Goal: Information Seeking & Learning: Check status

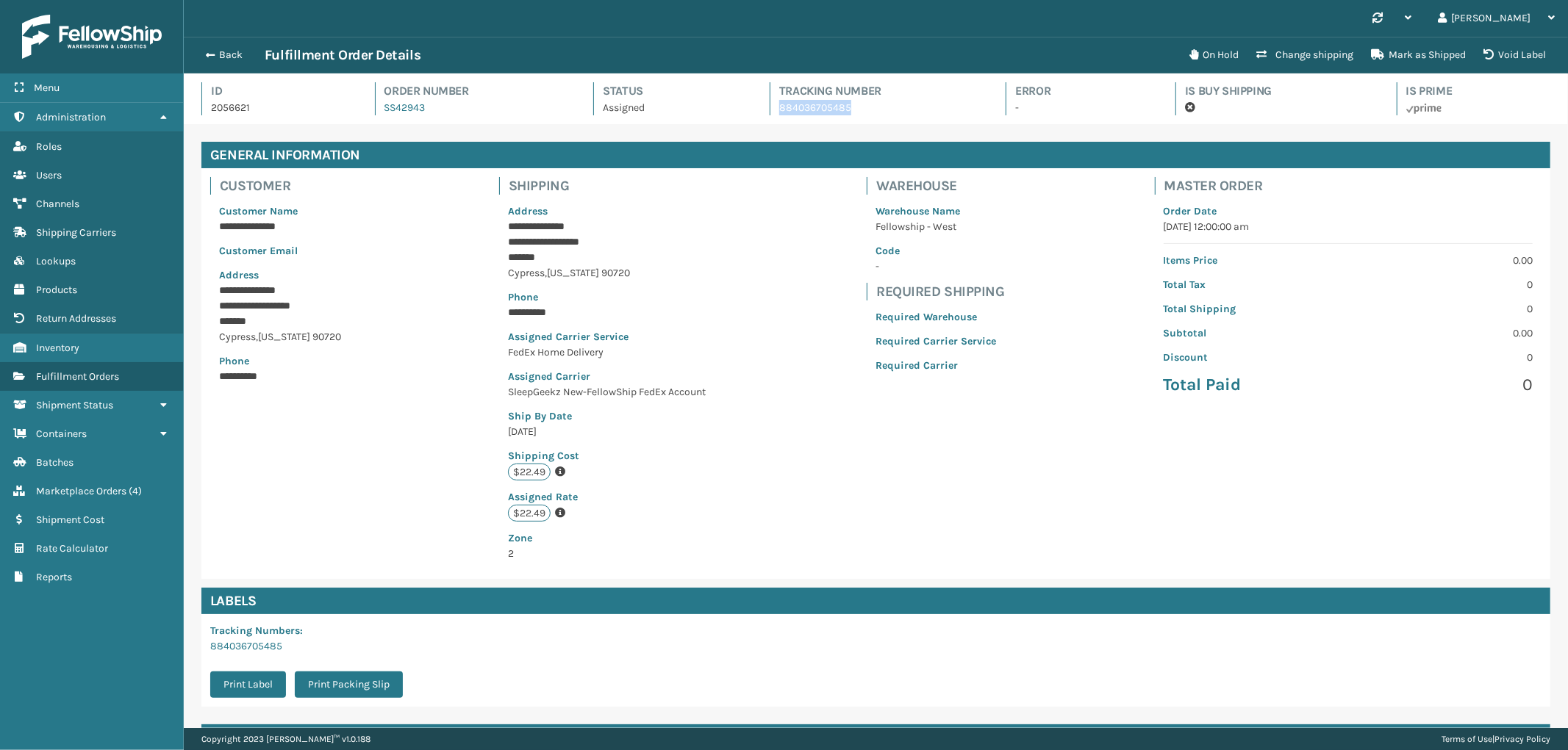
scroll to position [35, 1384]
click at [148, 363] on link "Fulfillment Orders" at bounding box center [91, 376] width 183 height 29
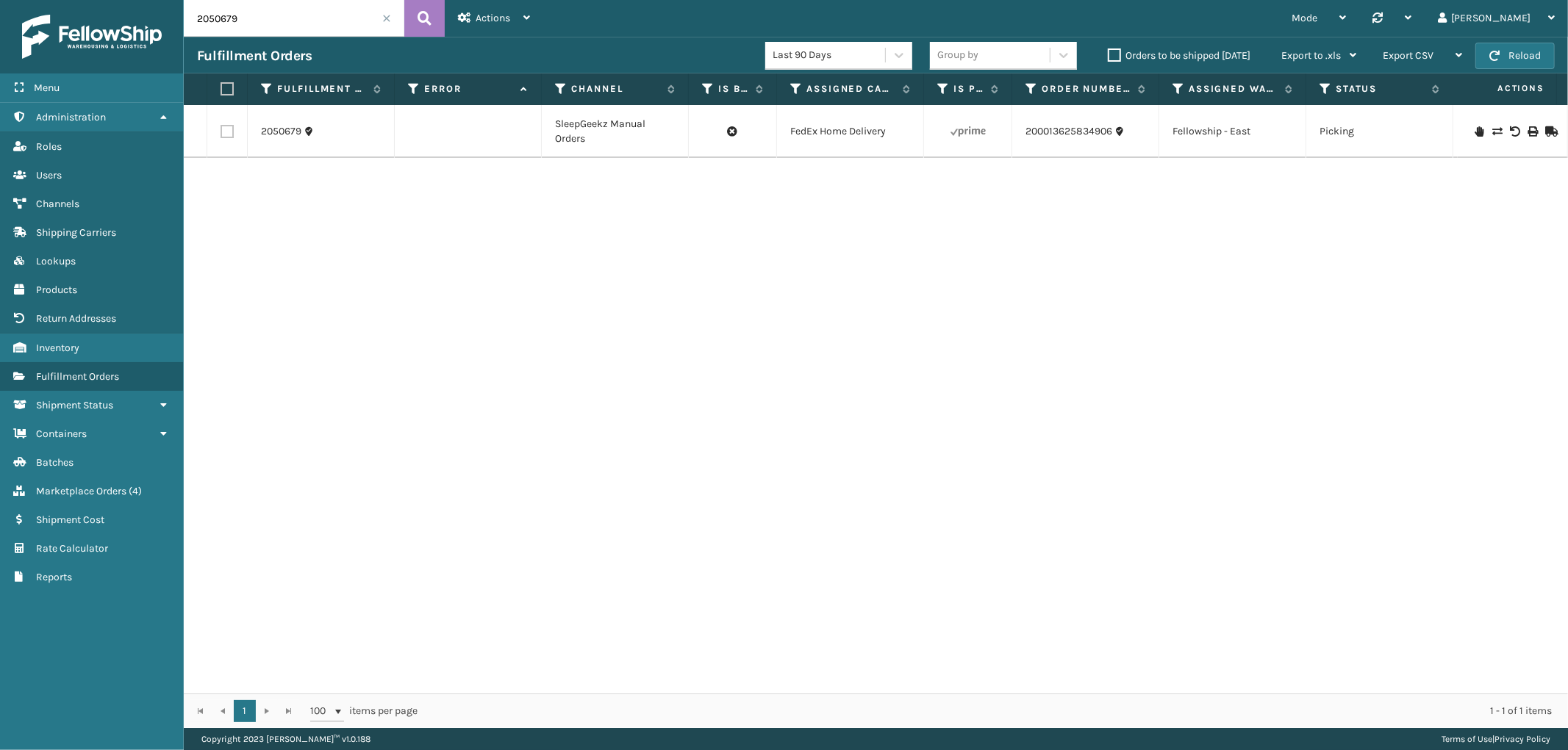
click at [388, 22] on span at bounding box center [387, 18] width 9 height 9
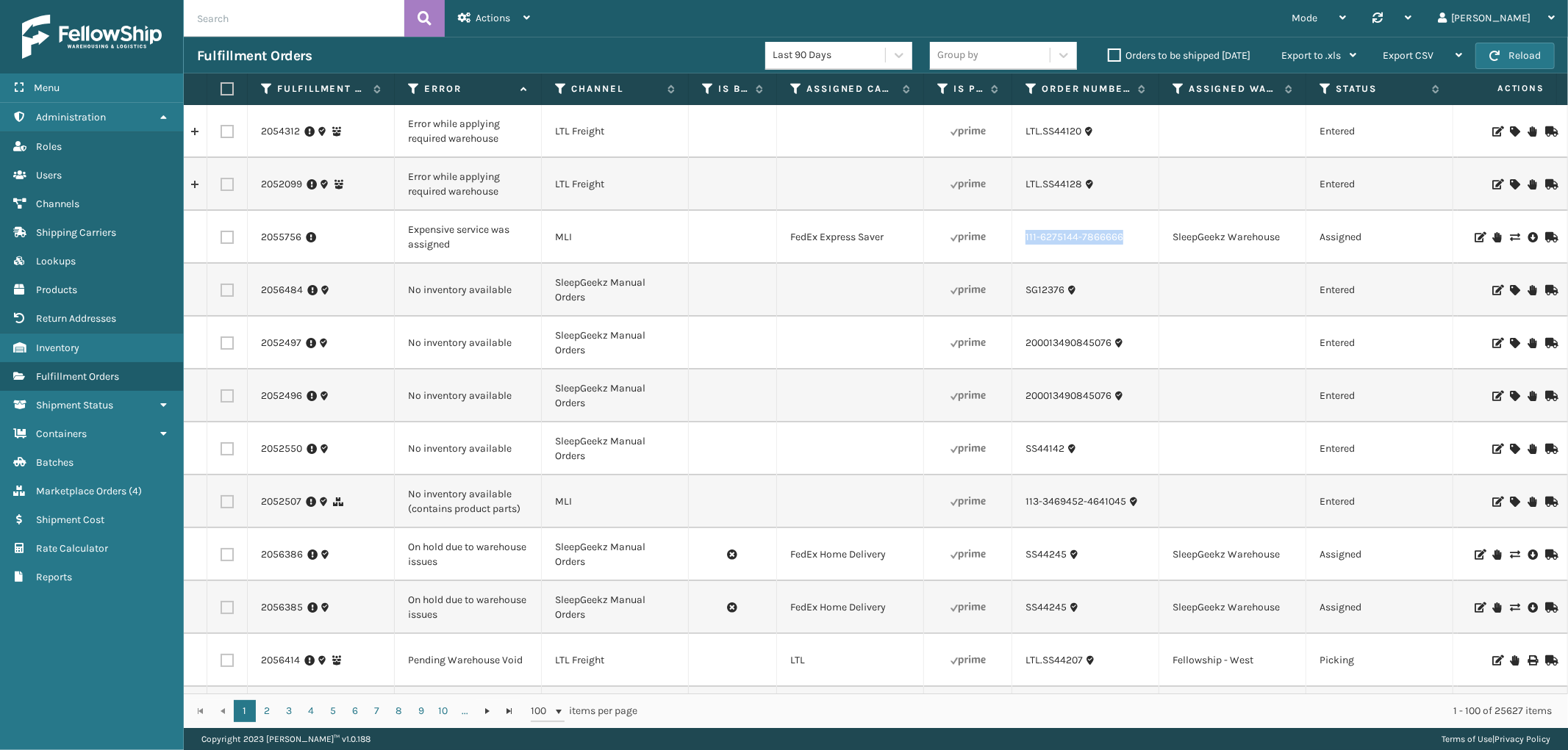
drag, startPoint x: 1130, startPoint y: 251, endPoint x: 1026, endPoint y: 254, distance: 104.0
click at [1026, 254] on td "111-6275144-7866666" at bounding box center [1085, 237] width 147 height 53
copy link "111-6275144-7866666"
click at [1510, 232] on icon at bounding box center [1514, 237] width 9 height 10
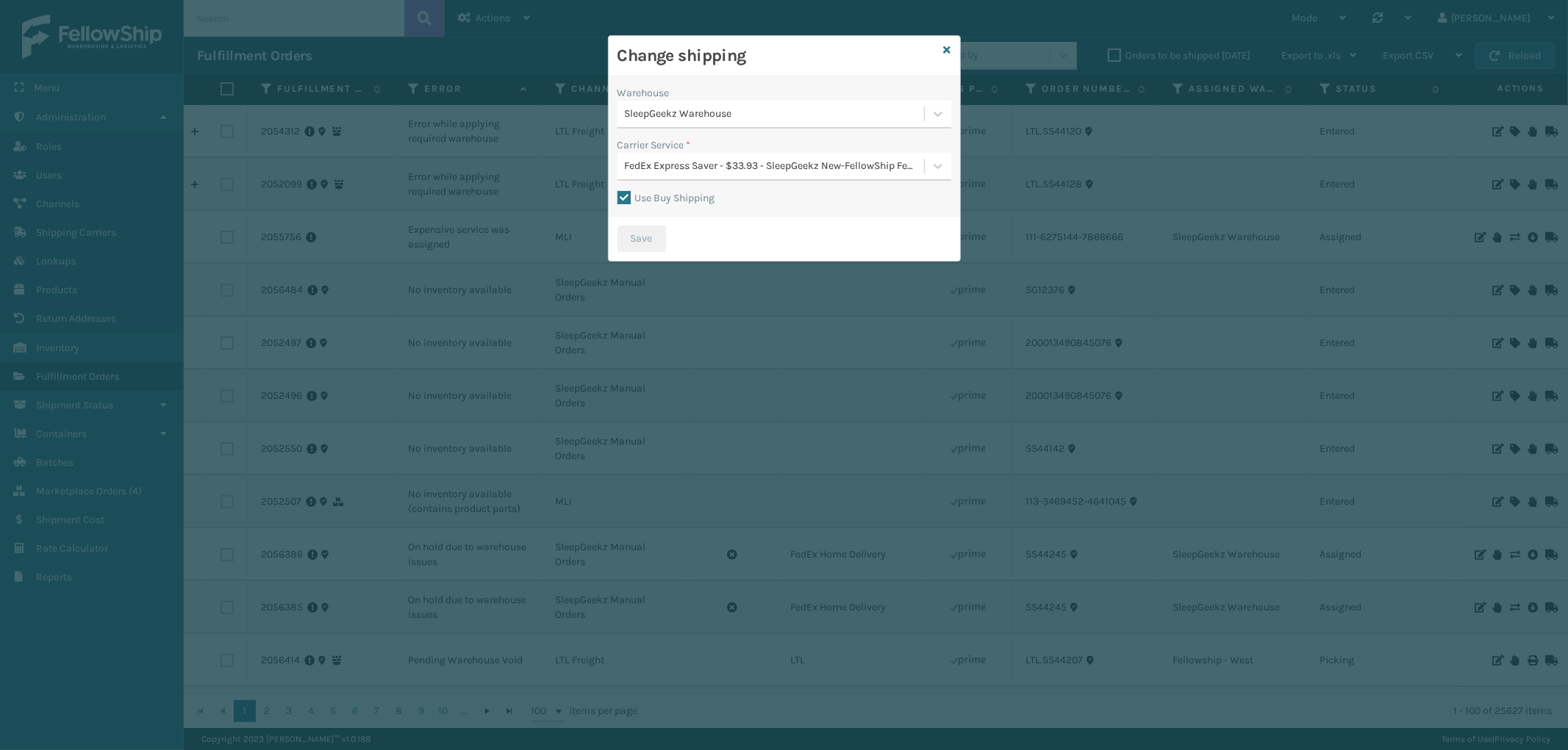
click at [736, 164] on div "FedEx Express Saver - $33.93 - SleepGeekz New-FellowShip FedEx Account" at bounding box center [775, 166] width 300 height 15
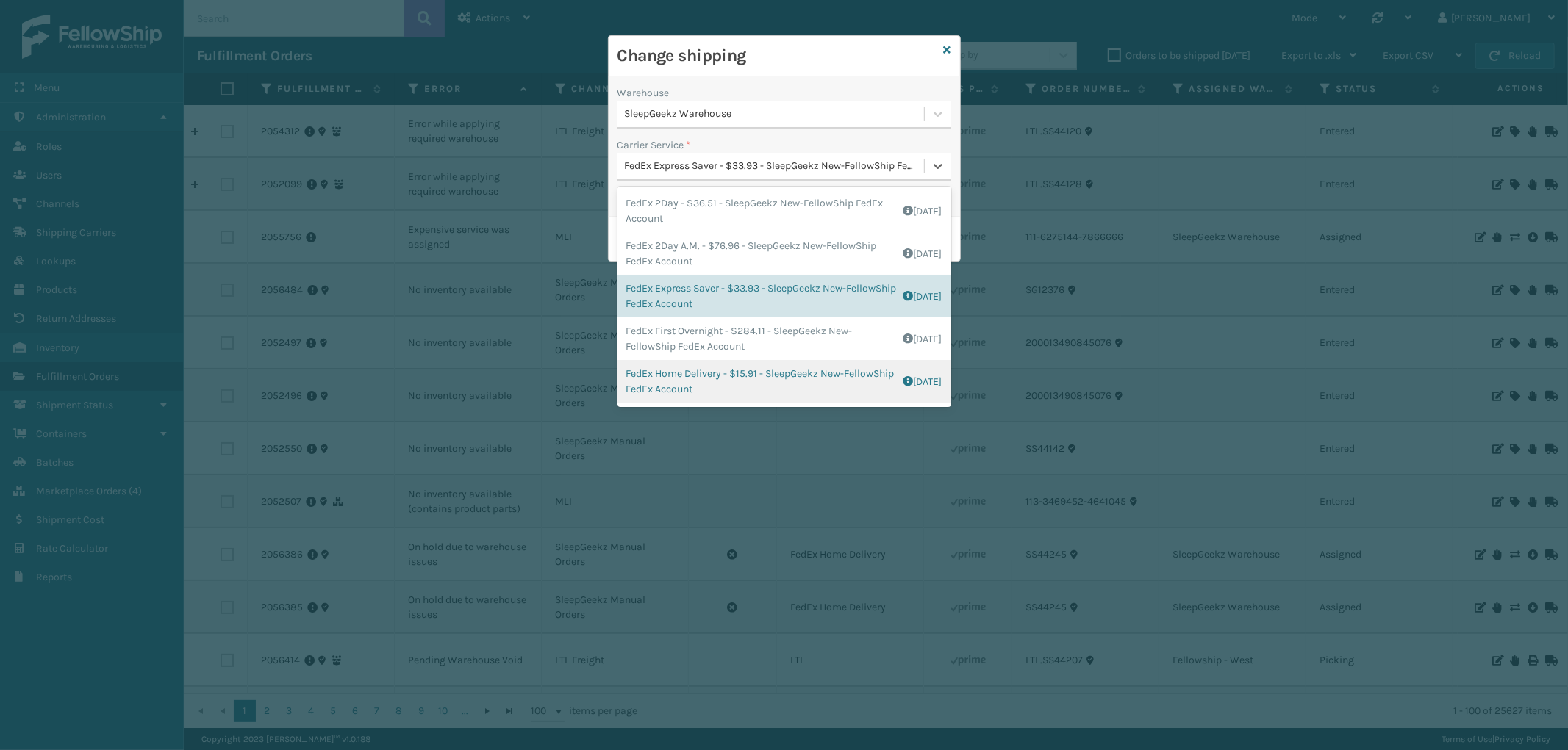
click at [787, 375] on div "FedEx Home Delivery - $15.91 - SleepGeekz New-FellowShip FedEx Account Shipping…" at bounding box center [784, 381] width 334 height 43
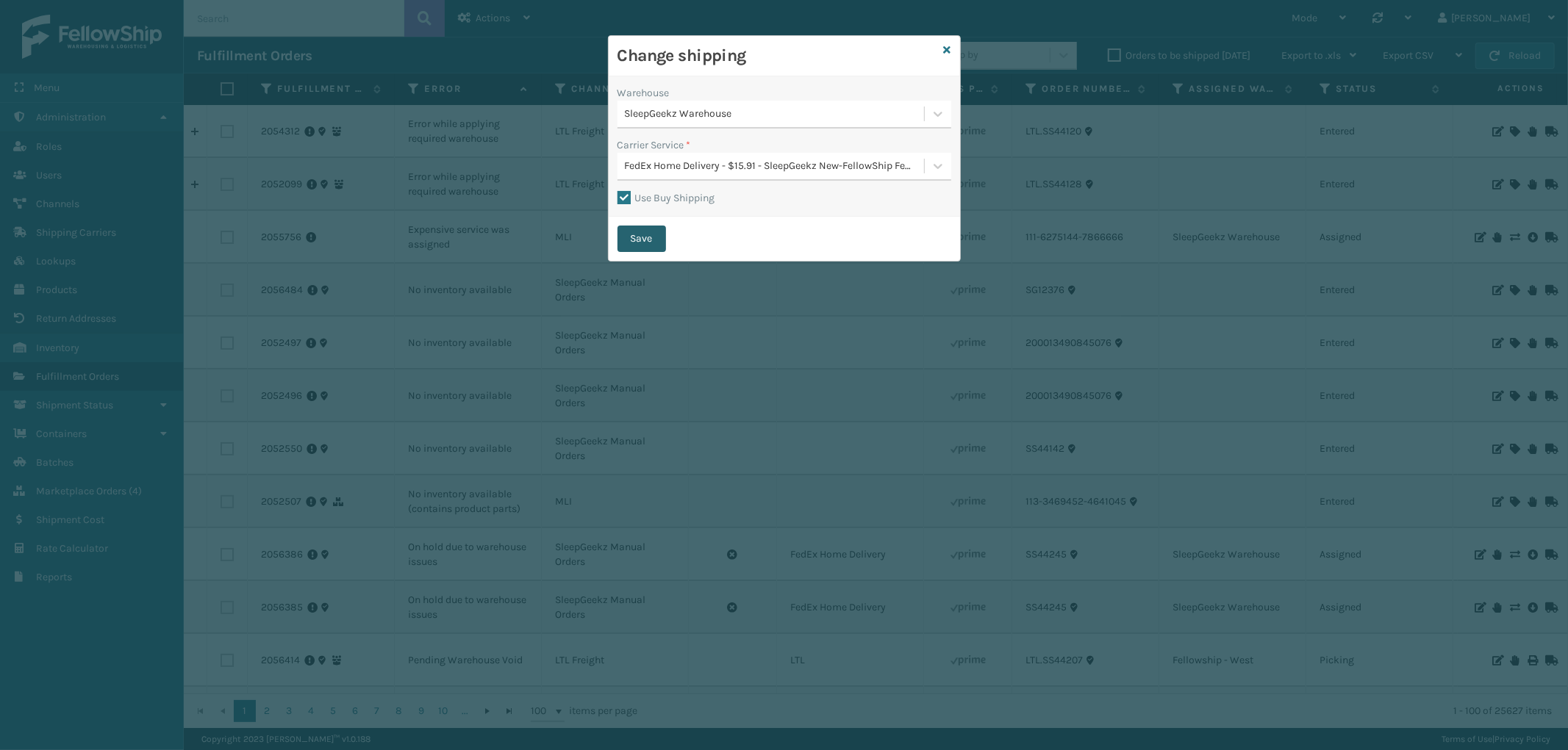
click at [625, 239] on button "Save" at bounding box center [642, 239] width 49 height 27
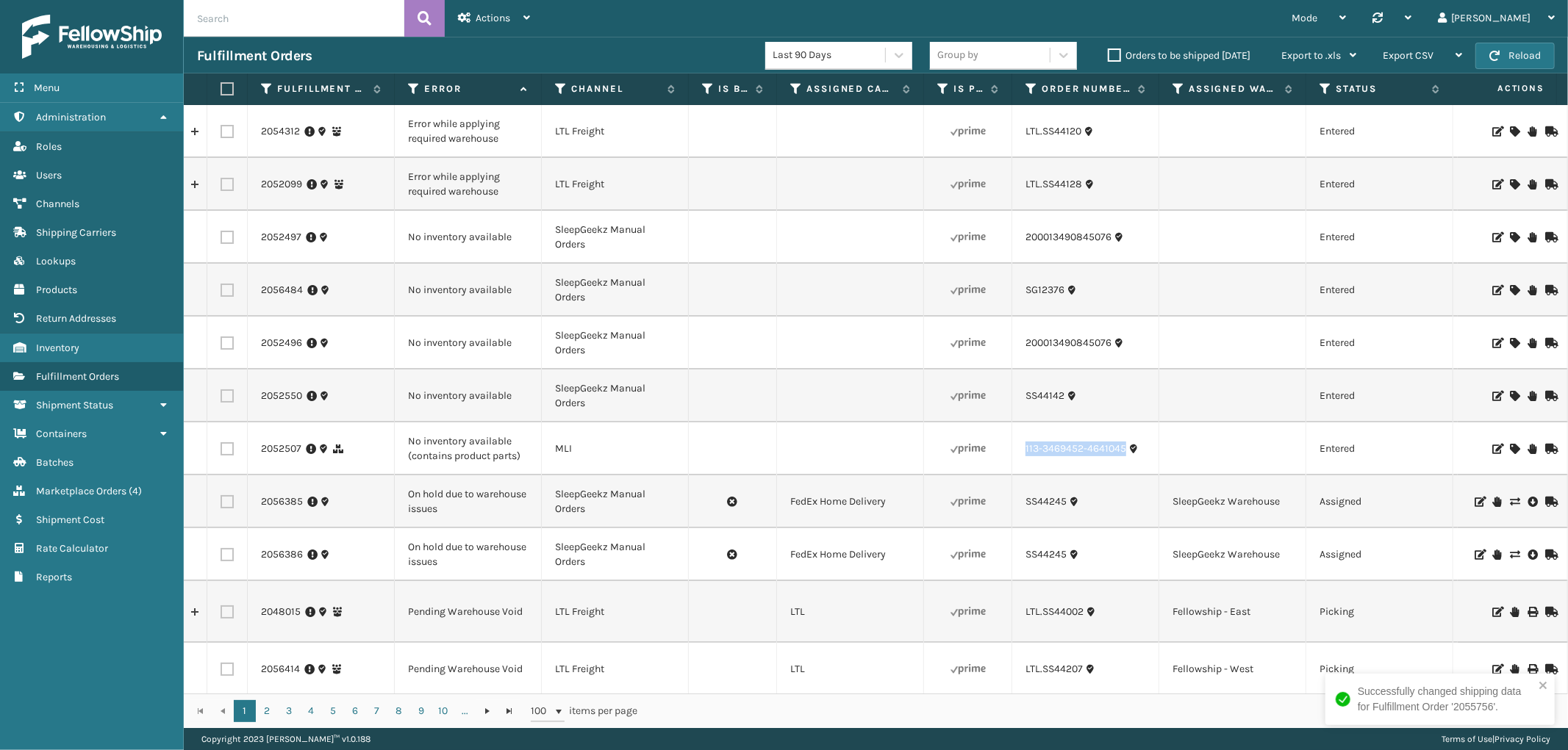
drag, startPoint x: 1127, startPoint y: 462, endPoint x: 1023, endPoint y: 458, distance: 104.1
click at [1023, 458] on td "113-3469452-4641045" at bounding box center [1085, 449] width 147 height 53
copy link "113-3469452-4641045"
click at [1510, 451] on icon at bounding box center [1514, 449] width 9 height 10
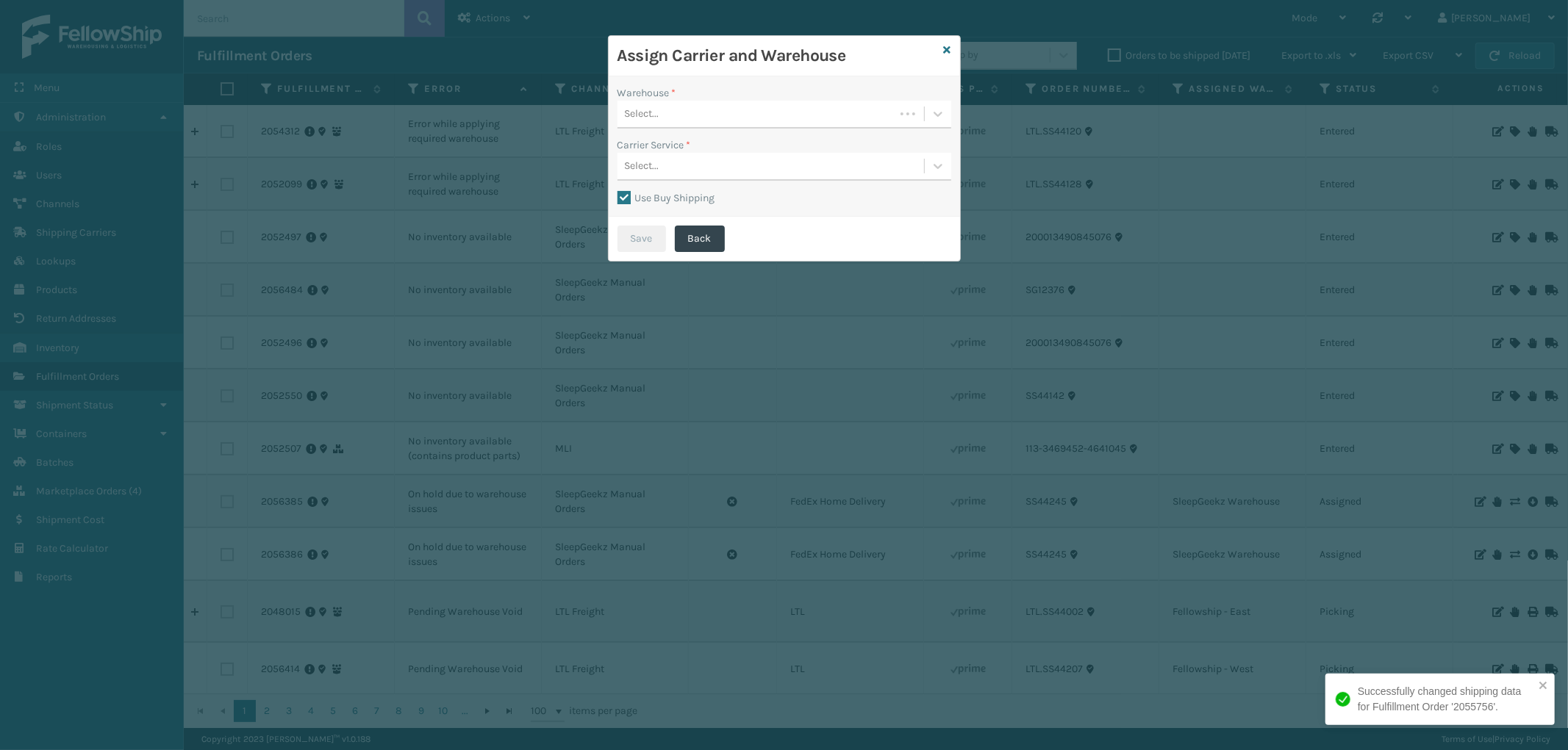
click at [688, 122] on div "Select..." at bounding box center [756, 114] width 277 height 24
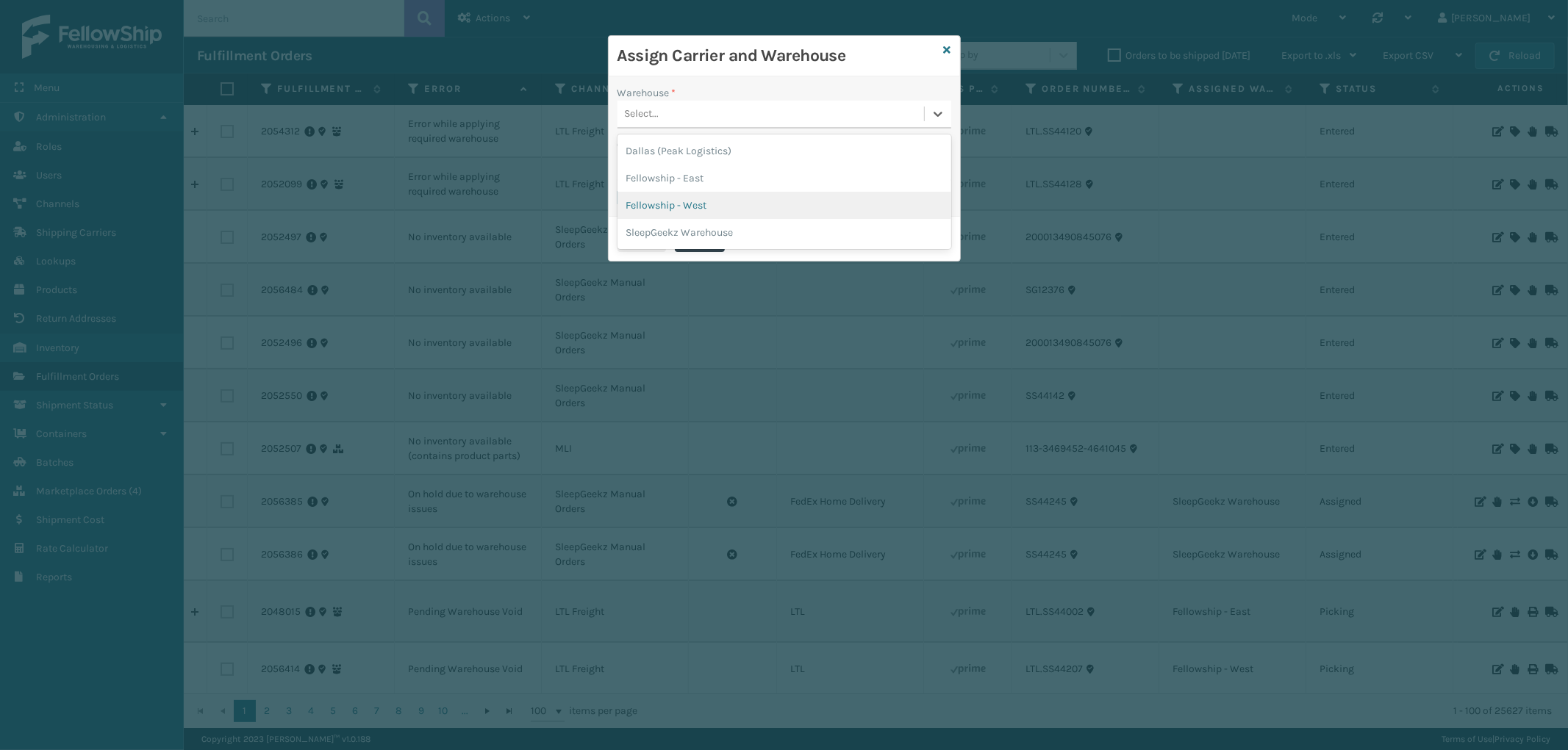
click at [702, 197] on div "Fellowship - West" at bounding box center [784, 205] width 334 height 27
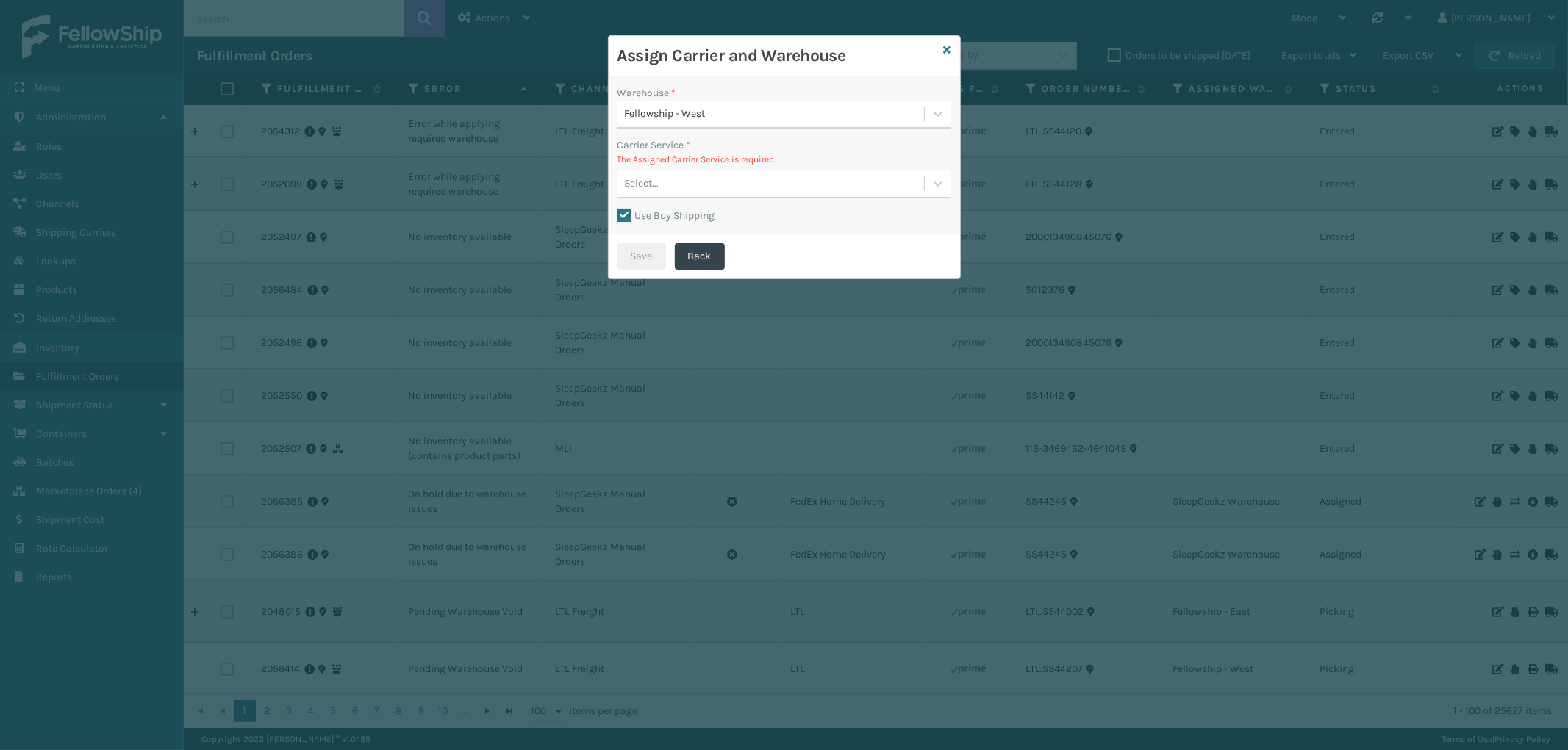
click at [722, 181] on div "Select..." at bounding box center [770, 184] width 306 height 24
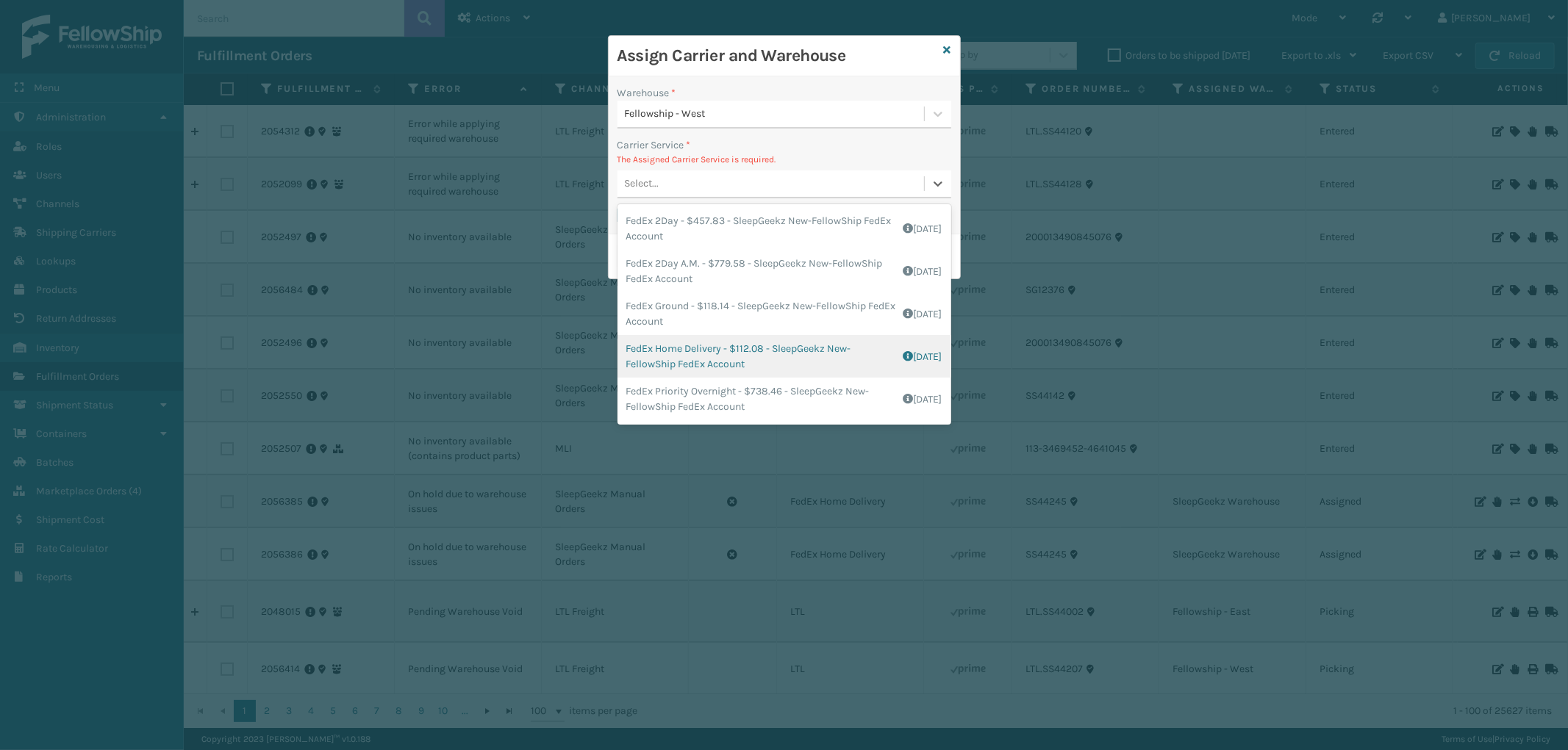
click at [831, 353] on div "FedEx Home Delivery - $112.08 - SleepGeekz New-FellowShip FedEx Account Shippin…" at bounding box center [784, 356] width 334 height 43
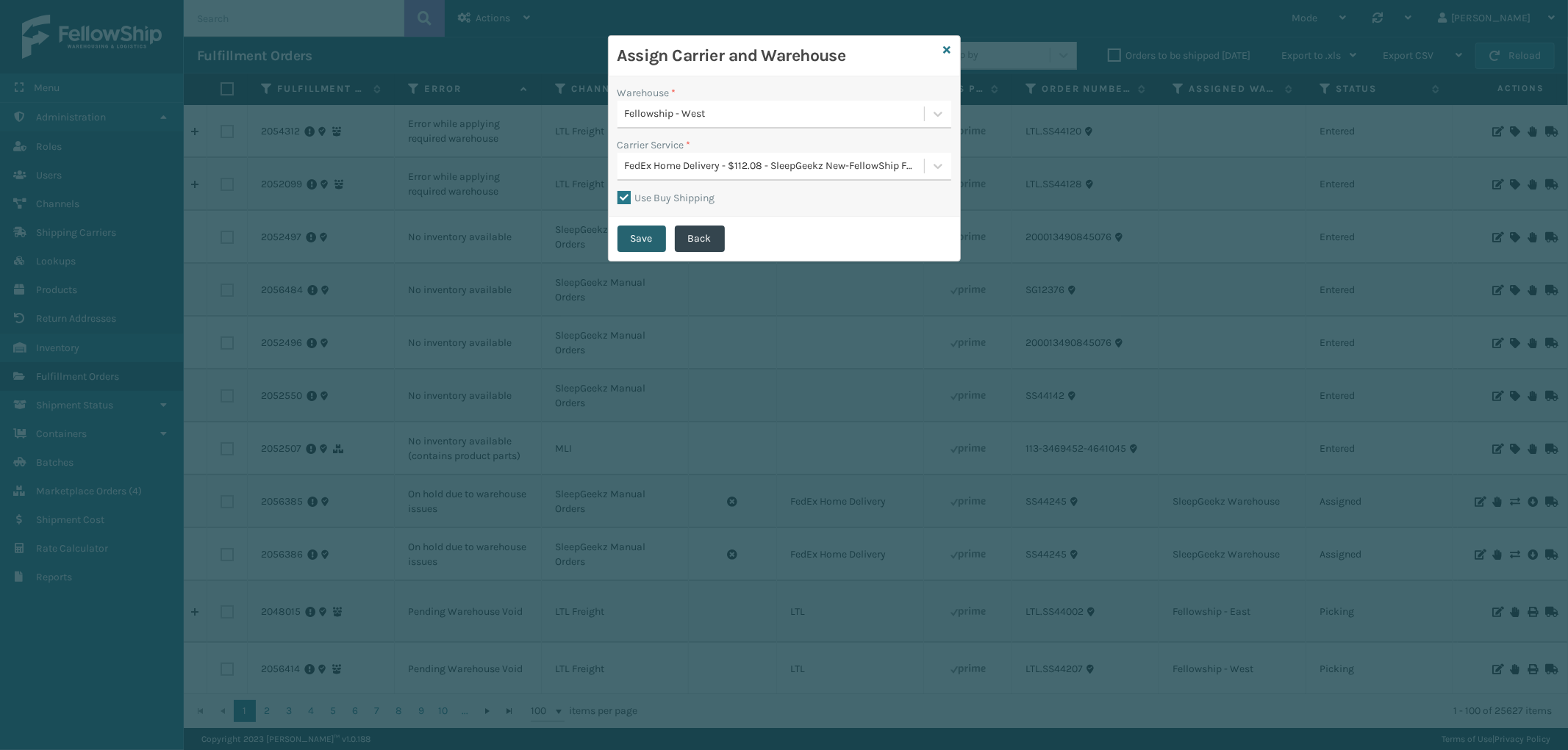
click at [634, 236] on button "Save" at bounding box center [642, 239] width 49 height 27
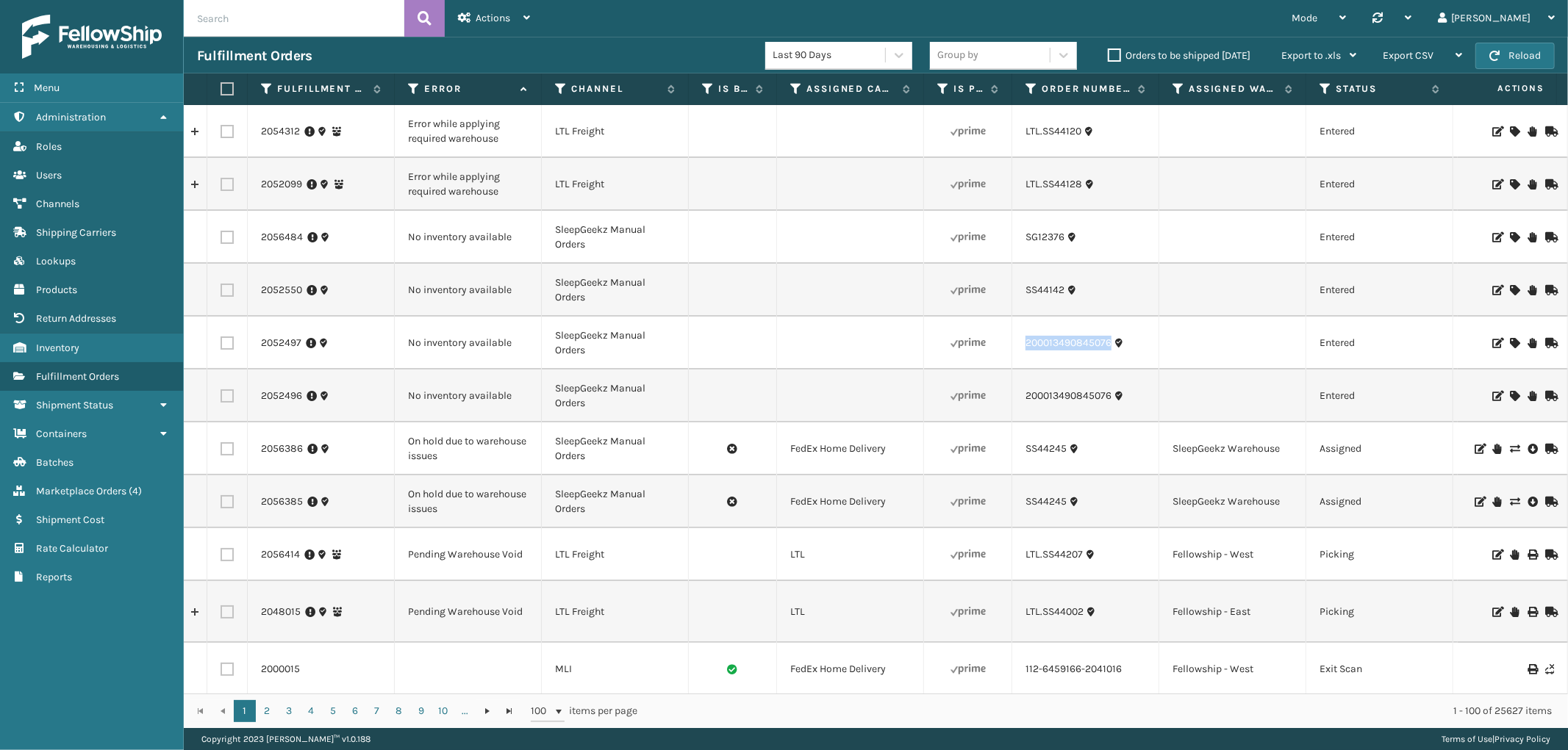
drag, startPoint x: 1111, startPoint y: 350, endPoint x: 1019, endPoint y: 351, distance: 92.0
click at [1019, 351] on td "200013490845076" at bounding box center [1085, 343] width 147 height 53
copy link "200013490845076"
click at [1510, 338] on icon at bounding box center [1514, 343] width 9 height 10
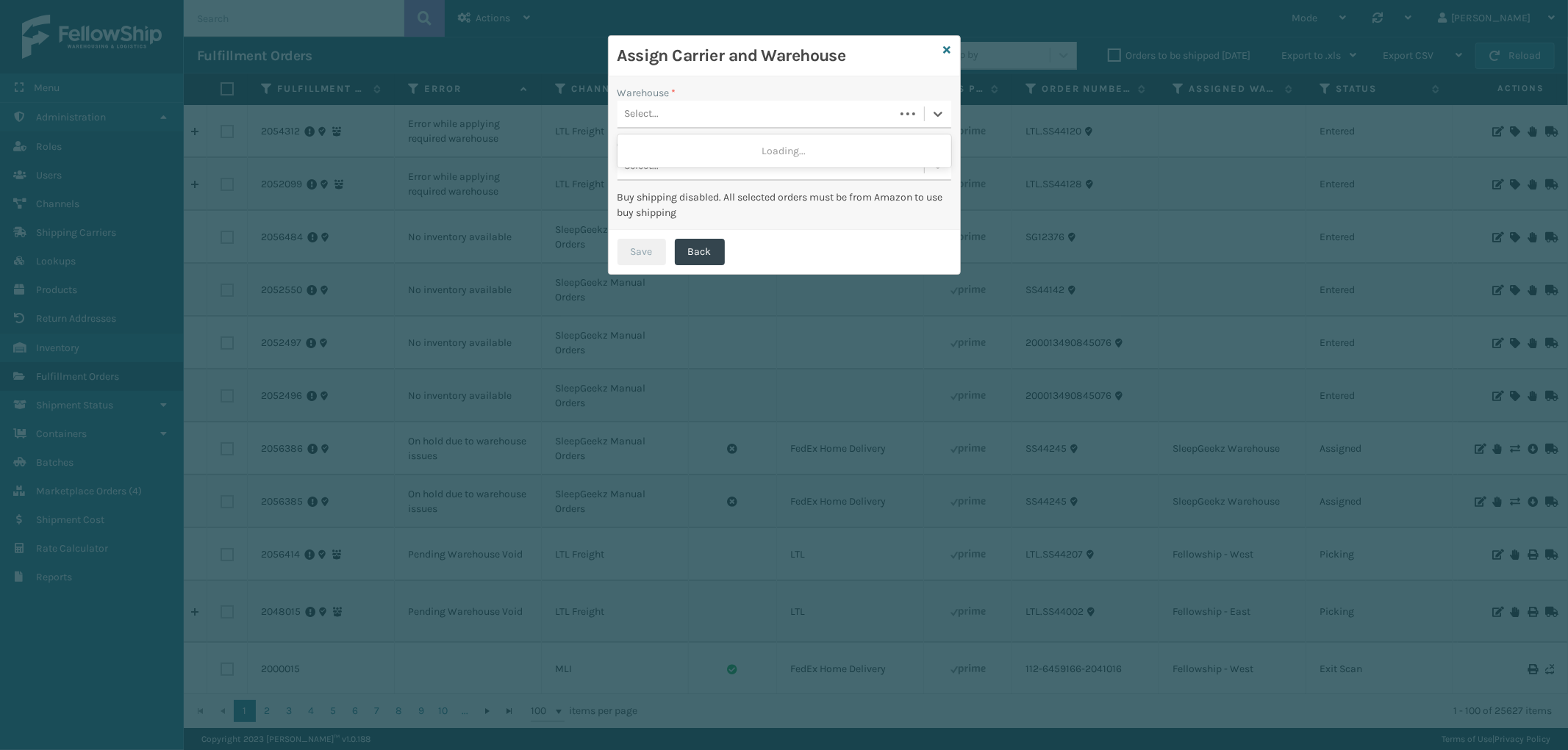
click at [770, 114] on div "Select..." at bounding box center [756, 114] width 277 height 24
click at [715, 178] on div "Fellowship - East" at bounding box center [784, 178] width 334 height 27
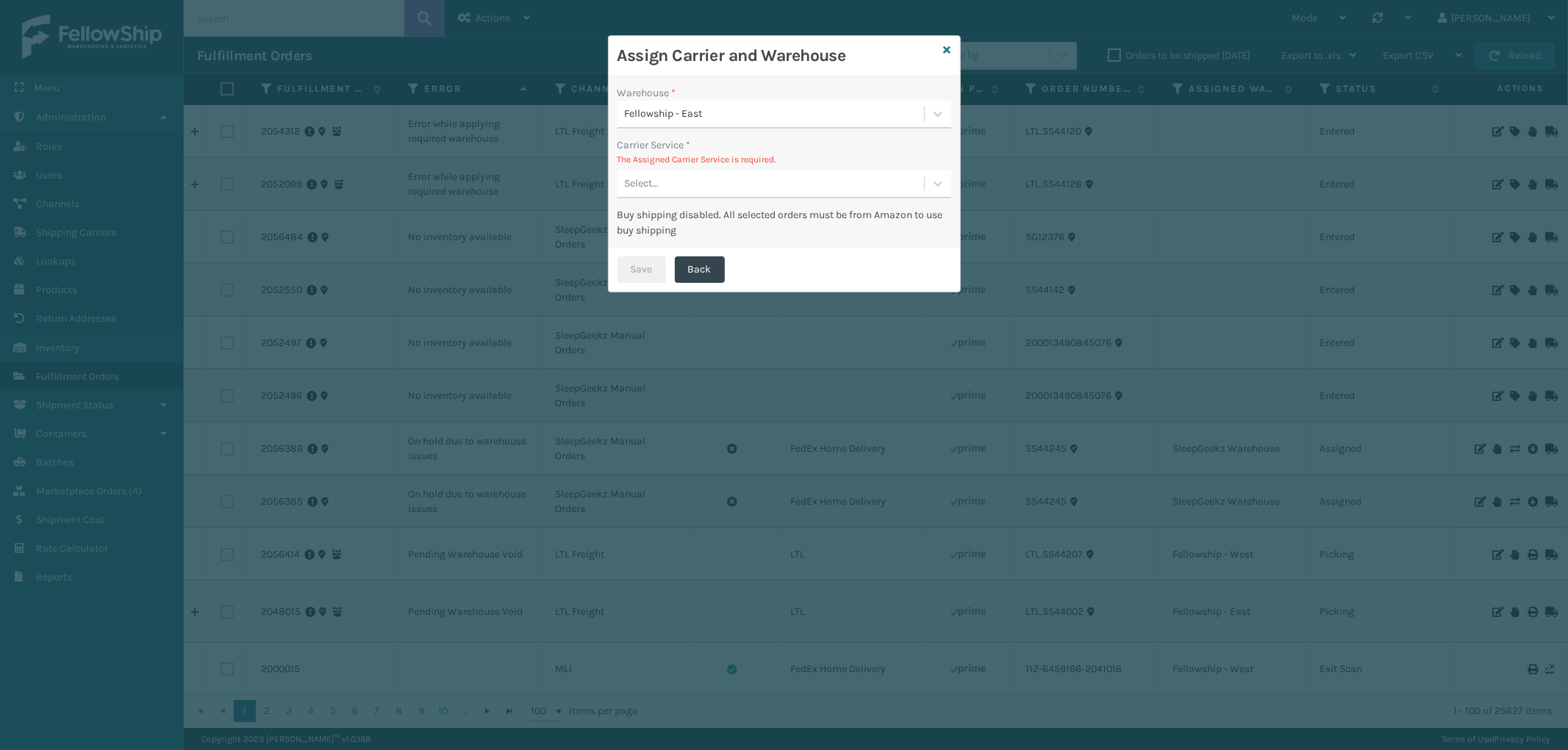
click at [733, 187] on div "Select..." at bounding box center [770, 184] width 306 height 24
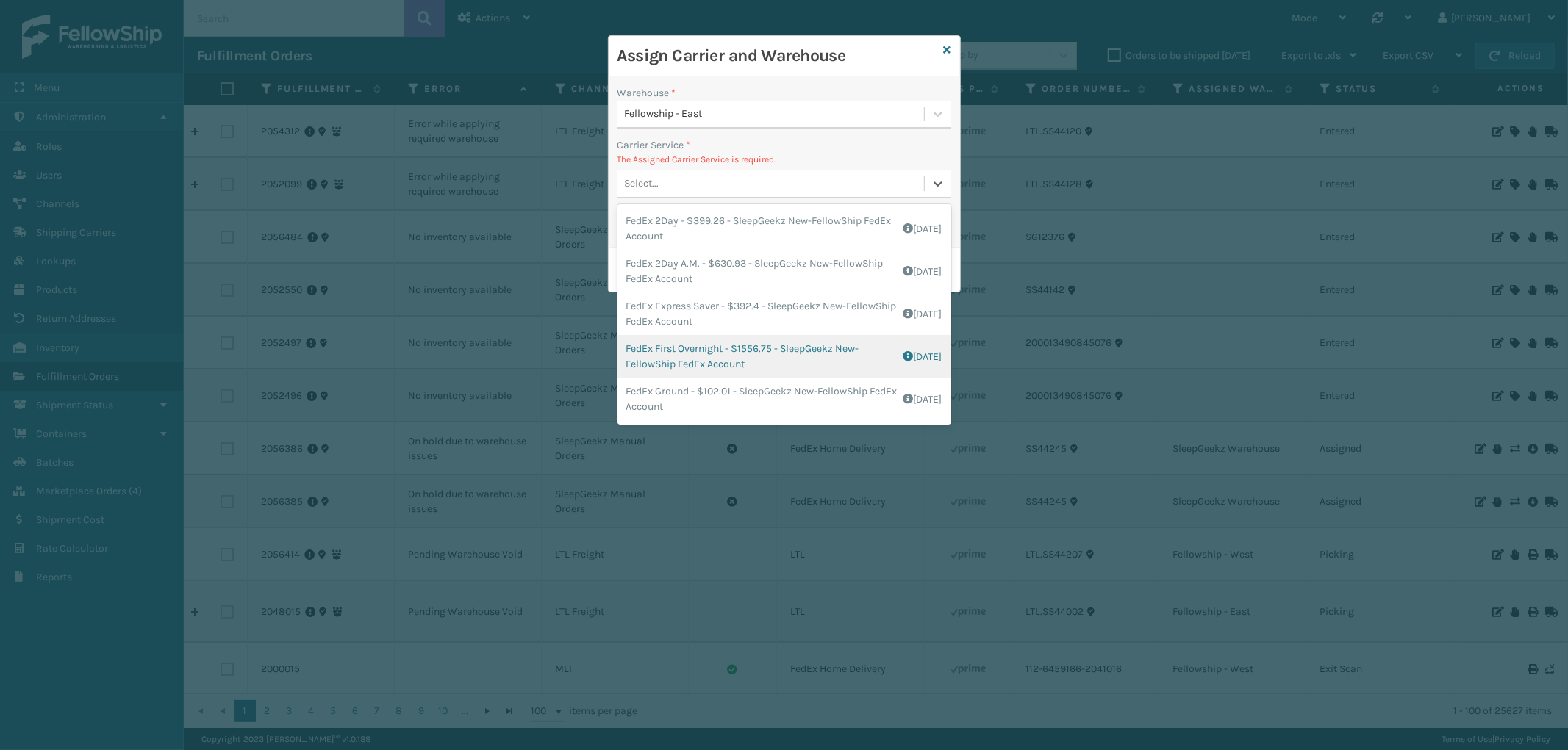
scroll to position [82, 0]
click at [796, 353] on div "FedEx Home Delivery - $95.96 - SleepGeekz New-FellowShip FedEx Account Shipping…" at bounding box center [784, 360] width 334 height 43
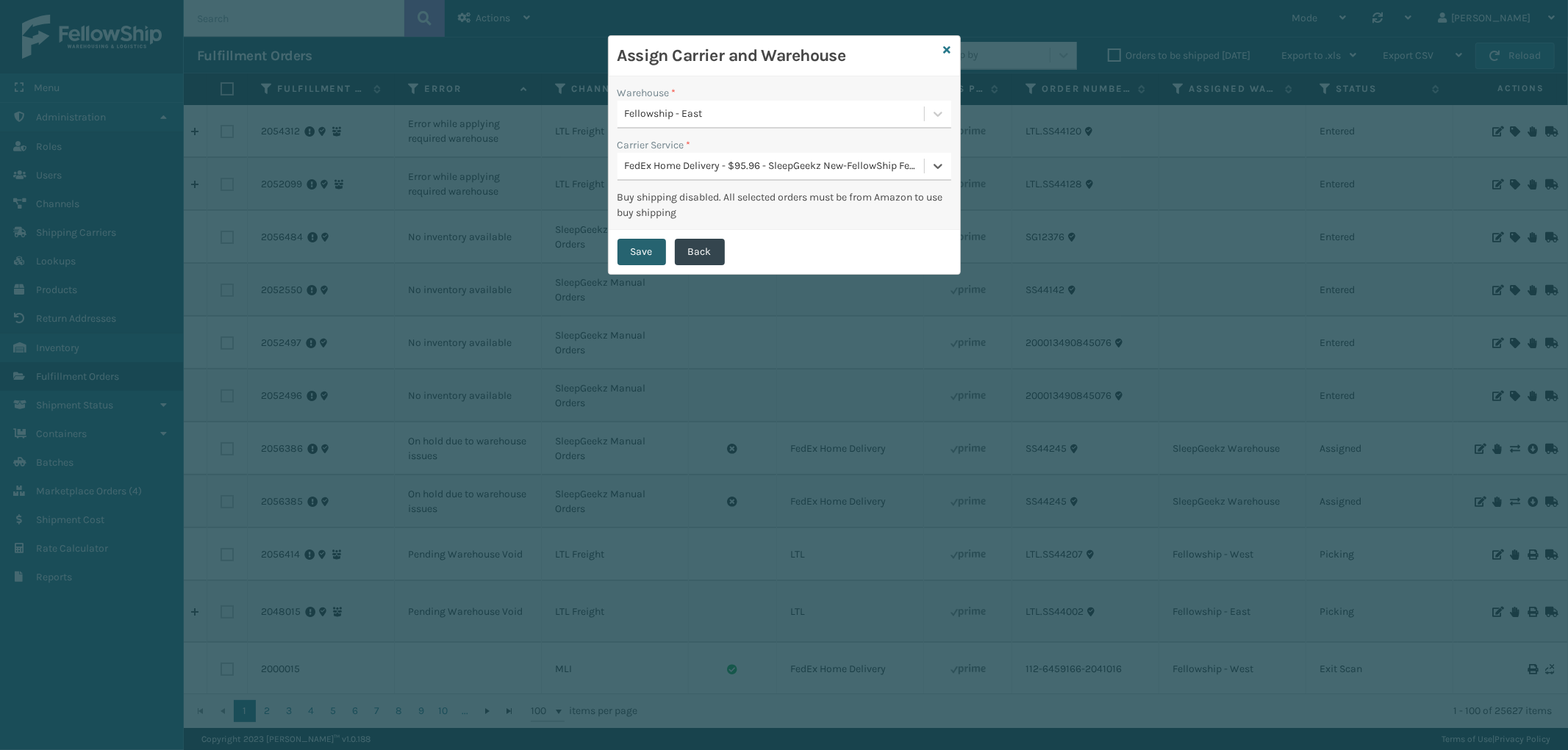
click at [643, 253] on button "Save" at bounding box center [642, 252] width 49 height 27
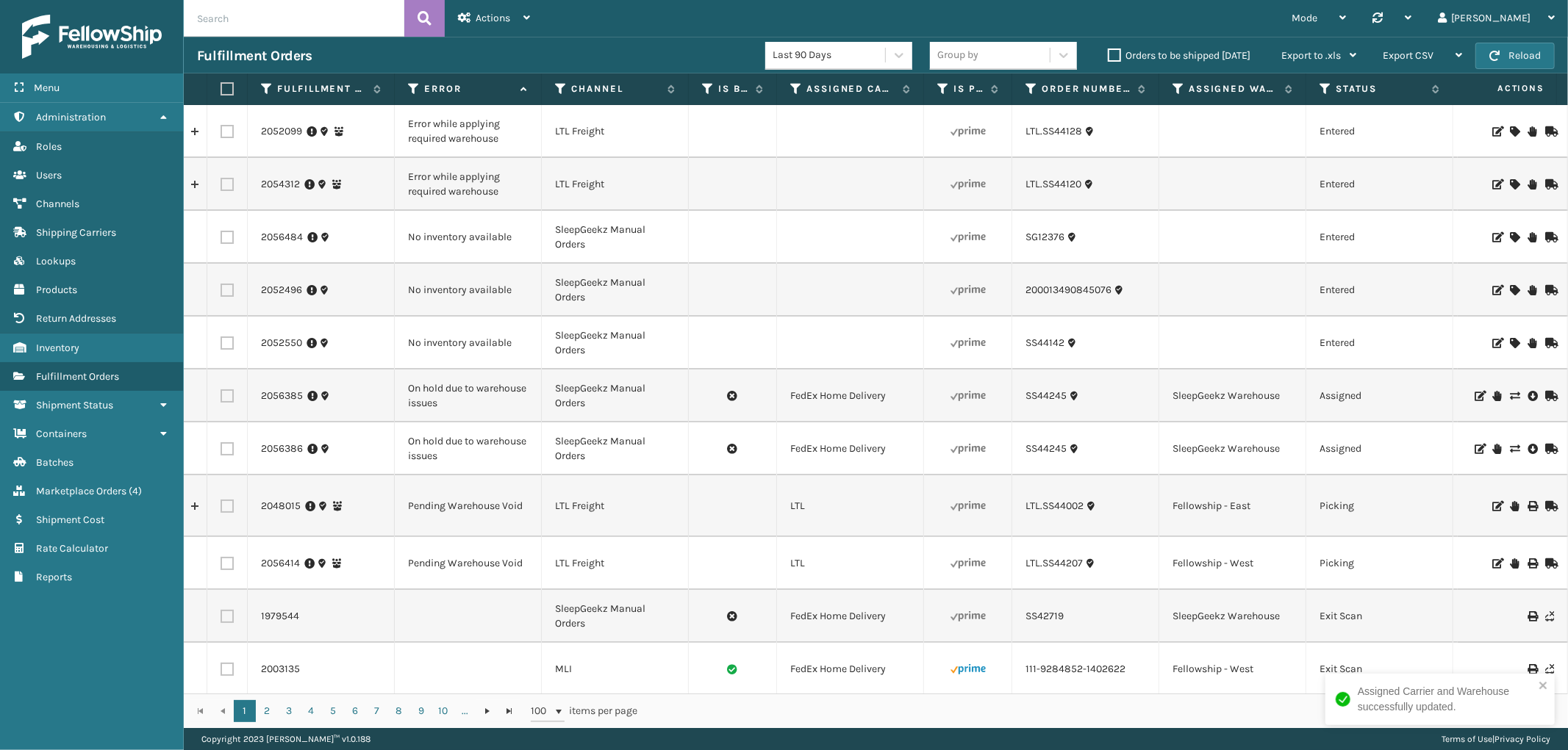
click at [1510, 290] on icon at bounding box center [1514, 291] width 9 height 10
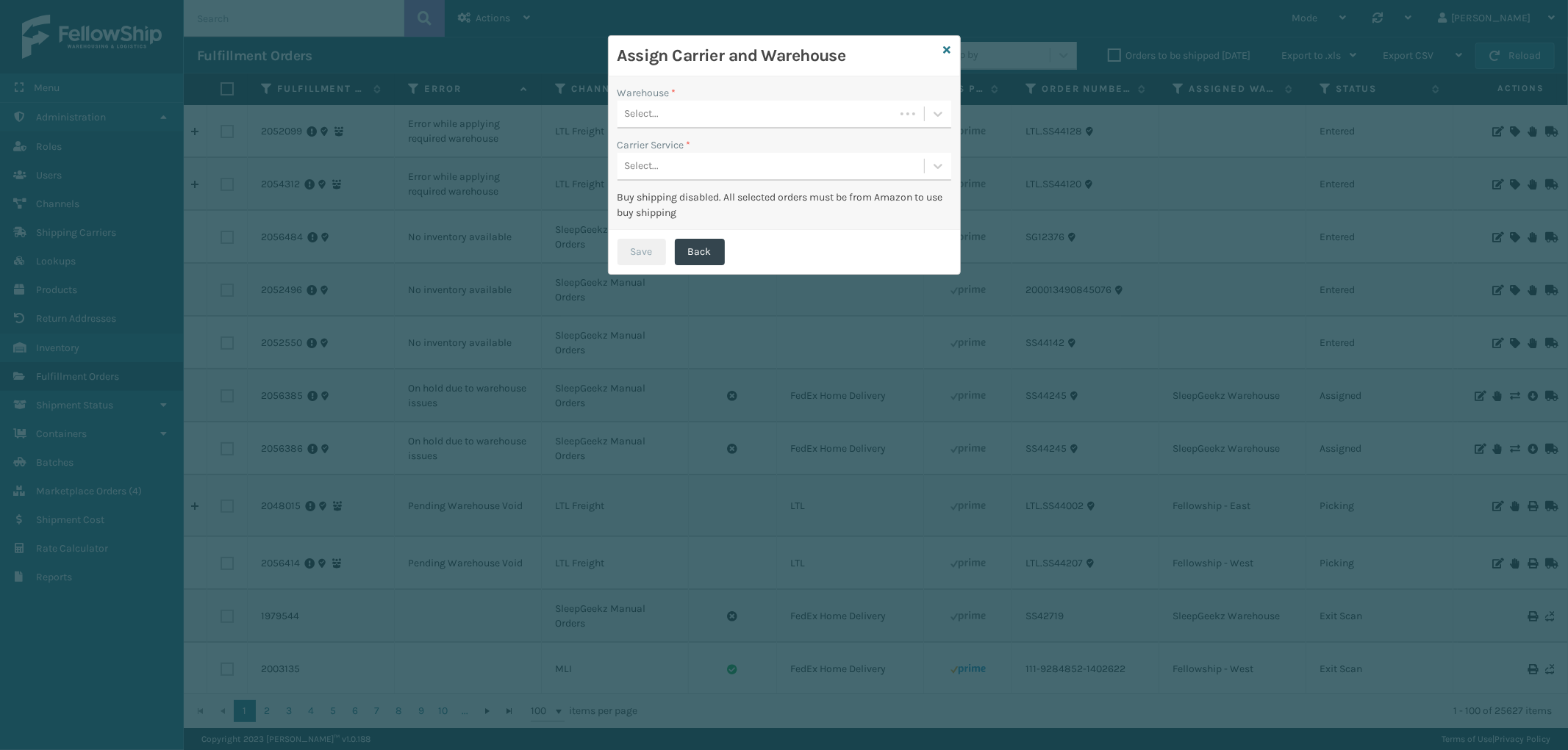
click at [770, 117] on div "Select..." at bounding box center [756, 114] width 277 height 24
click at [710, 166] on div "Fellowship - East" at bounding box center [784, 178] width 334 height 27
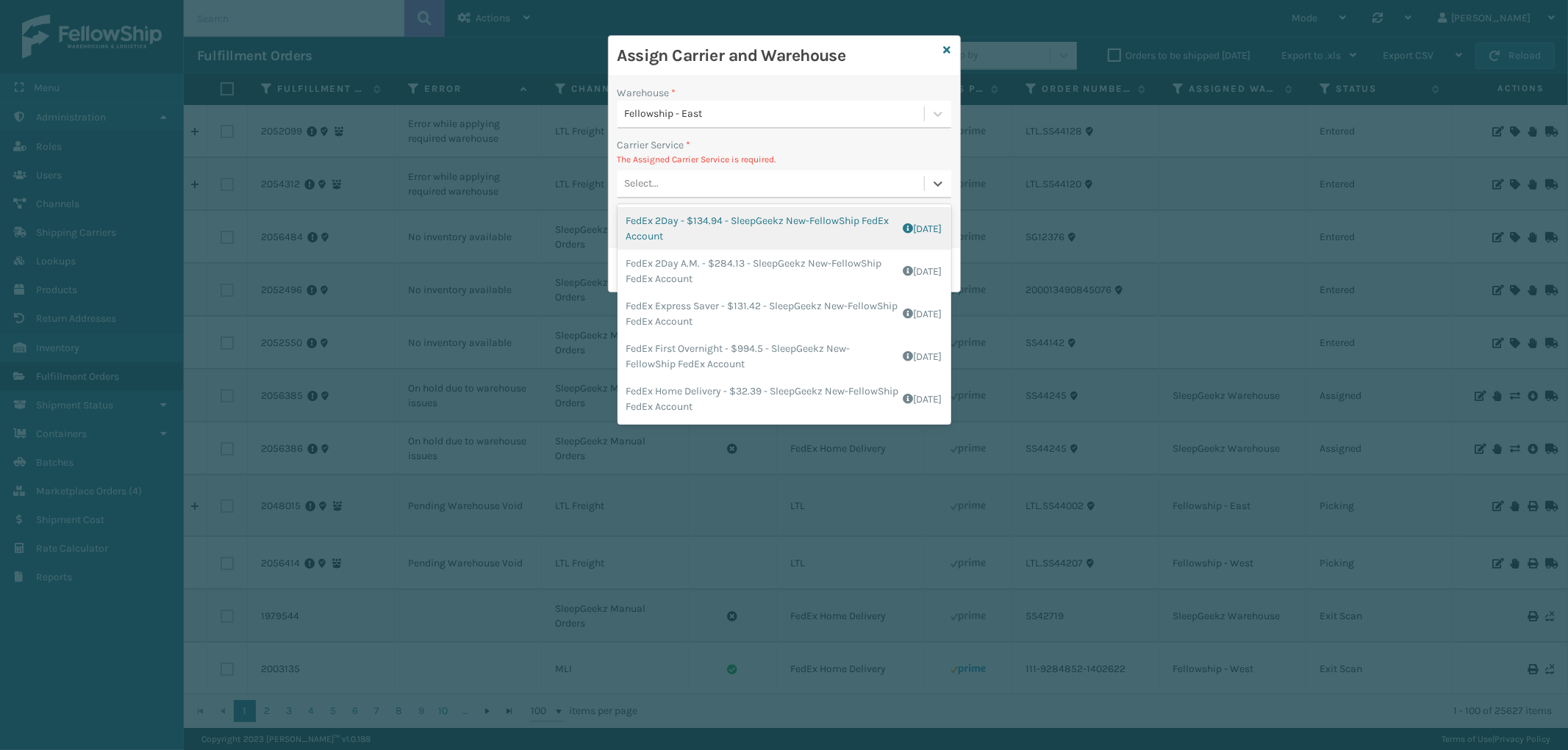
click at [724, 170] on div "Select..." at bounding box center [784, 184] width 334 height 28
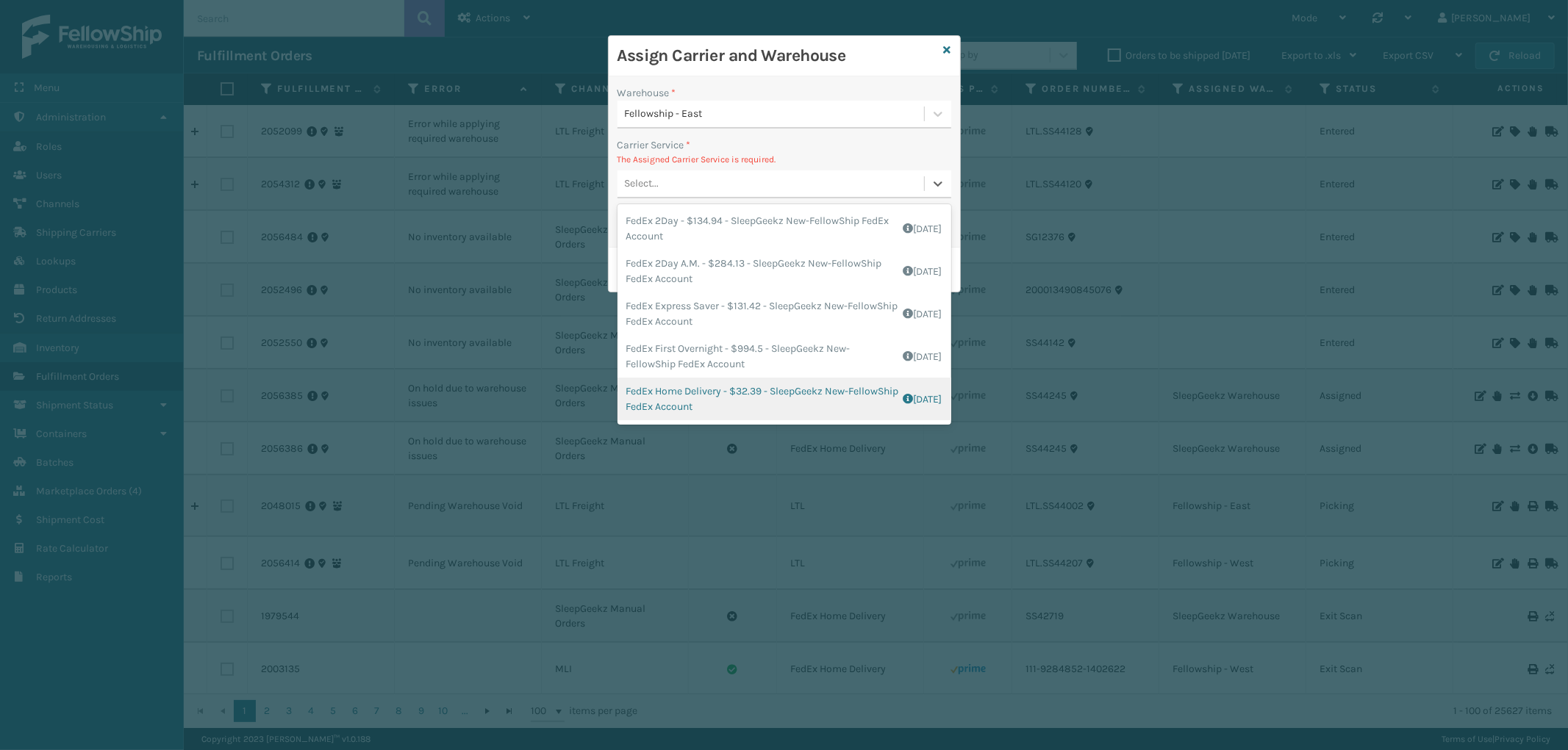
click at [790, 390] on div "FedEx Home Delivery - $32.39 - SleepGeekz New-FellowShip FedEx Account Shipping…" at bounding box center [784, 399] width 334 height 43
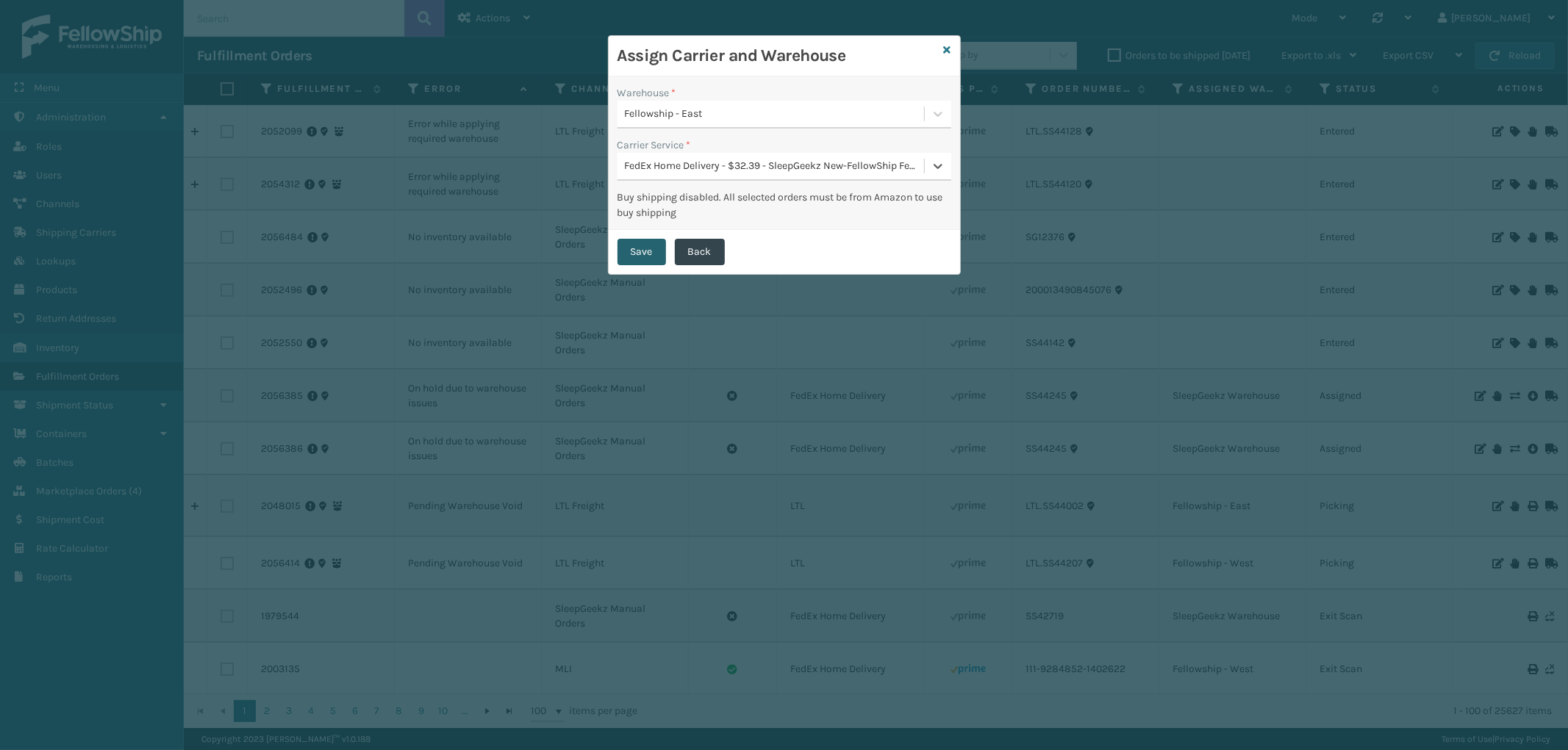
click at [660, 259] on button "Save" at bounding box center [642, 252] width 49 height 27
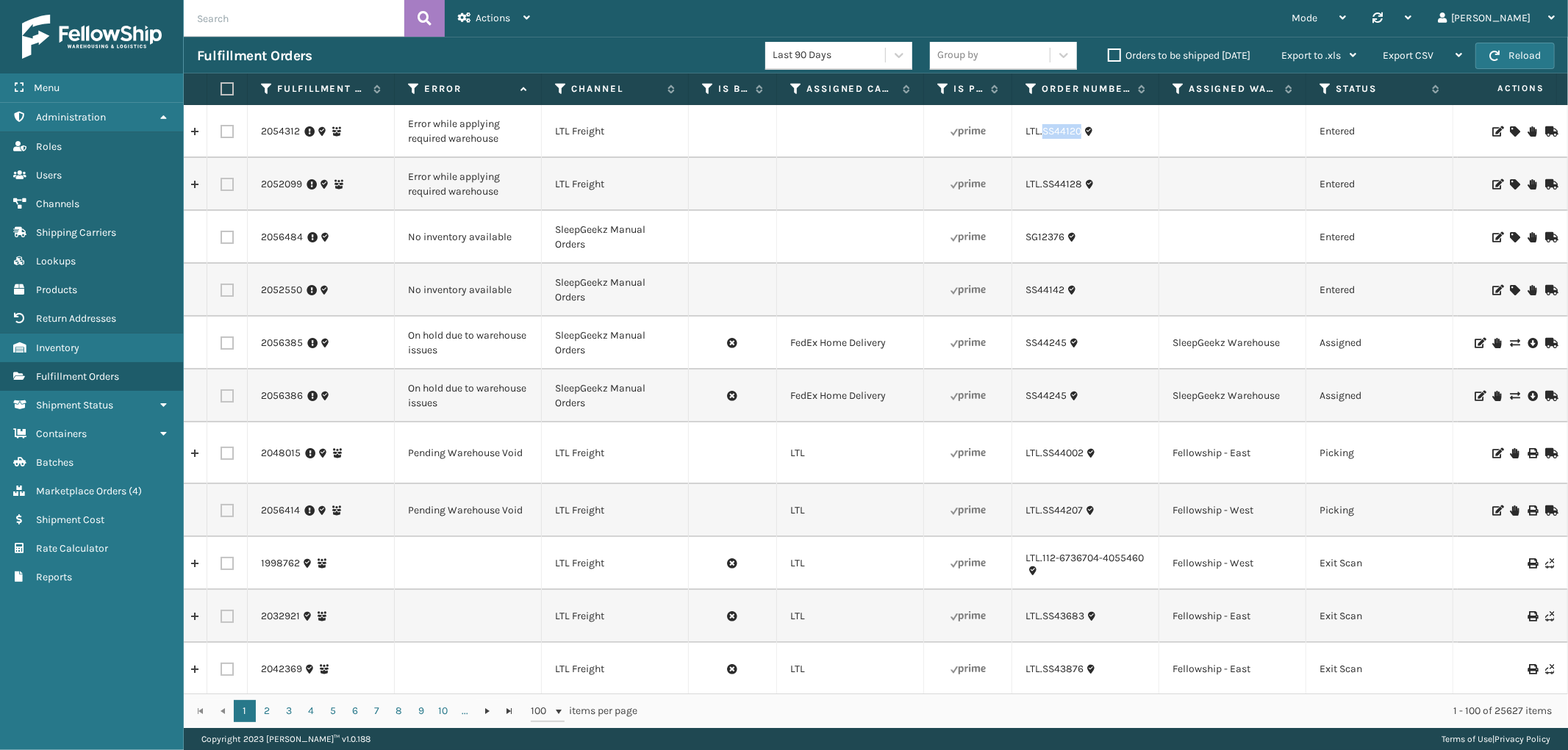
drag, startPoint x: 1082, startPoint y: 145, endPoint x: 1041, endPoint y: 147, distance: 41.0
click at [1041, 147] on td "LTL.SS44120" at bounding box center [1085, 131] width 147 height 53
copy link "SS44120"
click at [1510, 130] on icon at bounding box center [1514, 131] width 9 height 10
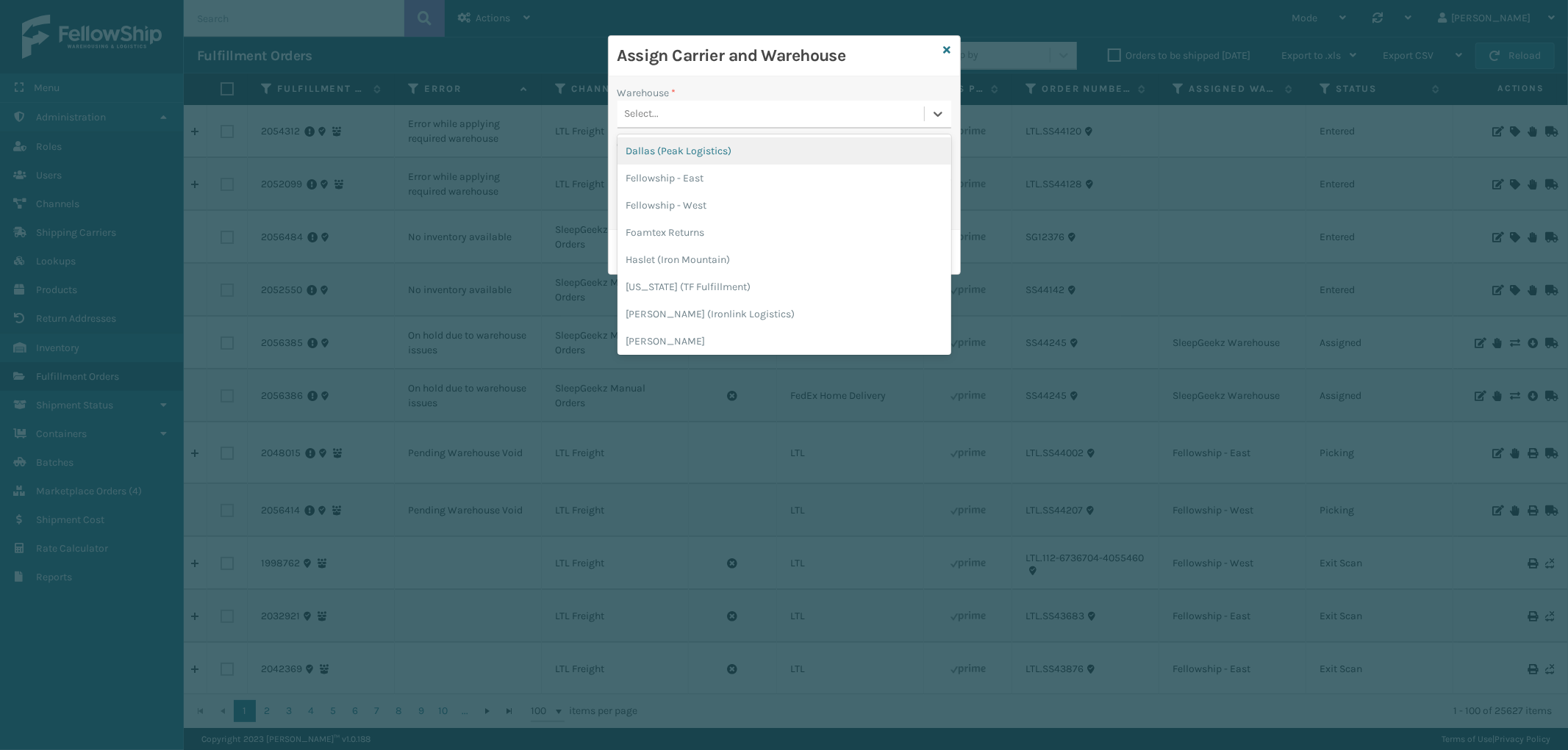
click at [696, 115] on div "Select..." at bounding box center [770, 114] width 306 height 24
click at [680, 200] on div "Fellowship - West" at bounding box center [784, 205] width 334 height 27
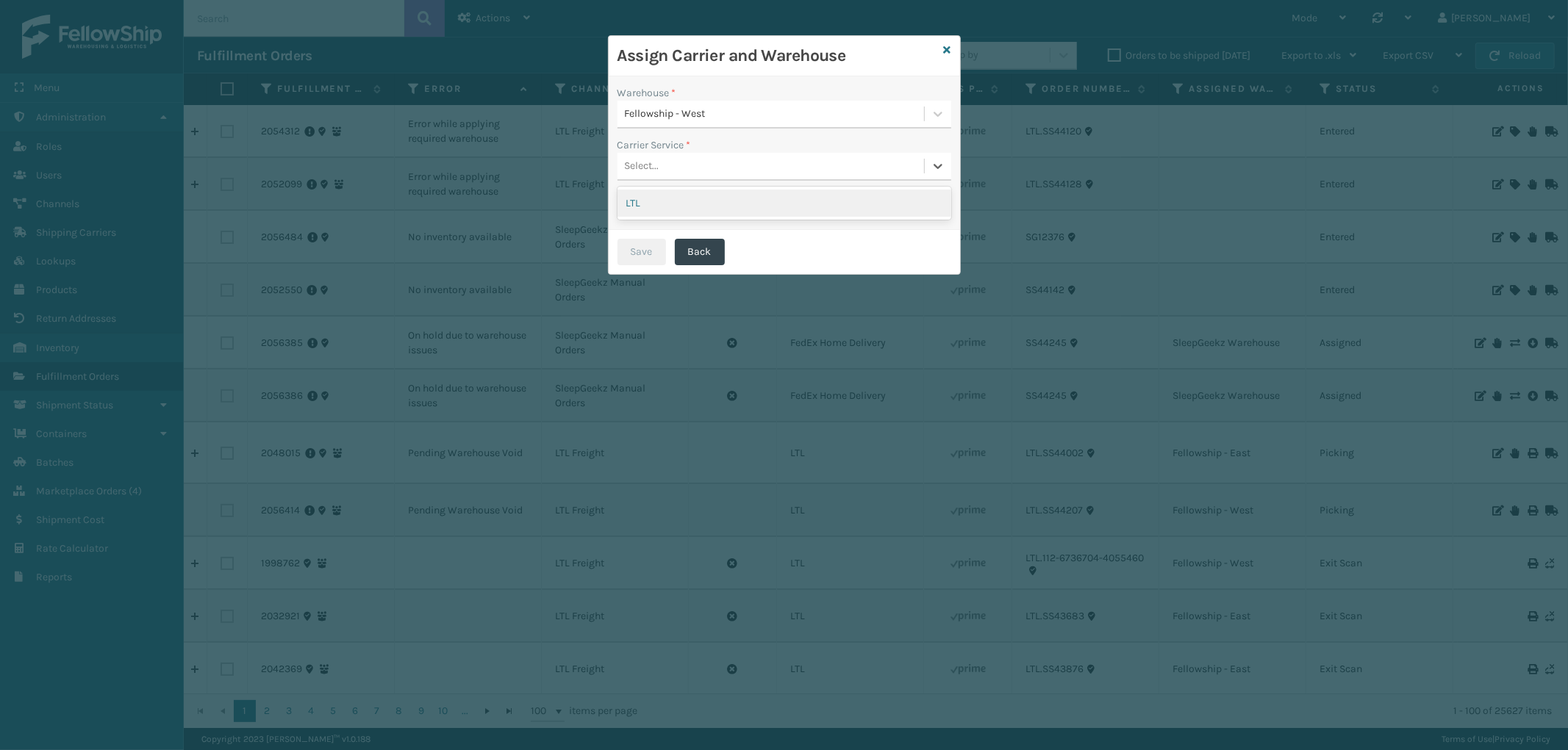
click at [700, 165] on div "Select..." at bounding box center [770, 166] width 306 height 24
click at [687, 201] on div "LTL" at bounding box center [784, 203] width 334 height 27
click at [637, 240] on button "Save" at bounding box center [642, 252] width 49 height 27
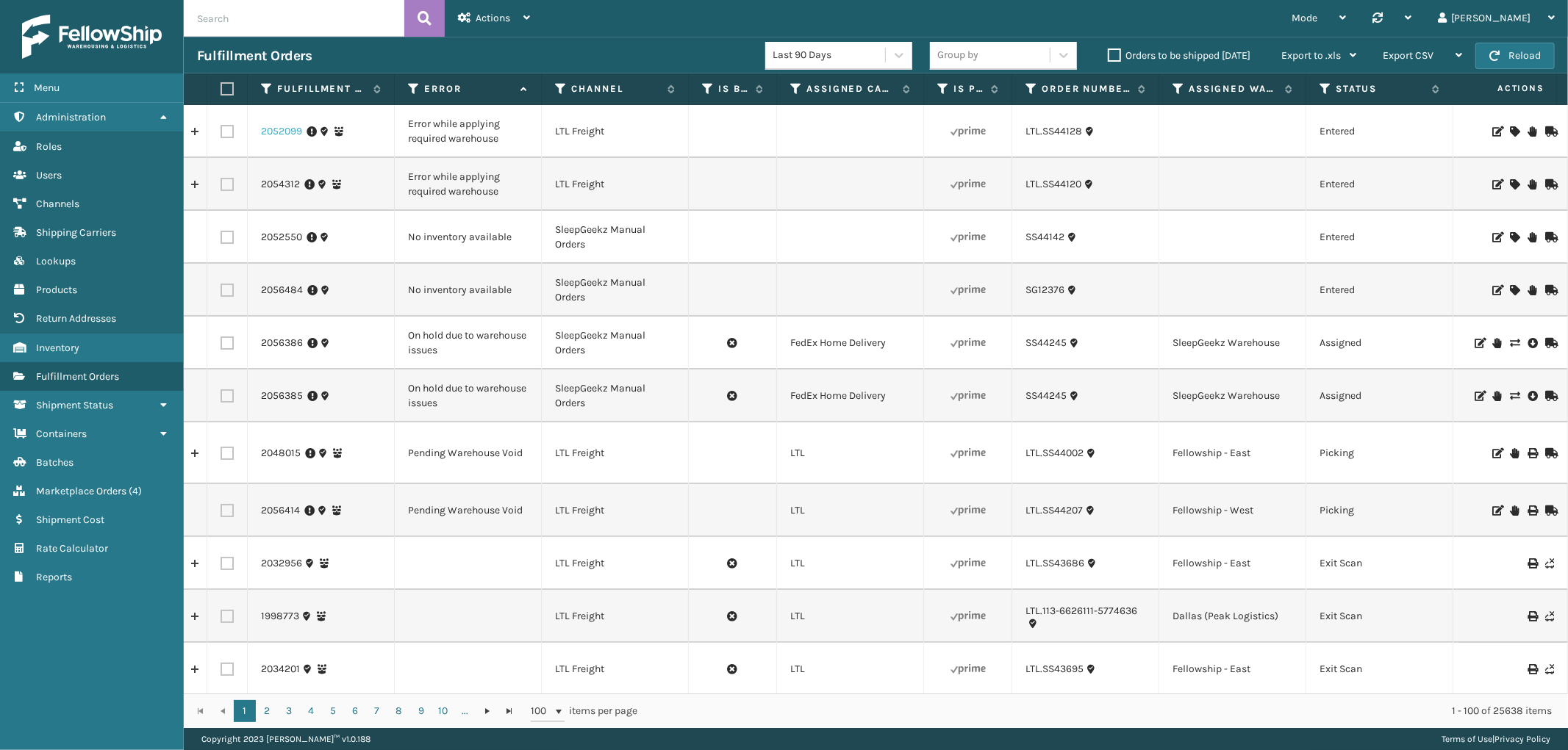
click at [286, 133] on link "2052099" at bounding box center [282, 131] width 41 height 15
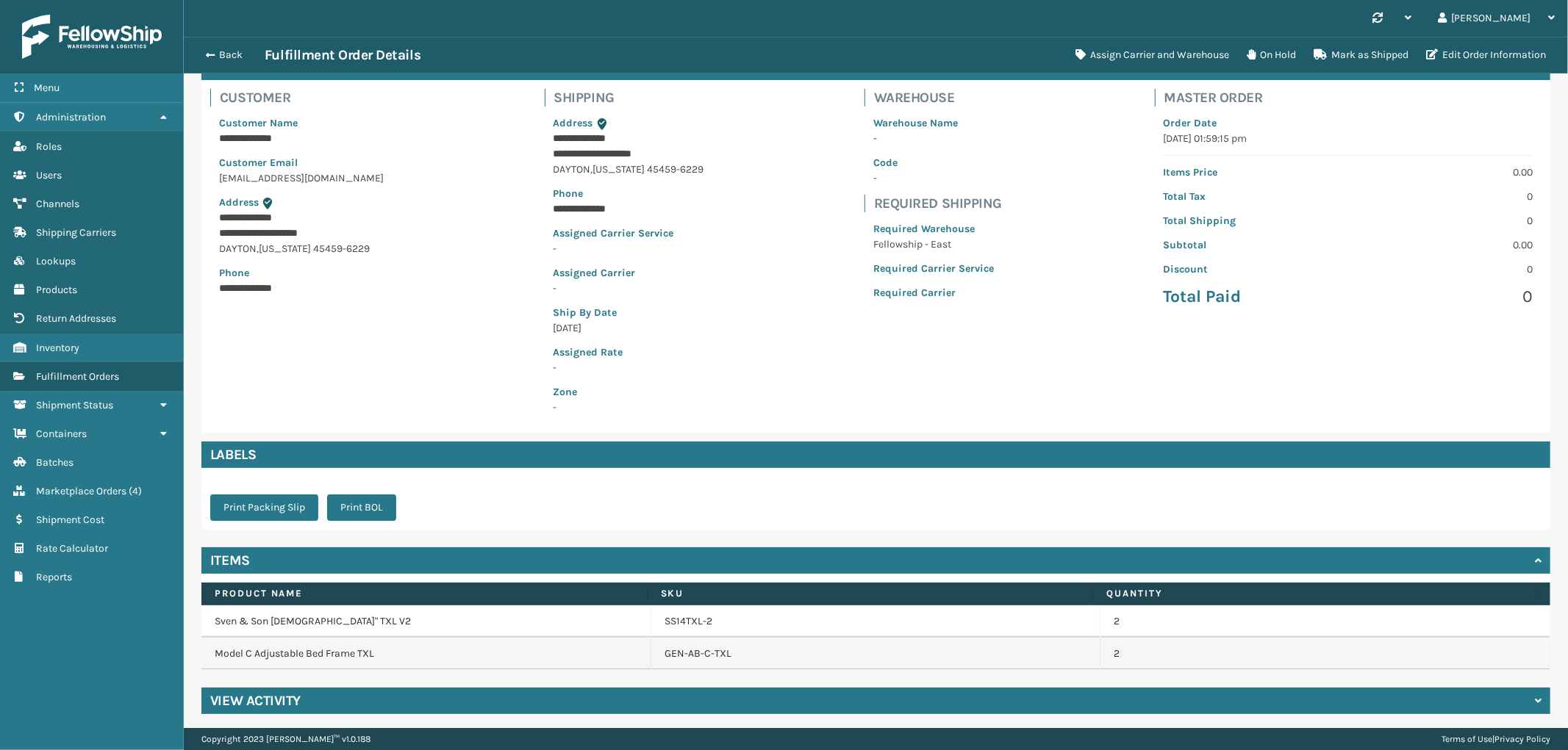
scroll to position [91, 0]
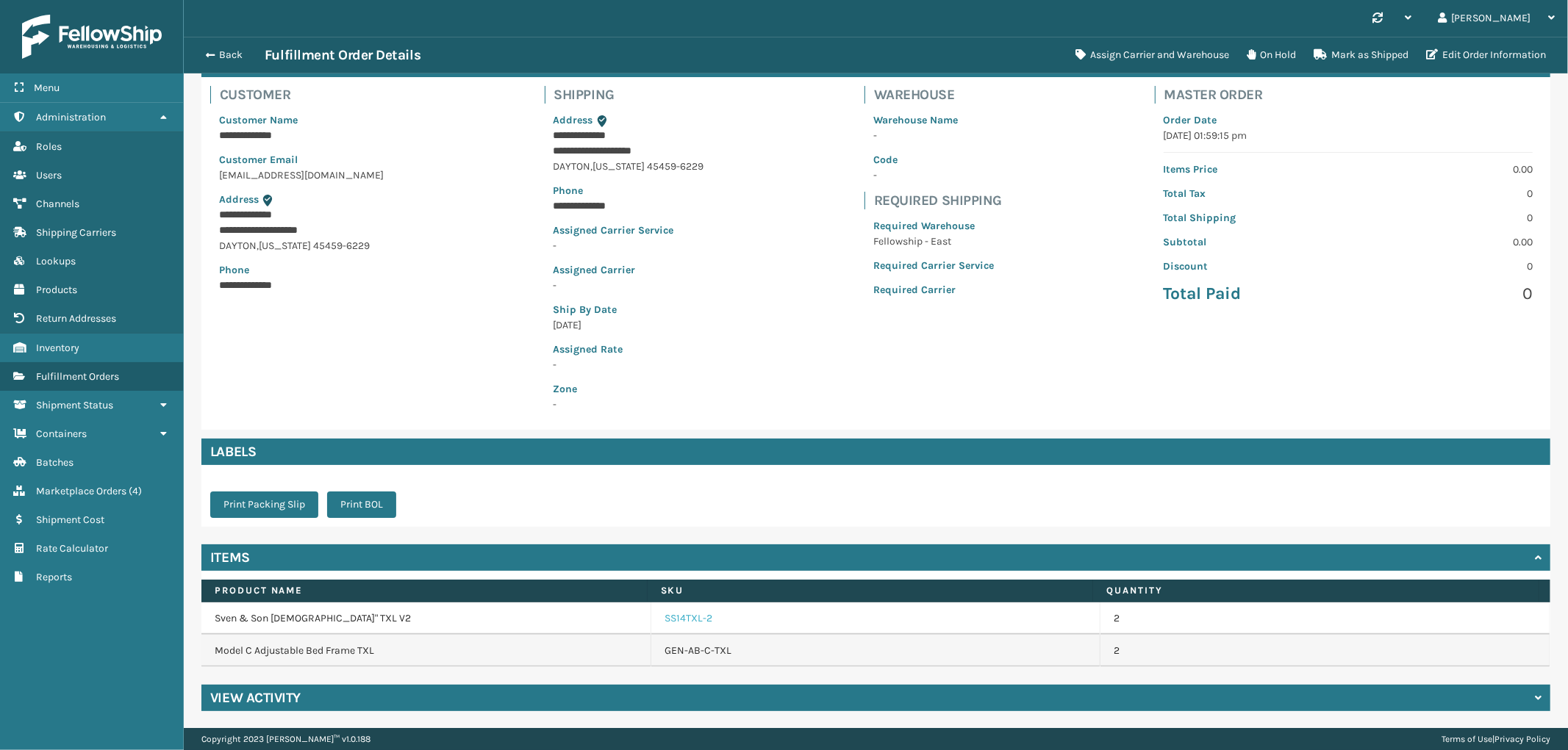
click at [679, 613] on link "SS14TXL-2" at bounding box center [688, 619] width 48 height 15
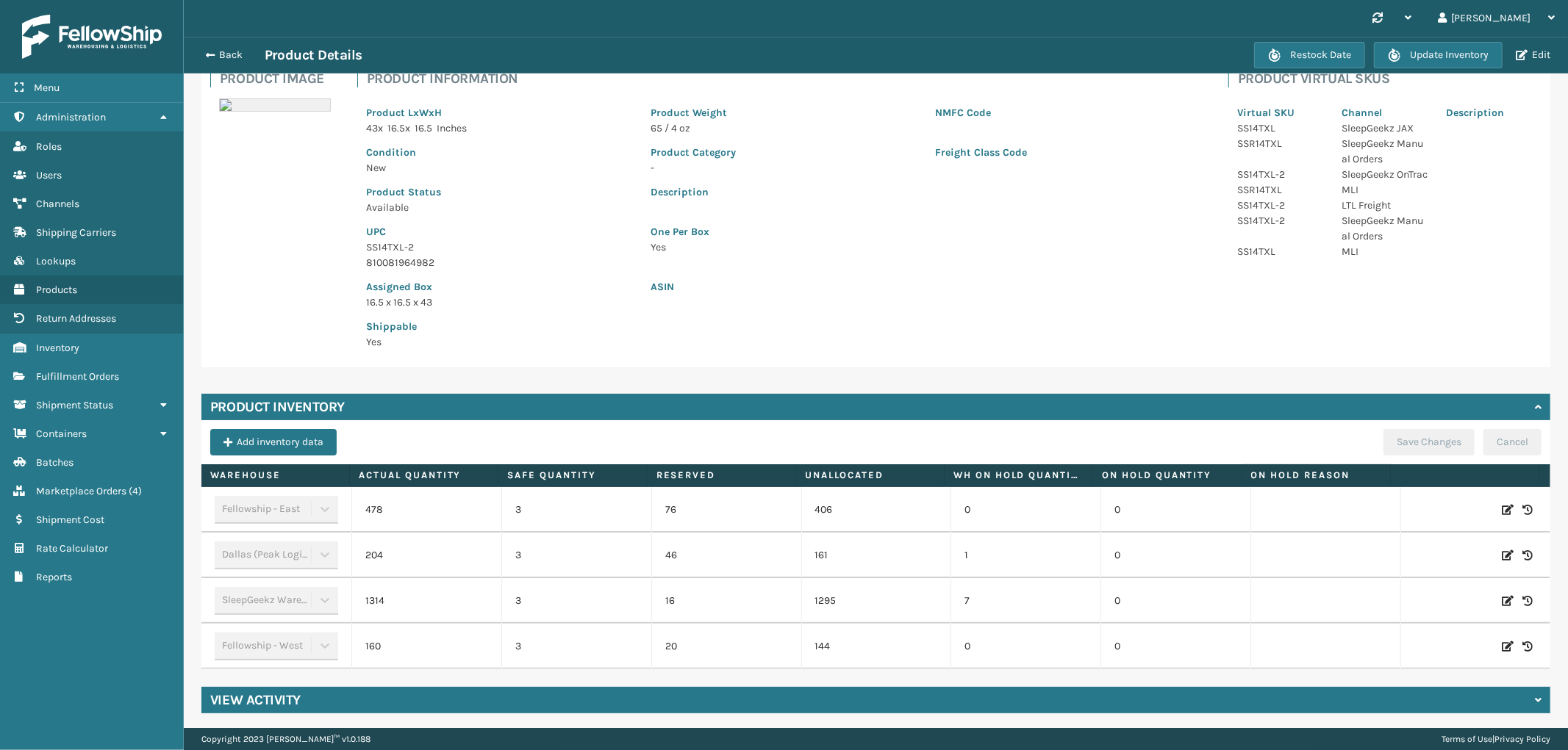
scroll to position [110, 0]
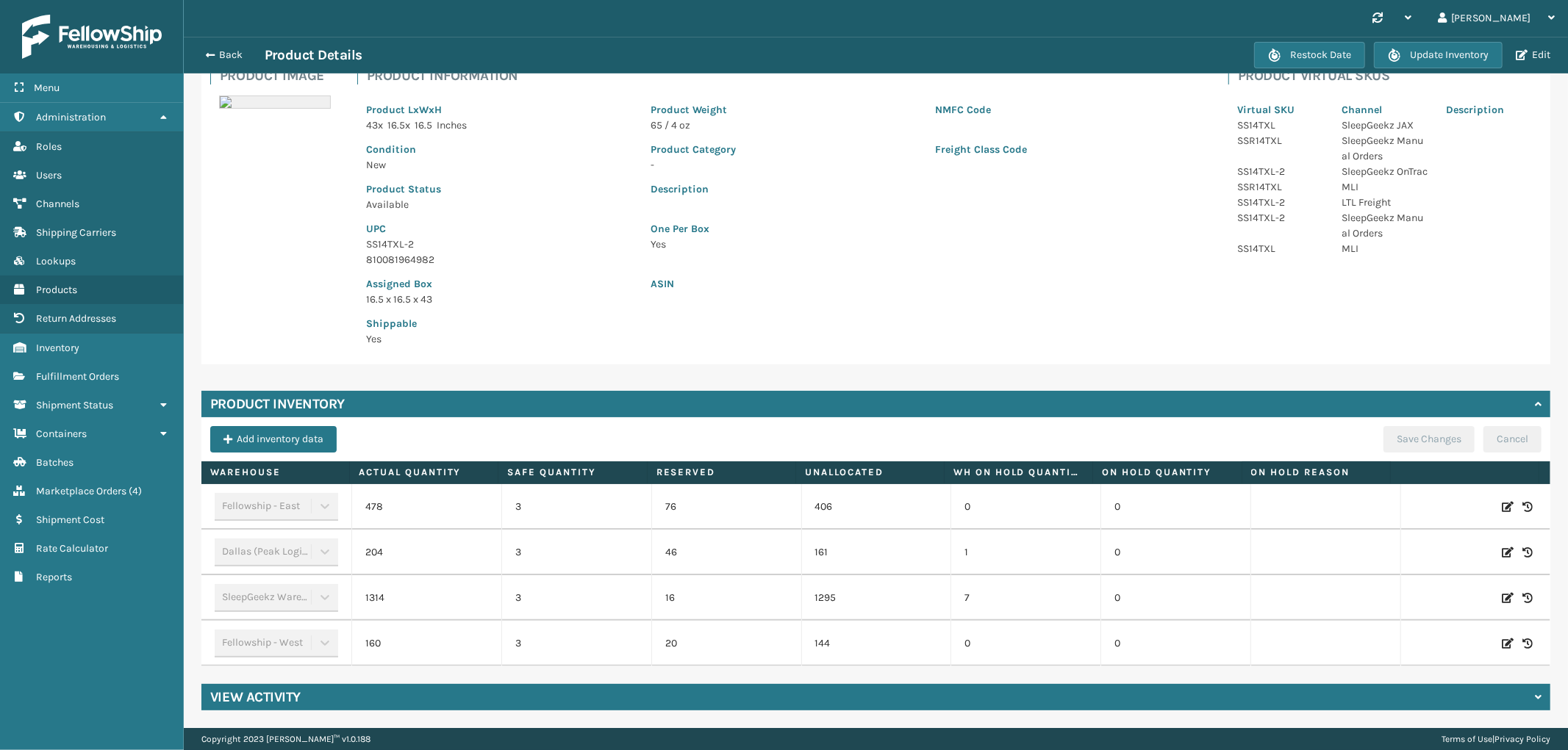
click at [227, 46] on div "Back Product Details" at bounding box center [725, 55] width 1057 height 18
click at [235, 52] on button "Back" at bounding box center [231, 55] width 68 height 13
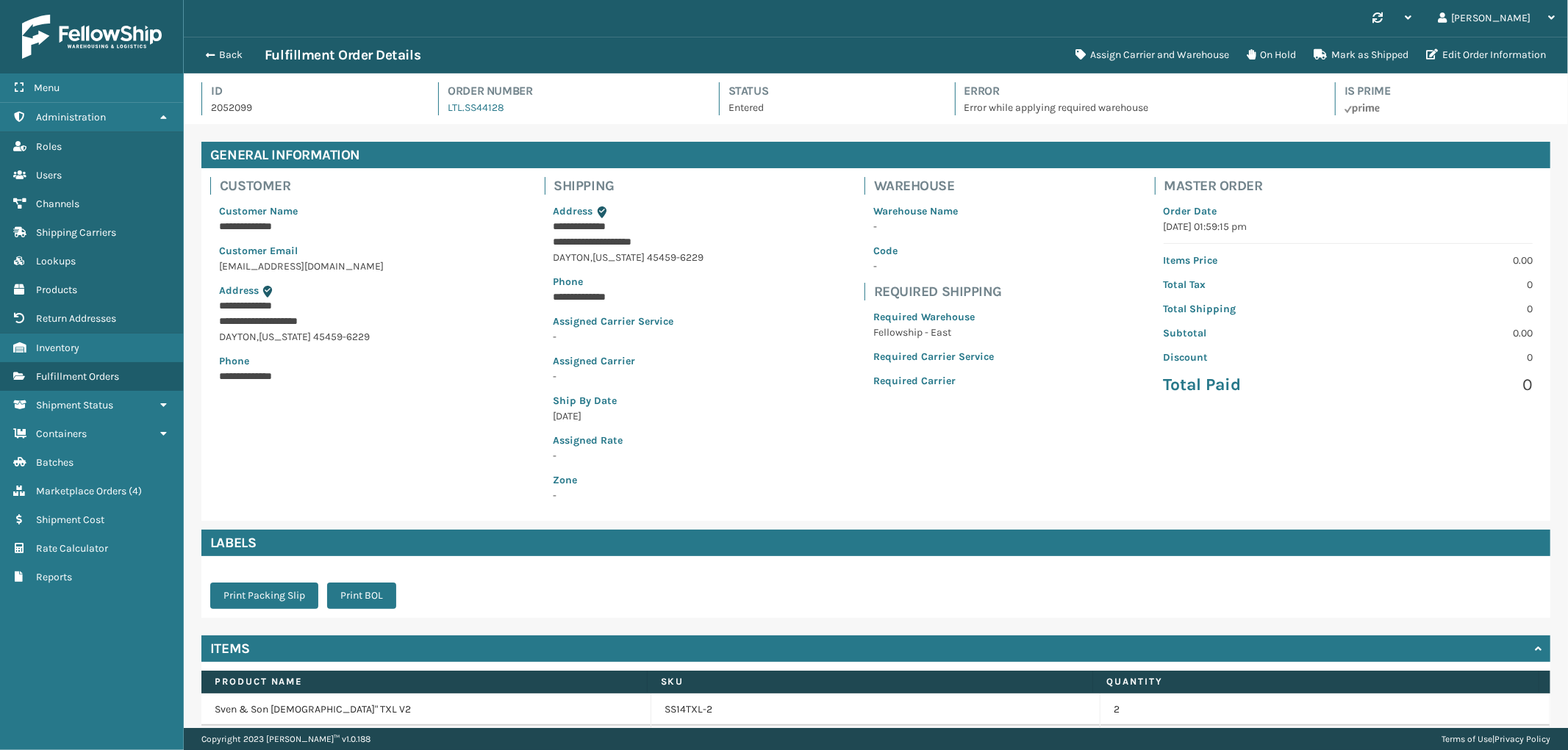
scroll to position [35, 1384]
click at [230, 60] on button "Back" at bounding box center [231, 55] width 68 height 13
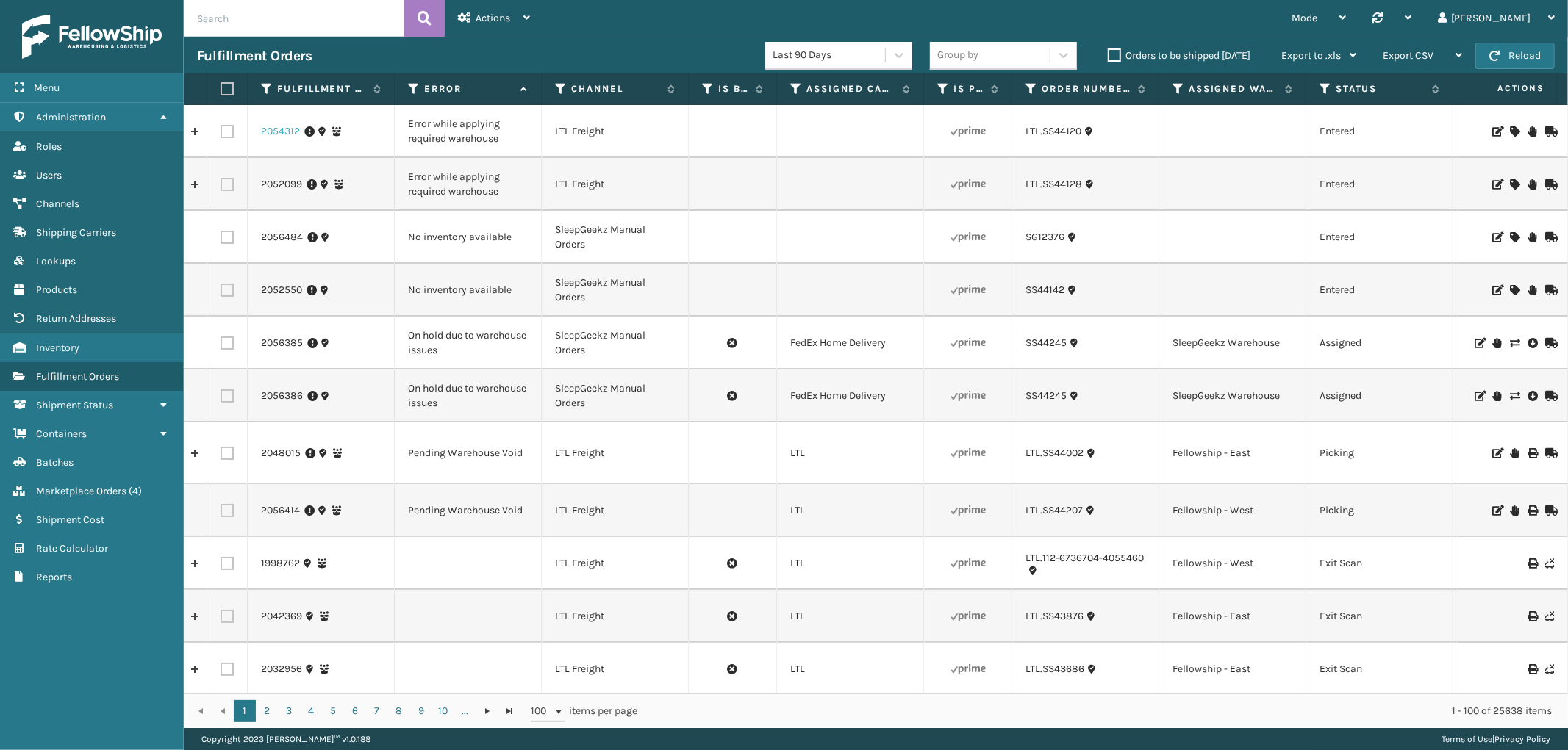
click at [280, 131] on link "2054312" at bounding box center [280, 131] width 39 height 15
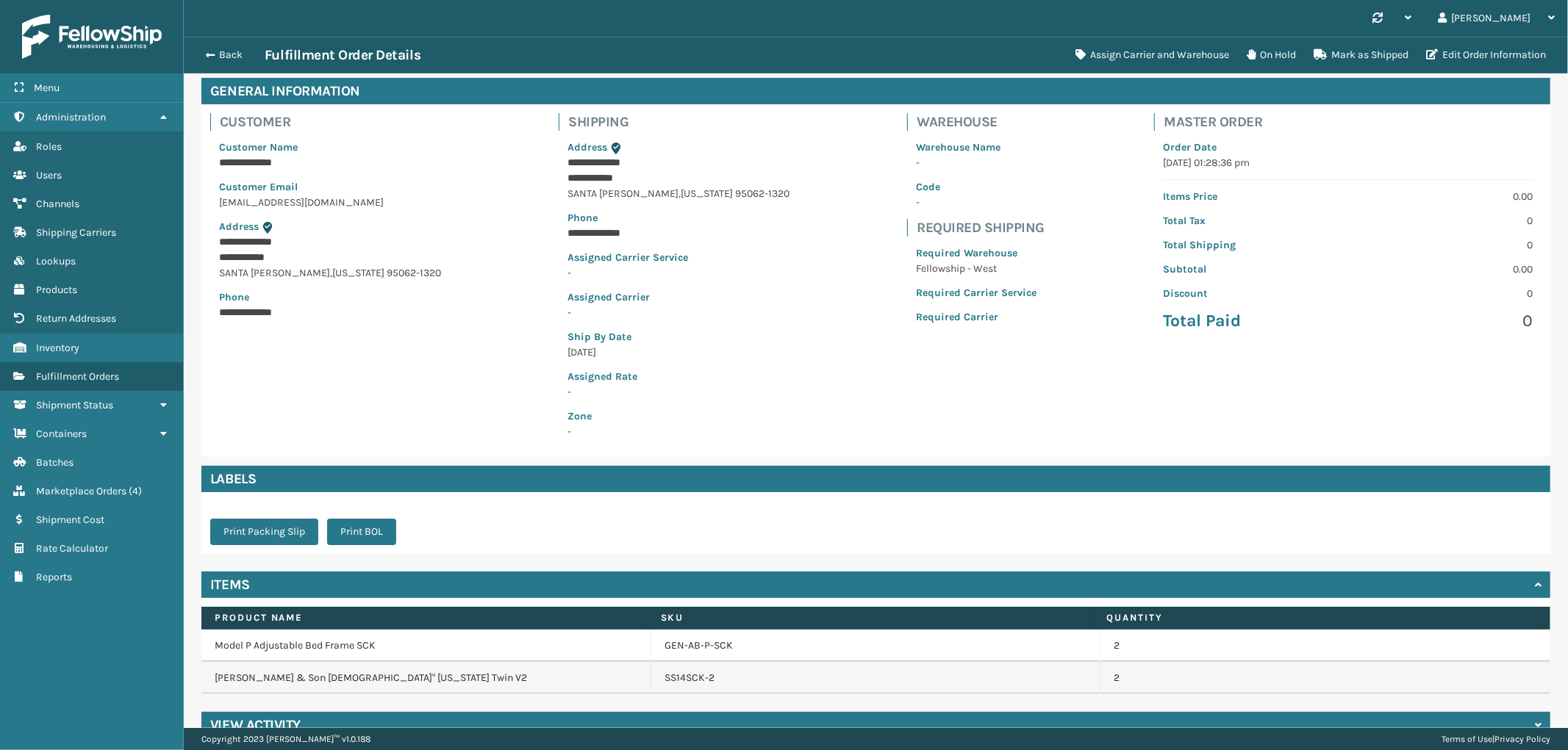
scroll to position [91, 0]
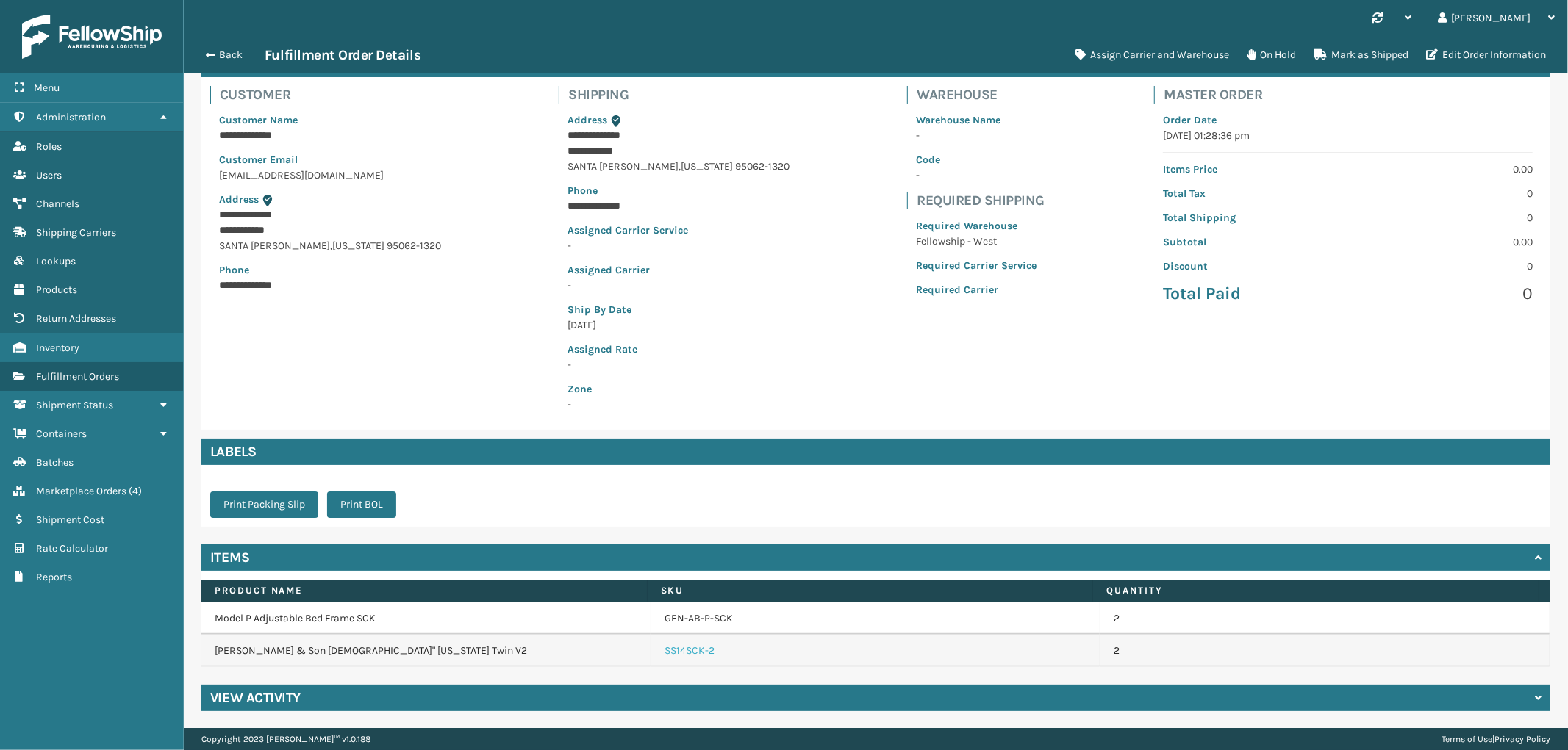
click at [696, 652] on link "SS14SCK-2" at bounding box center [690, 651] width 50 height 15
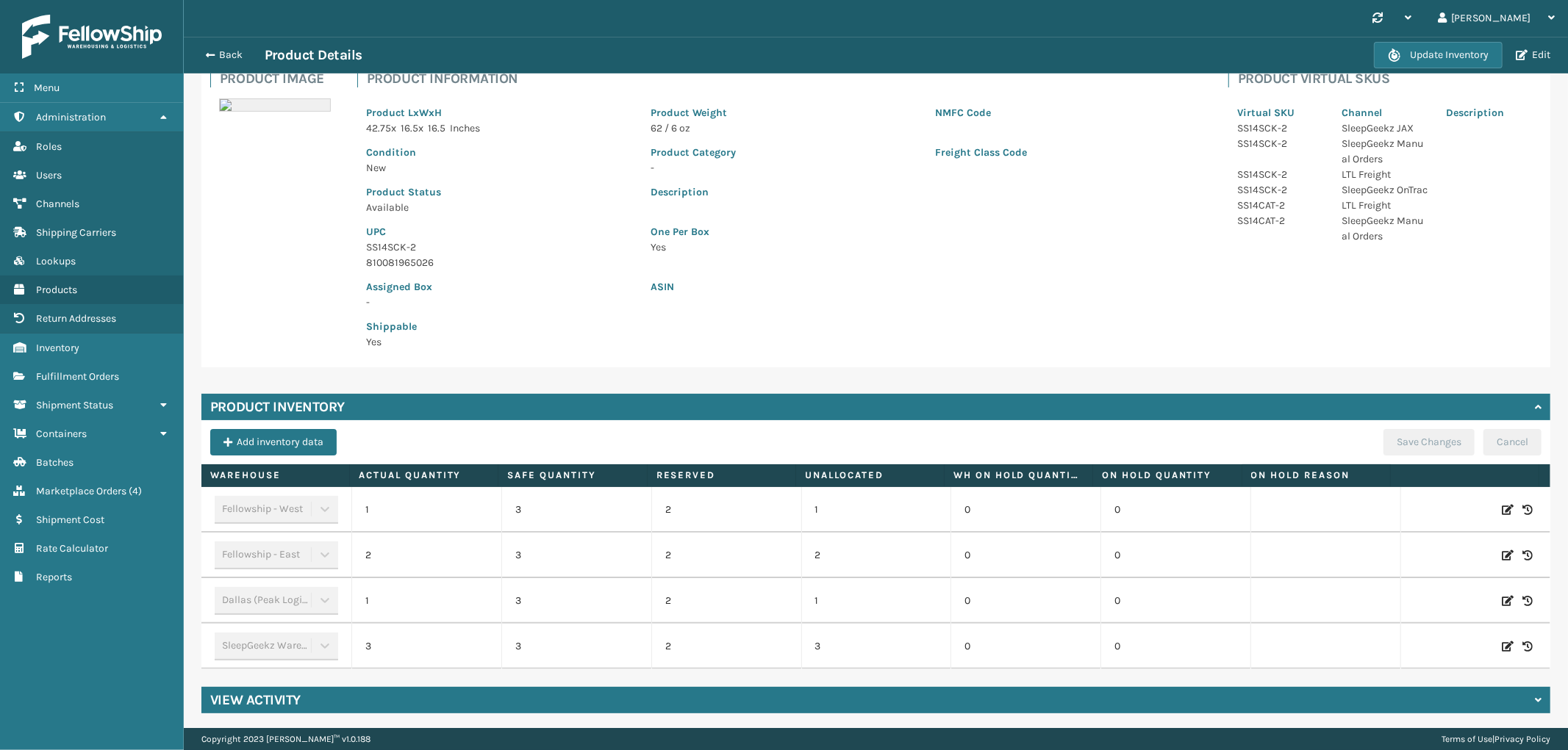
scroll to position [110, 0]
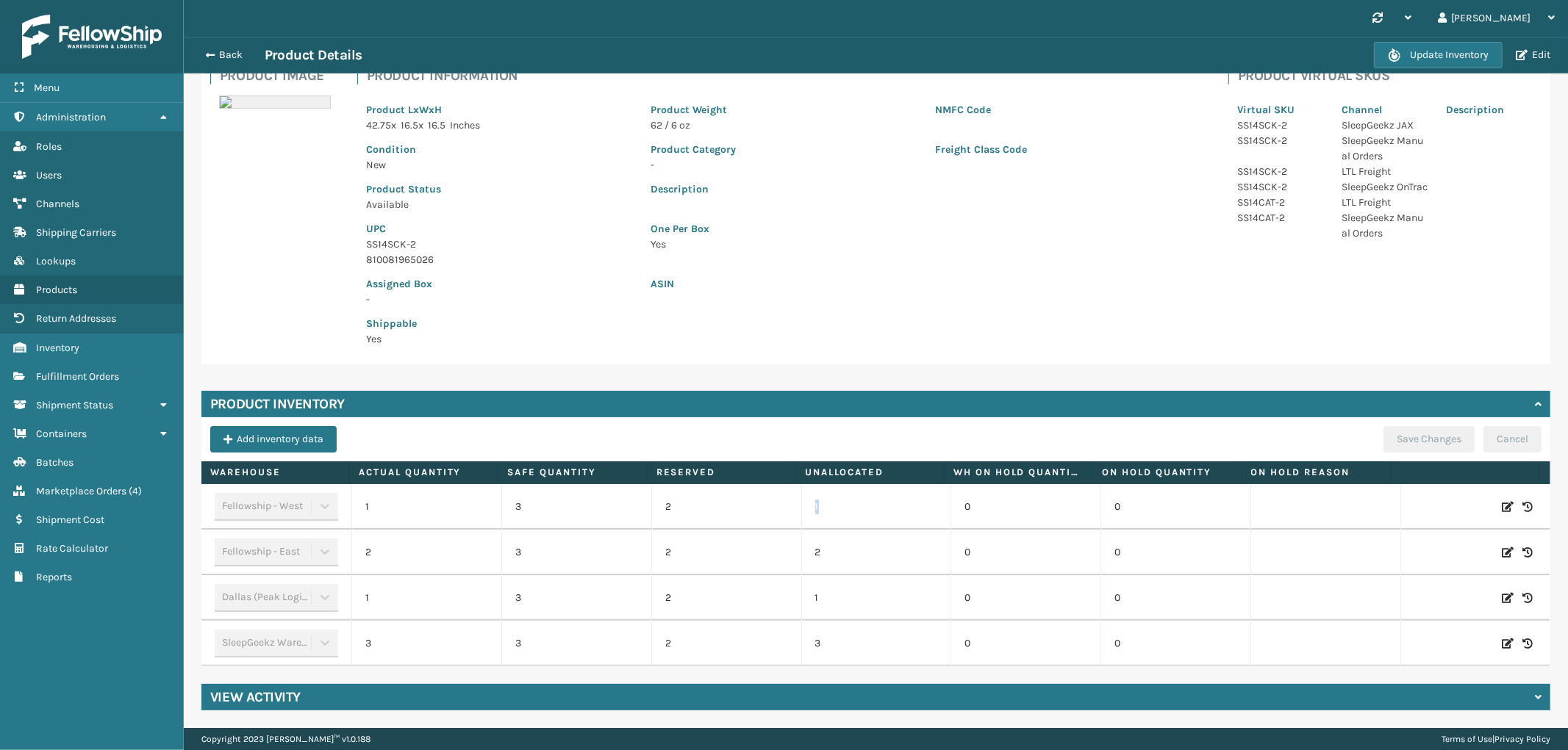
drag, startPoint x: 823, startPoint y: 507, endPoint x: 787, endPoint y: 508, distance: 36.0
click at [787, 508] on tr "Fellowship - West 1 3 2 1 0 0" at bounding box center [876, 507] width 1349 height 46
click at [1502, 507] on icon at bounding box center [1507, 507] width 12 height 15
click at [472, 503] on span "Increase value" at bounding box center [478, 509] width 12 height 12
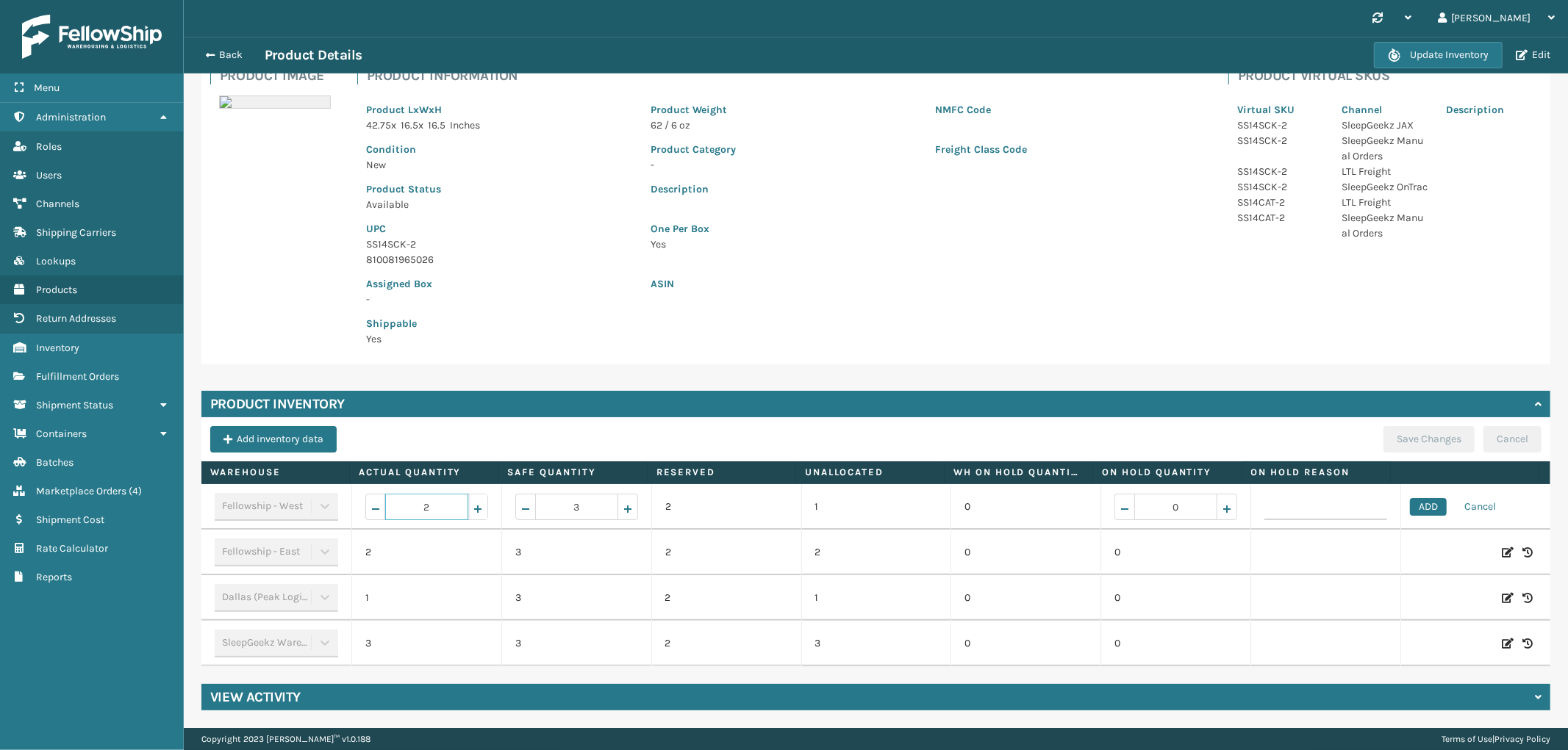
type input "3"
click at [1410, 507] on button "ADD" at bounding box center [1429, 507] width 37 height 18
click at [1402, 434] on button "Save Changes" at bounding box center [1429, 440] width 91 height 27
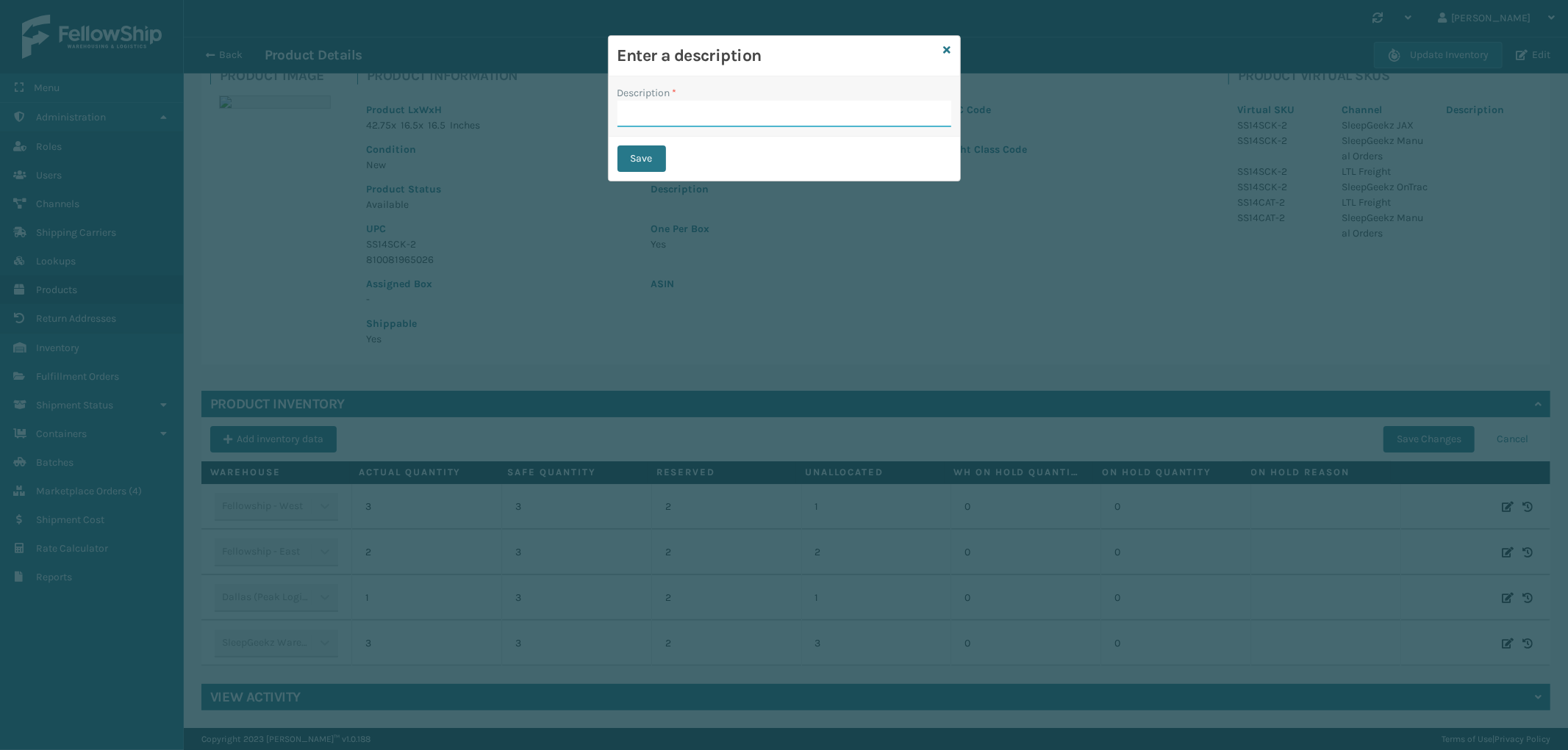
click at [674, 111] on input "Description *" at bounding box center [784, 114] width 334 height 27
type input "from inventory"
click at [649, 166] on button "Save" at bounding box center [642, 159] width 49 height 27
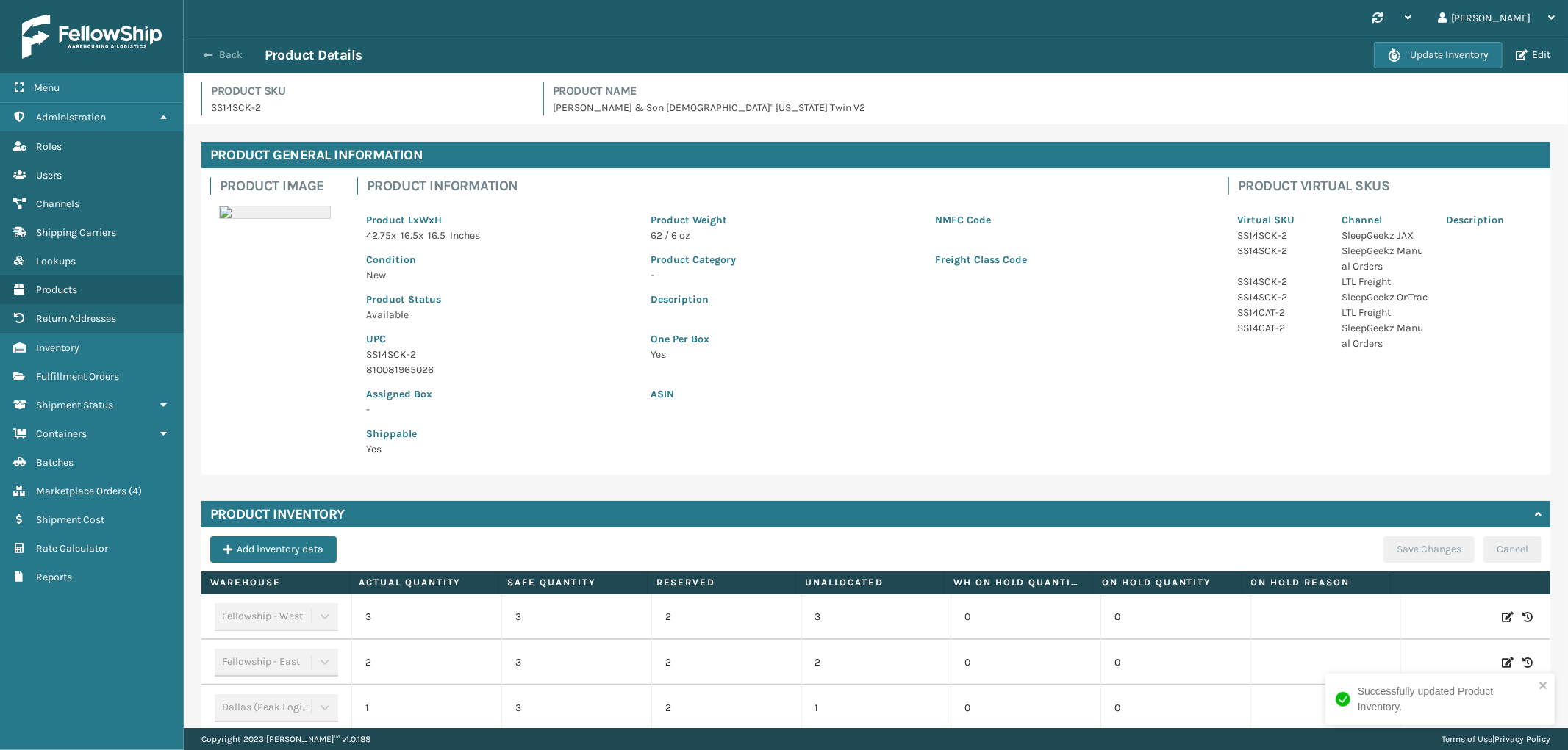
click at [230, 58] on button "Back" at bounding box center [231, 55] width 68 height 13
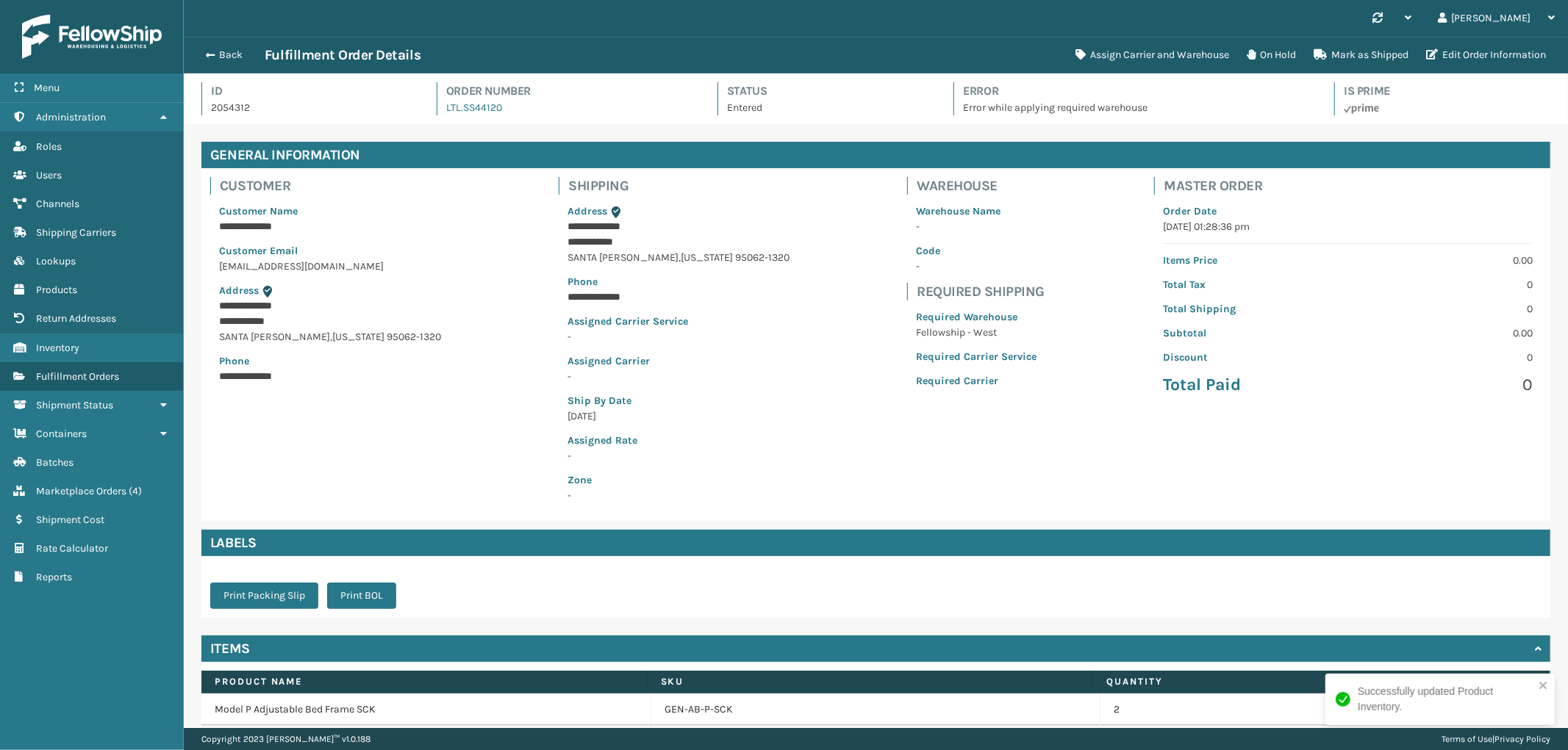
scroll to position [35, 1384]
click at [1156, 60] on button "Assign Carrier and Warehouse" at bounding box center [1152, 55] width 171 height 29
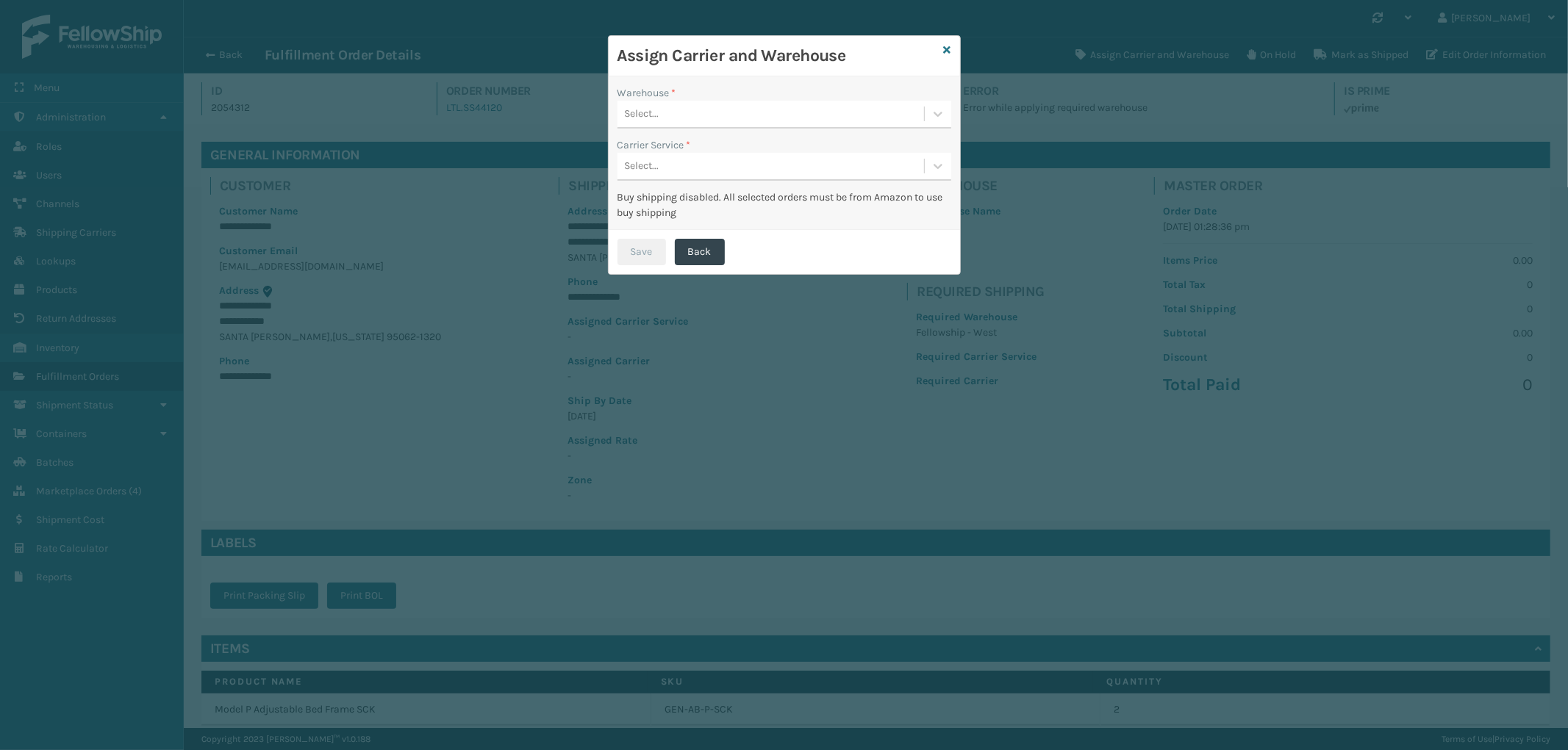
click at [656, 111] on div "Select..." at bounding box center [642, 114] width 35 height 15
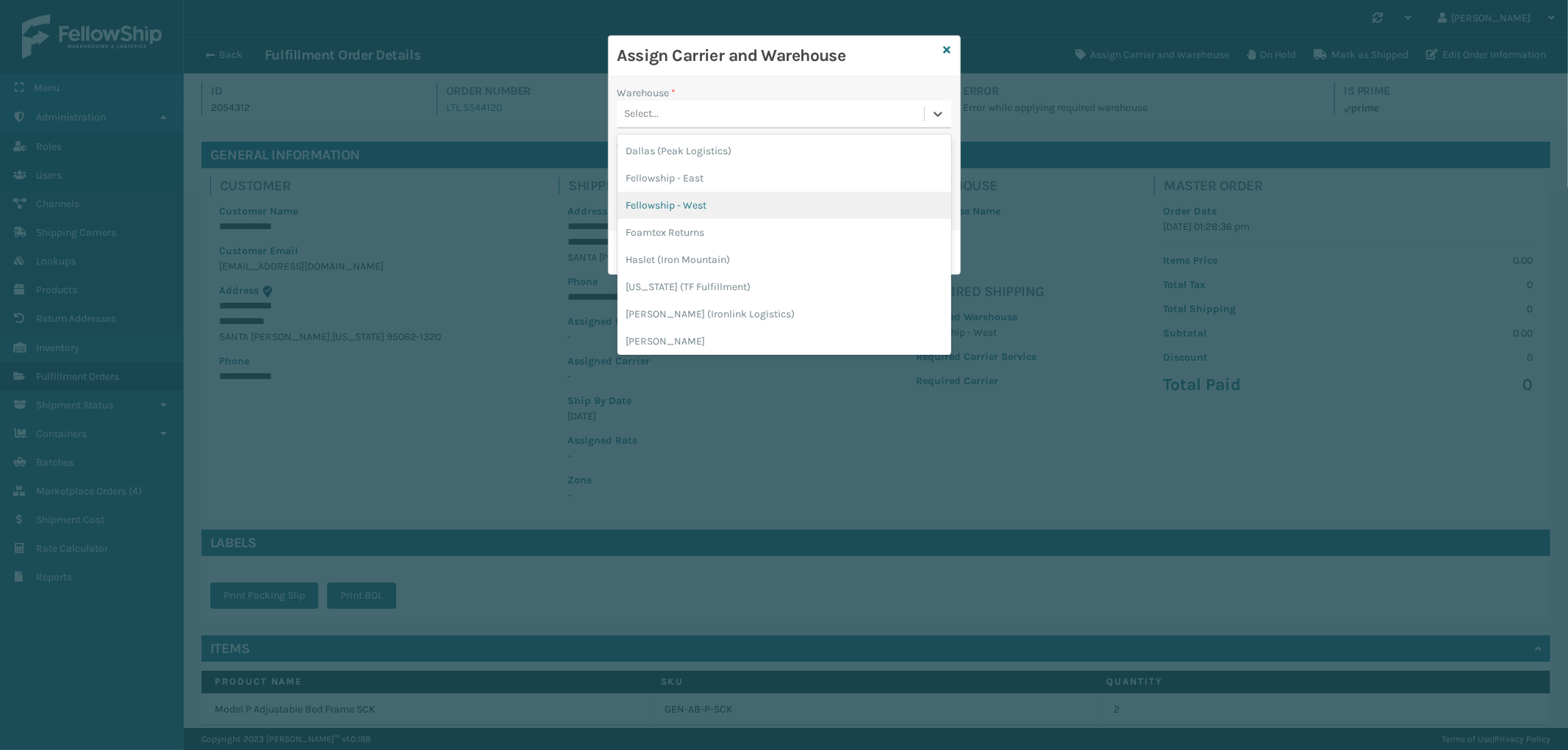
click at [718, 198] on div "Fellowship - West" at bounding box center [784, 205] width 334 height 27
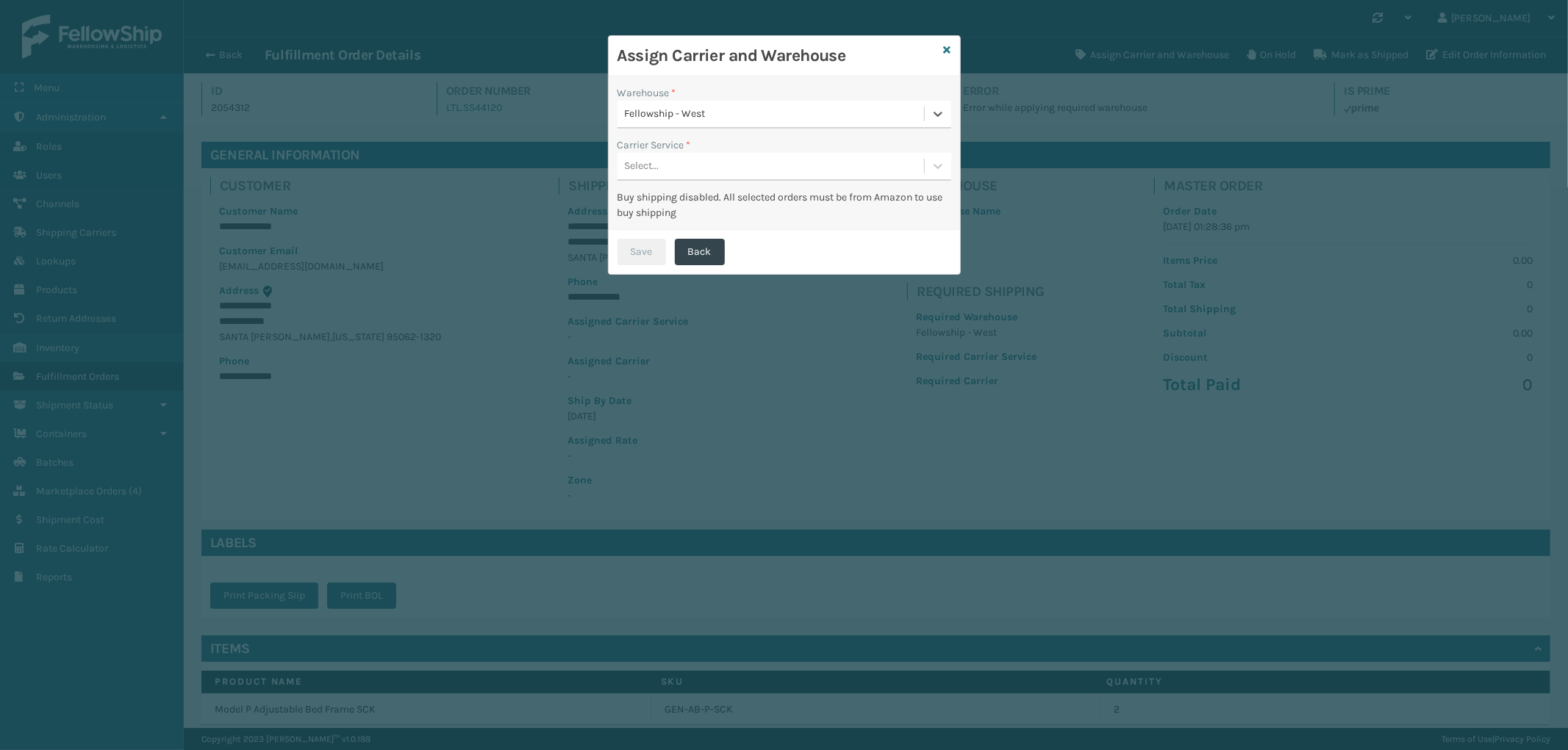
click at [725, 153] on div "Select..." at bounding box center [784, 167] width 334 height 28
click at [698, 203] on div "LTL" at bounding box center [784, 203] width 334 height 27
click at [652, 246] on button "Save" at bounding box center [642, 252] width 49 height 27
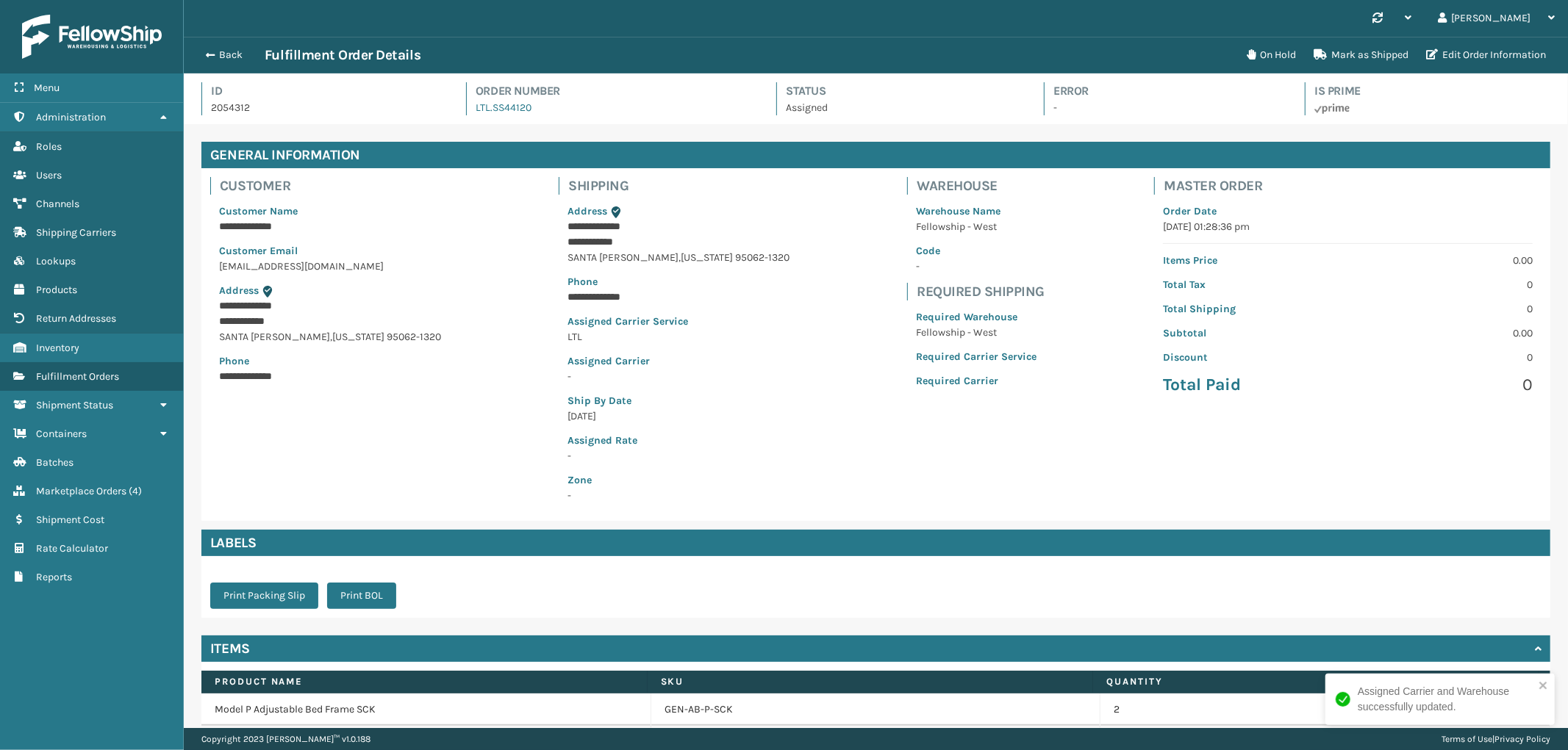
scroll to position [91, 0]
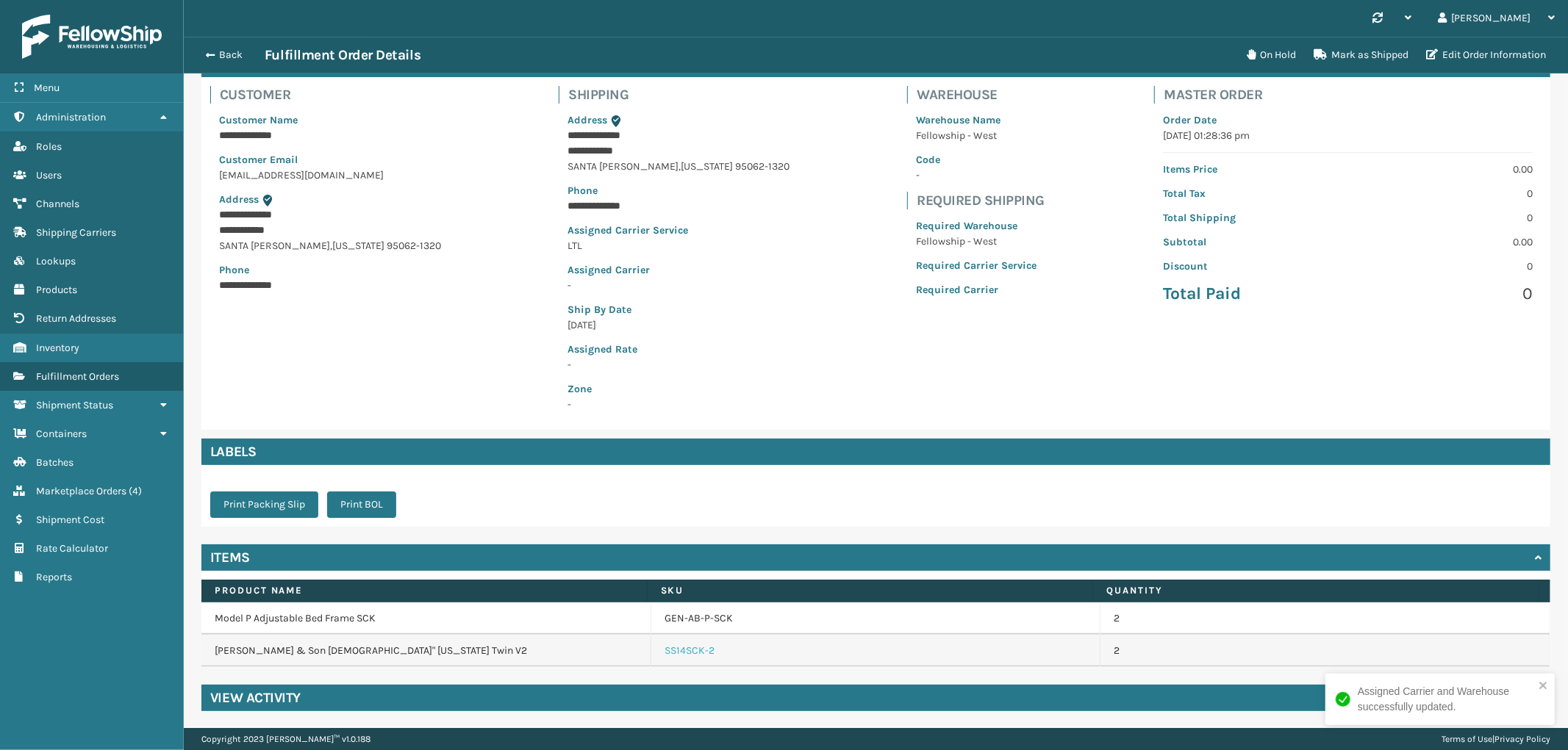
click at [691, 644] on link "SS14SCK-2" at bounding box center [690, 651] width 50 height 15
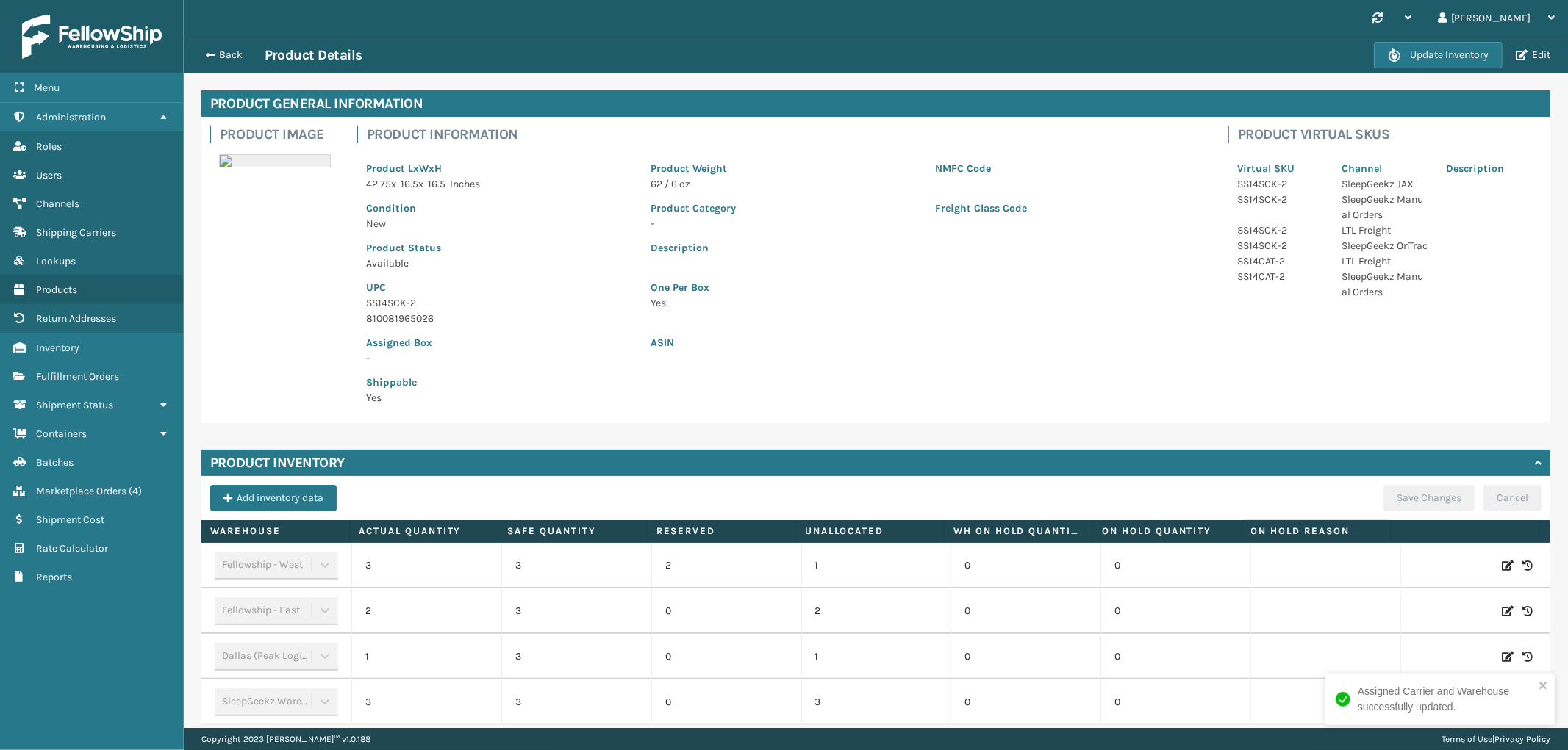
scroll to position [110, 0]
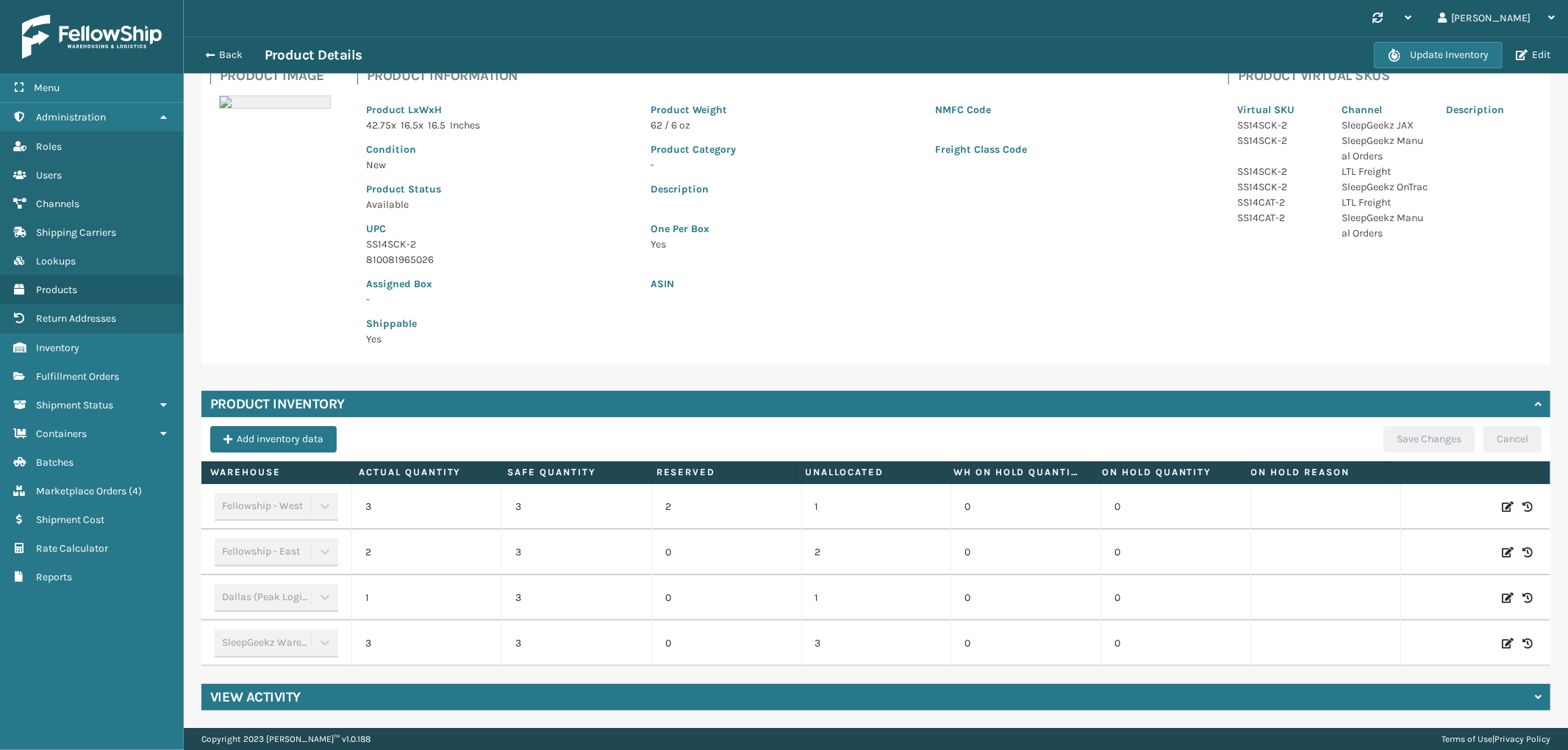
click at [1476, 503] on div at bounding box center [1476, 507] width 131 height 15
click at [1502, 505] on icon at bounding box center [1507, 507] width 12 height 15
click at [370, 504] on span "Decrease value" at bounding box center [376, 509] width 12 height 12
type input "1"
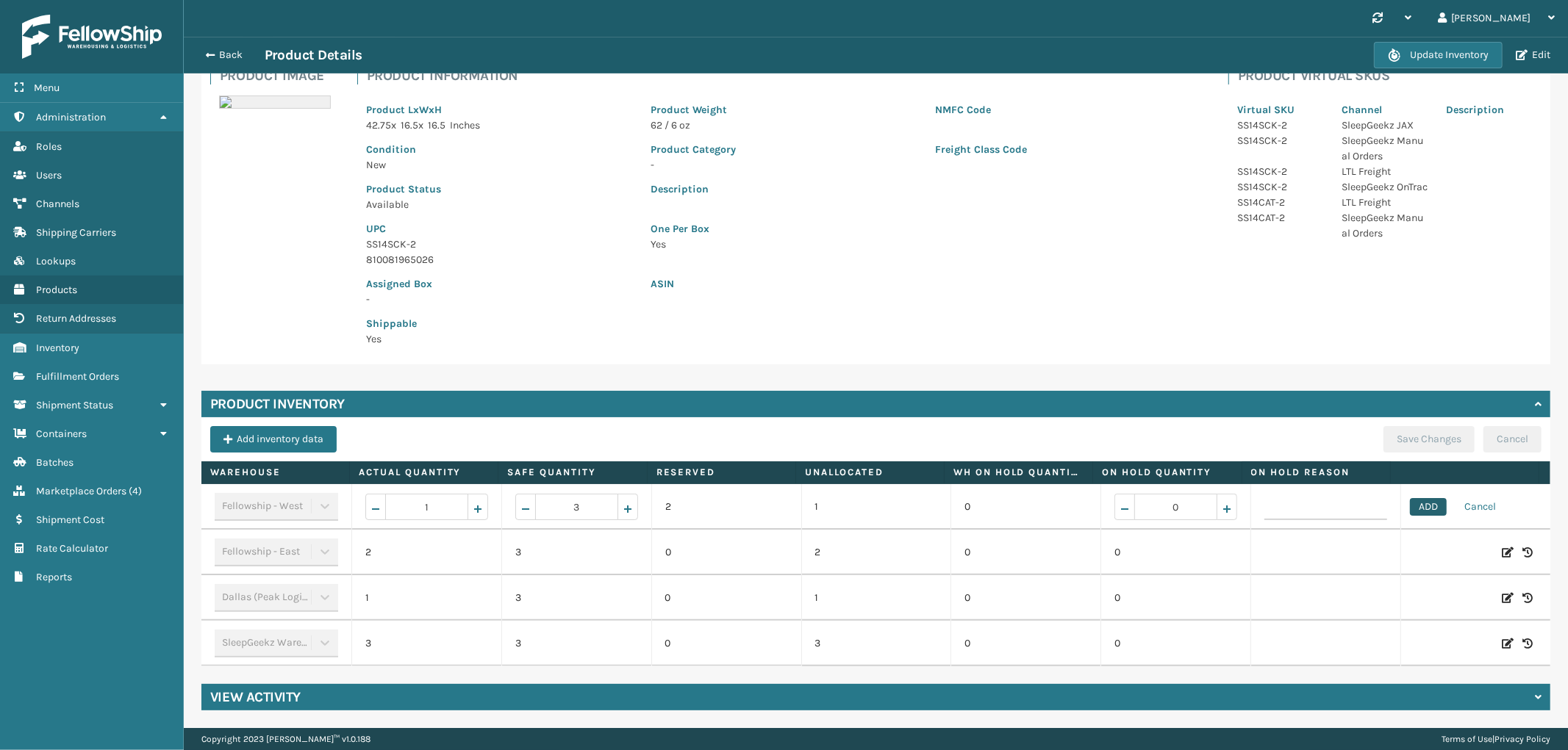
click at [1410, 503] on button "ADD" at bounding box center [1429, 507] width 37 height 18
click at [1405, 428] on button "Save Changes" at bounding box center [1429, 440] width 91 height 27
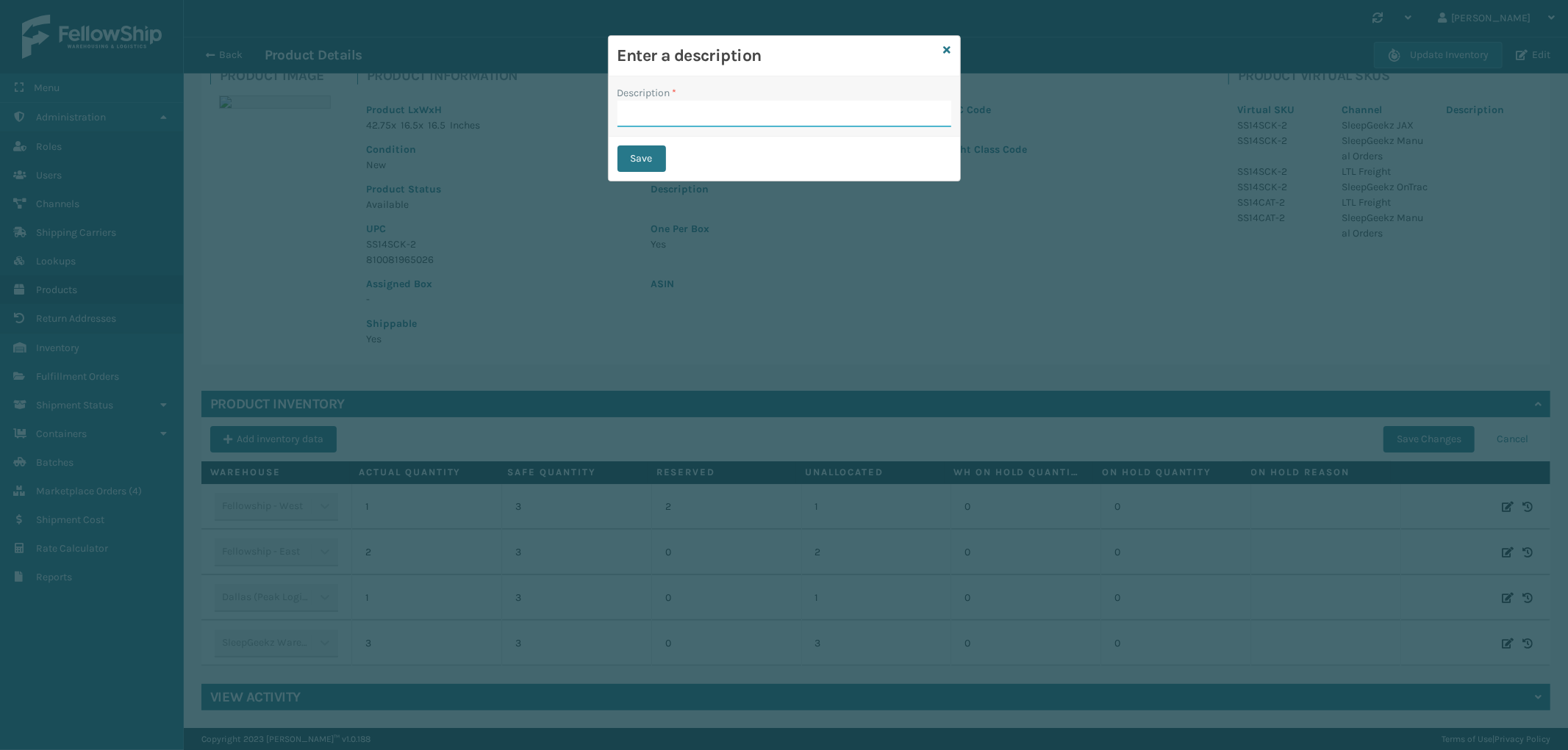
click at [724, 103] on input "Description *" at bounding box center [784, 114] width 334 height 27
type input "from inventory"
click at [649, 164] on button "Save" at bounding box center [642, 159] width 49 height 27
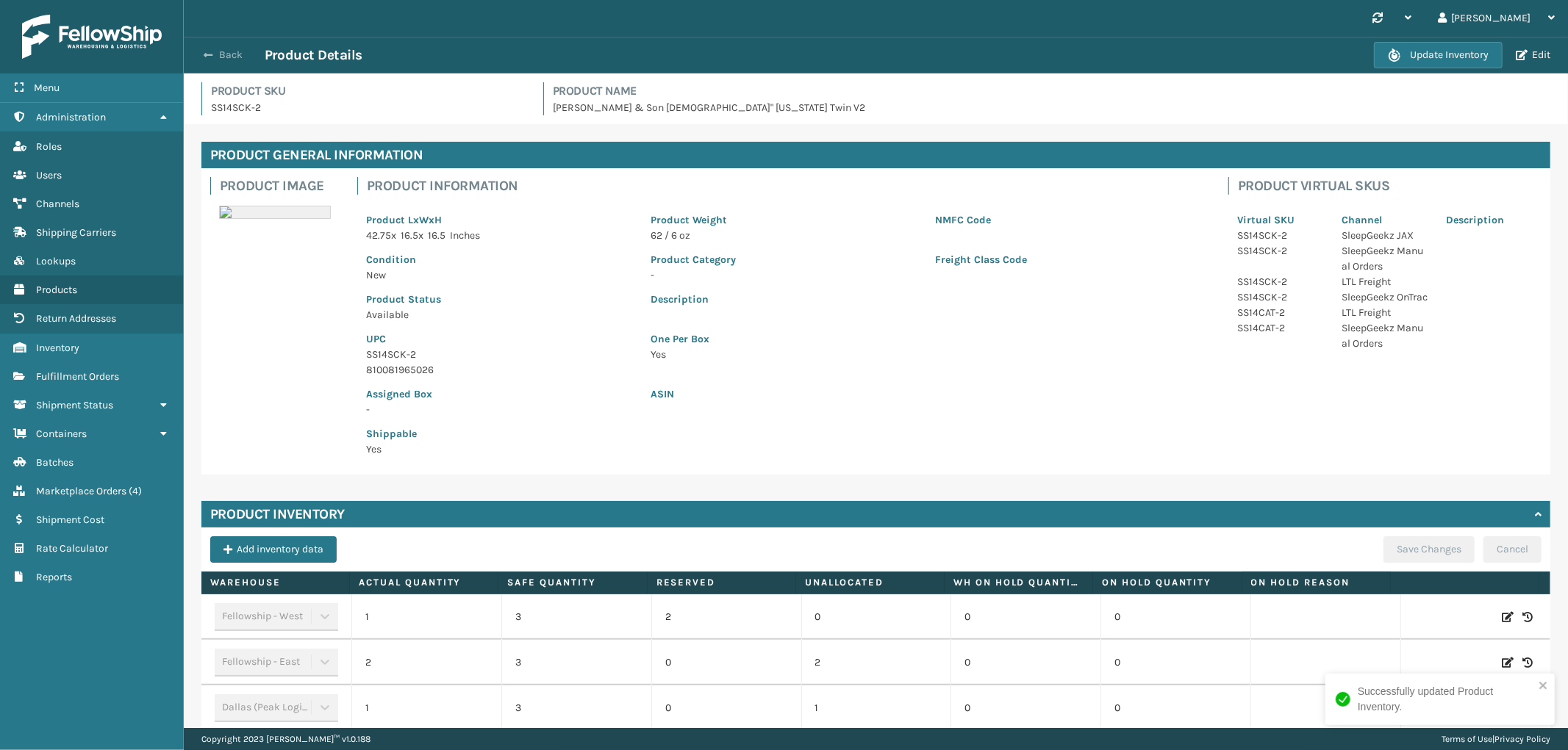
click at [231, 56] on button "Back" at bounding box center [231, 55] width 68 height 13
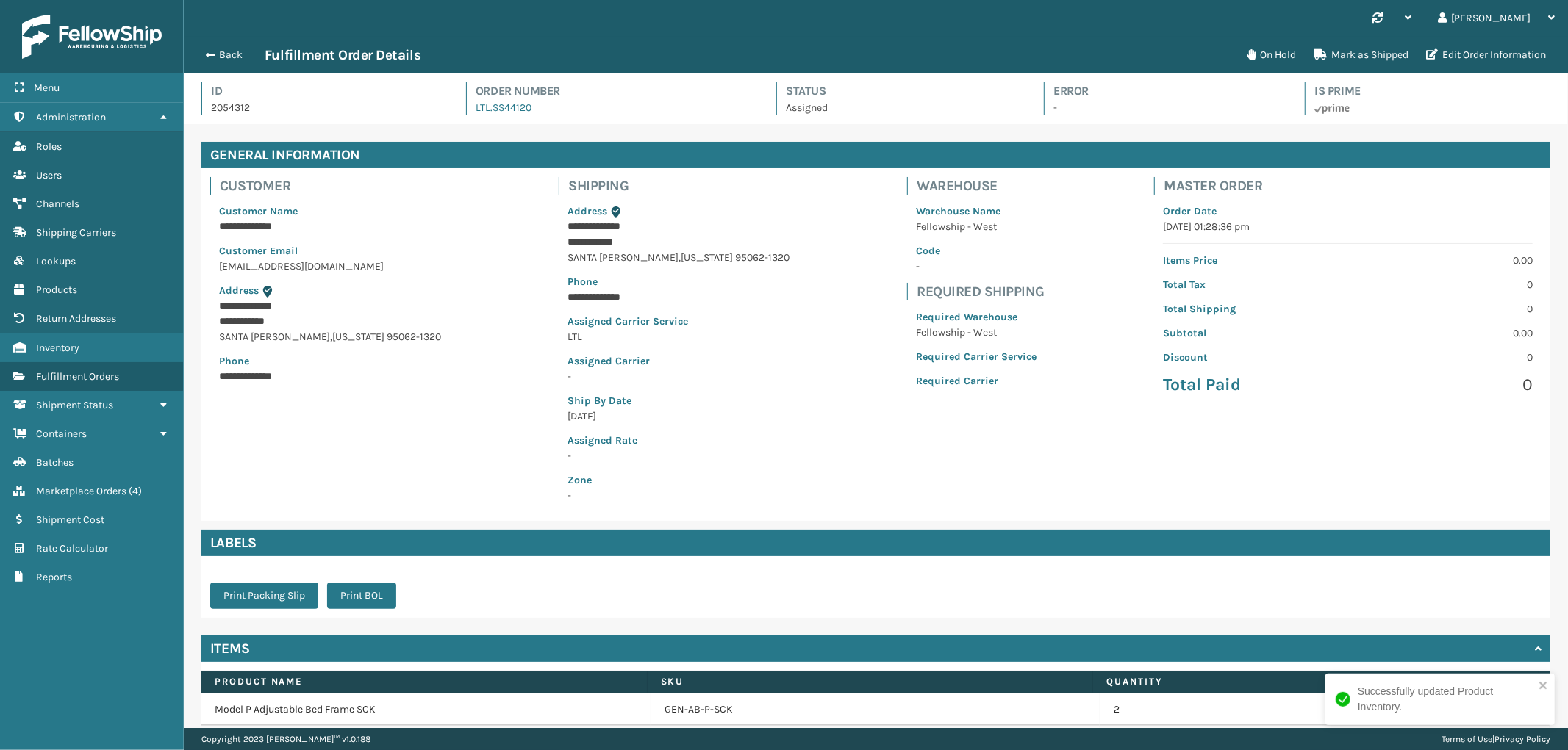
scroll to position [35, 1384]
click at [232, 59] on button "Back" at bounding box center [231, 55] width 68 height 13
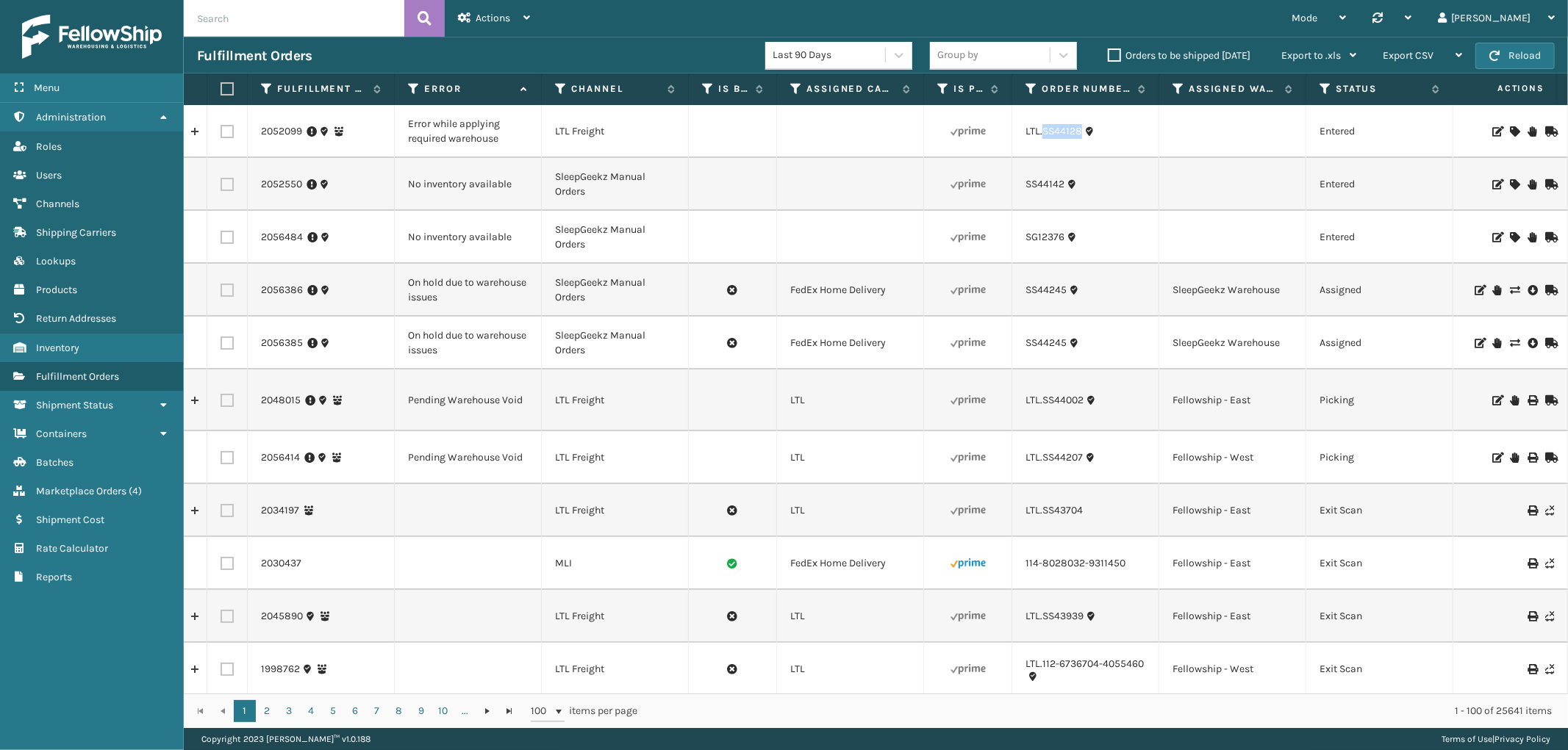
drag, startPoint x: 1086, startPoint y: 142, endPoint x: 1043, endPoint y: 147, distance: 43.3
click at [1043, 147] on td "LTL.SS44128" at bounding box center [1085, 131] width 147 height 53
copy link "SS44128"
click at [1510, 128] on icon at bounding box center [1514, 131] width 9 height 10
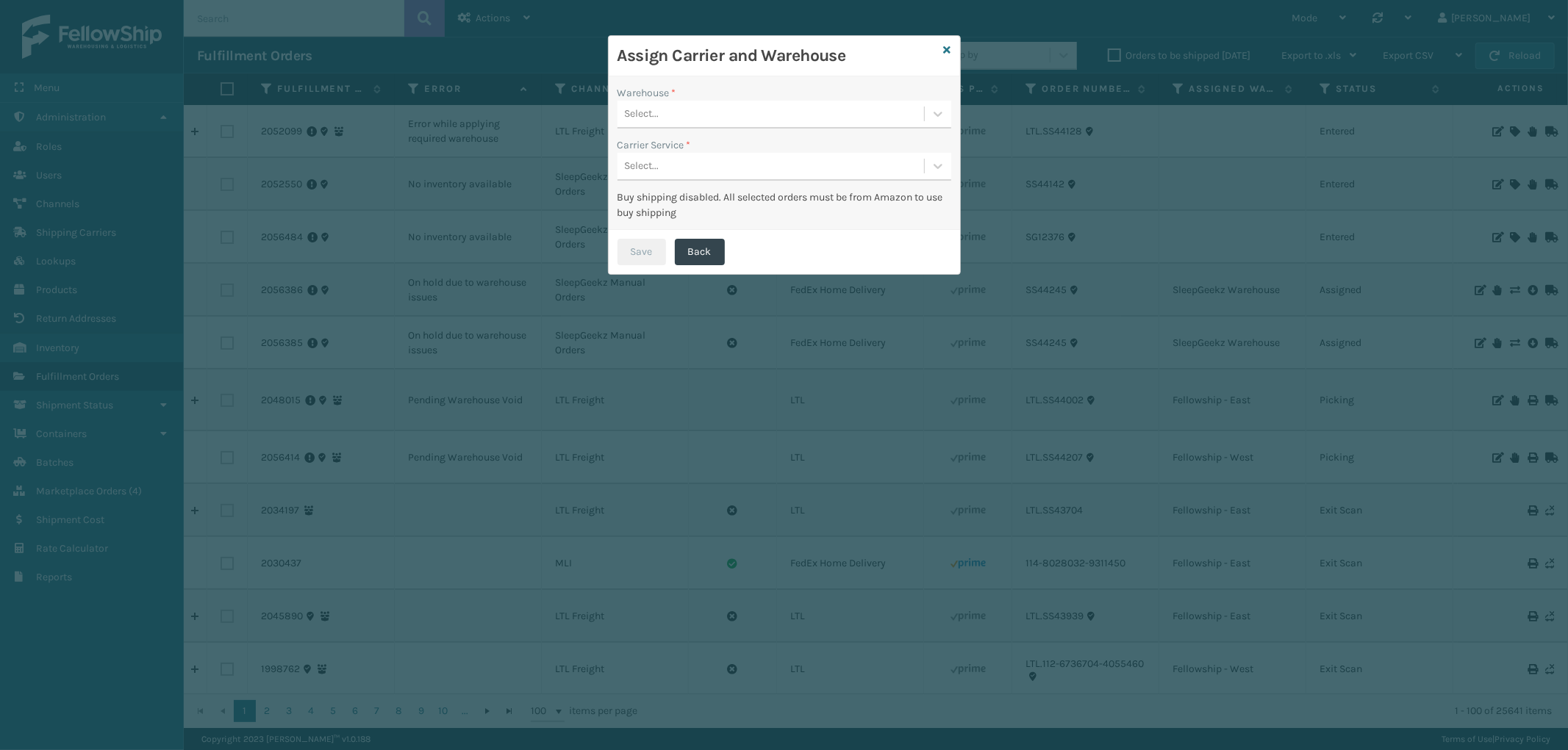
click at [735, 111] on div "Select..." at bounding box center [770, 114] width 306 height 24
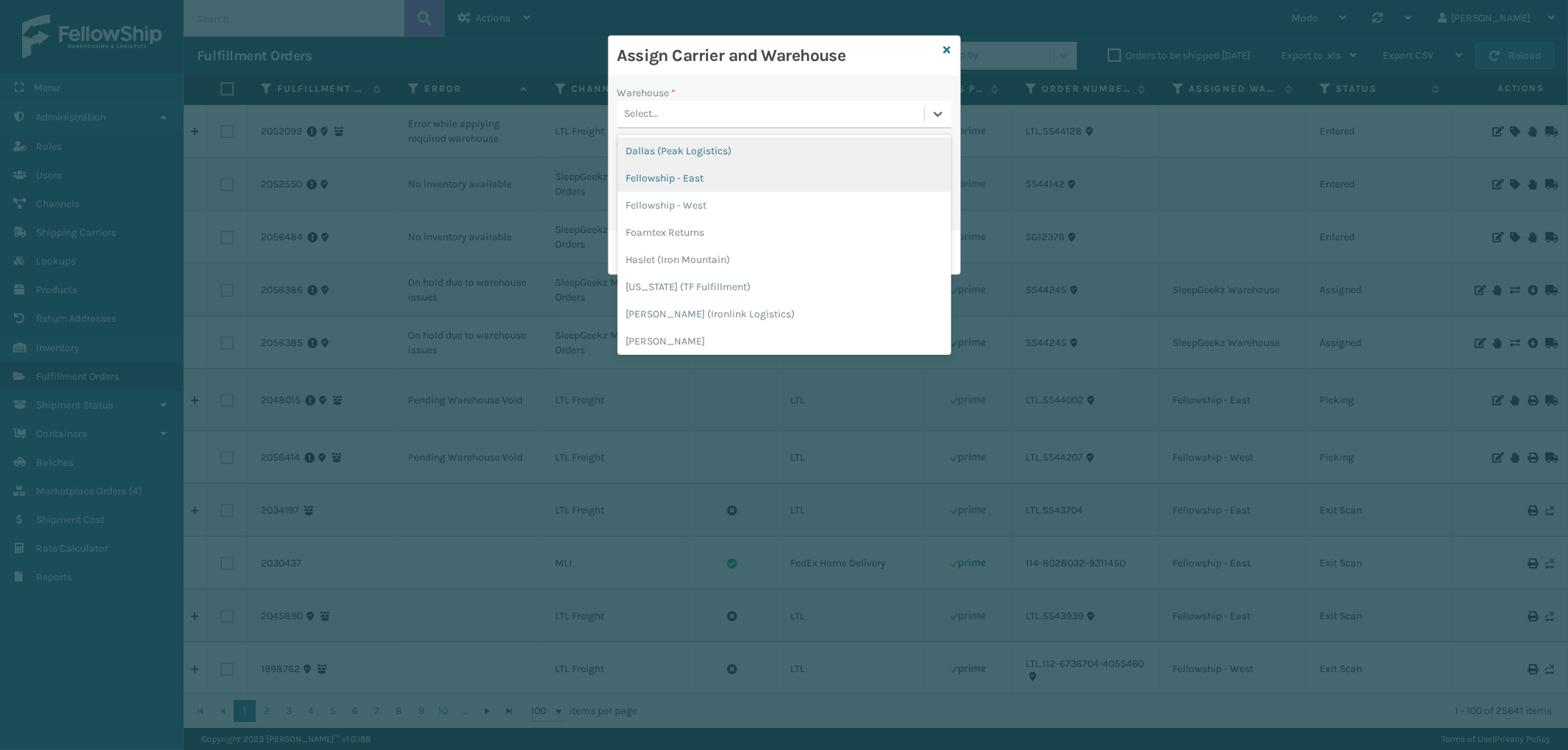
click at [708, 170] on div "Fellowship - East" at bounding box center [784, 178] width 334 height 27
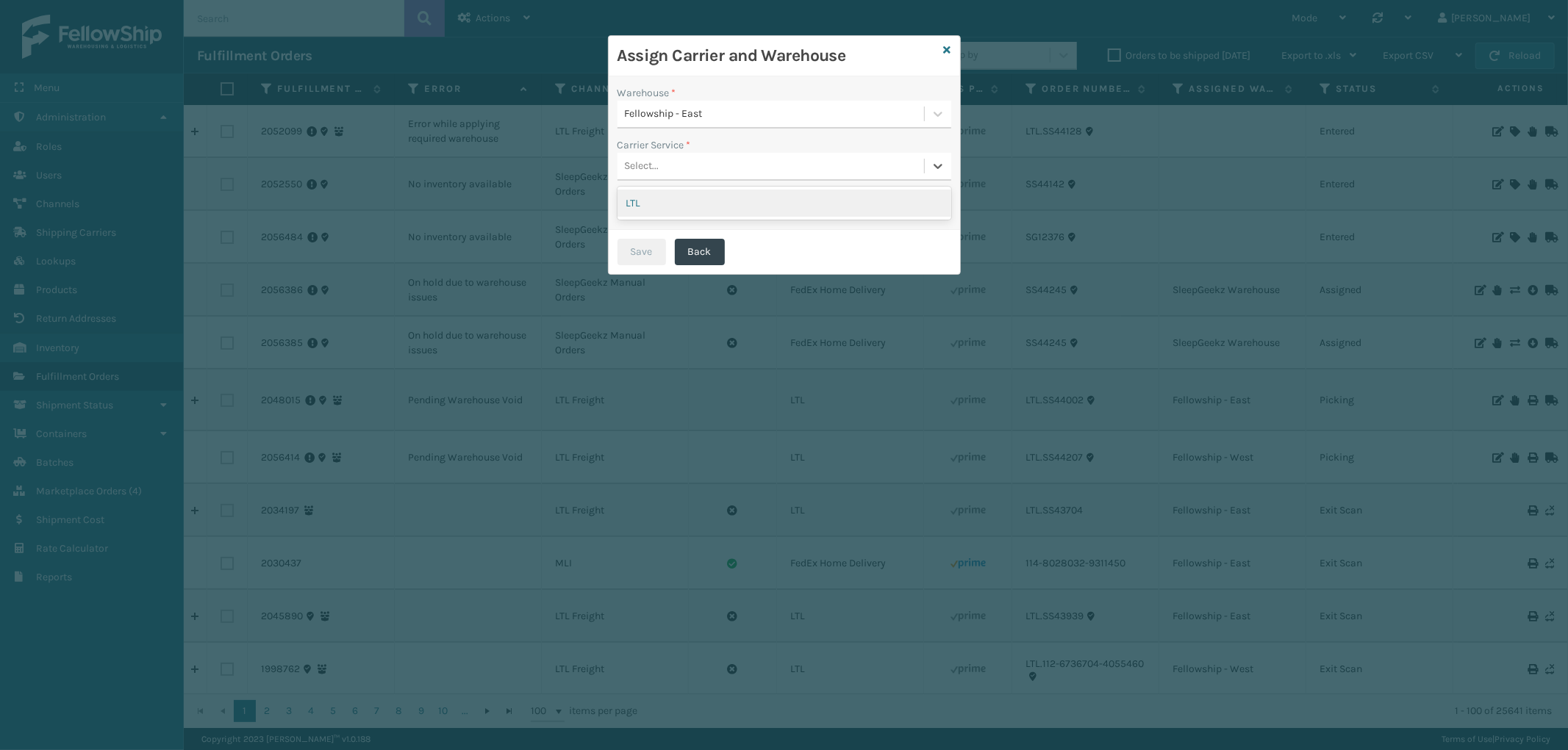
click at [716, 159] on div "Select..." at bounding box center [770, 166] width 306 height 24
click at [701, 201] on div "LTL" at bounding box center [784, 203] width 334 height 27
click at [658, 239] on button "Save" at bounding box center [642, 252] width 49 height 27
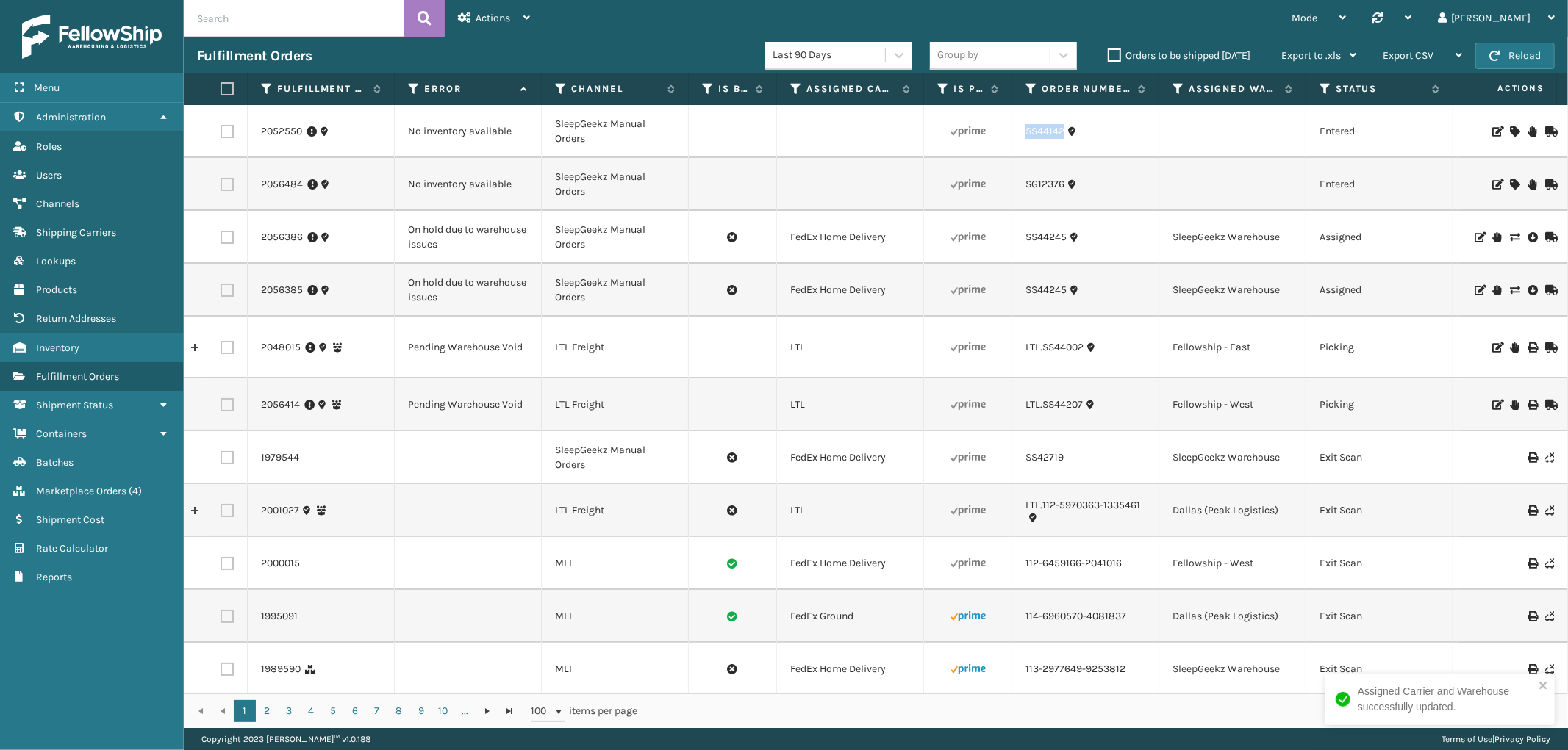
drag, startPoint x: 1068, startPoint y: 142, endPoint x: 1023, endPoint y: 143, distance: 45.0
click at [1023, 143] on td "SS44142" at bounding box center [1085, 131] width 147 height 53
copy link "SS44142"
click at [1510, 128] on icon at bounding box center [1514, 131] width 9 height 10
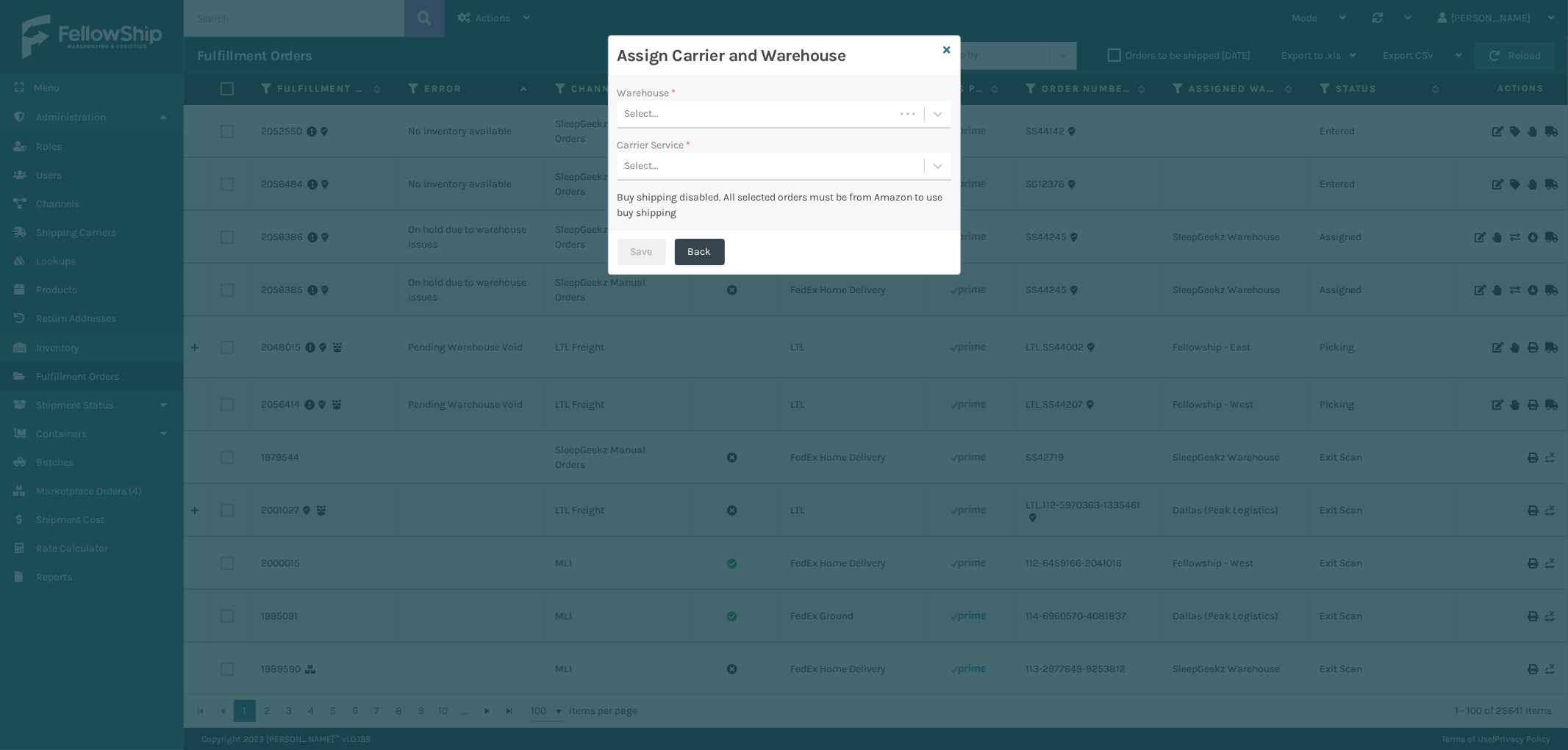
click at [757, 120] on div "Select..." at bounding box center [756, 114] width 277 height 24
click at [691, 225] on div "SleepGeekz Warehouse" at bounding box center [784, 232] width 334 height 27
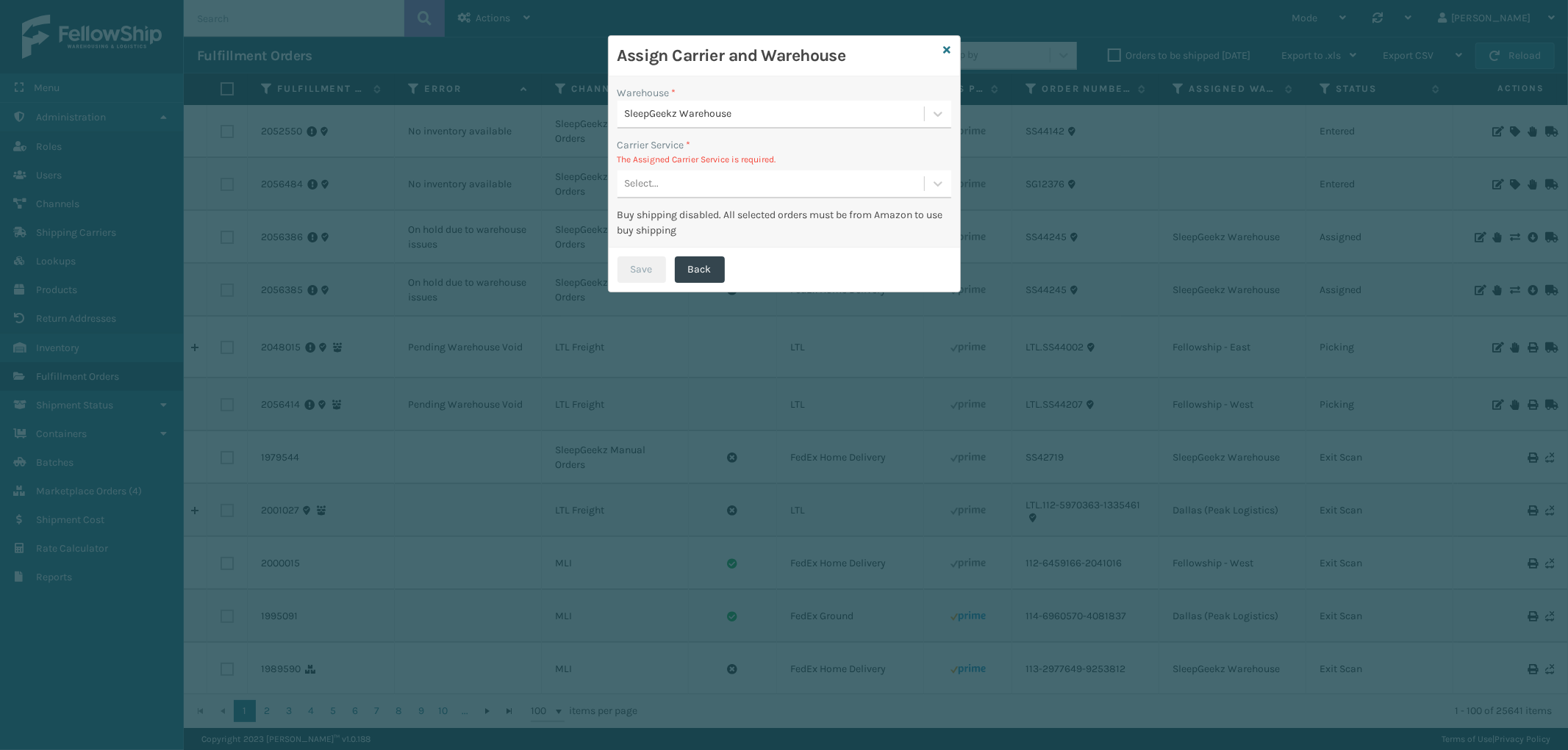
click at [724, 176] on div "Select..." at bounding box center [770, 184] width 306 height 24
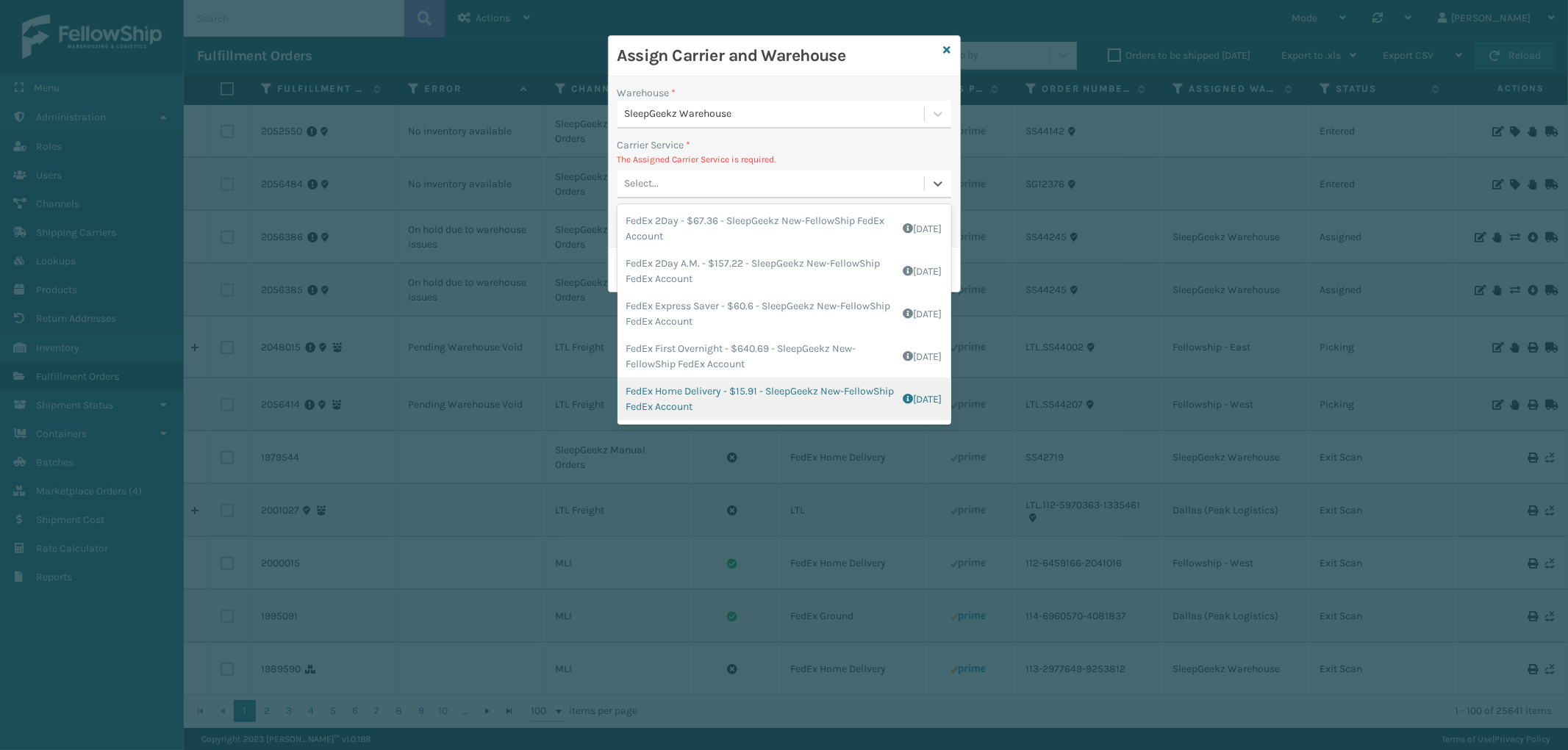
click at [770, 404] on div "FedEx Home Delivery - $15.91 - SleepGeekz New-FellowShip FedEx Account Shipping…" at bounding box center [784, 399] width 334 height 43
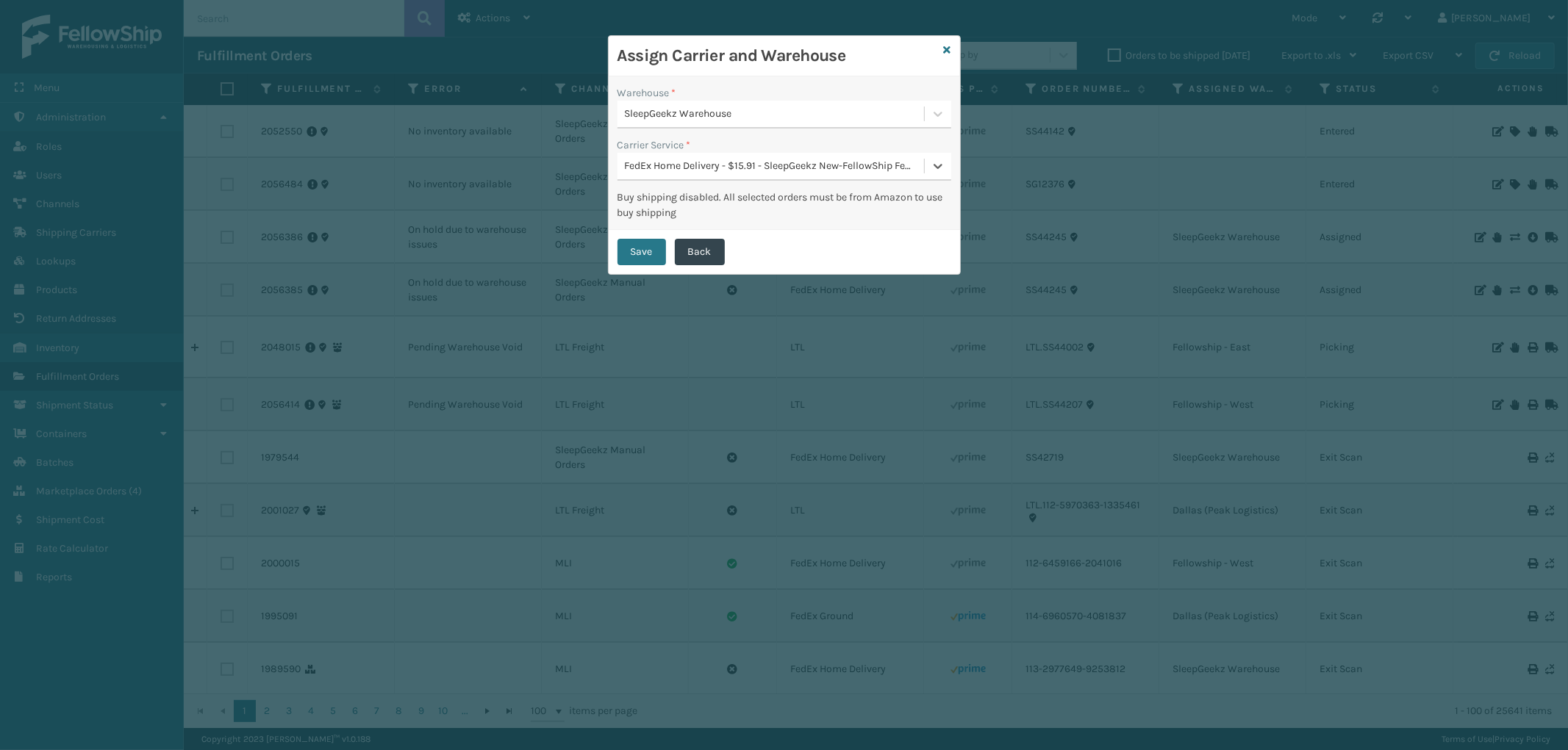
click at [789, 170] on div "FedEx Home Delivery - $15.91 - SleepGeekz New-FellowShip FedEx Account" at bounding box center [775, 166] width 300 height 15
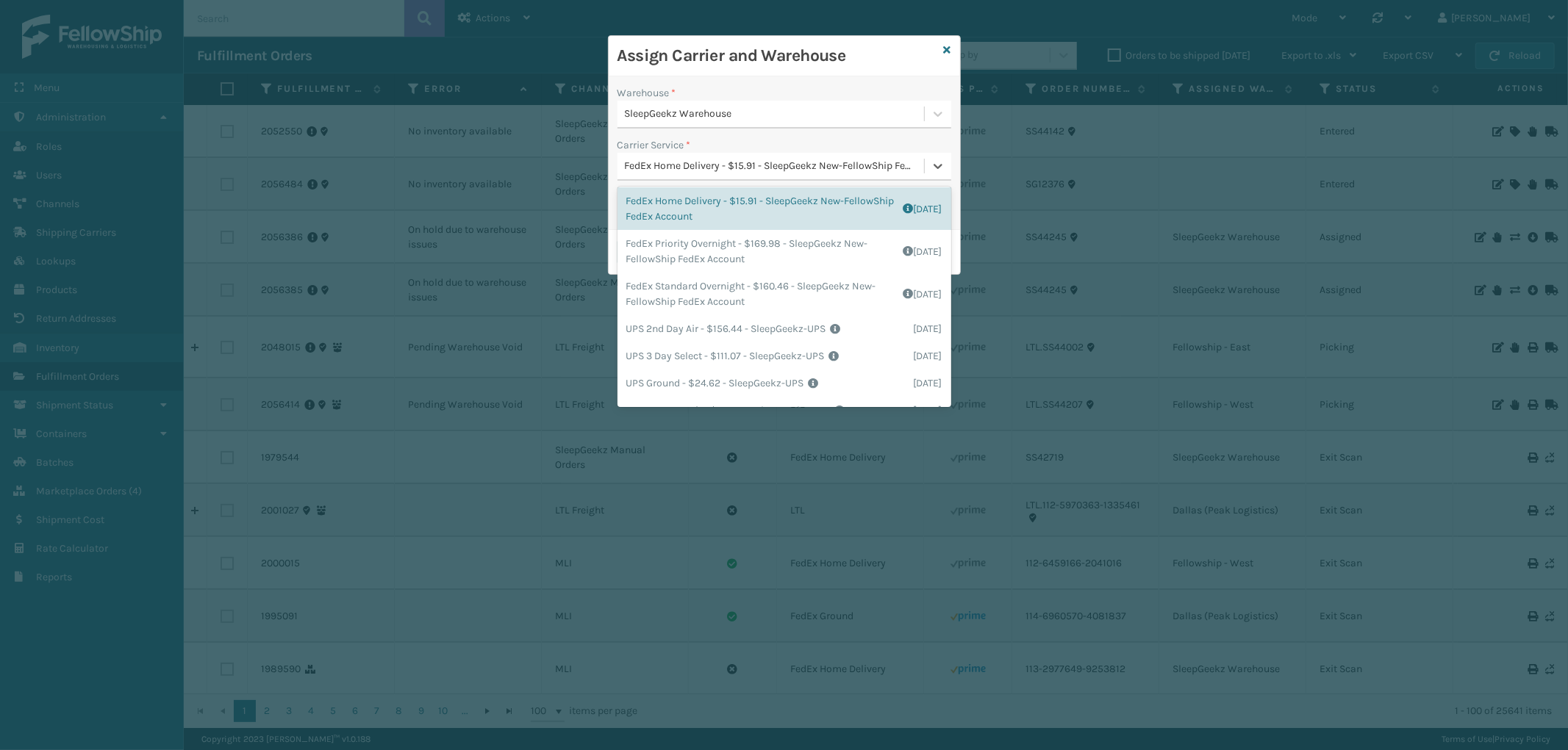
scroll to position [254, 0]
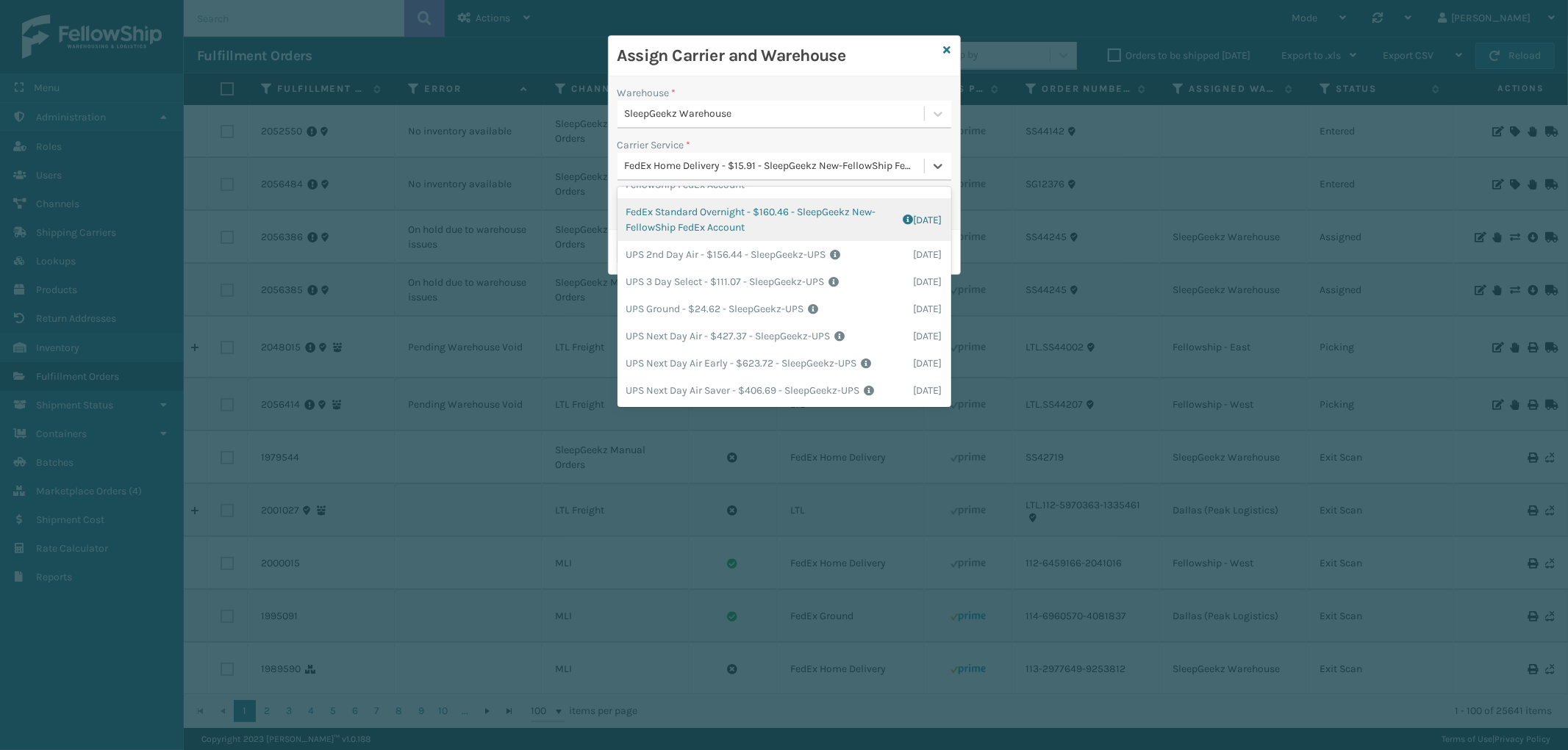
click at [895, 49] on h3 "Assign Carrier and Warehouse" at bounding box center [778, 56] width 320 height 22
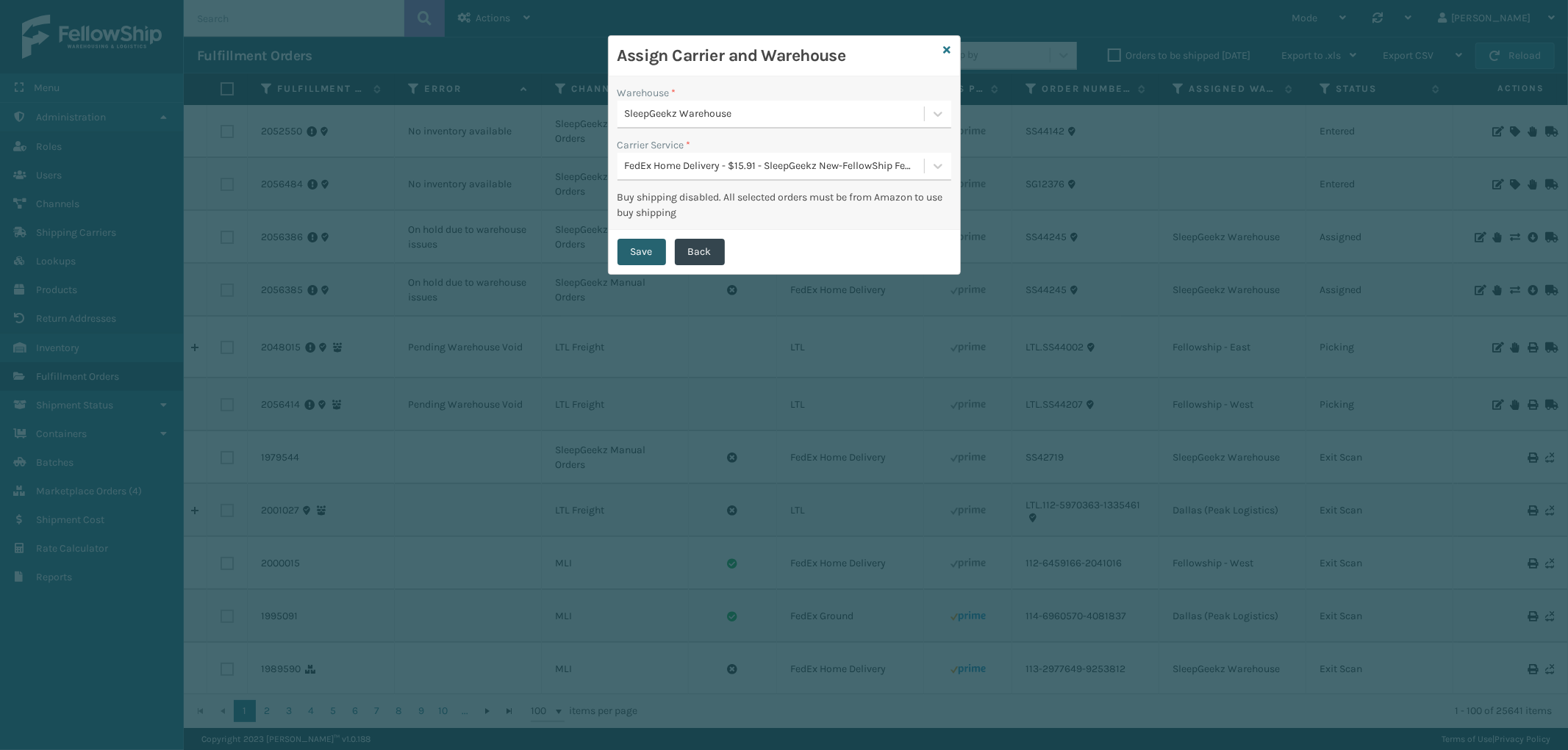
click at [652, 245] on button "Save" at bounding box center [642, 252] width 49 height 27
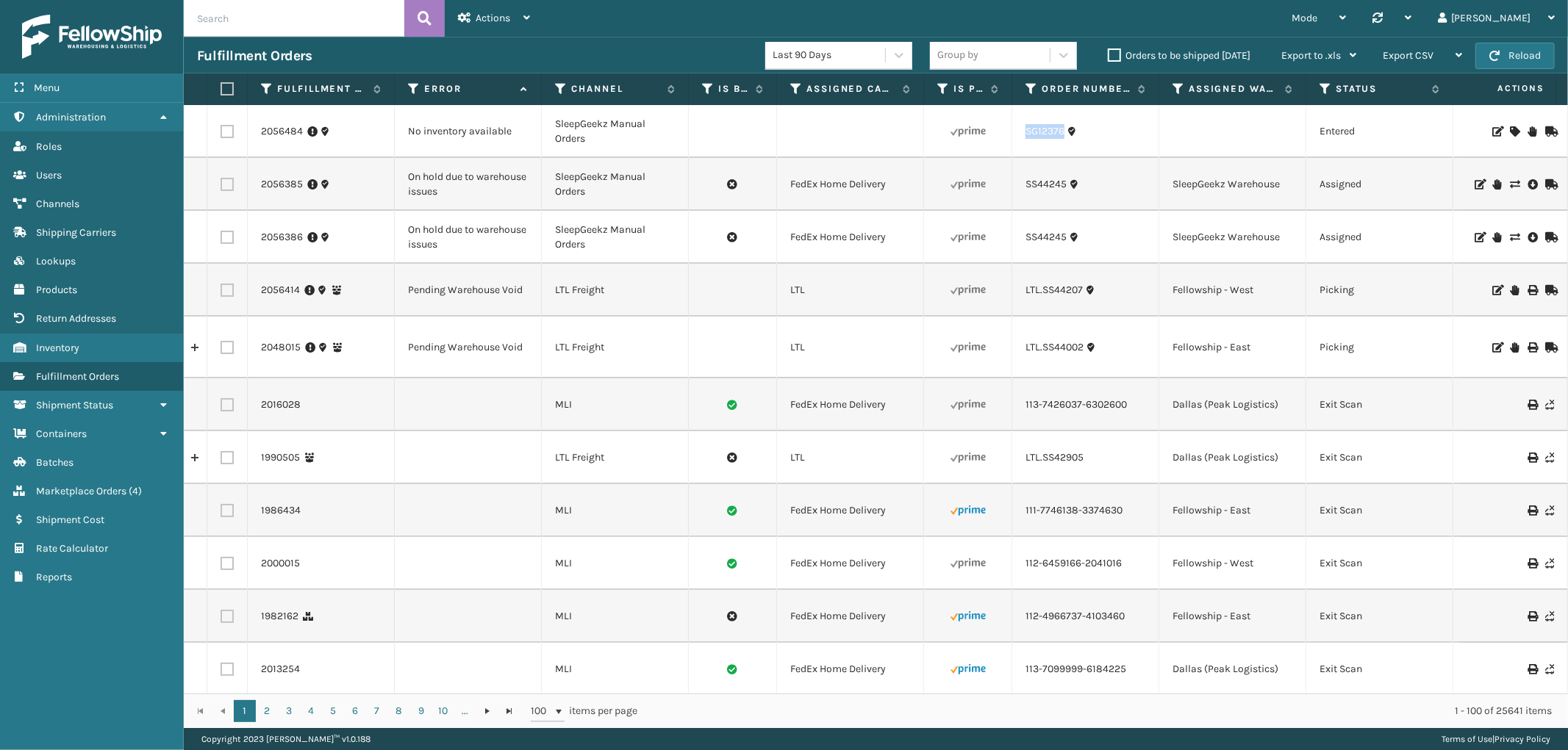
drag, startPoint x: 1062, startPoint y: 143, endPoint x: 1023, endPoint y: 142, distance: 39.0
click at [1023, 142] on td "SG12376" at bounding box center [1085, 131] width 147 height 53
copy link "SG12376"
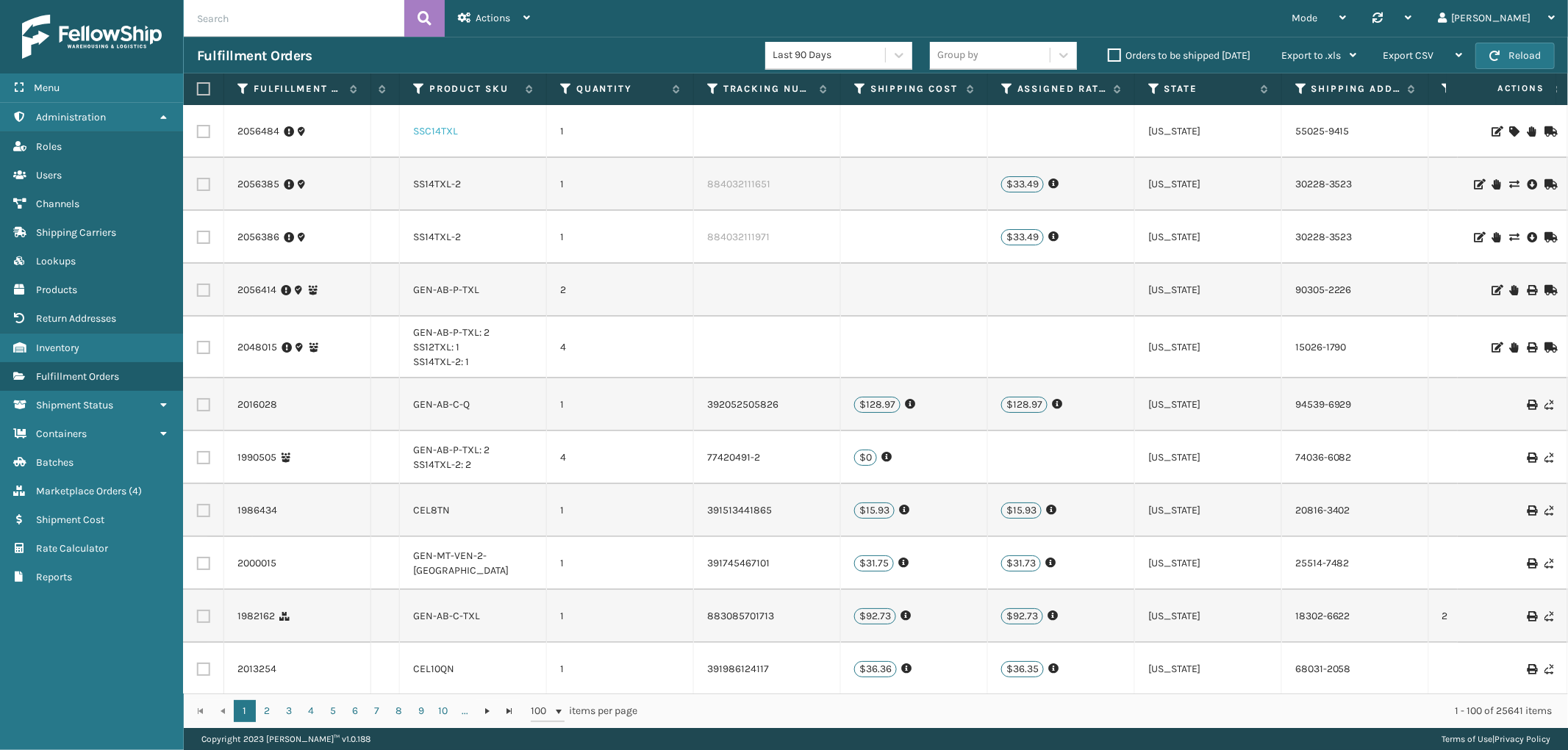
click at [425, 130] on link "SSC14TXL" at bounding box center [435, 131] width 45 height 13
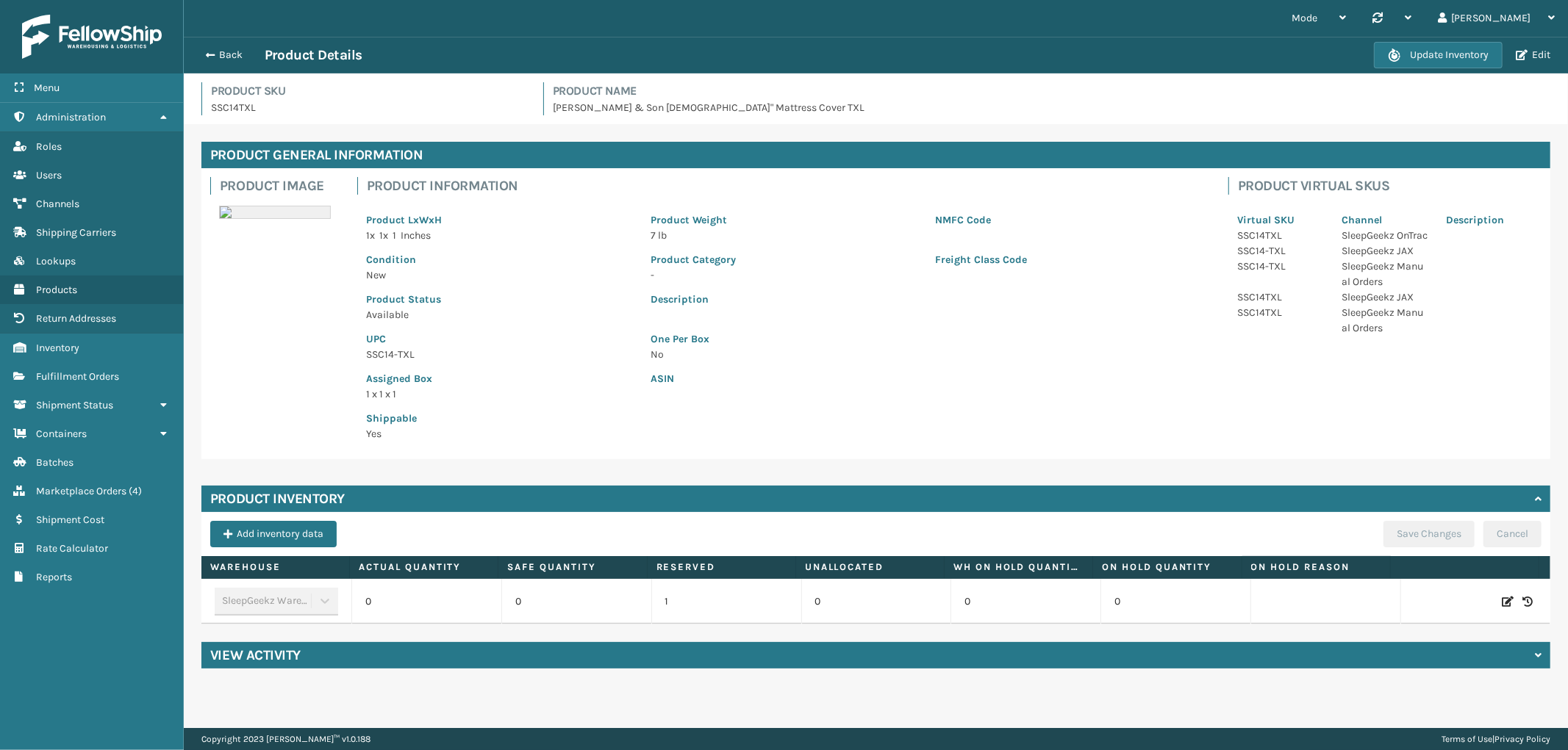
click at [1502, 594] on icon at bounding box center [1507, 602] width 12 height 15
click at [472, 605] on span "Increase value" at bounding box center [478, 604] width 12 height 12
type input "3"
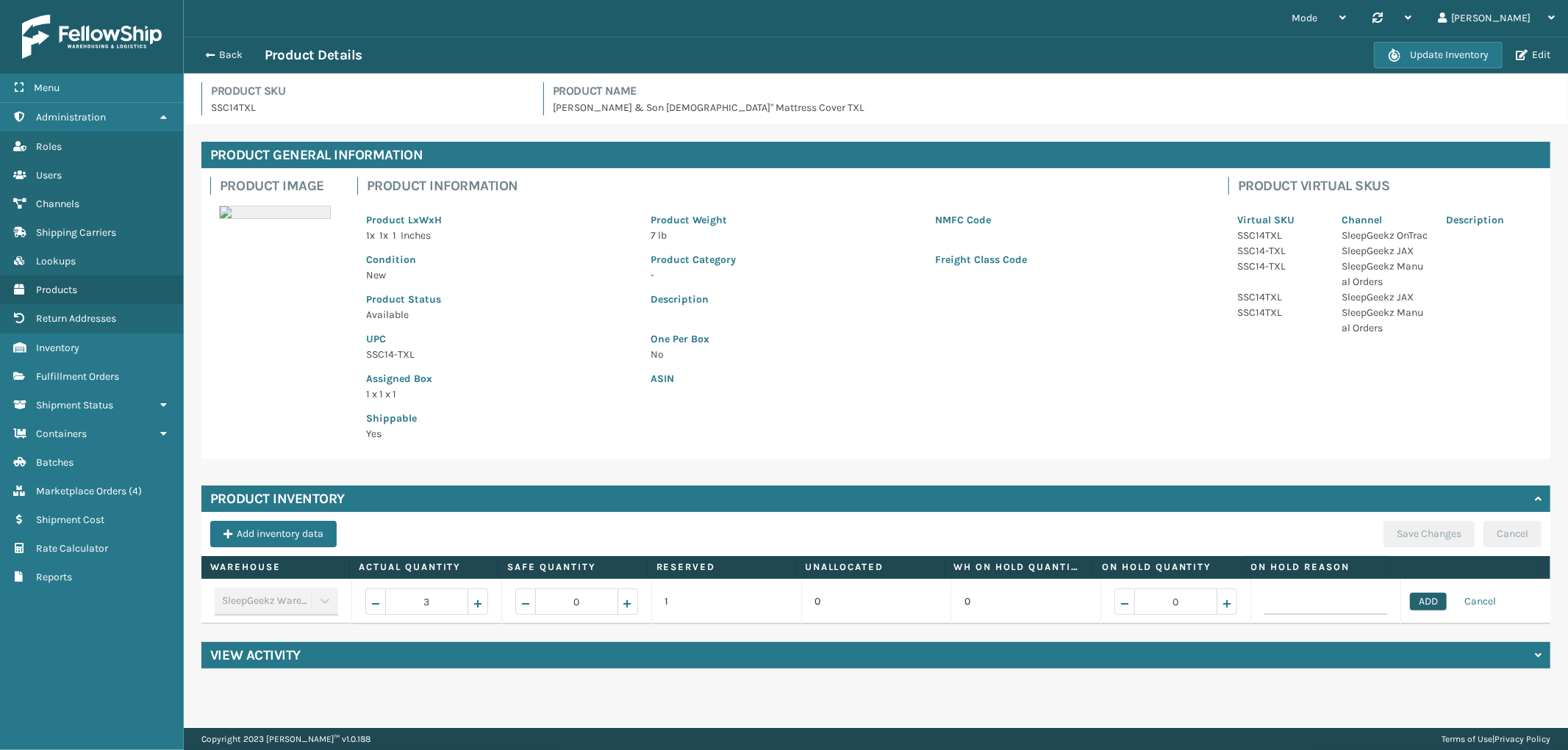
click at [1410, 597] on button "ADD" at bounding box center [1429, 602] width 37 height 18
click at [1420, 531] on button "Save Changes" at bounding box center [1429, 534] width 91 height 27
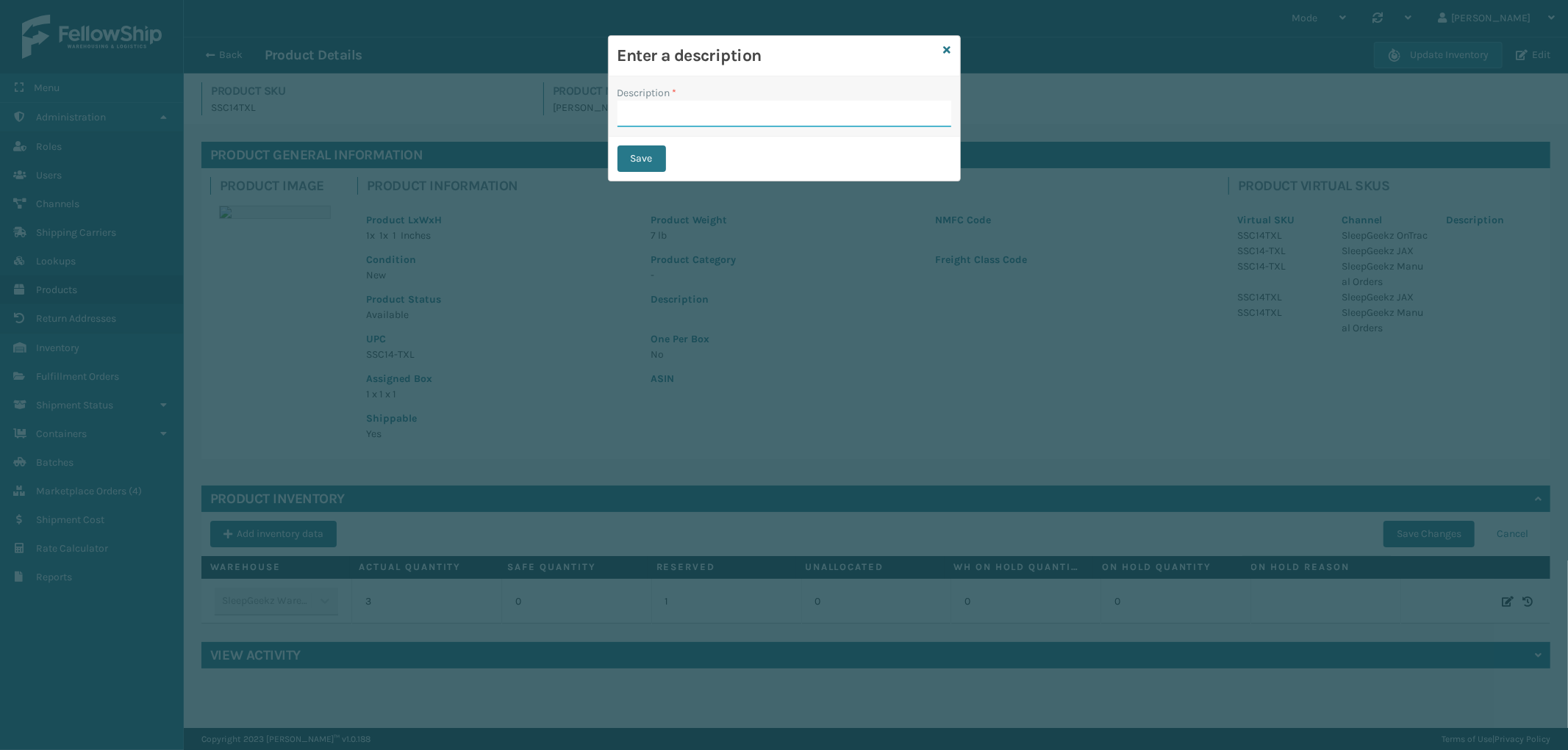
click at [757, 117] on input "Description *" at bounding box center [784, 114] width 334 height 27
type input "from inventory"
click at [656, 162] on button "Save" at bounding box center [642, 159] width 49 height 27
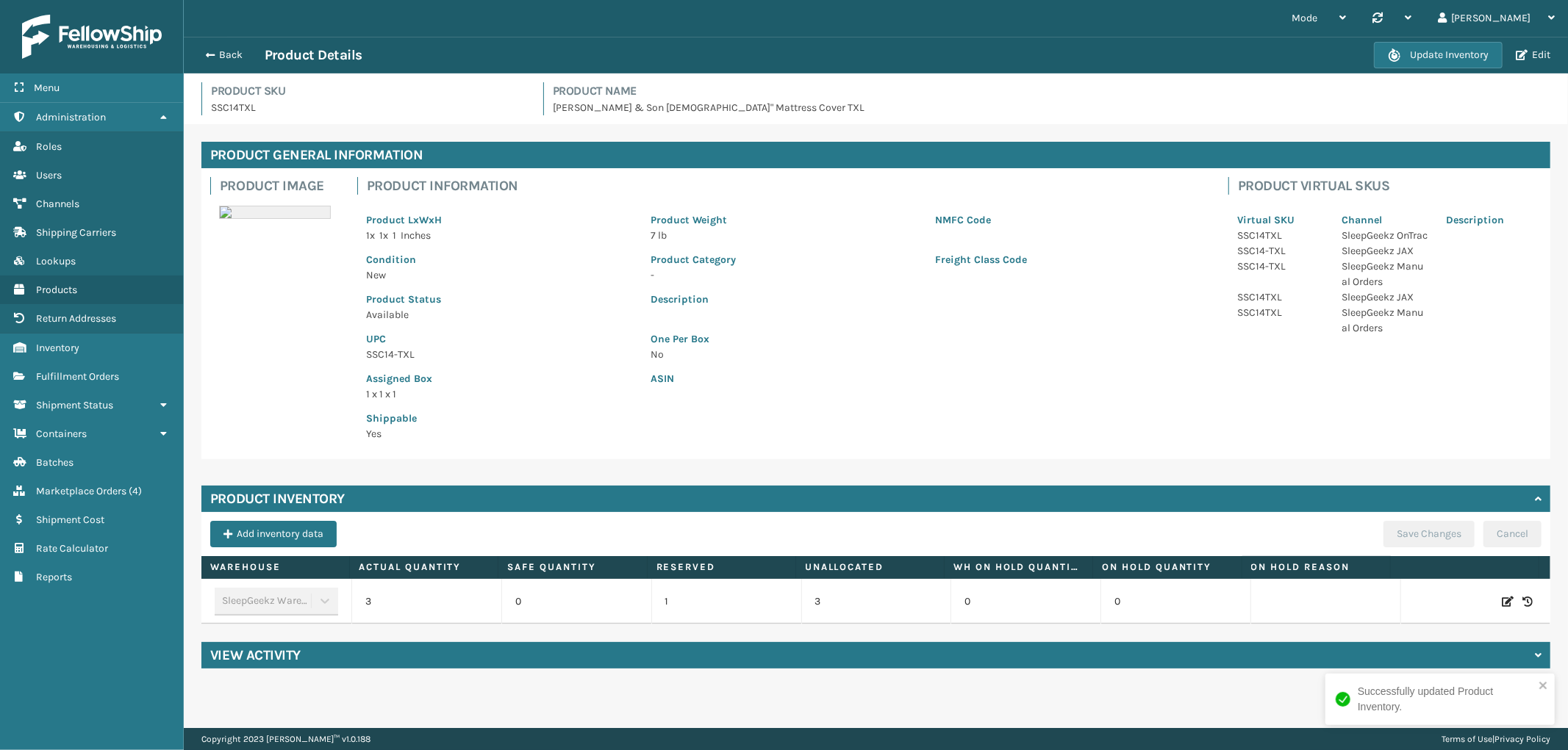
click at [226, 46] on div "Back Product Details" at bounding box center [785, 55] width 1177 height 18
click at [224, 58] on button "Back" at bounding box center [231, 55] width 68 height 13
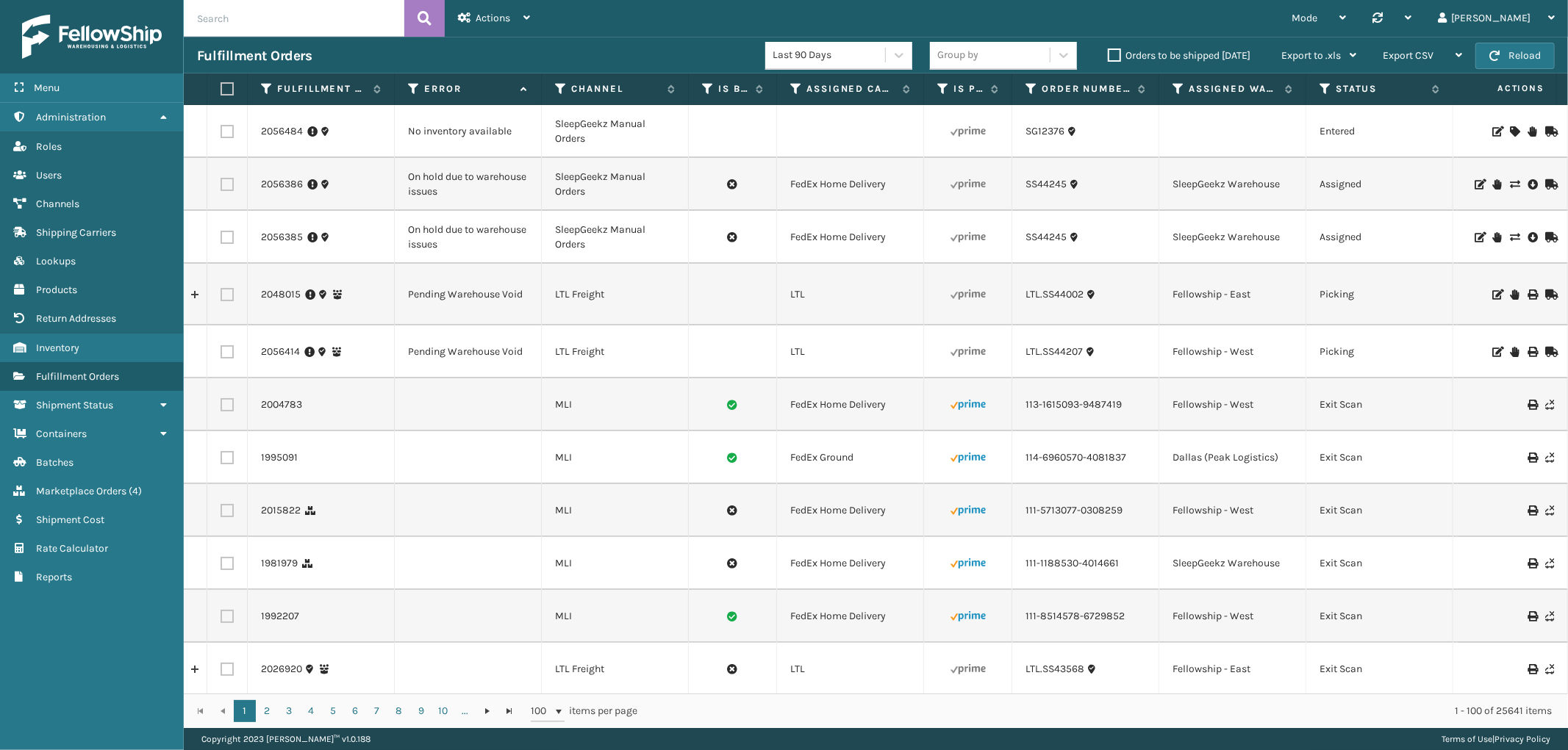
click at [1510, 130] on icon at bounding box center [1514, 131] width 9 height 10
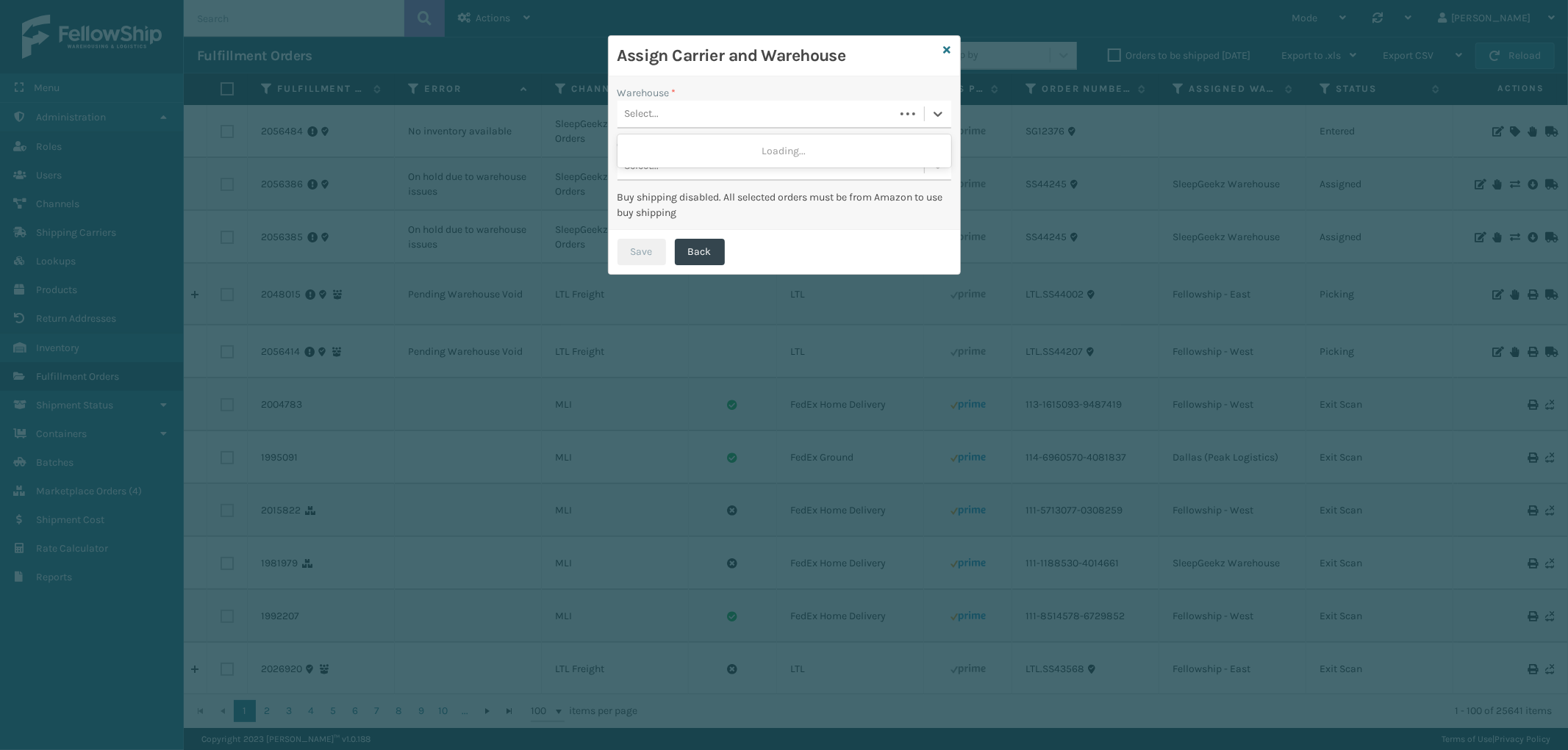
click at [694, 103] on div "Select..." at bounding box center [756, 114] width 277 height 24
click at [663, 145] on div "SleepGeekz Warehouse" at bounding box center [784, 150] width 334 height 27
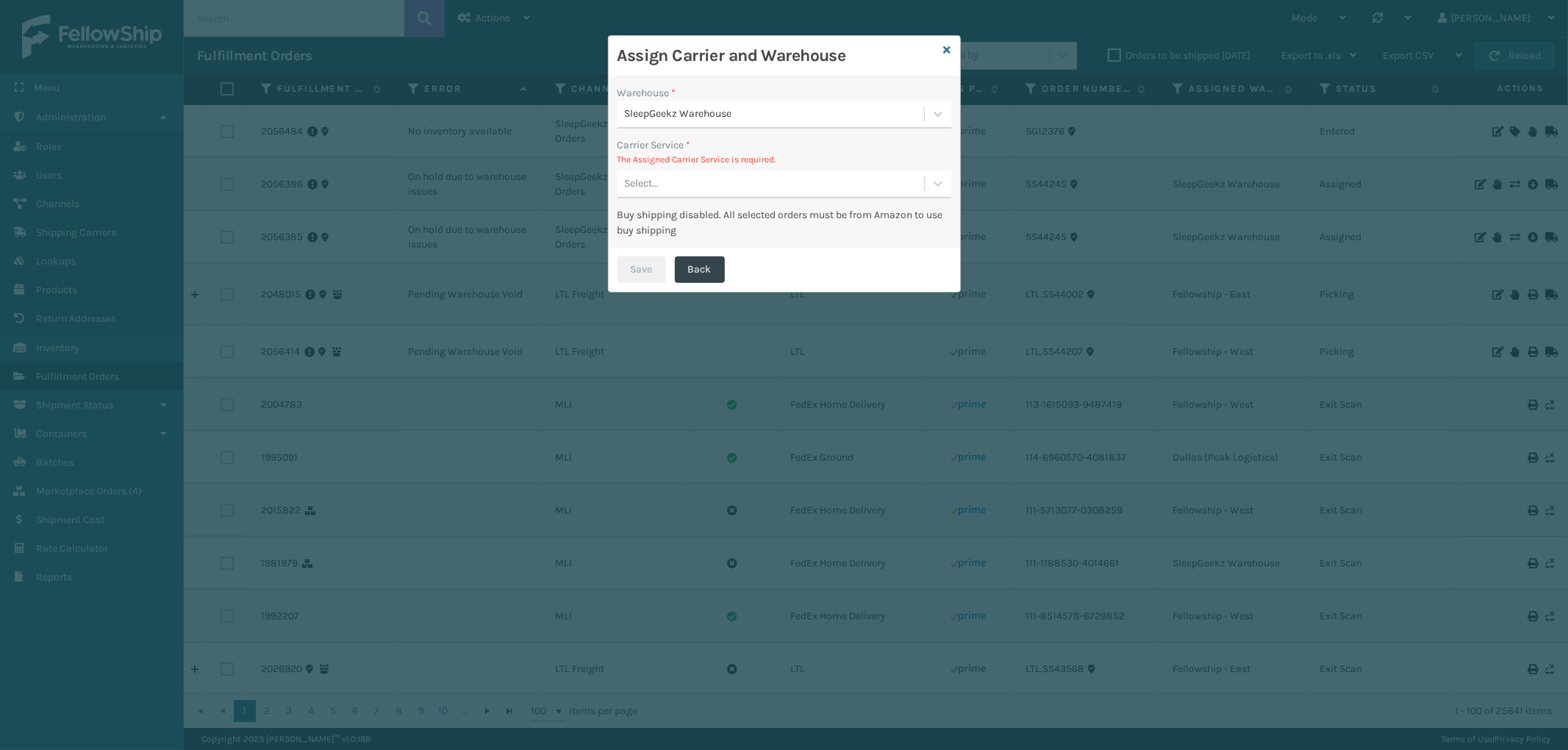
click at [726, 181] on div "Select..." at bounding box center [770, 184] width 306 height 24
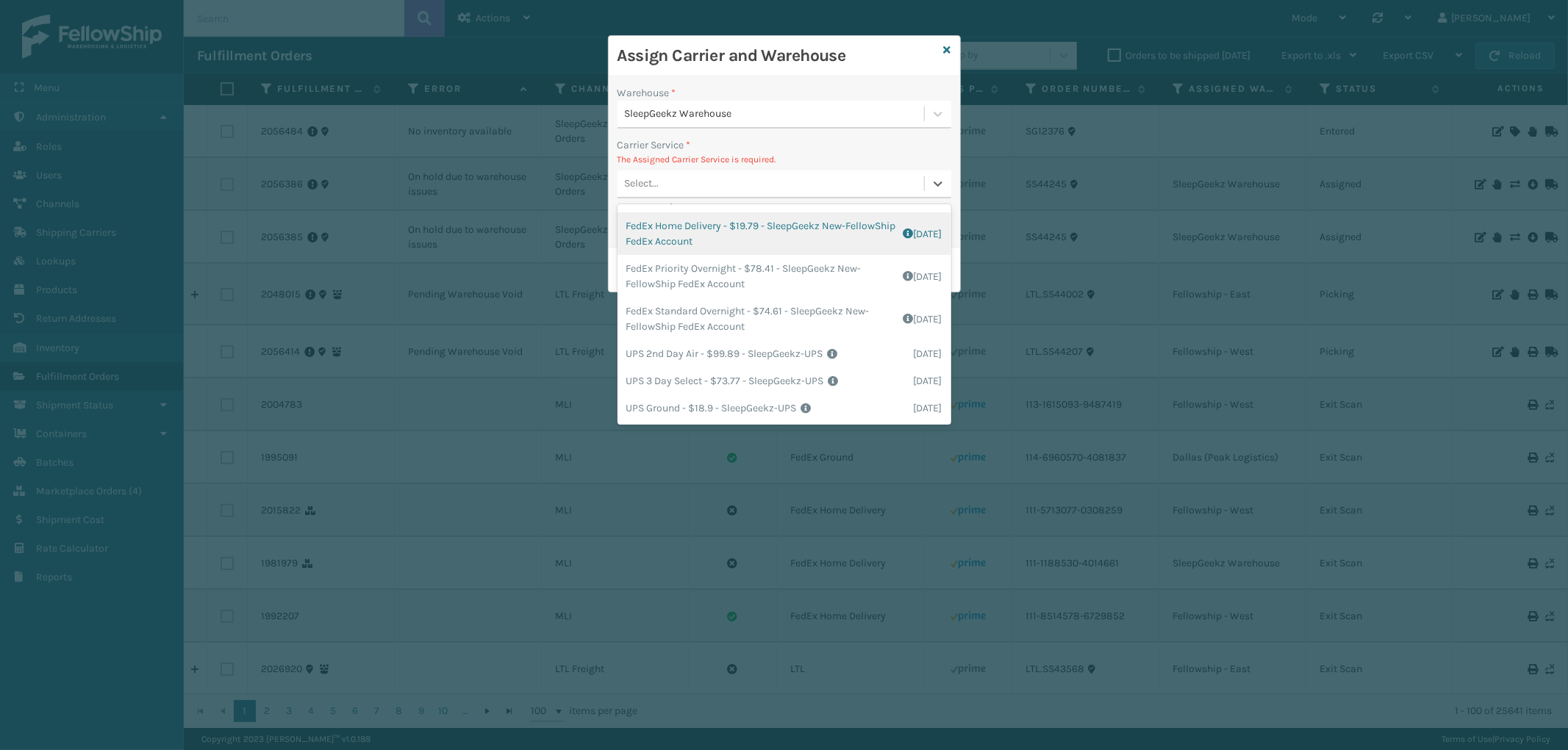
scroll to position [245, 0]
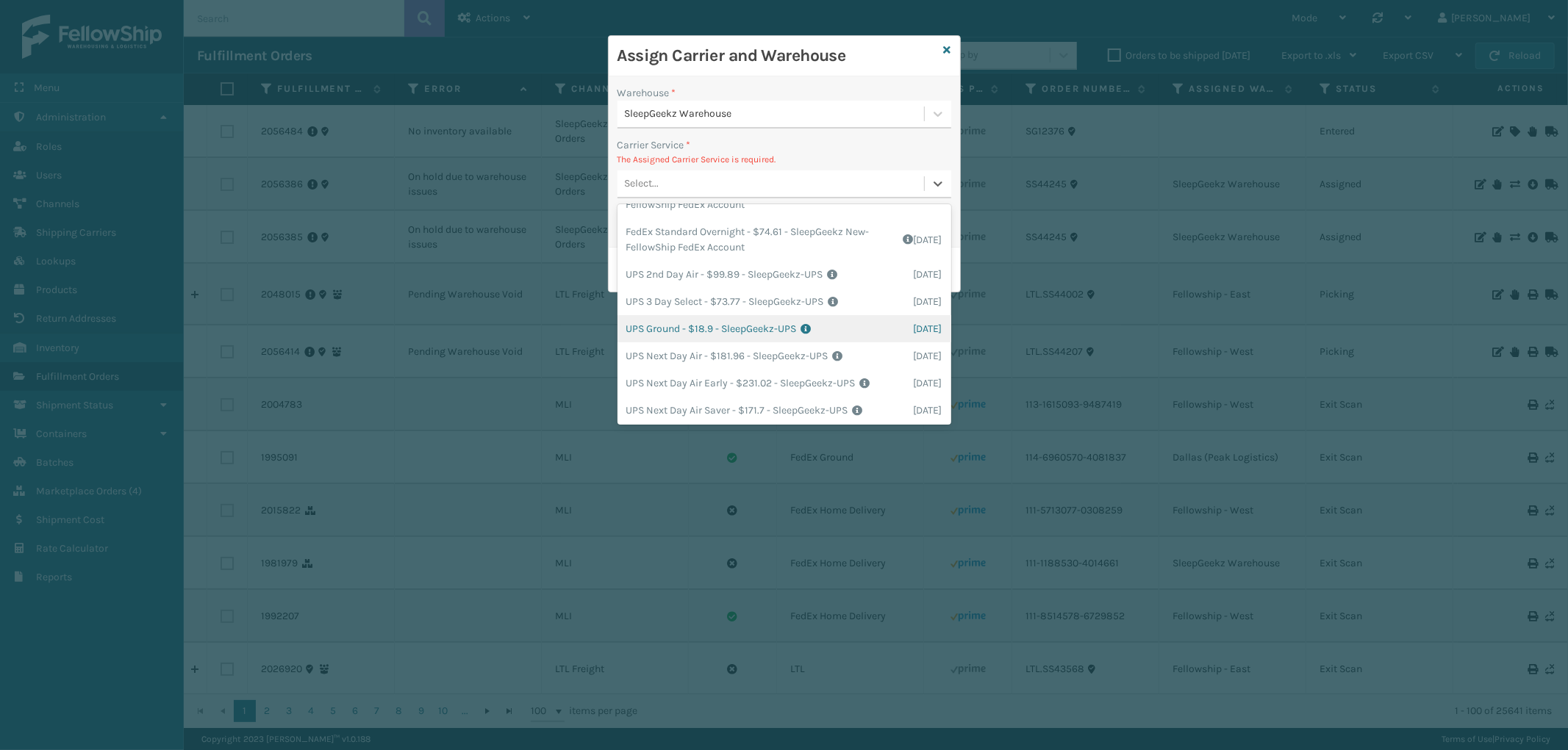
click at [767, 336] on div "UPS Ground - $18.9 - SleepGeekz-UPS Shipping Cost $18.9 Surplus Cost $0 Total $…" at bounding box center [784, 328] width 334 height 27
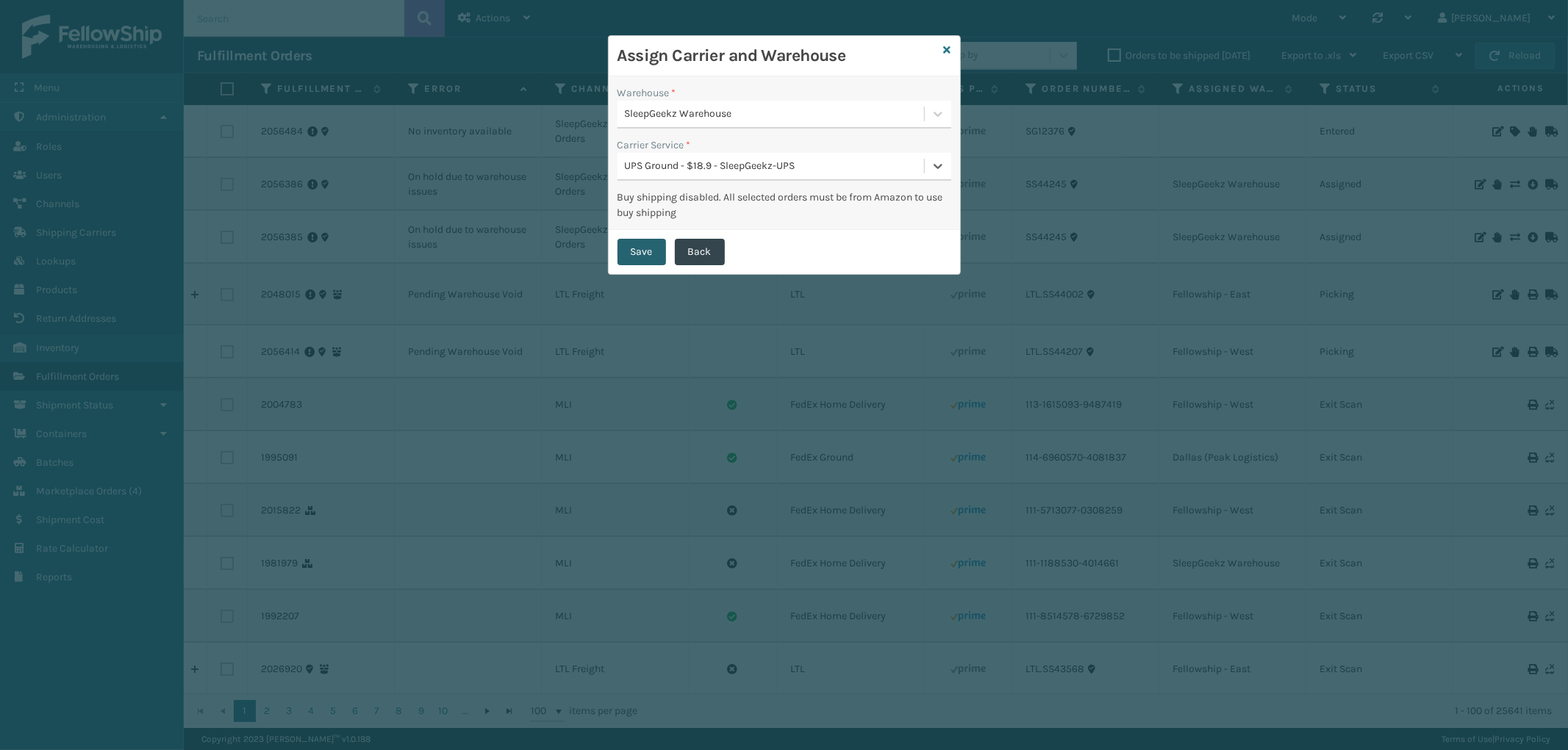
click at [643, 239] on button "Save" at bounding box center [642, 252] width 49 height 27
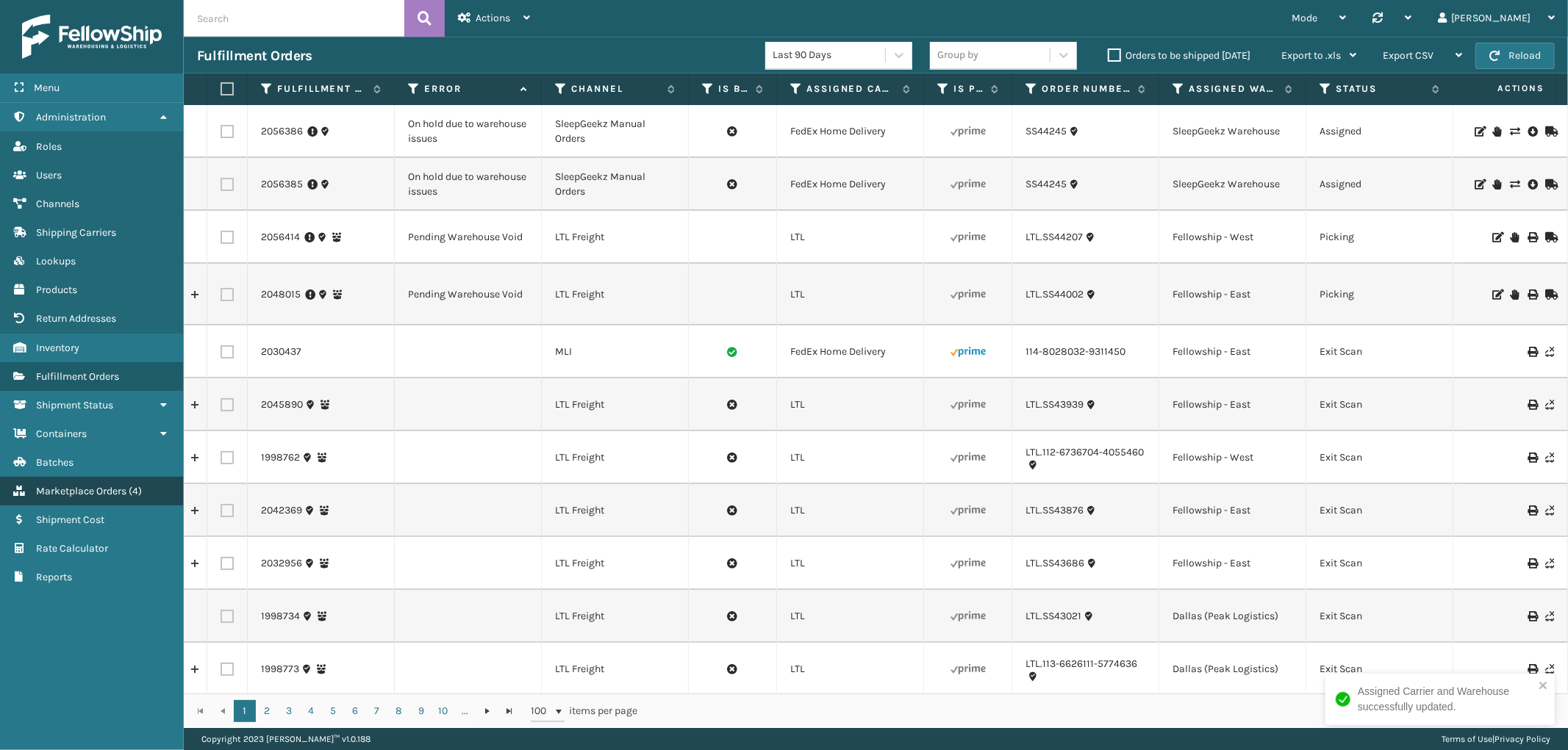
click at [83, 477] on link "Marketplace Orders ( 4 )" at bounding box center [91, 491] width 183 height 29
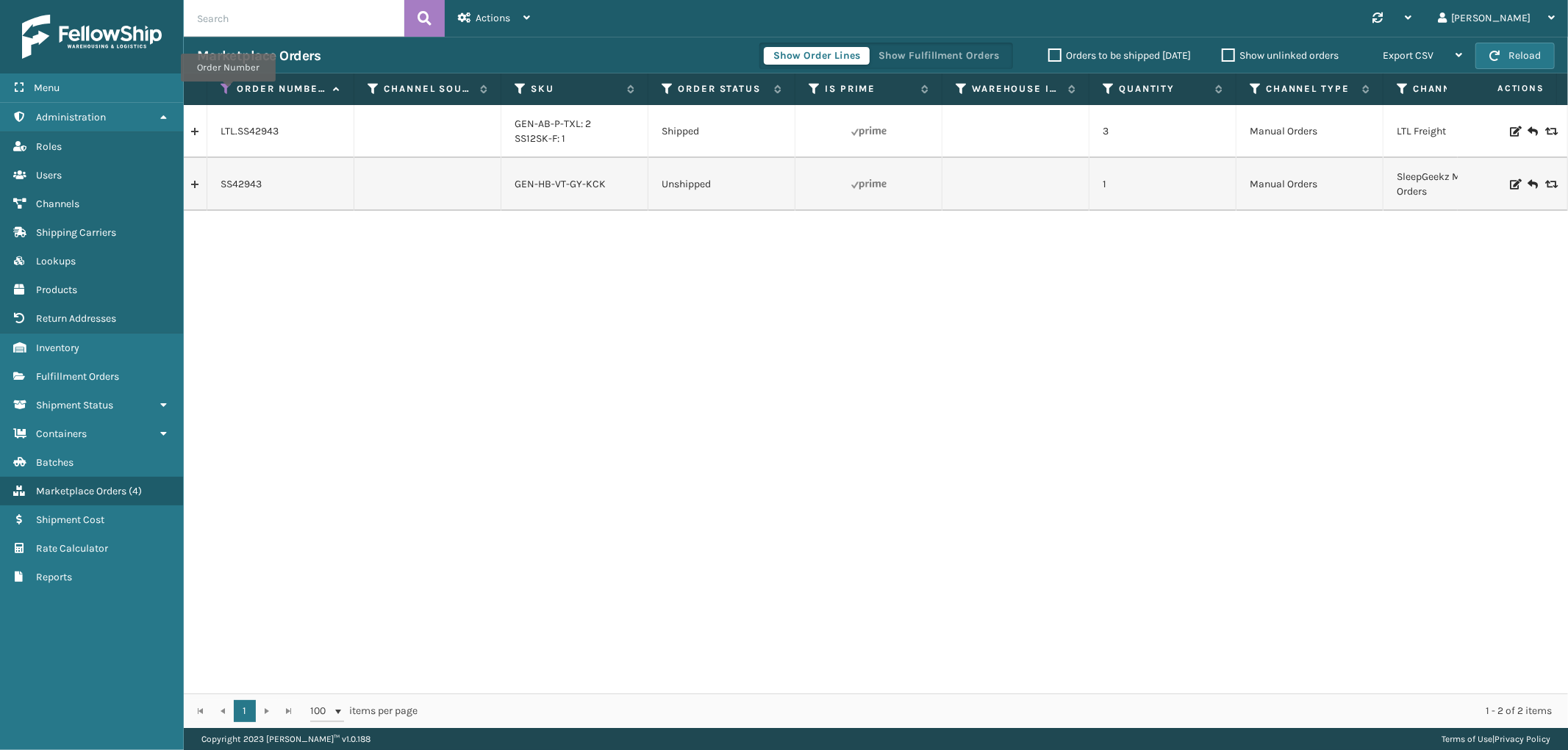
click at [228, 92] on icon at bounding box center [227, 89] width 12 height 13
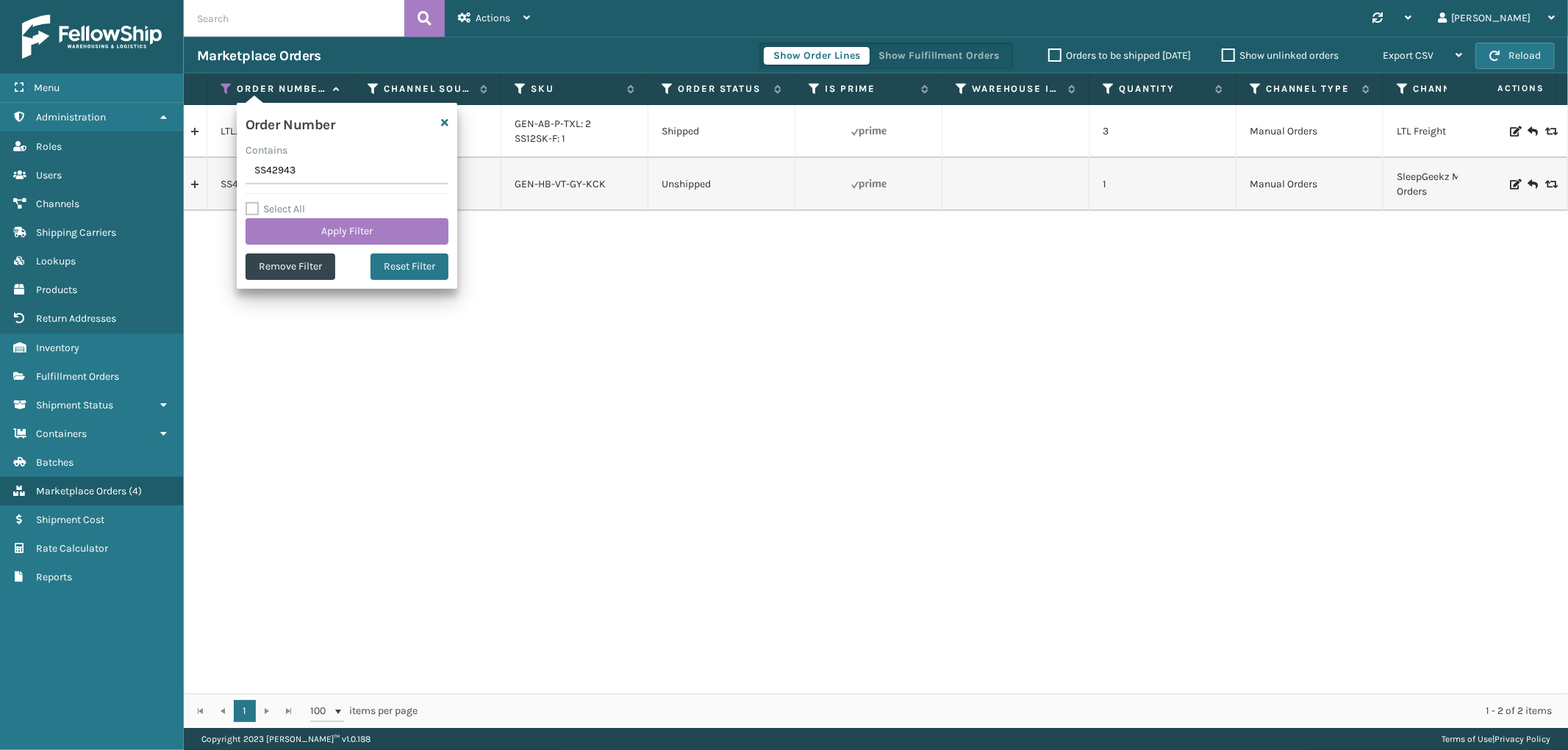
click at [256, 167] on input "SS42943" at bounding box center [347, 171] width 203 height 27
type input "SS43720(2)"
click at [284, 240] on button "Apply Filter" at bounding box center [347, 232] width 203 height 27
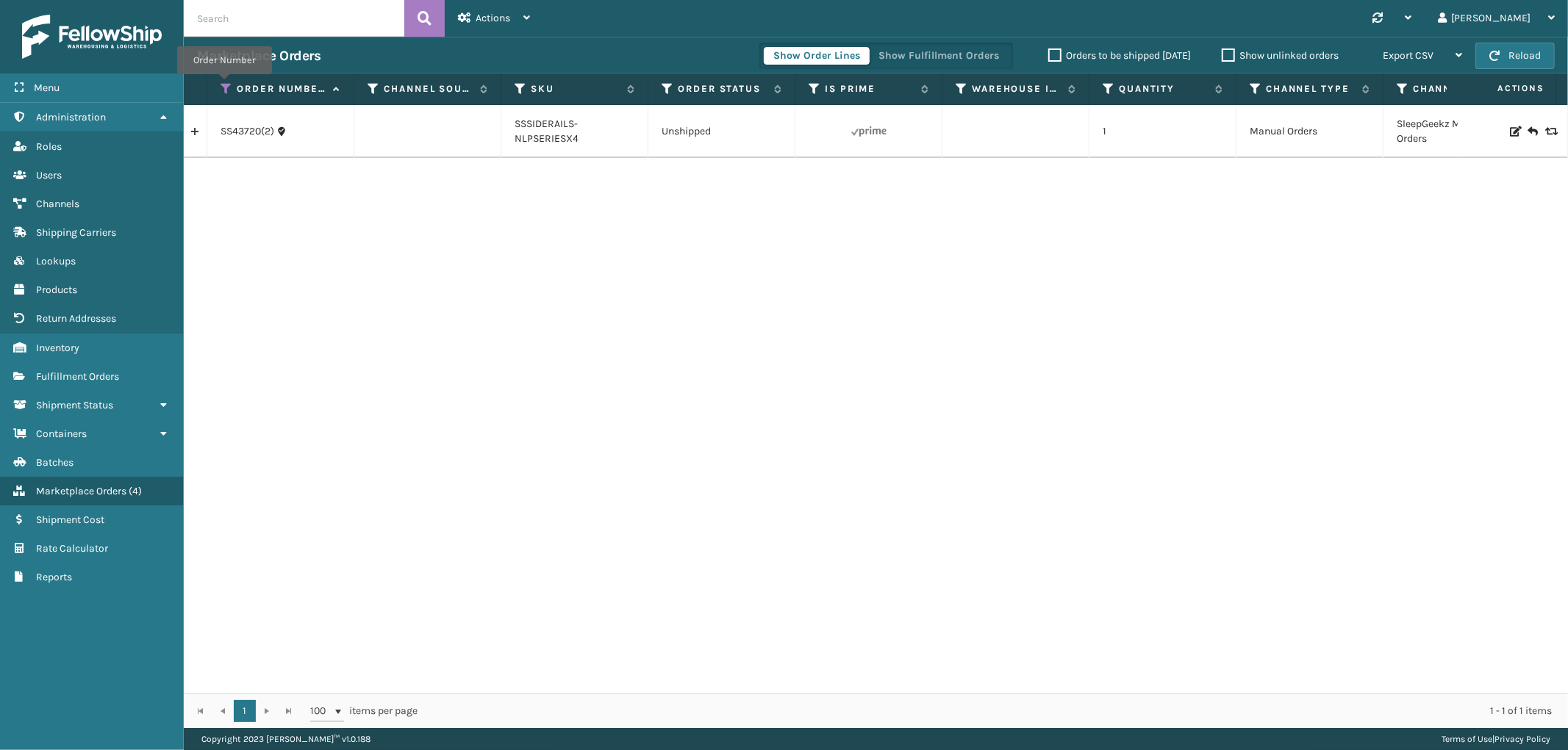
drag, startPoint x: 224, startPoint y: 85, endPoint x: 224, endPoint y: 94, distance: 9.0
click at [224, 85] on icon at bounding box center [227, 89] width 12 height 13
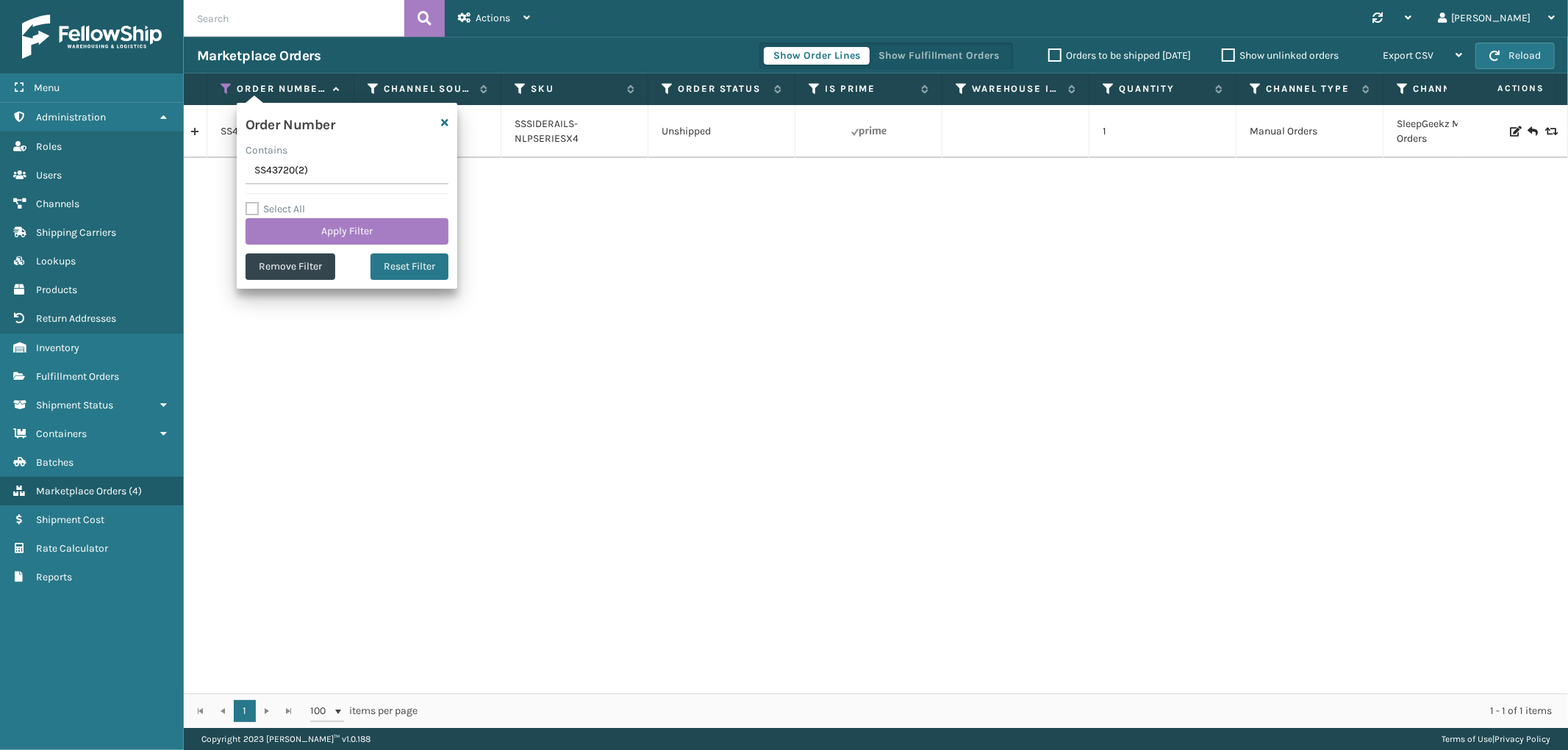
click at [269, 173] on input "SS43720(2)" at bounding box center [347, 171] width 203 height 27
click at [278, 174] on input "SG12366(2)" at bounding box center [347, 171] width 203 height 27
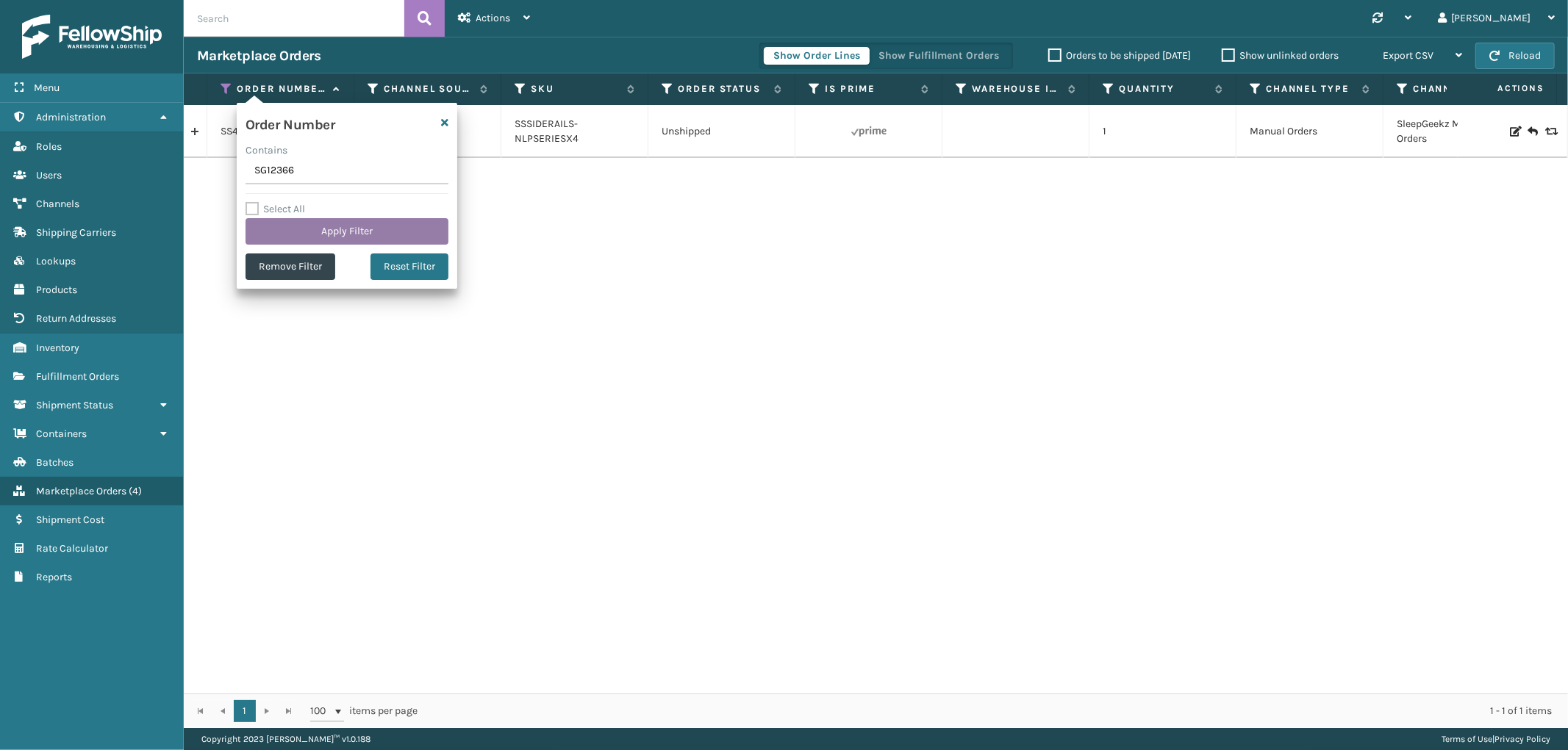
type input "SG12366"
click at [284, 223] on button "Apply Filter" at bounding box center [347, 232] width 203 height 27
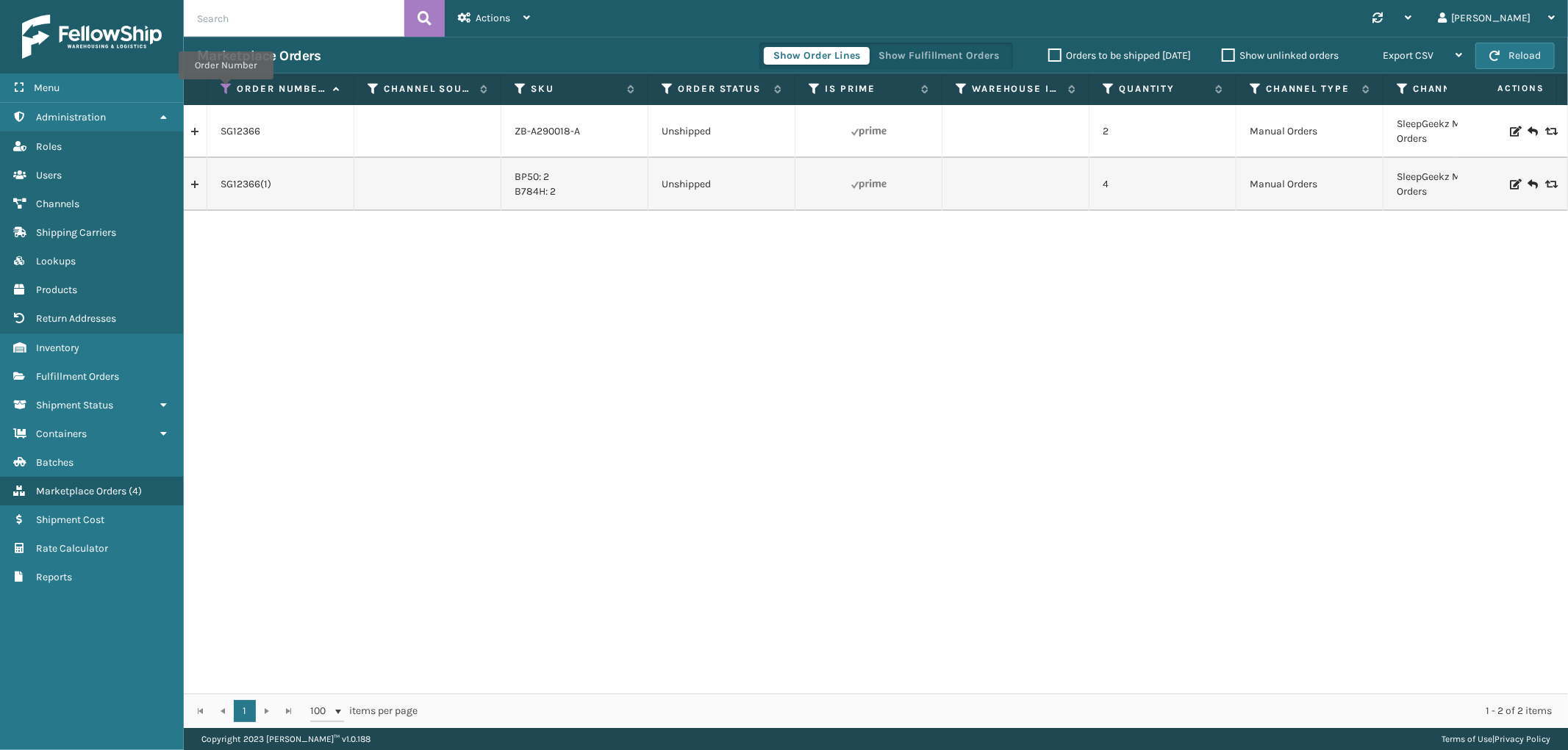
click at [226, 90] on icon at bounding box center [227, 89] width 12 height 13
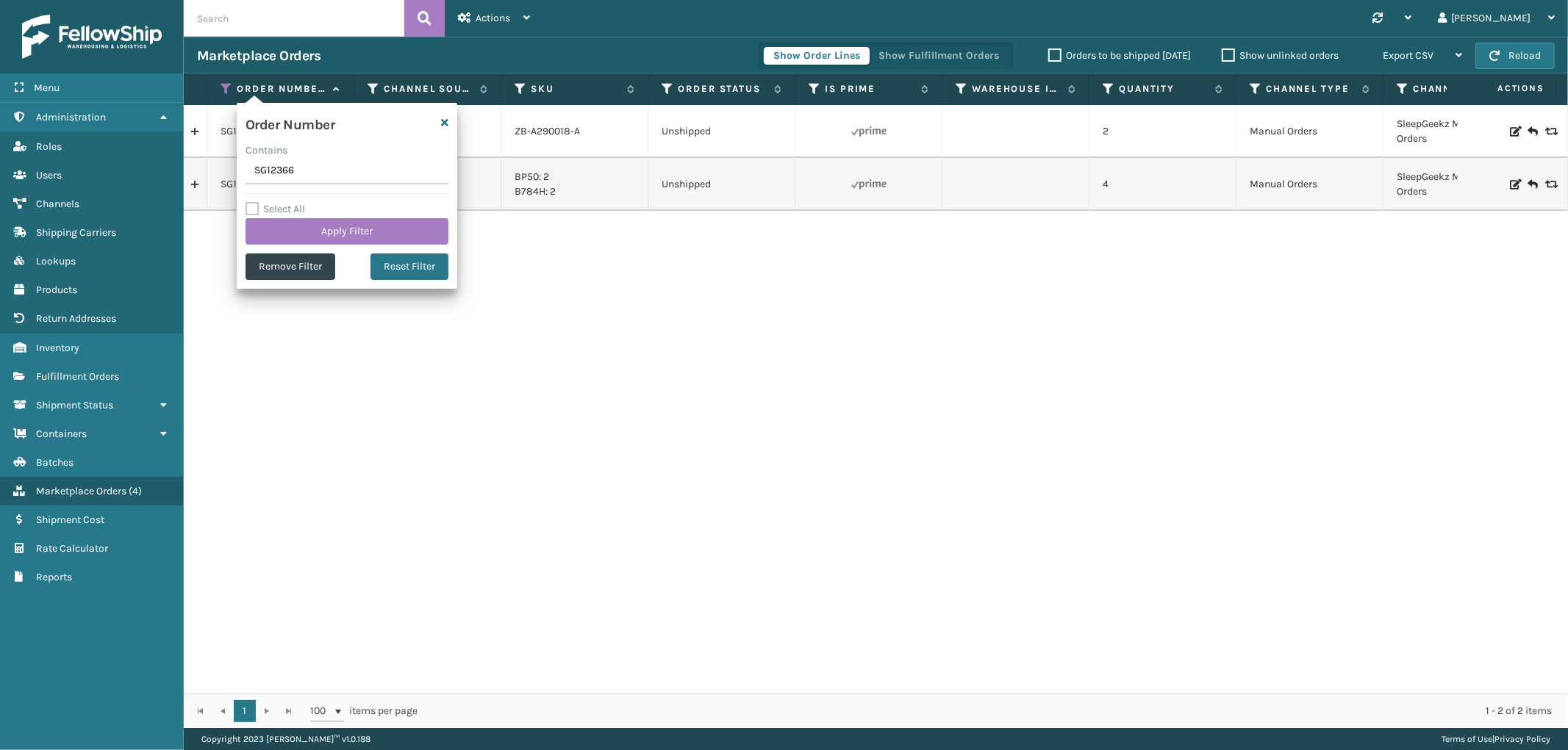
click at [283, 170] on input "SG12366" at bounding box center [347, 171] width 203 height 27
type input "113-3706011-5833859"
click at [286, 234] on button "Apply Filter" at bounding box center [347, 232] width 203 height 27
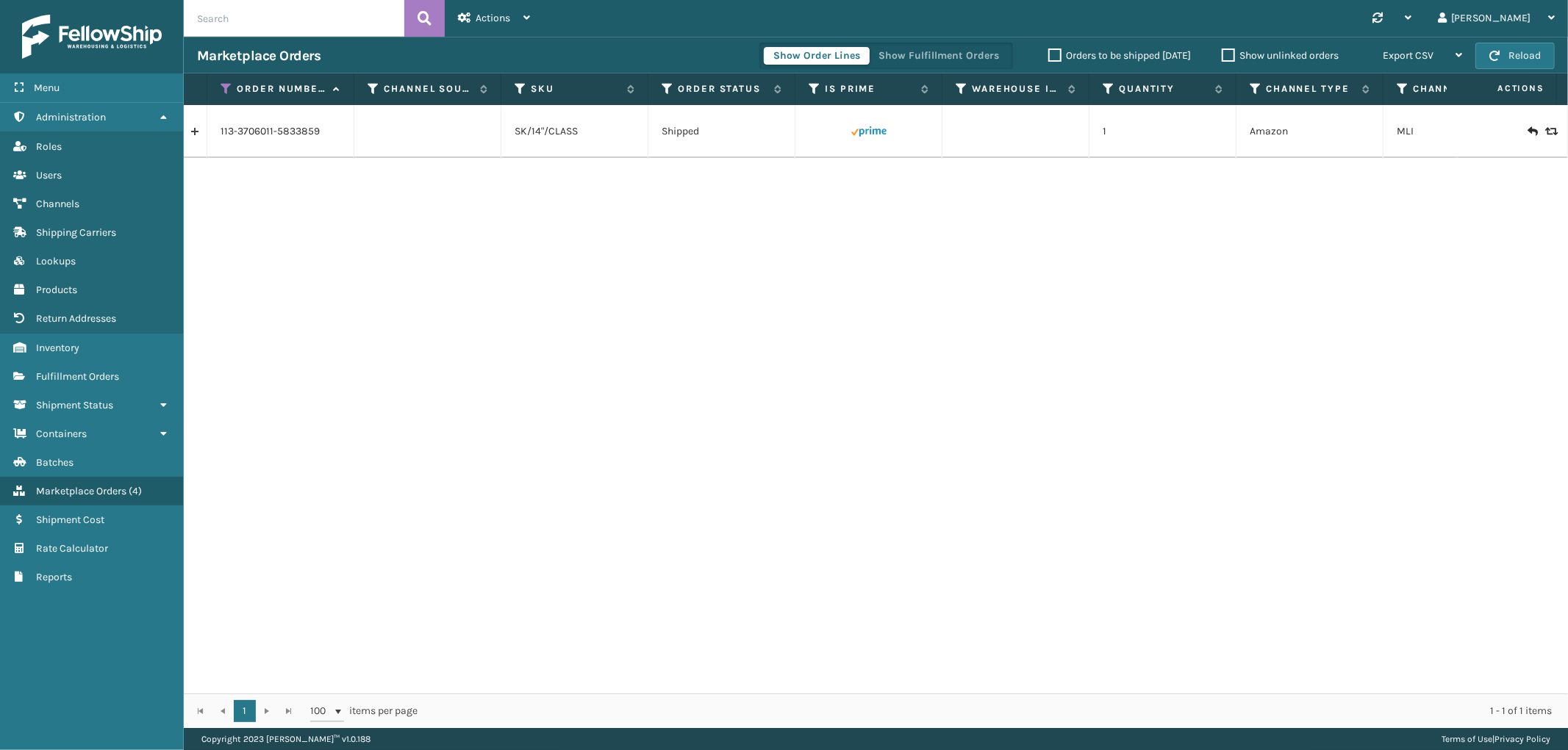
click at [194, 131] on link at bounding box center [195, 131] width 23 height 24
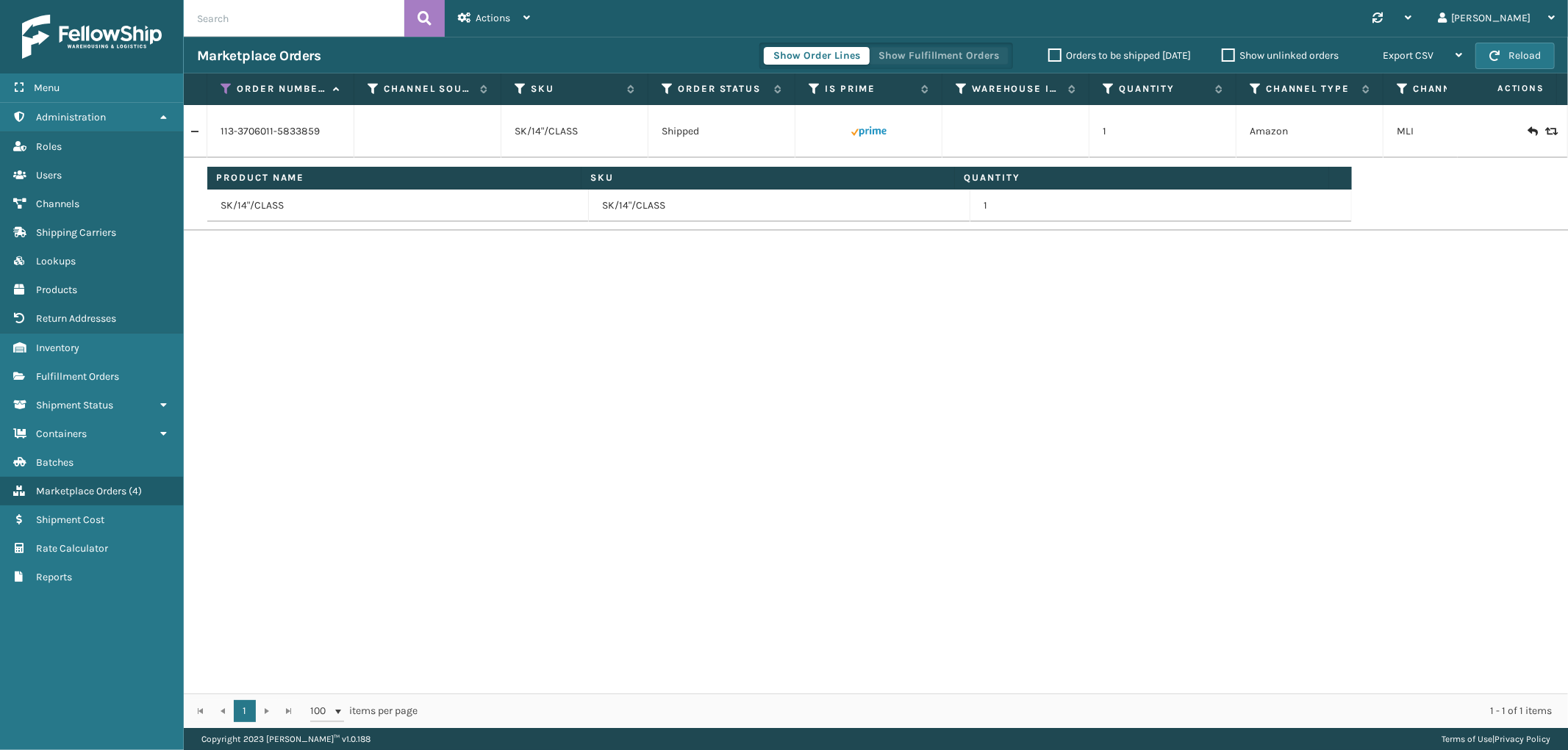
click at [880, 52] on button "Show Fulfillment Orders" at bounding box center [939, 56] width 139 height 18
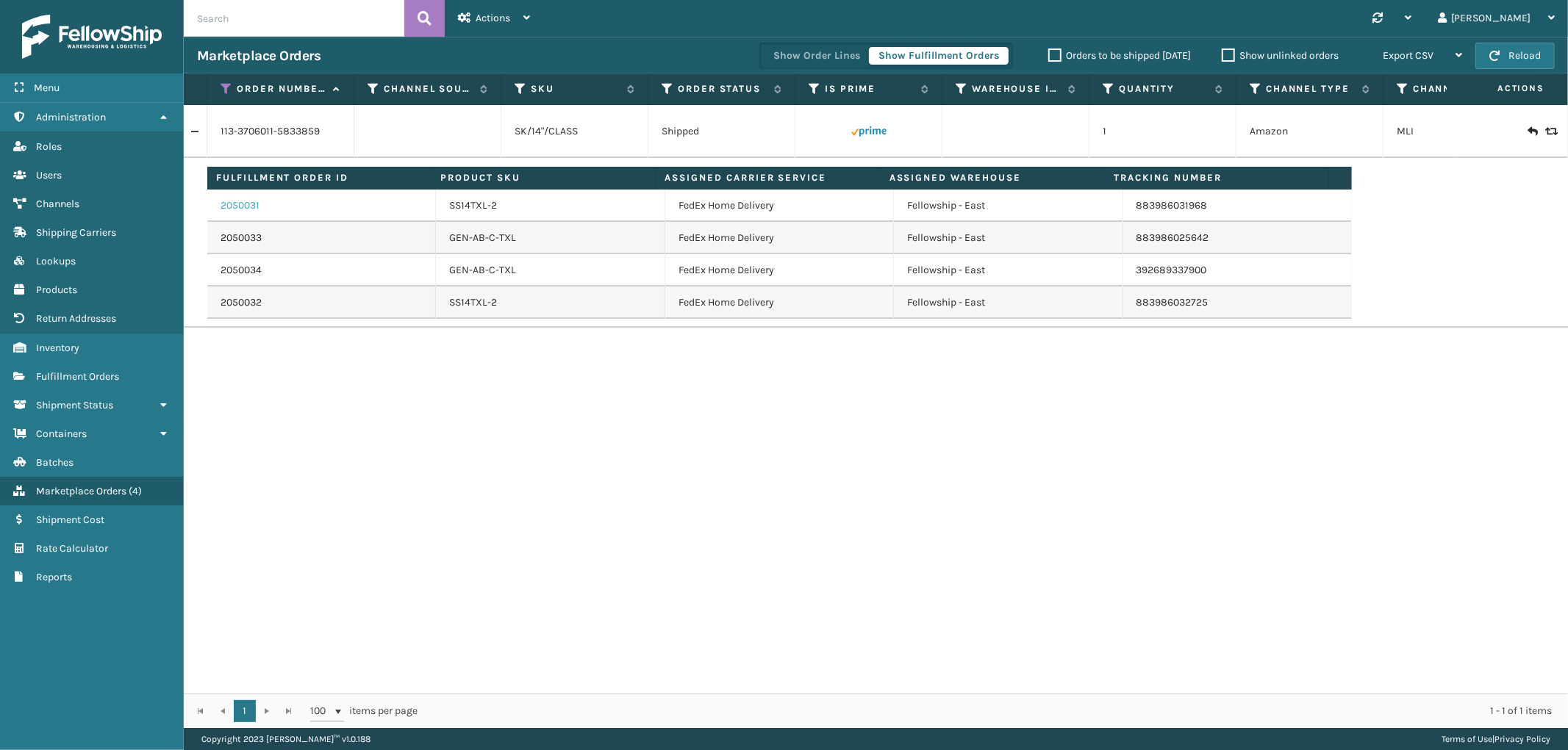
click at [247, 204] on link "2050031" at bounding box center [240, 206] width 39 height 15
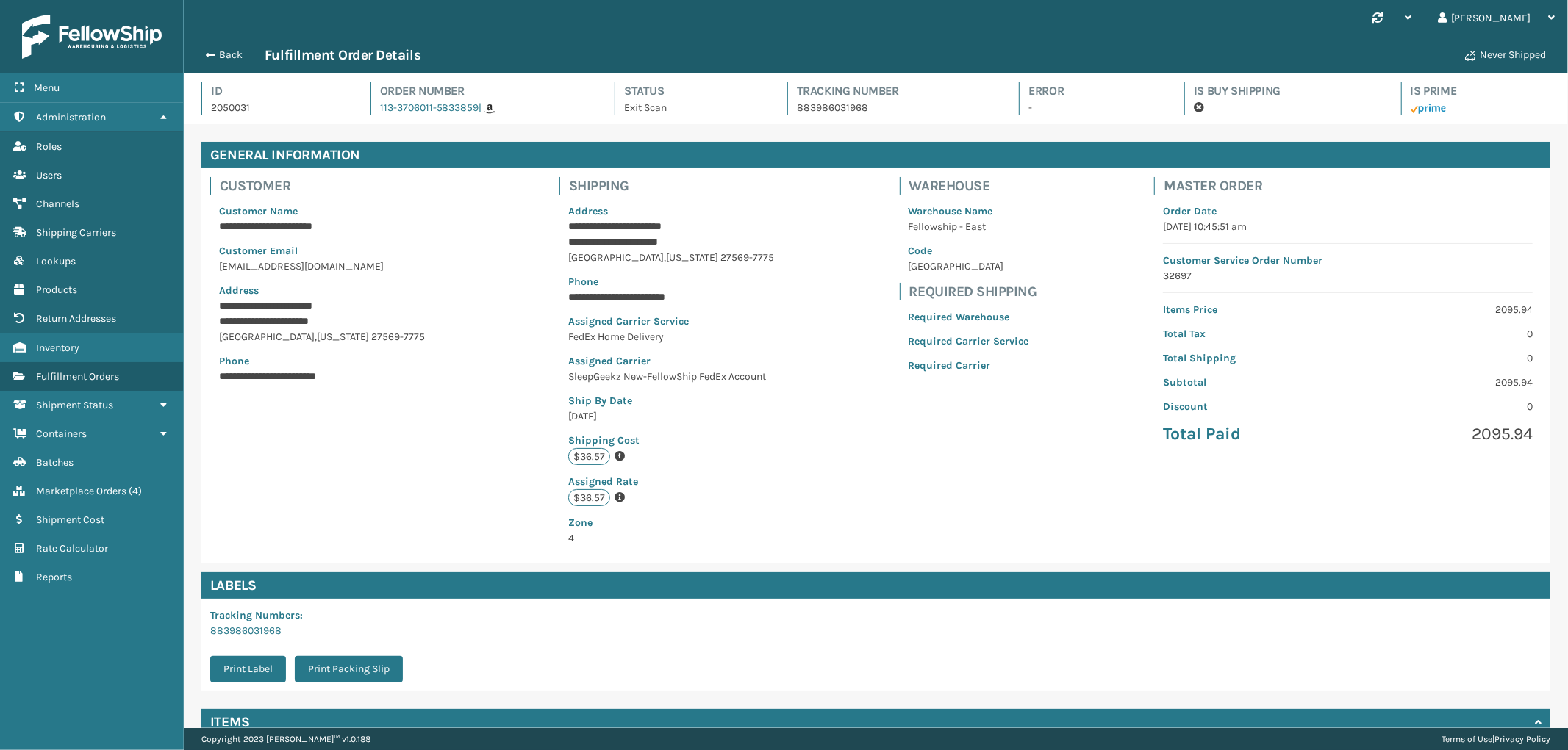
scroll to position [35, 1384]
click at [224, 50] on button "Back" at bounding box center [231, 55] width 68 height 13
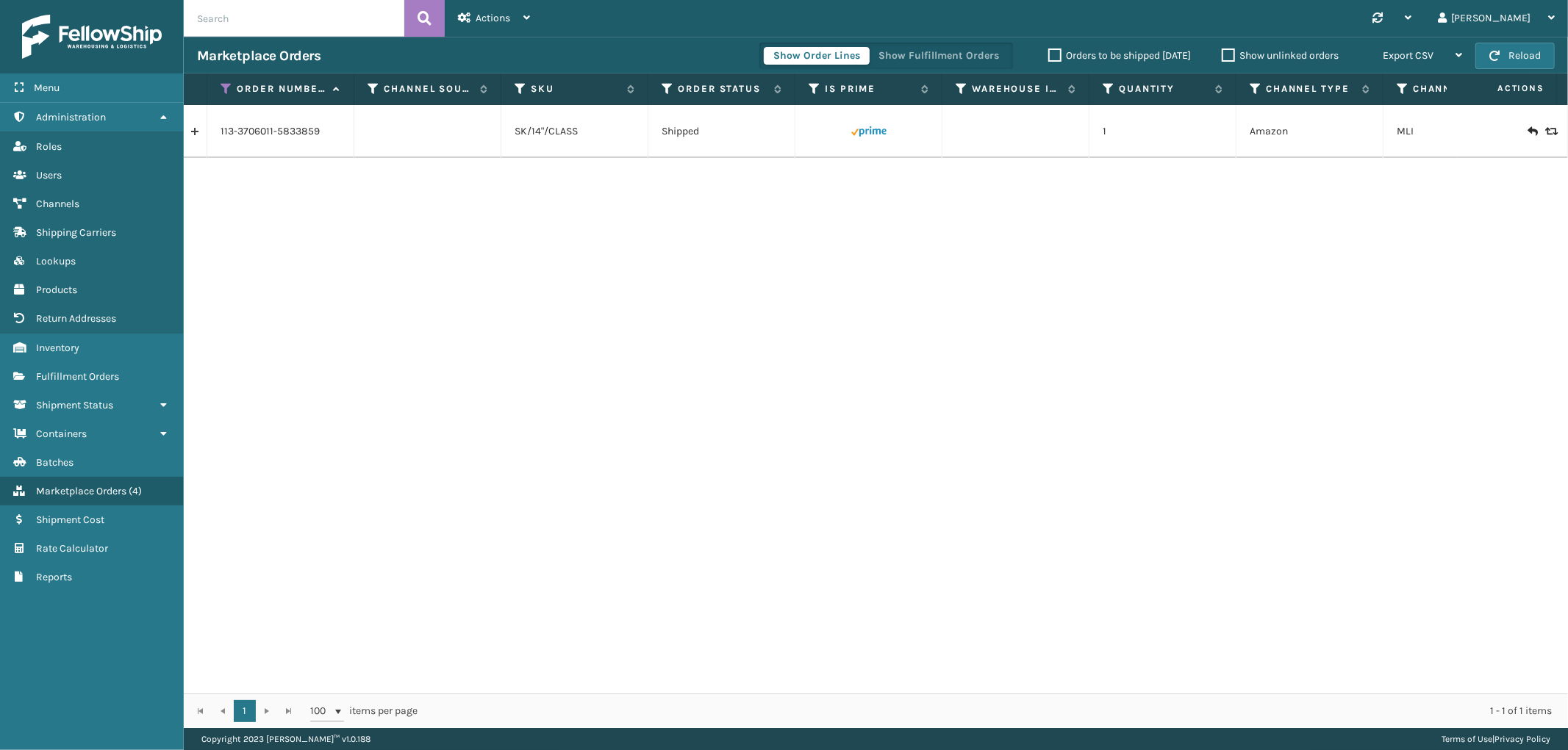
click at [195, 135] on link at bounding box center [195, 131] width 23 height 24
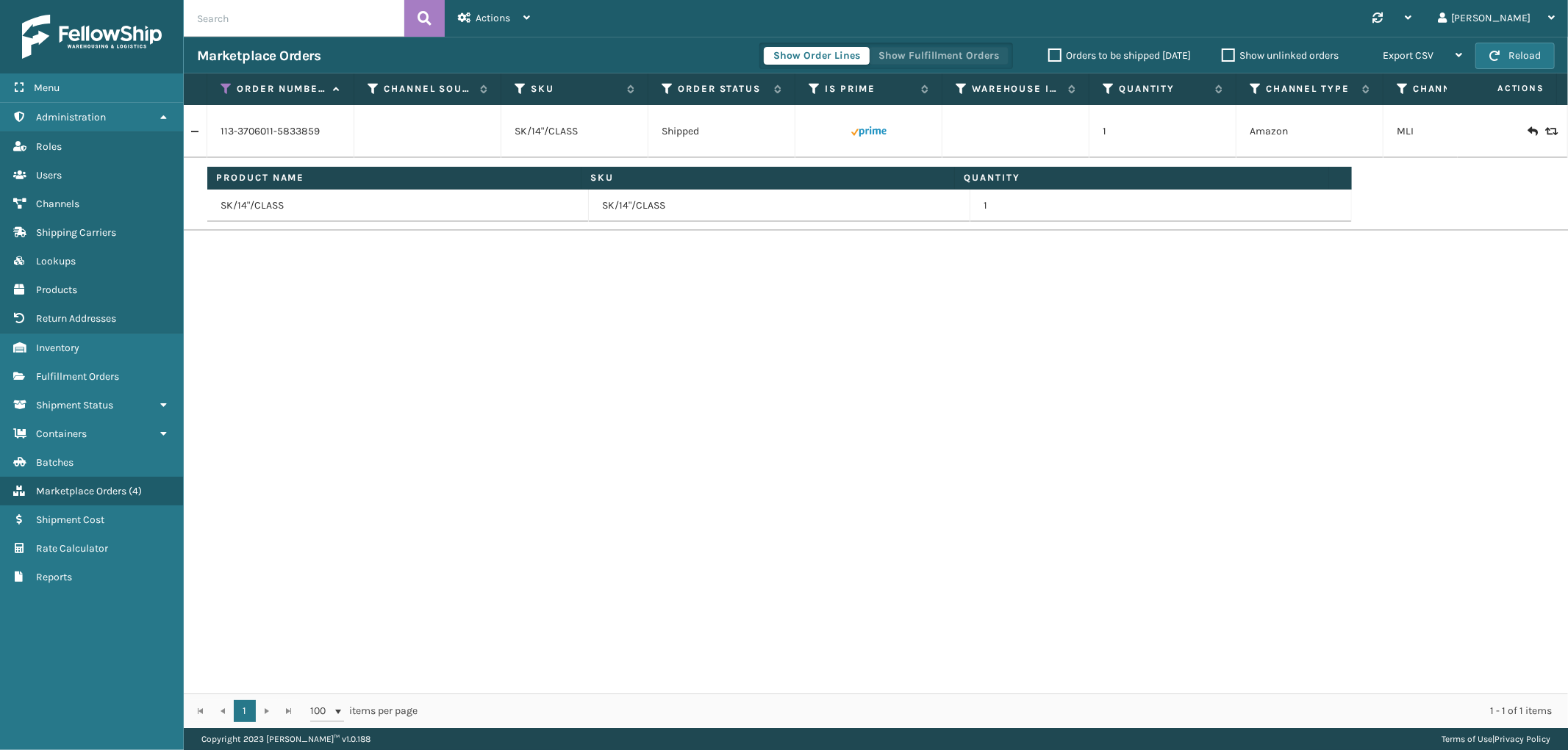
click at [937, 57] on button "Show Fulfillment Orders" at bounding box center [939, 56] width 139 height 18
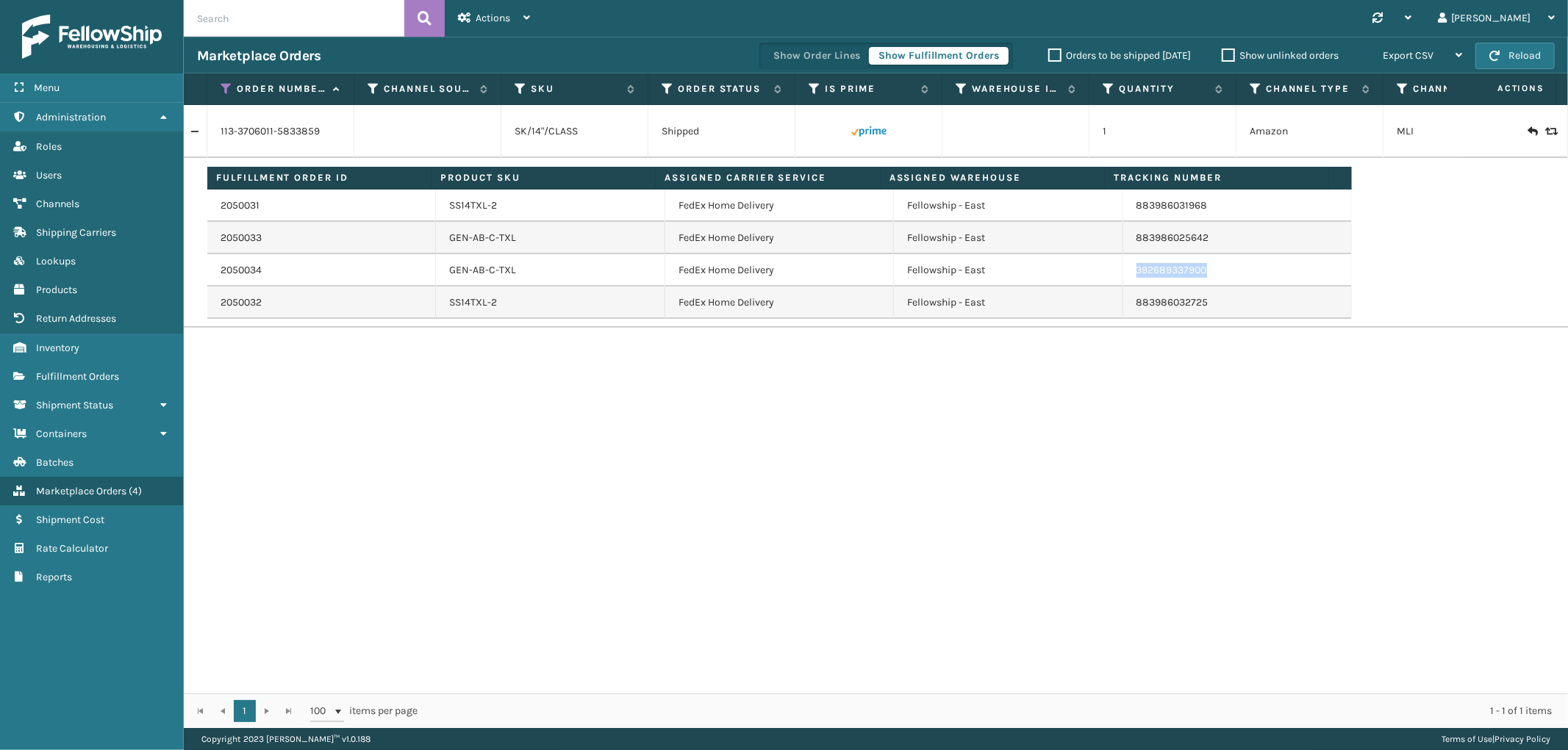
drag, startPoint x: 1200, startPoint y: 279, endPoint x: 1123, endPoint y: 280, distance: 77.0
click at [1123, 280] on td "392689337900" at bounding box center [1237, 271] width 229 height 32
copy link "392689337900"
click at [224, 92] on icon at bounding box center [227, 89] width 12 height 13
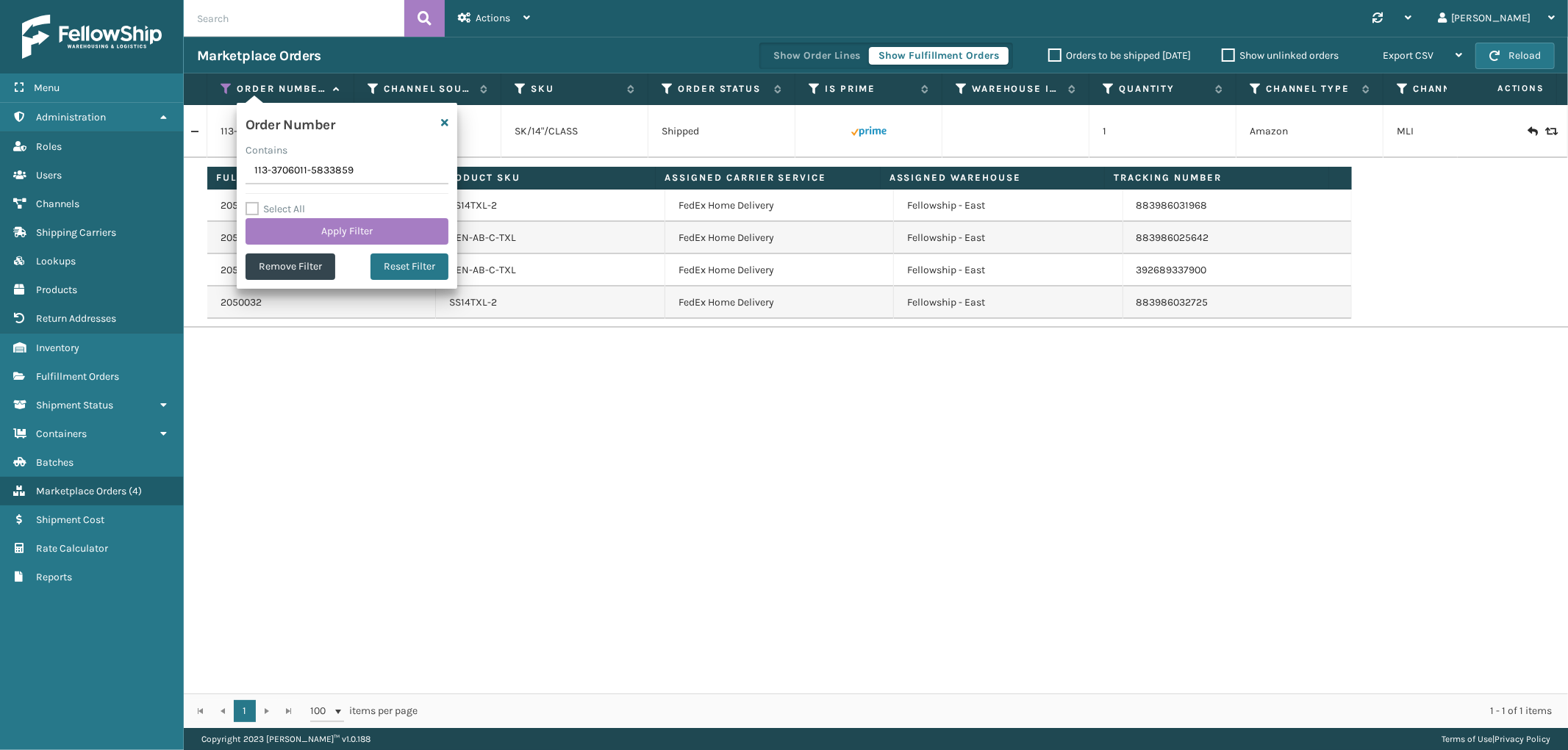
click at [287, 178] on input "113-3706011-5833859" at bounding box center [347, 171] width 203 height 27
type input "112-7638783-7797065"
click at [278, 229] on button "Apply Filter" at bounding box center [347, 232] width 203 height 27
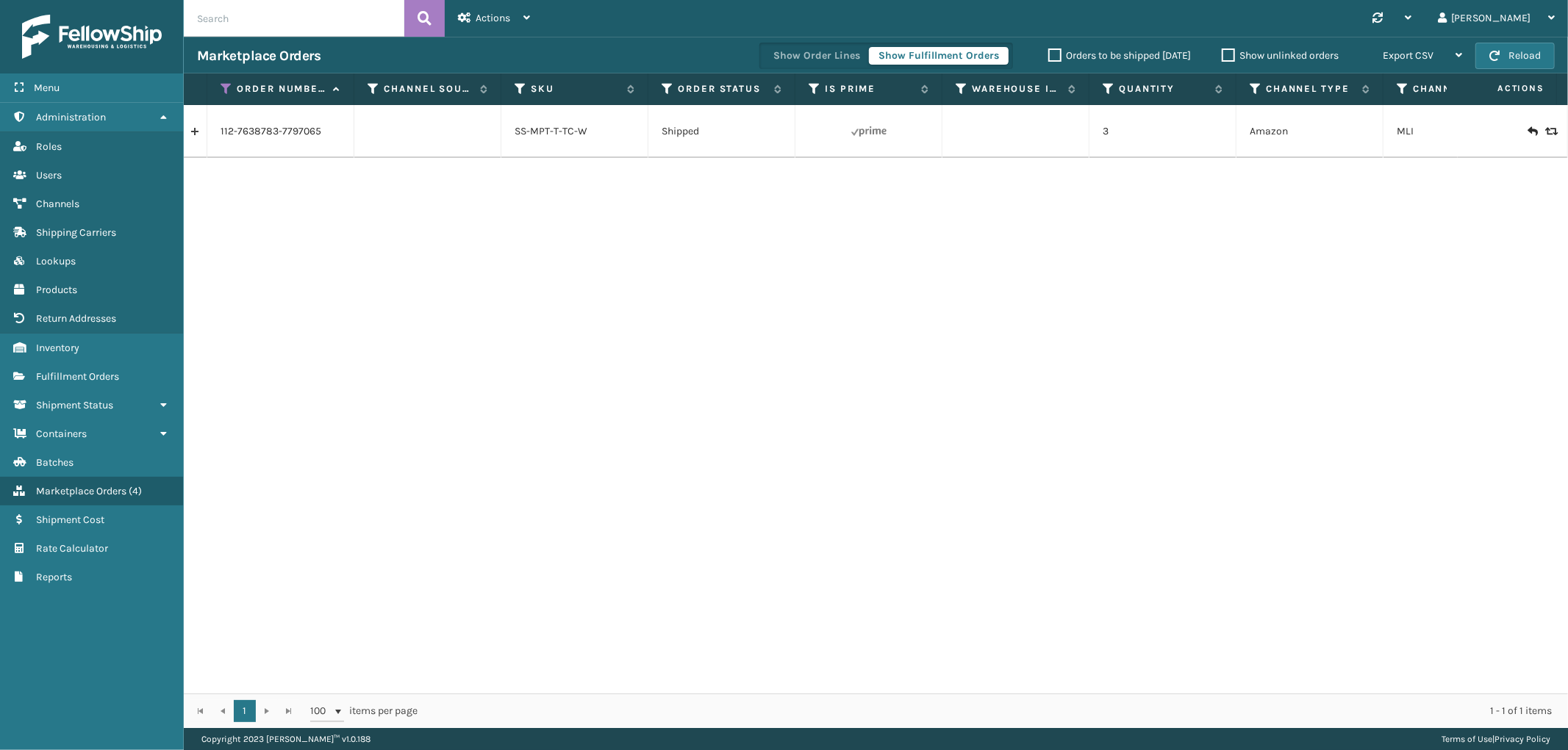
click at [200, 134] on link at bounding box center [195, 131] width 23 height 24
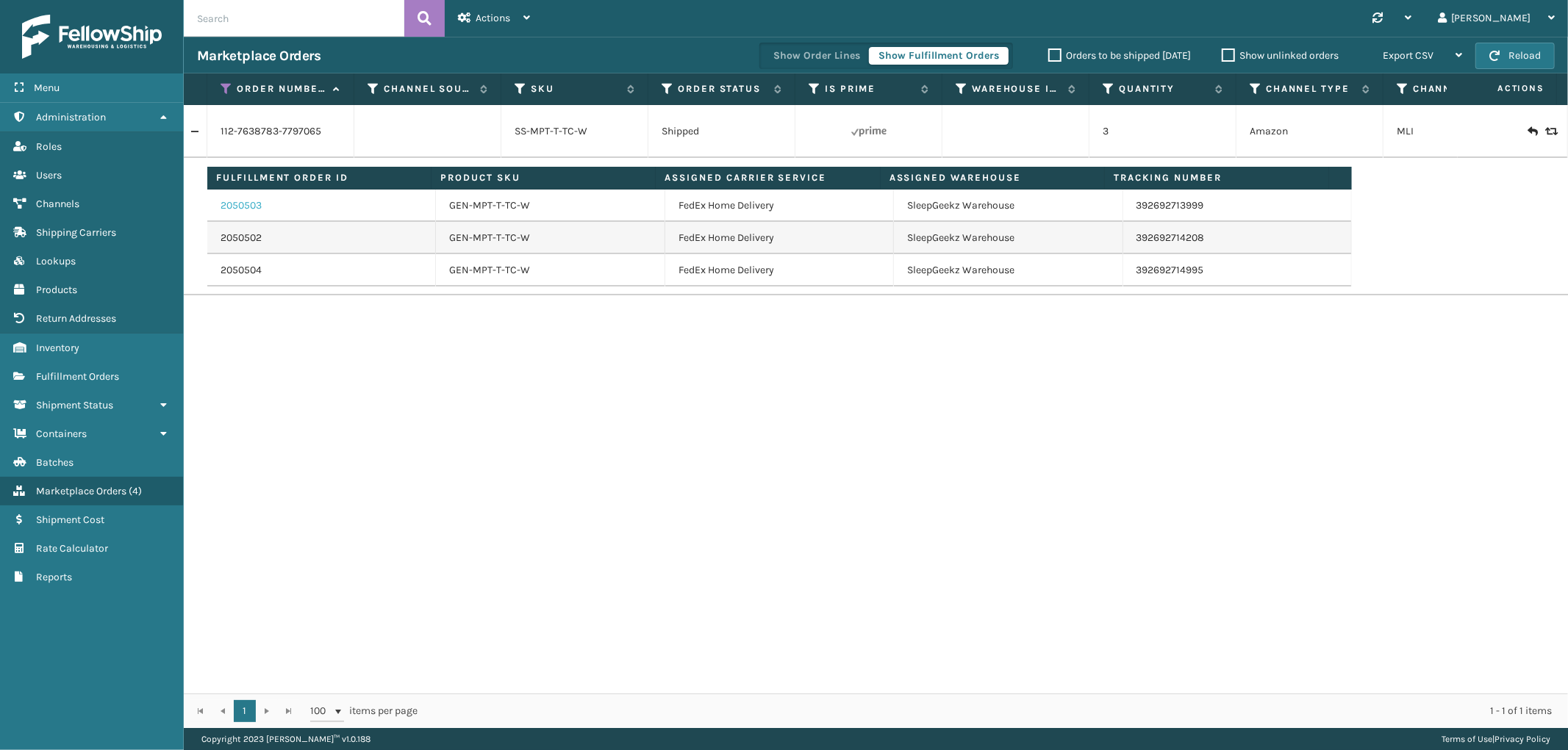
click at [238, 202] on link "2050503" at bounding box center [241, 206] width 41 height 15
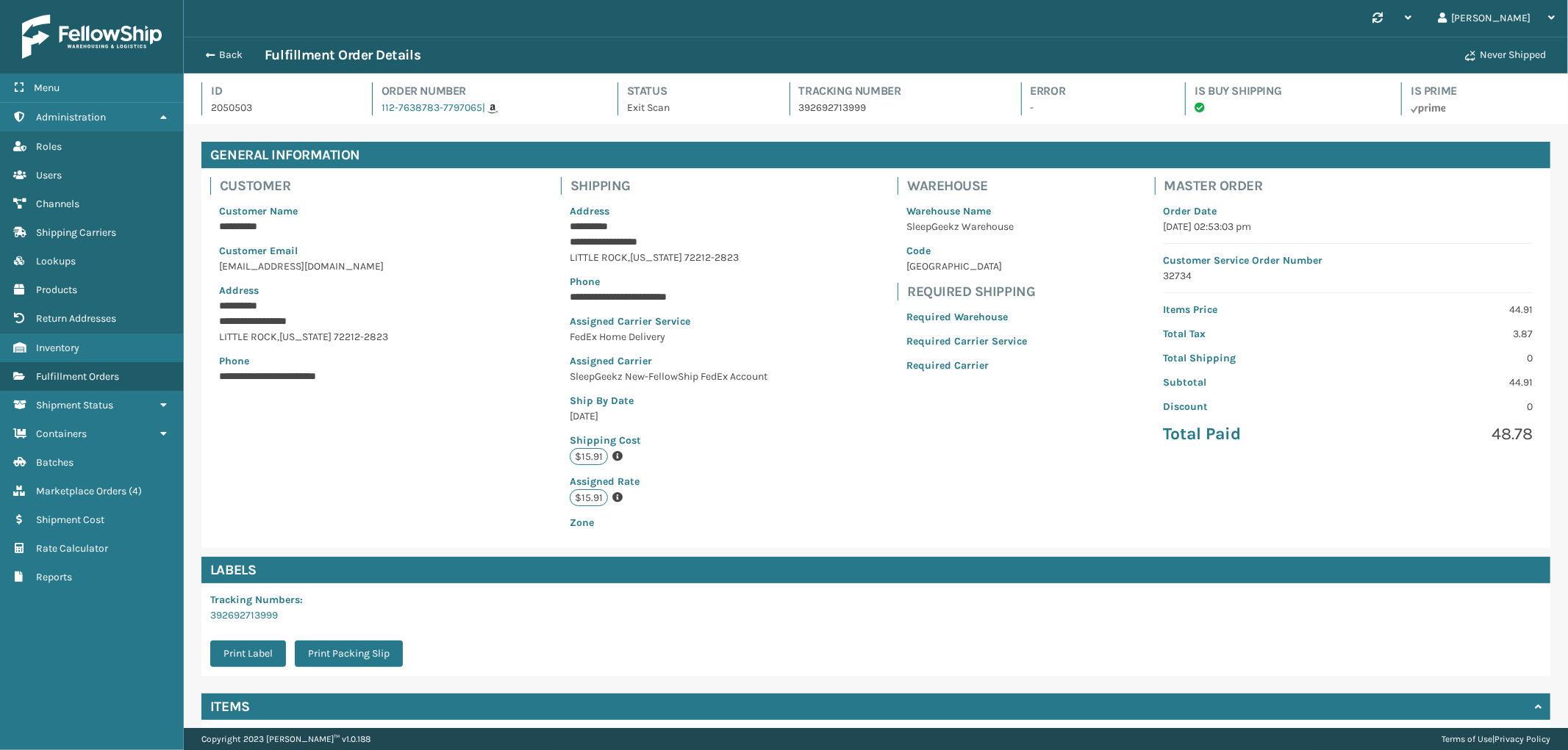
scroll to position [35, 1384]
click at [843, 104] on p "392692713999" at bounding box center [897, 107] width 196 height 15
copy p "392692713999"
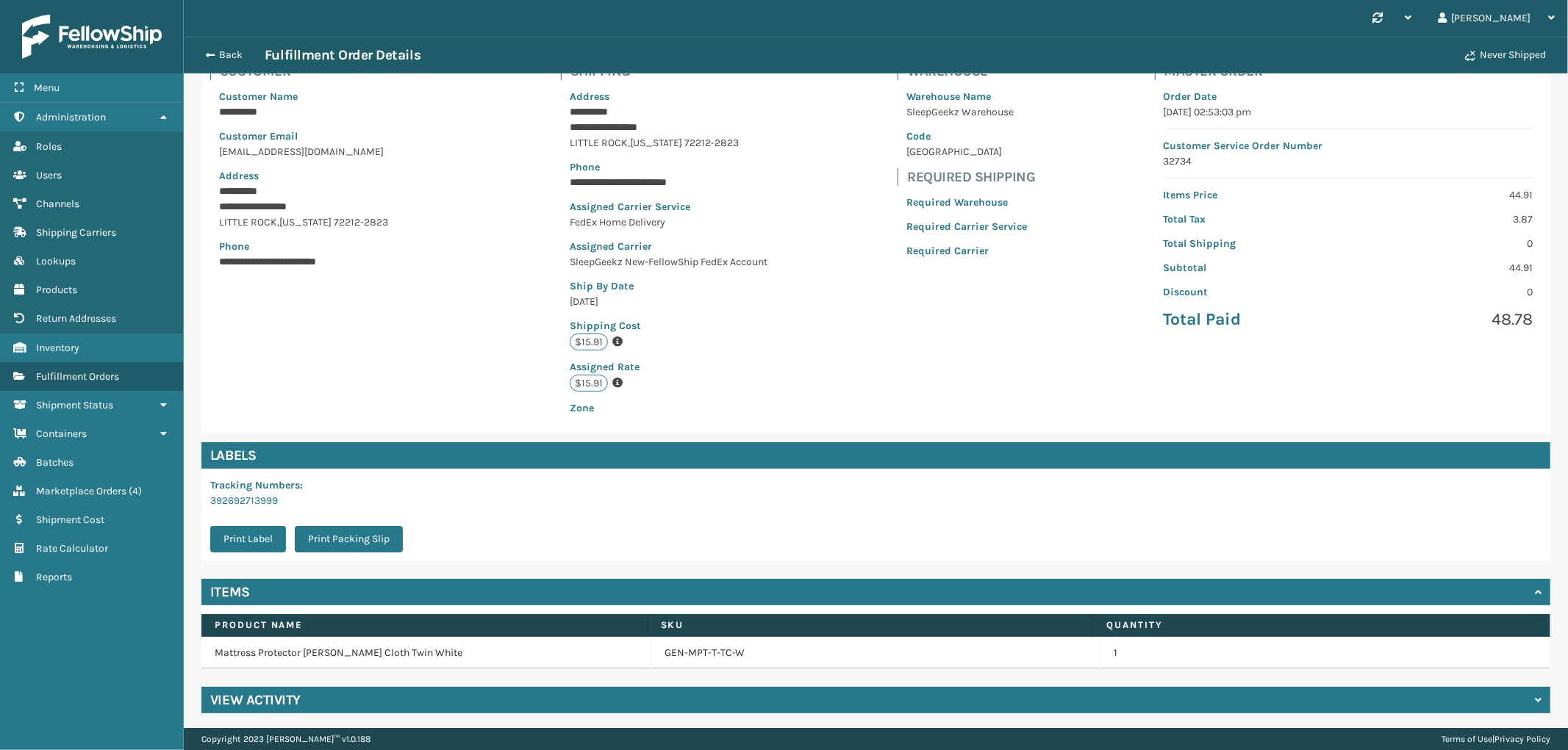
scroll to position [117, 0]
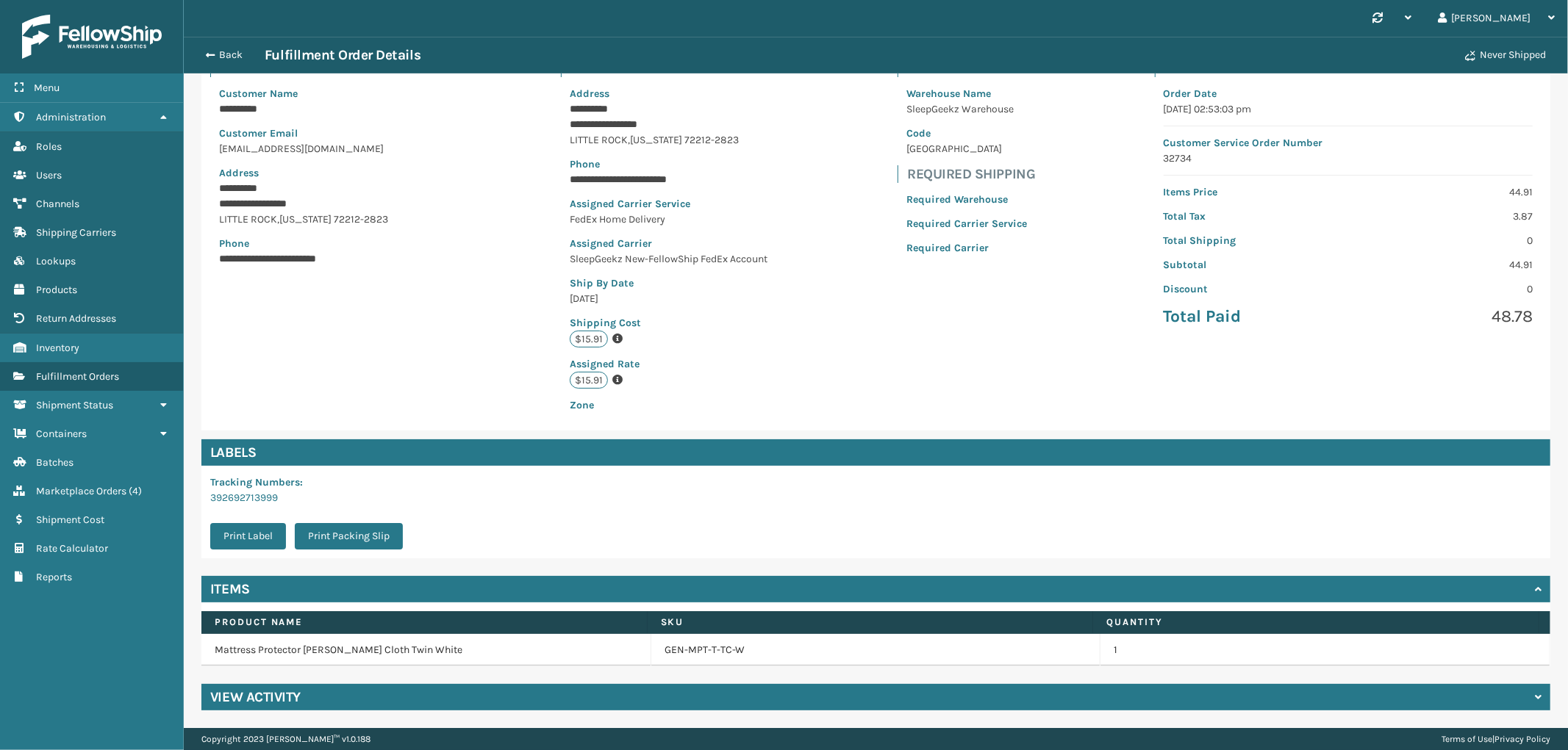
click at [618, 695] on div "View Activity" at bounding box center [876, 697] width 1349 height 27
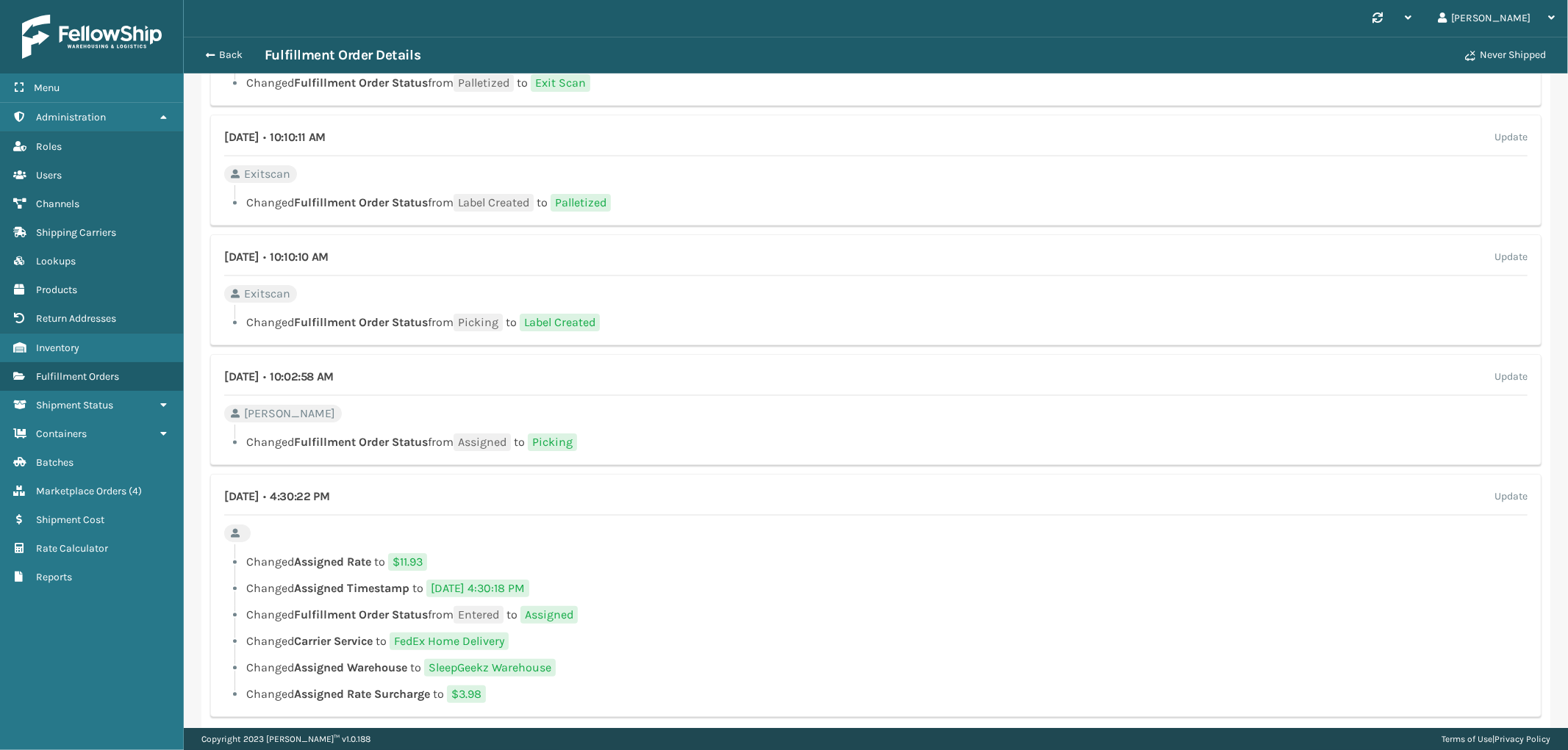
scroll to position [853, 0]
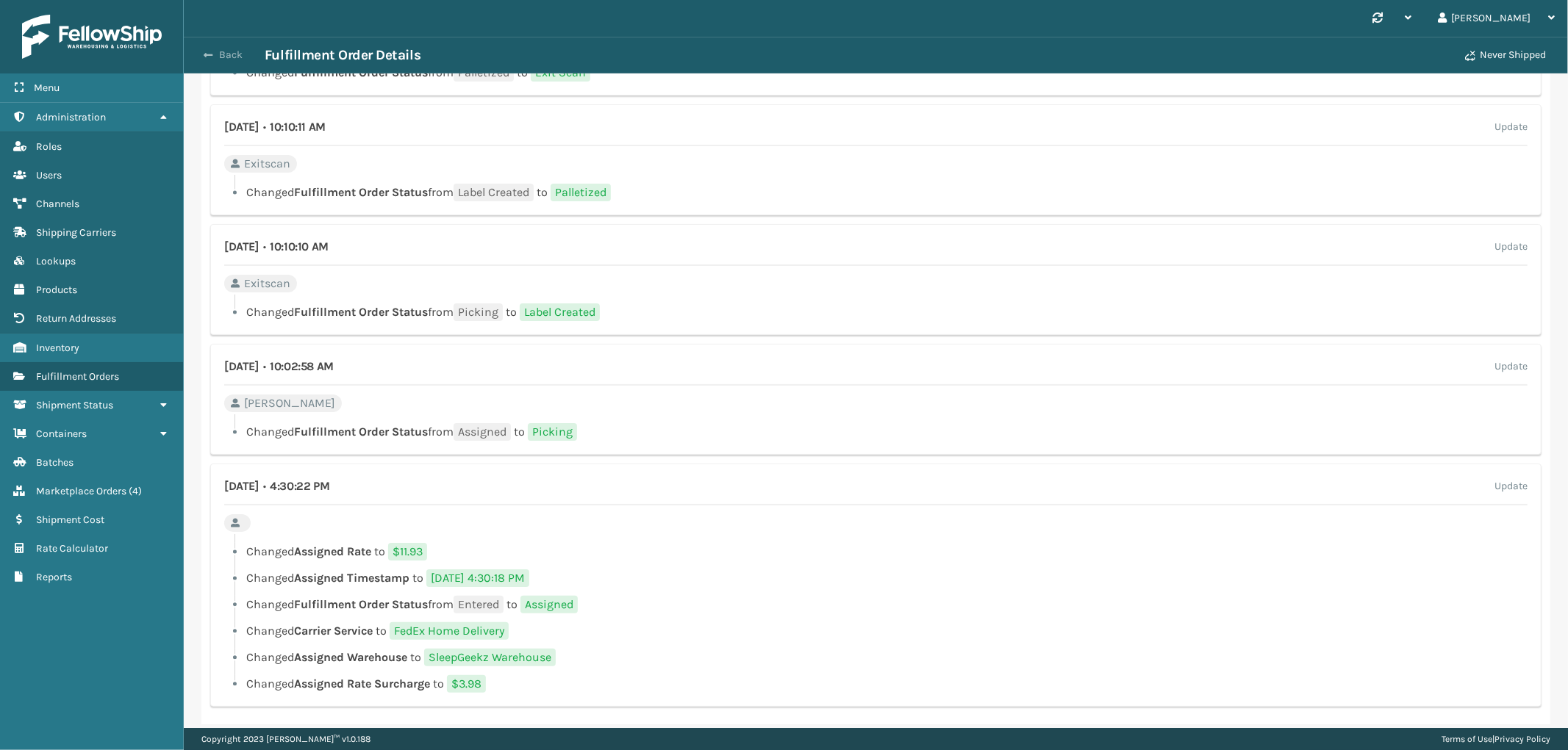
click at [212, 52] on span "button" at bounding box center [208, 55] width 9 height 10
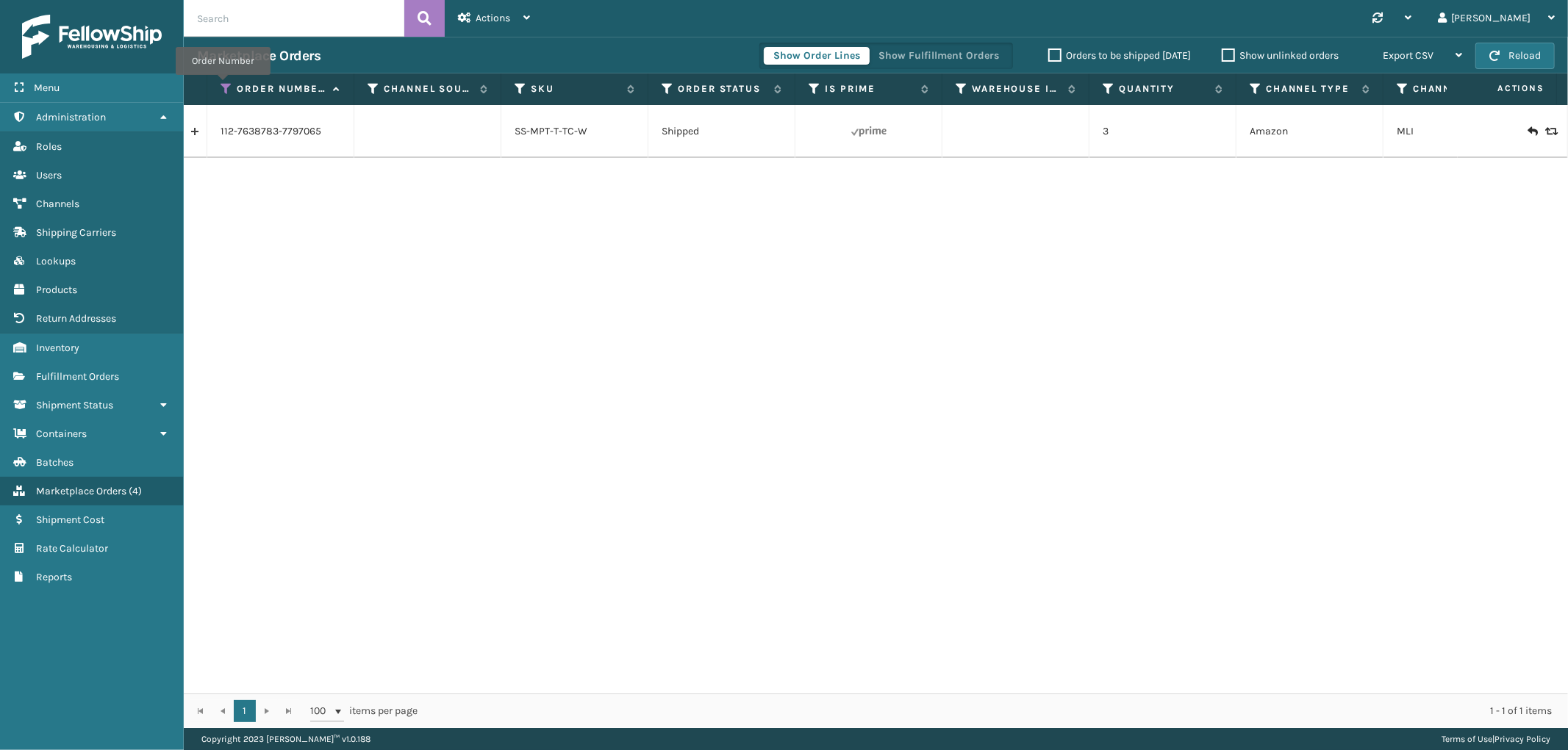
click at [223, 86] on icon at bounding box center [227, 89] width 12 height 13
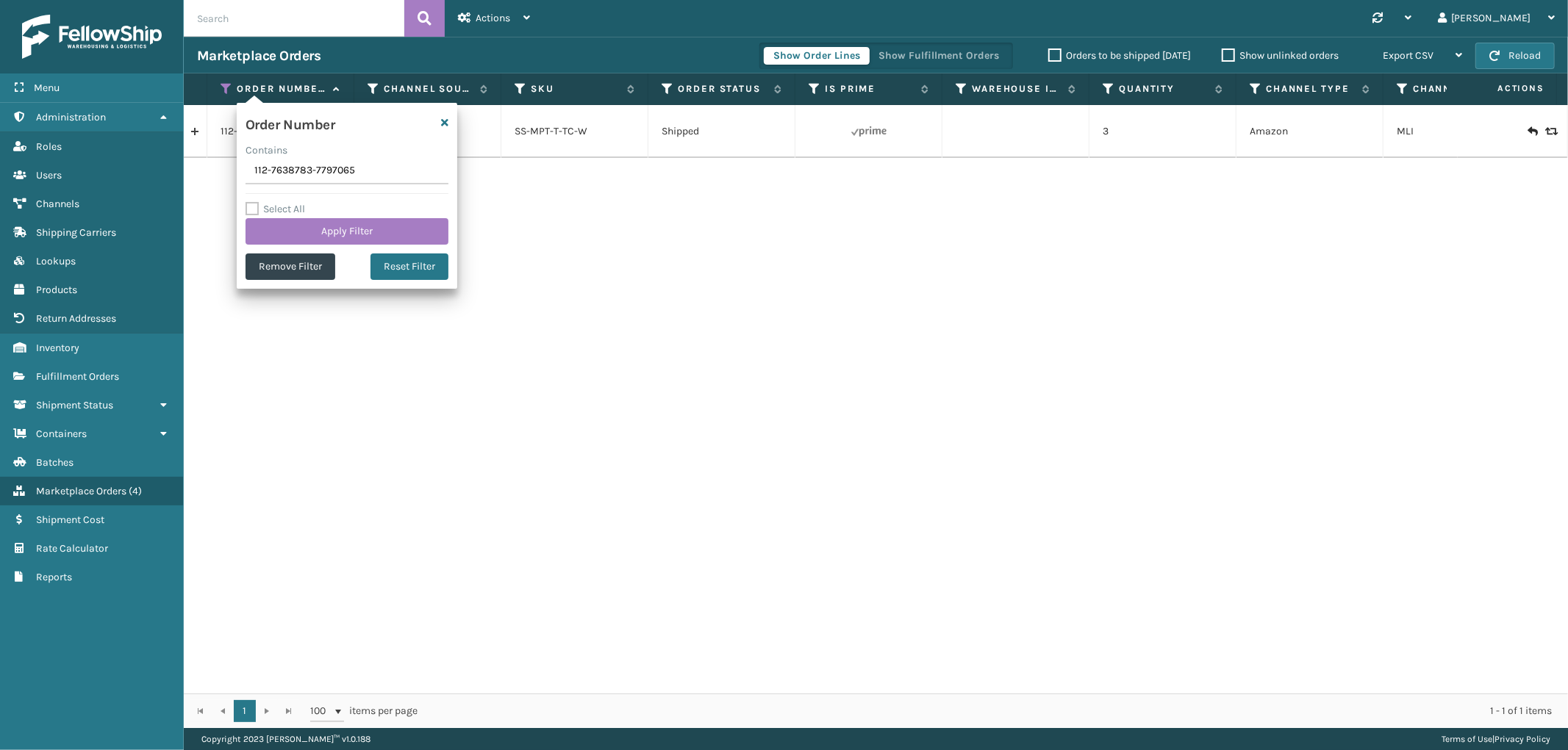
click at [291, 173] on input "112-7638783-7797065" at bounding box center [347, 171] width 203 height 27
type input "111-2869099-0433055(1)"
click at [294, 218] on button "Apply Filter" at bounding box center [347, 232] width 203 height 27
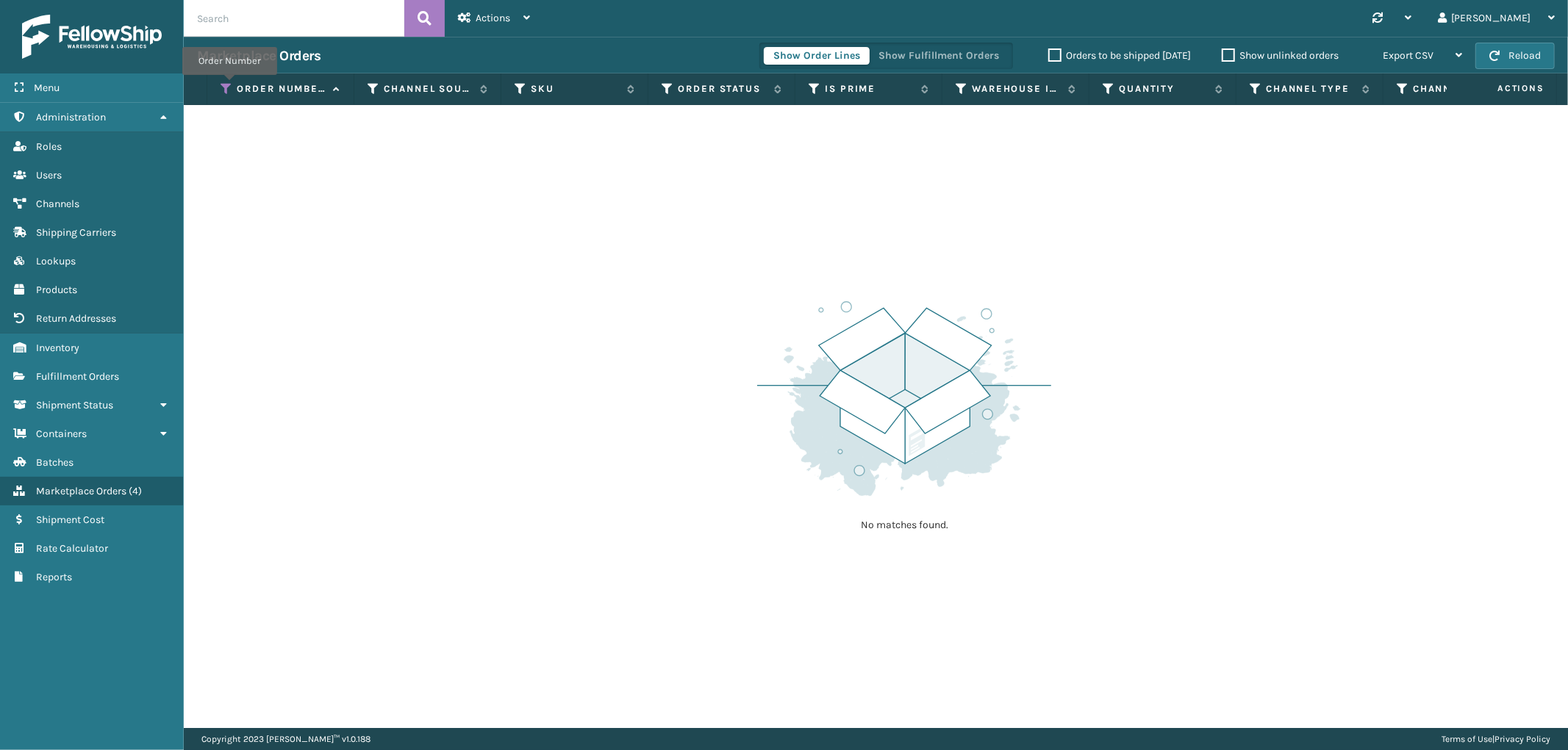
click at [229, 86] on icon at bounding box center [227, 89] width 12 height 13
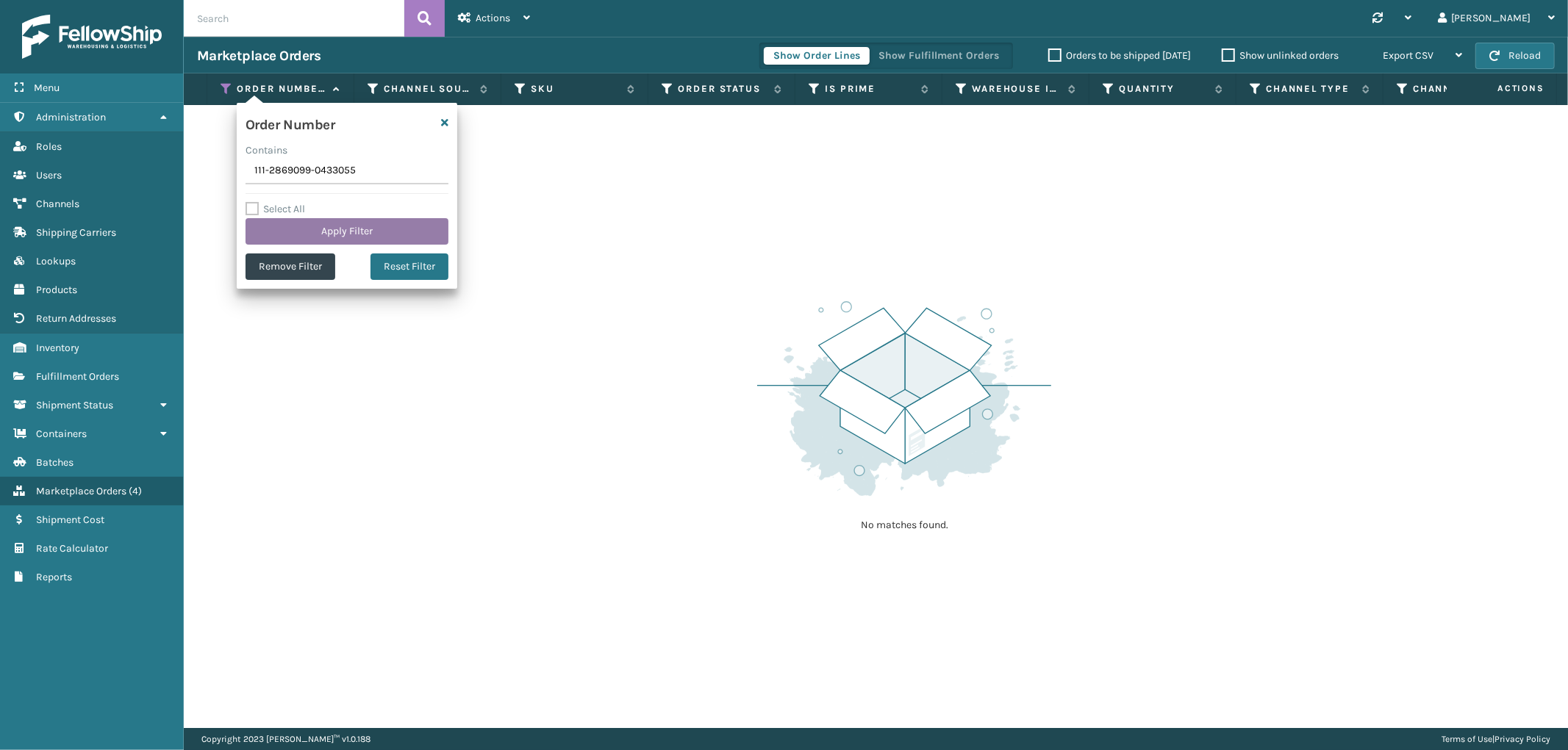
type input "111-2869099-0433055"
click at [295, 226] on button "Apply Filter" at bounding box center [347, 232] width 203 height 27
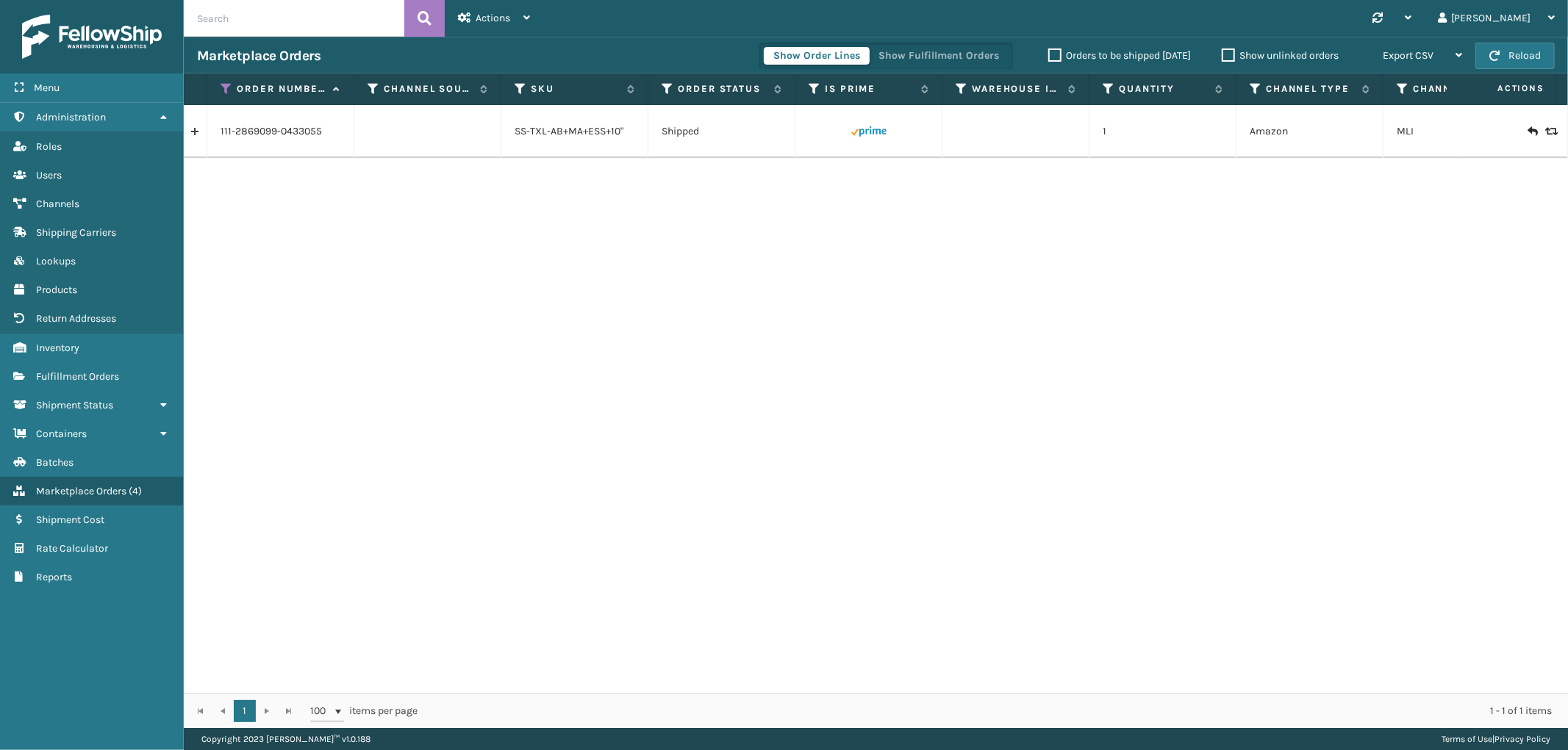
click at [196, 136] on link at bounding box center [195, 131] width 23 height 24
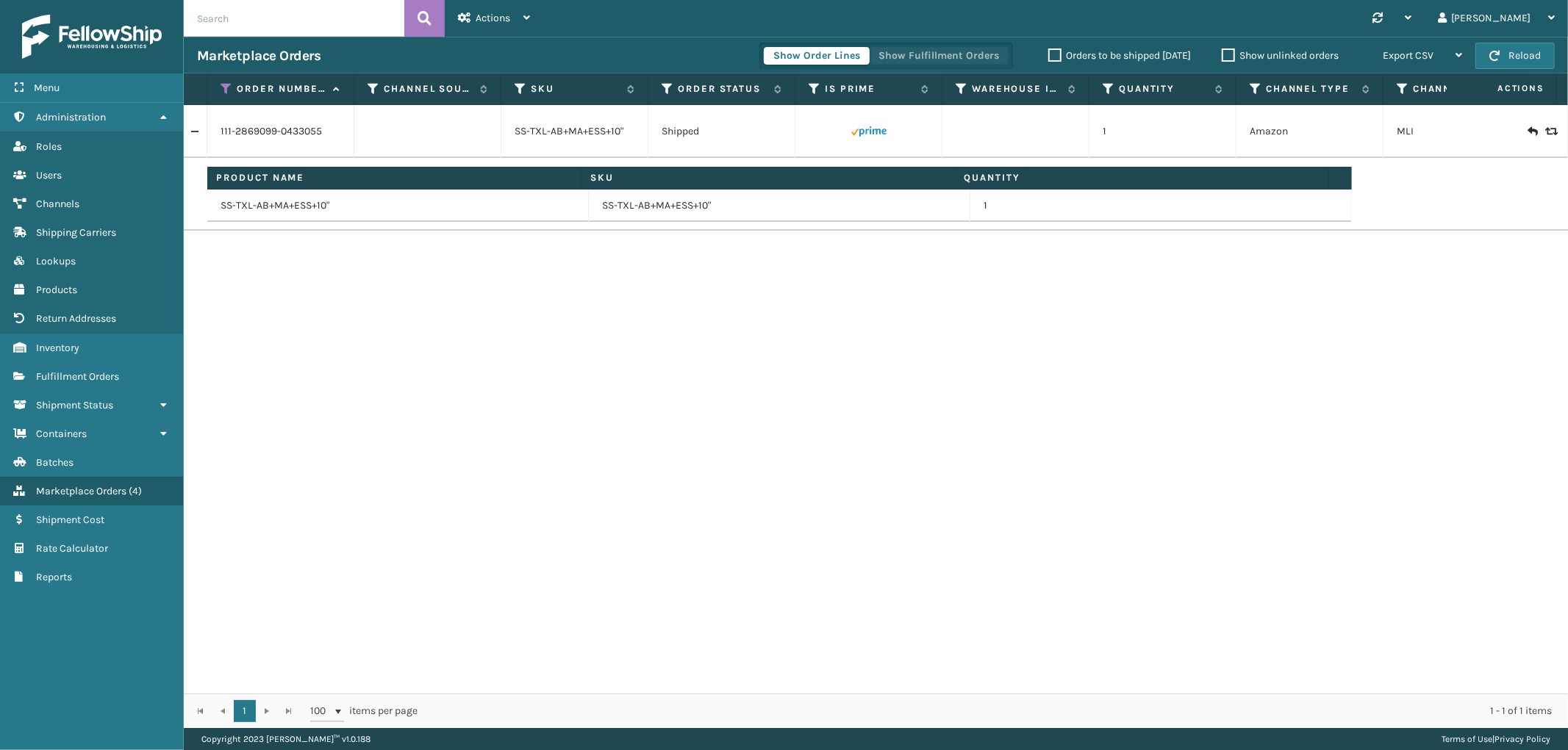
click at [906, 50] on button "Show Fulfillment Orders" at bounding box center [939, 56] width 139 height 18
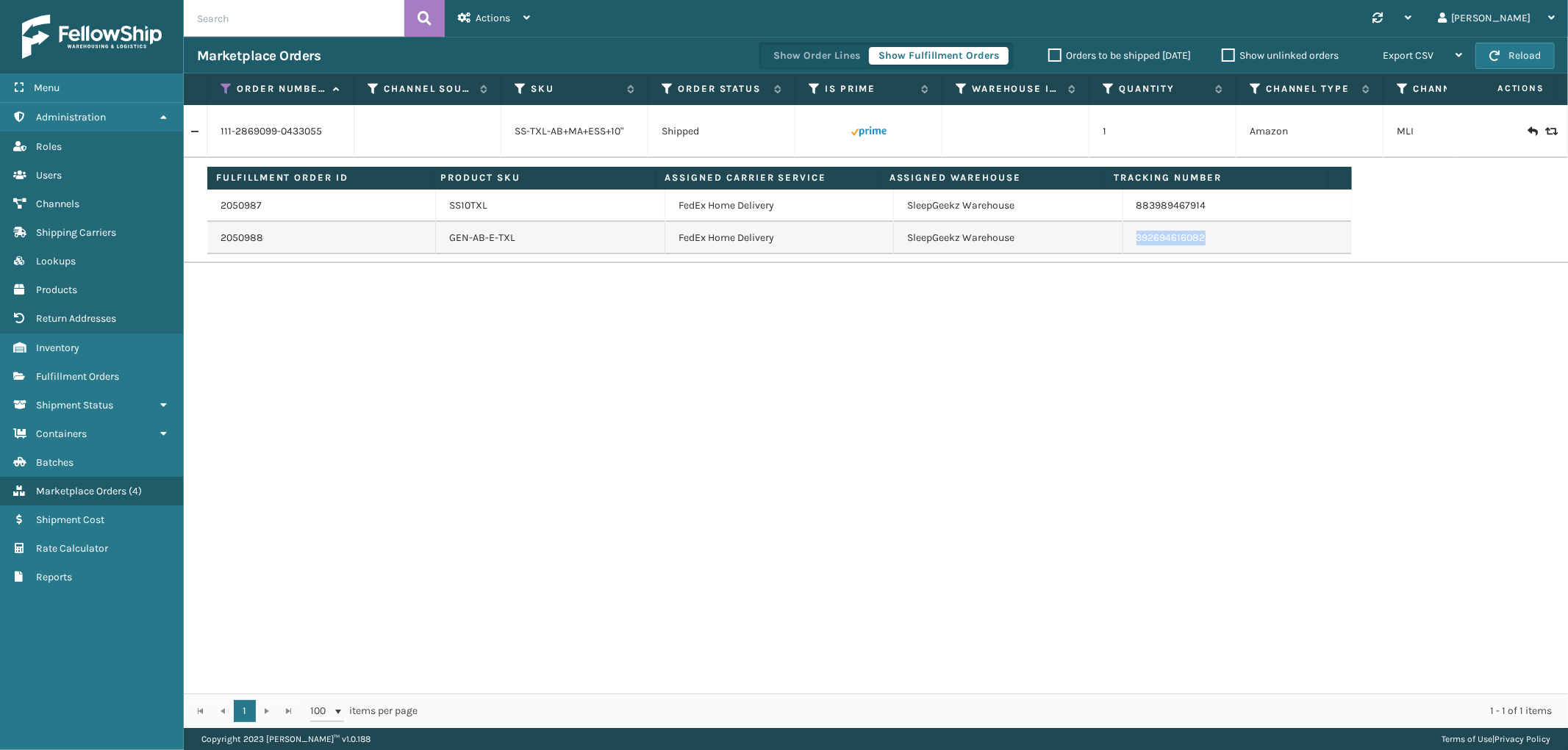
drag, startPoint x: 1225, startPoint y: 245, endPoint x: 1127, endPoint y: 245, distance: 98.0
click at [1127, 245] on td "392694616082" at bounding box center [1237, 238] width 229 height 32
copy link "392694616082"
click at [254, 239] on link "2050988" at bounding box center [242, 238] width 43 height 15
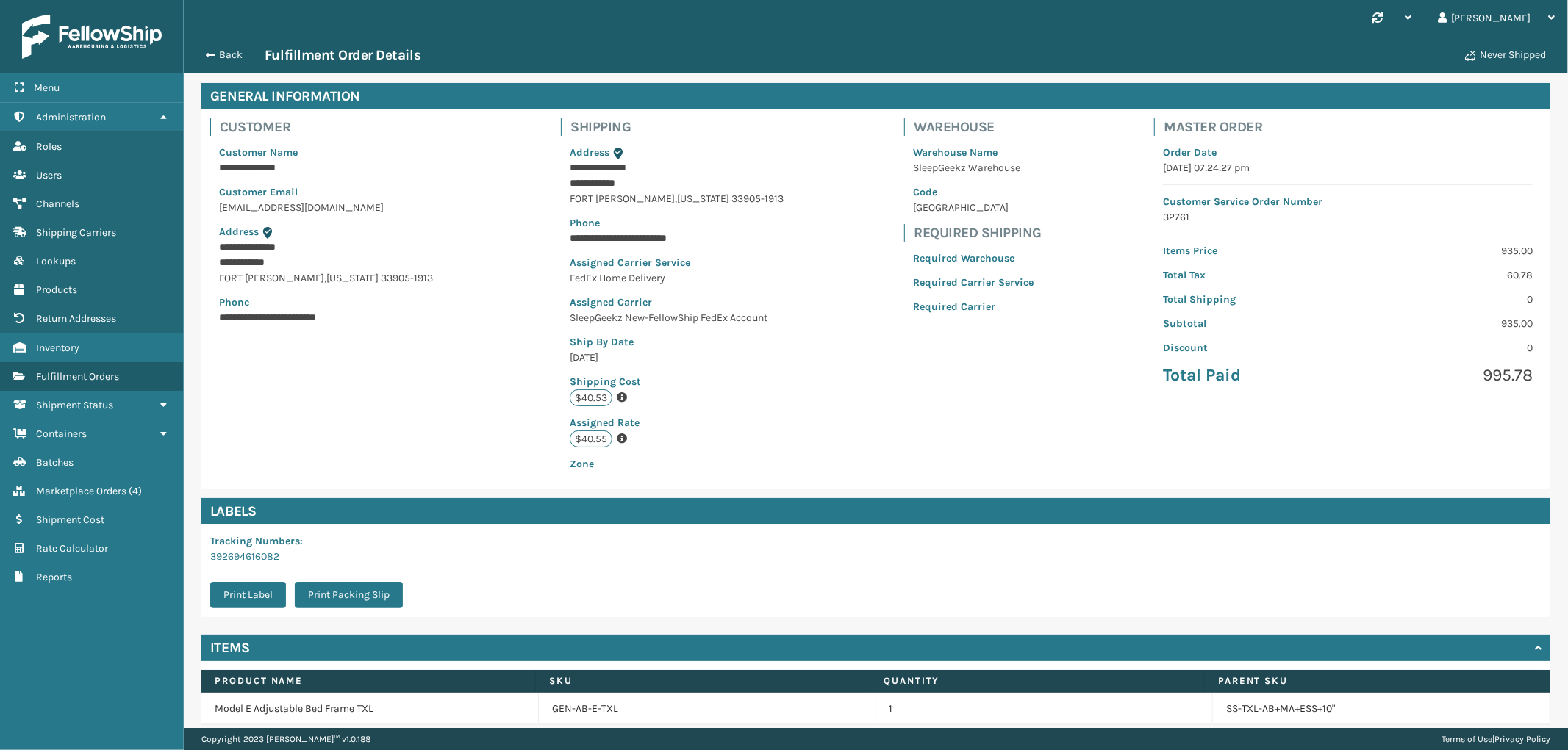
scroll to position [117, 0]
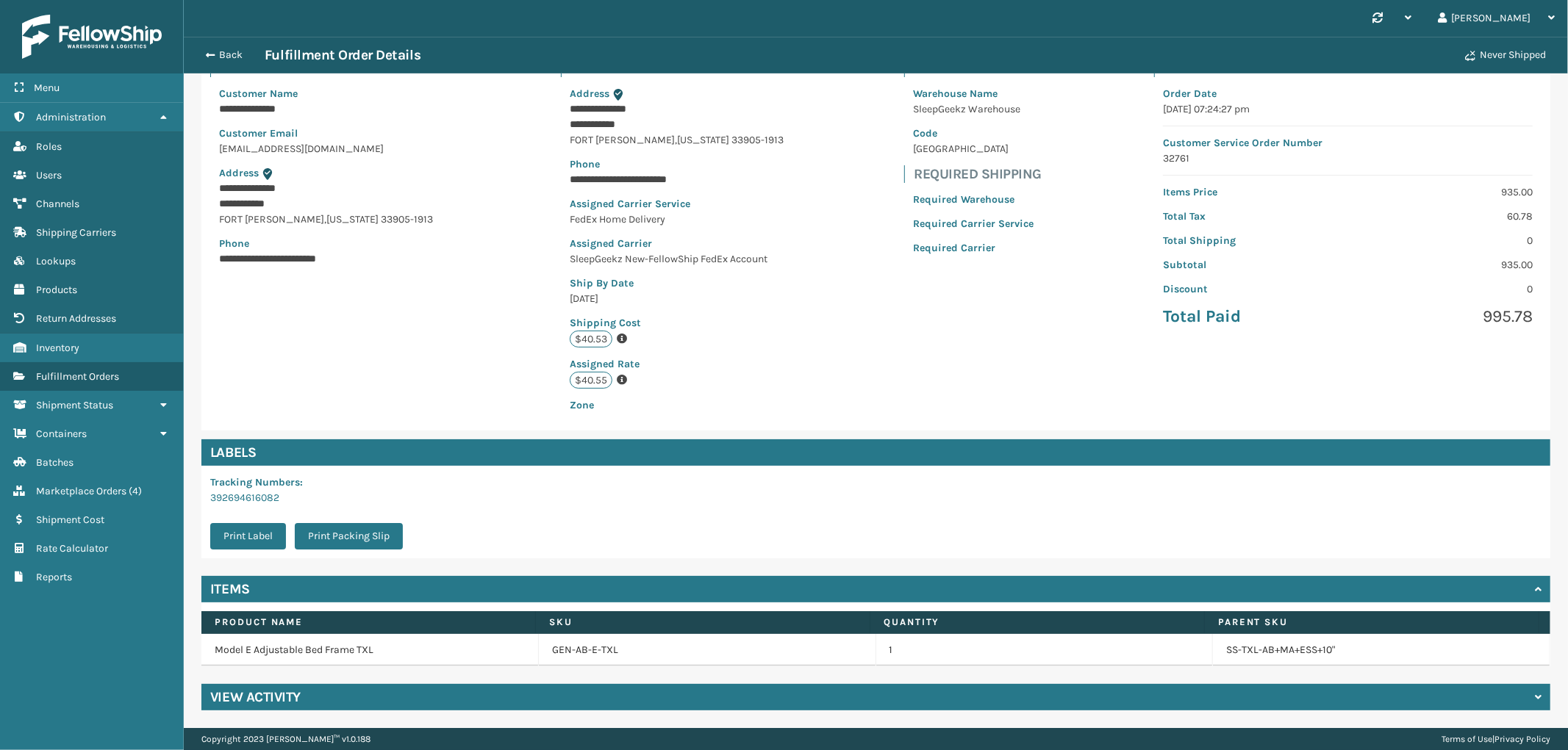
click at [609, 687] on div "View Activity" at bounding box center [876, 697] width 1349 height 27
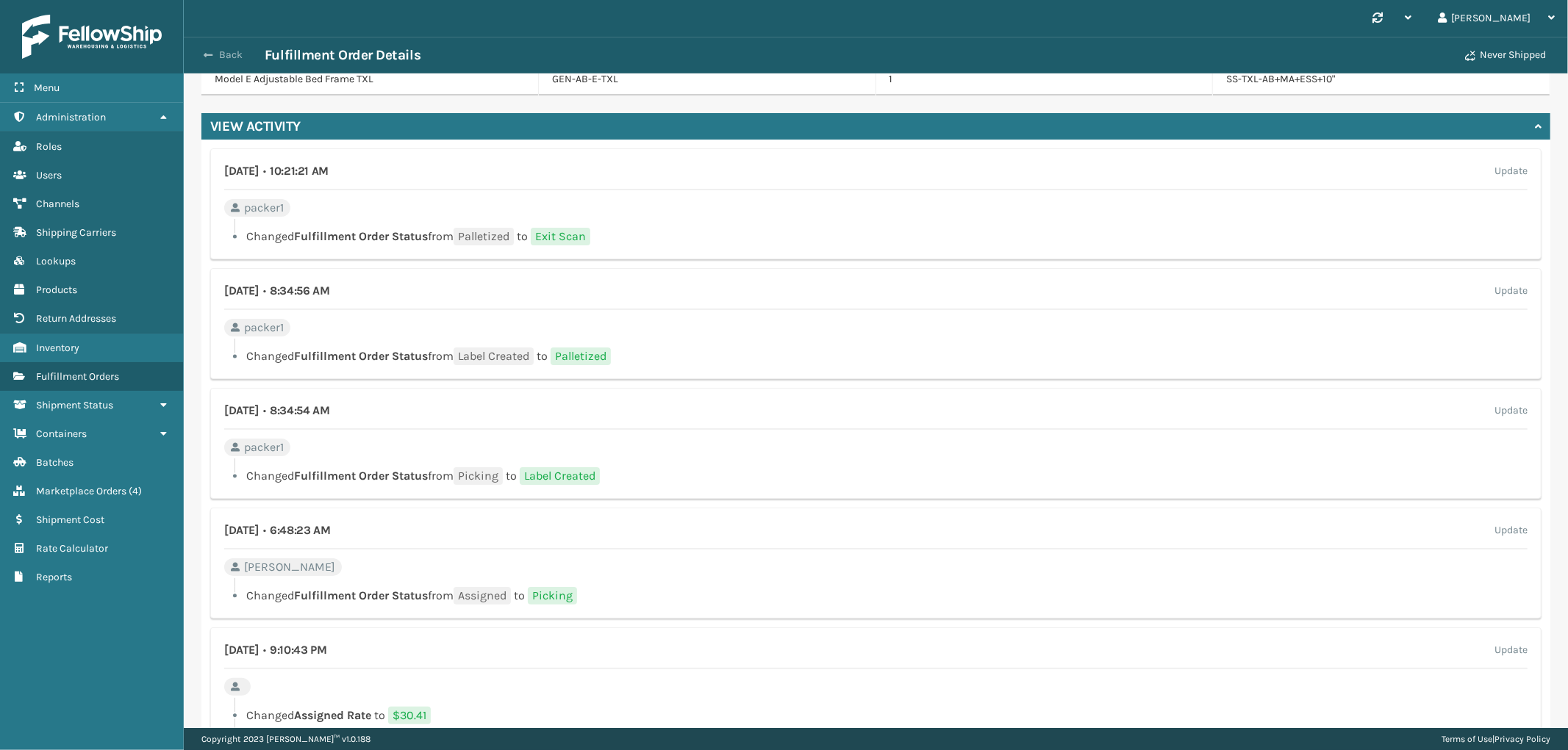
click at [217, 55] on button "Back" at bounding box center [231, 55] width 68 height 13
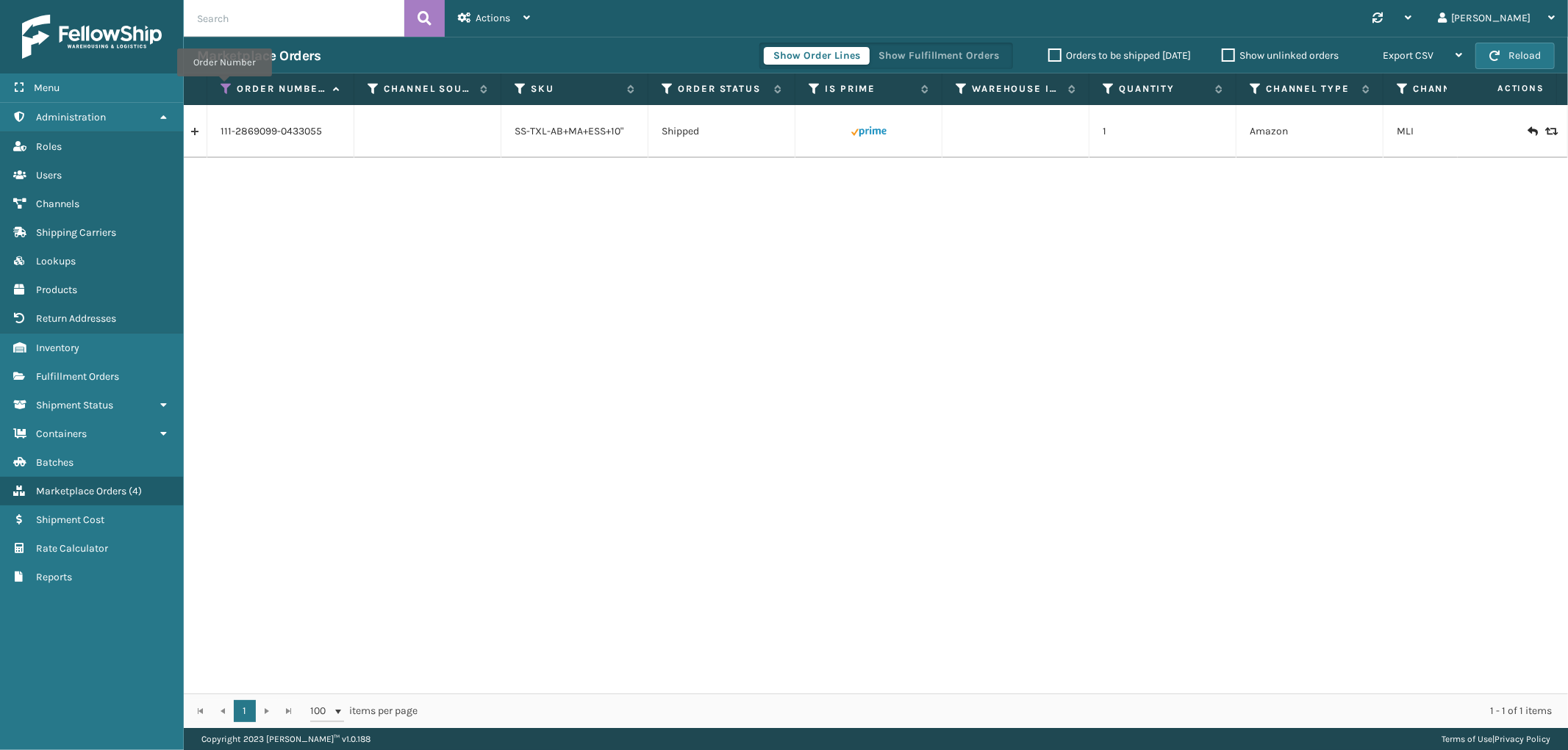
click at [224, 87] on icon at bounding box center [227, 89] width 12 height 13
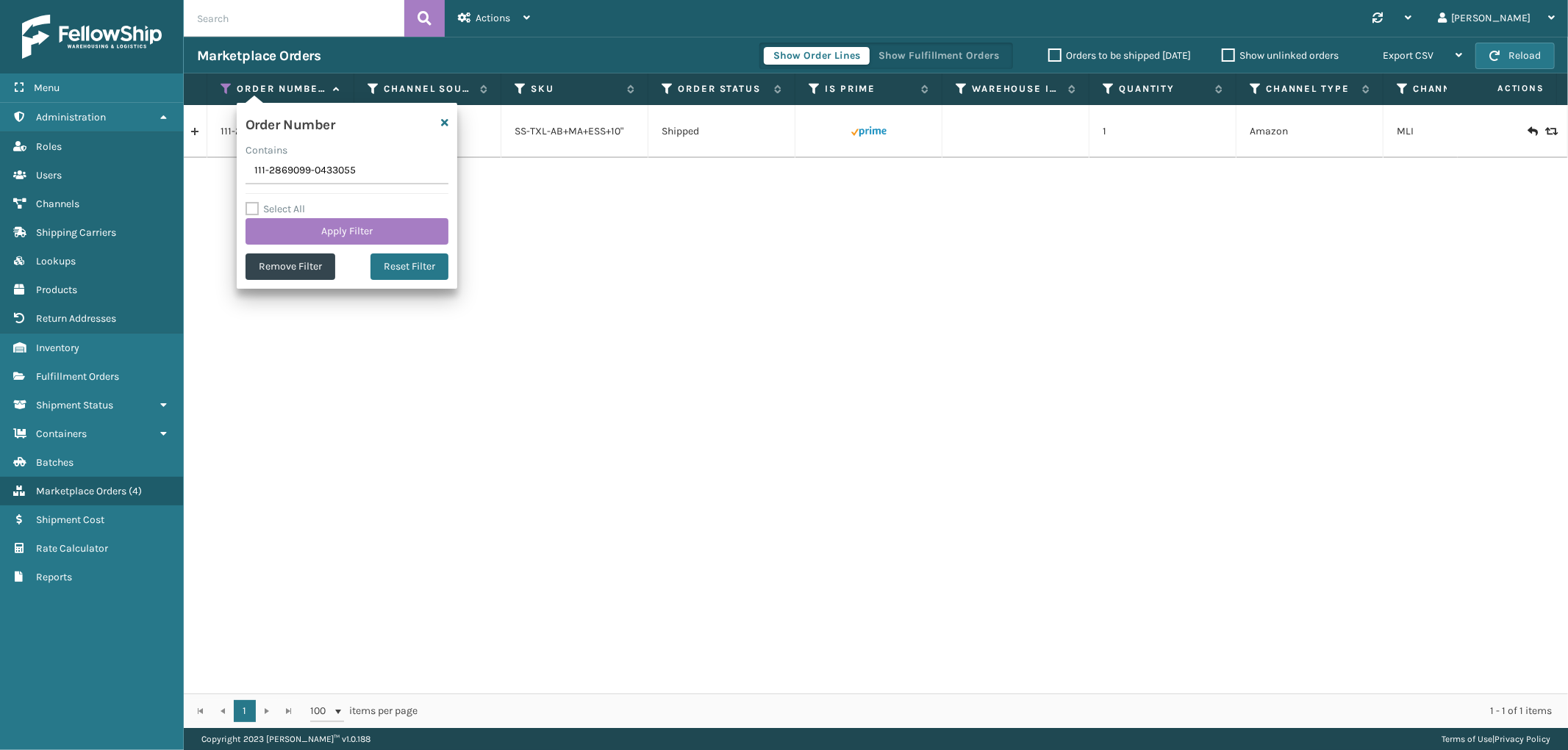
click at [266, 177] on input "111-2869099-0433055" at bounding box center [347, 171] width 203 height 27
type input "112-0859014-6519457"
click at [277, 230] on button "Apply Filter" at bounding box center [347, 232] width 203 height 27
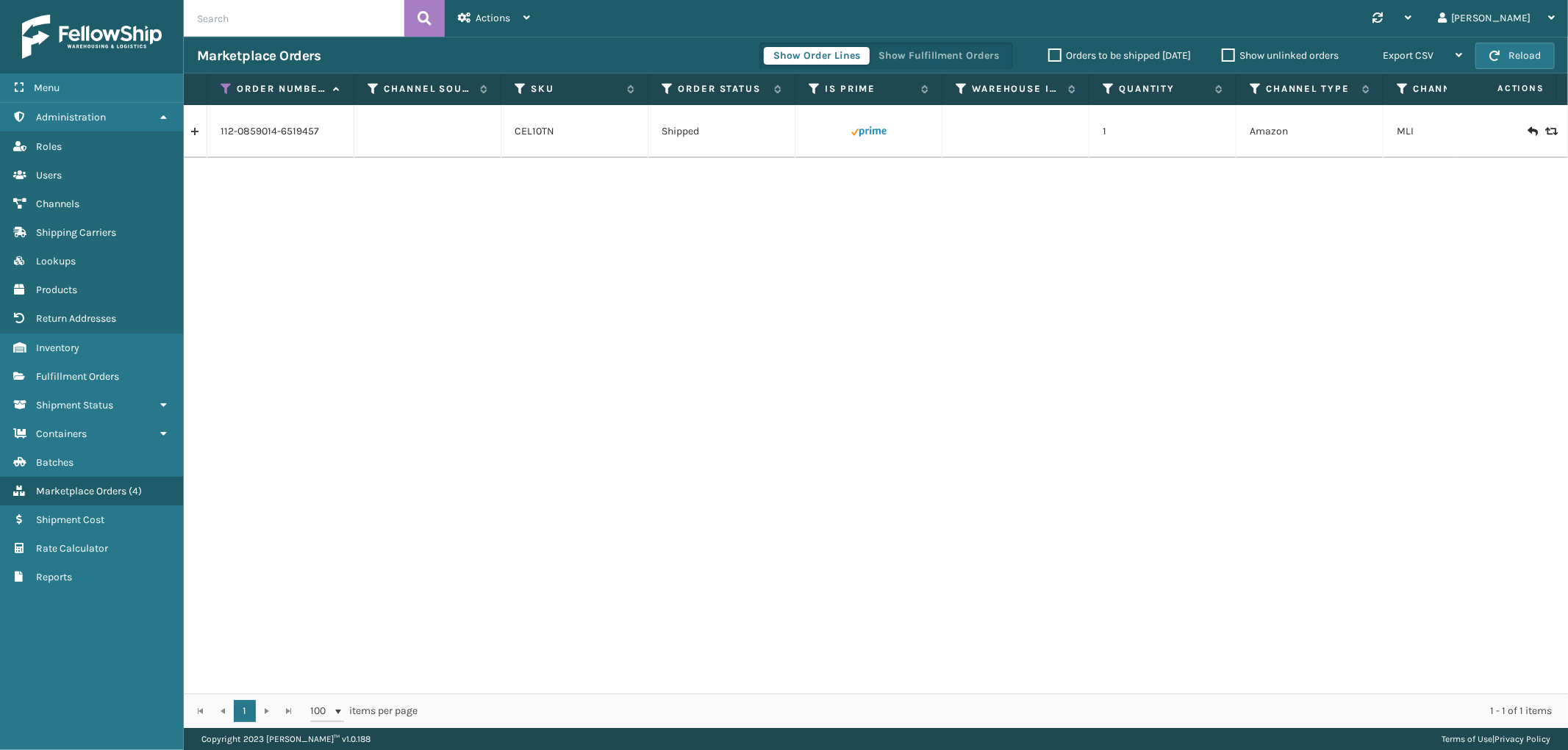
click at [200, 133] on link at bounding box center [195, 131] width 23 height 24
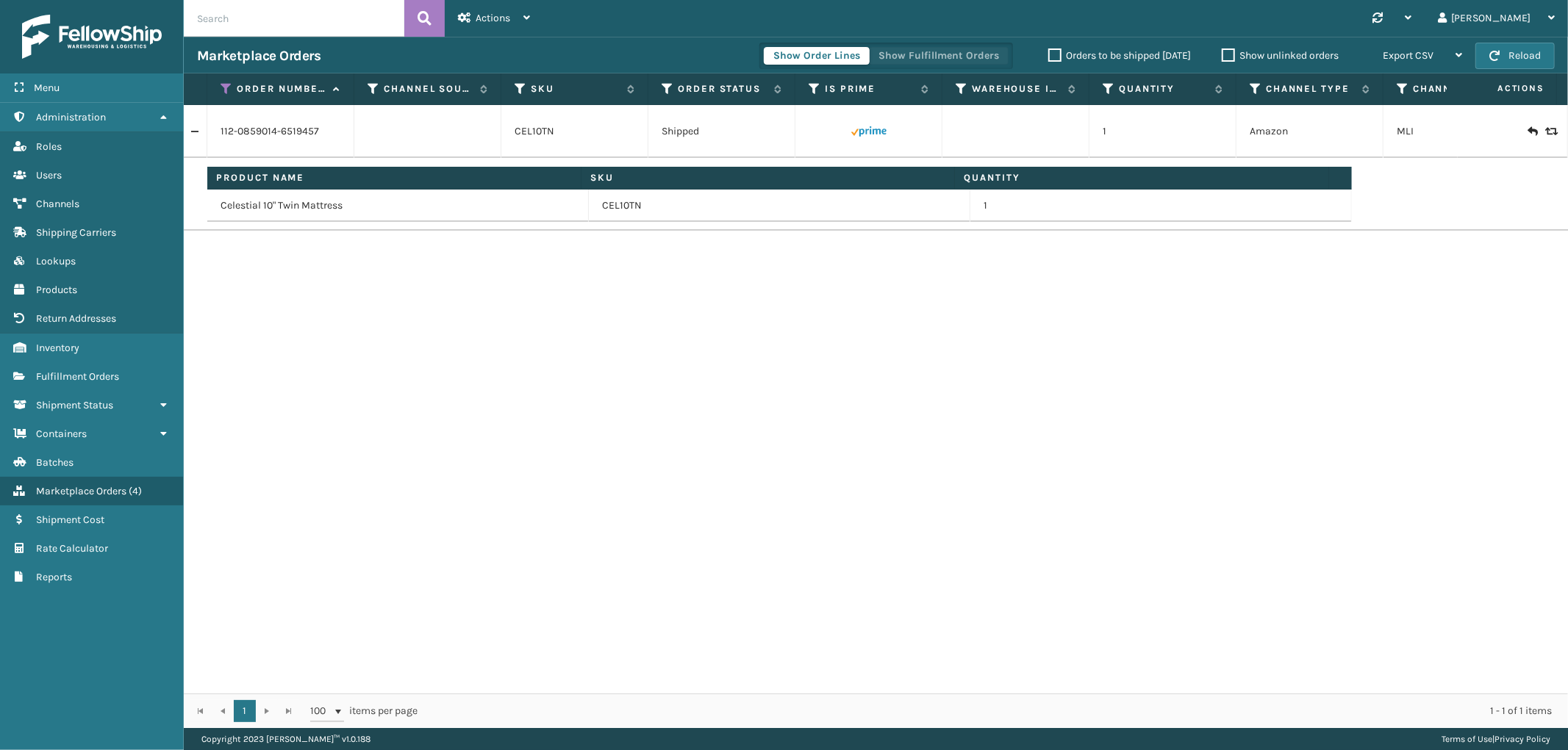
click at [939, 53] on button "Show Fulfillment Orders" at bounding box center [939, 56] width 139 height 18
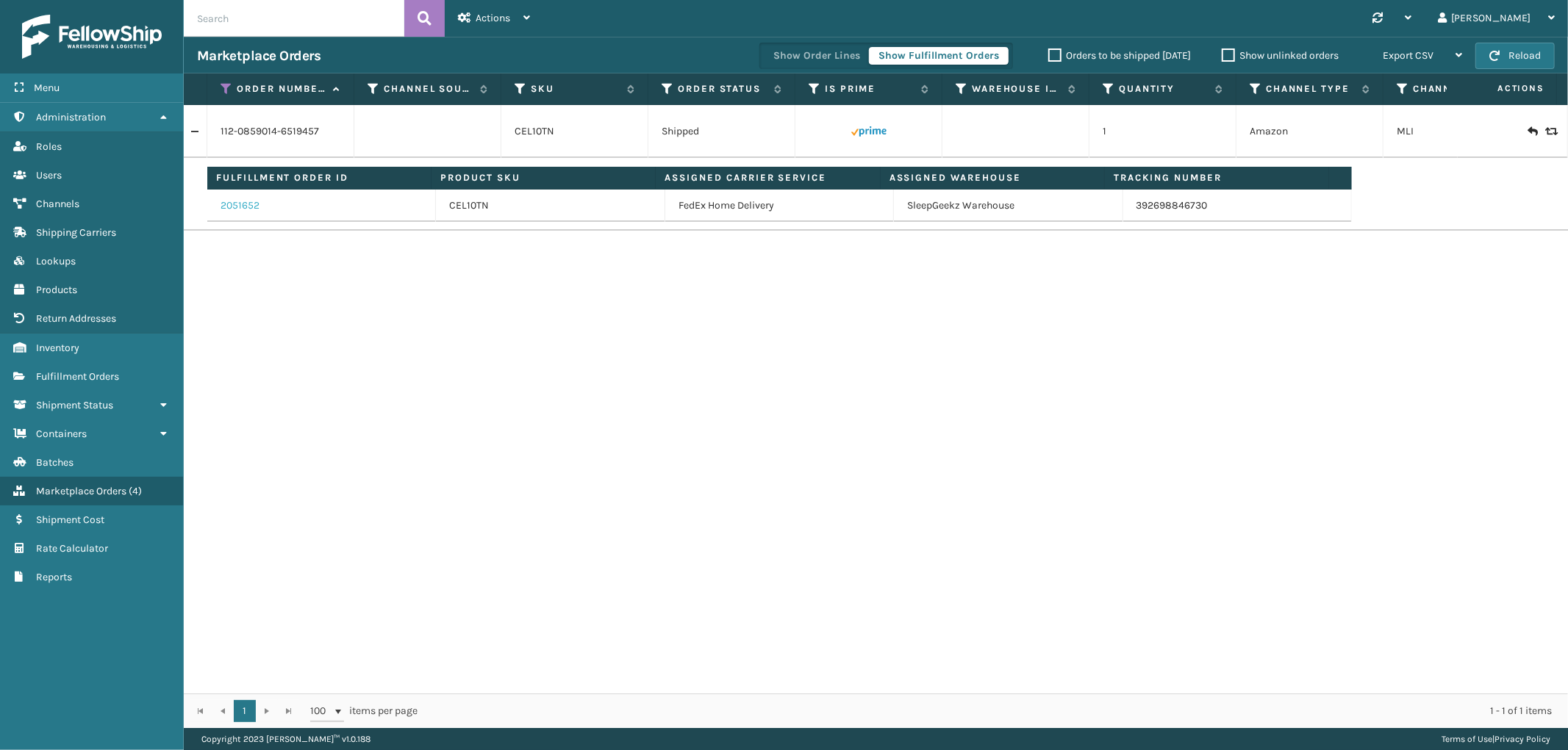
click at [241, 208] on link "2051652" at bounding box center [240, 206] width 39 height 15
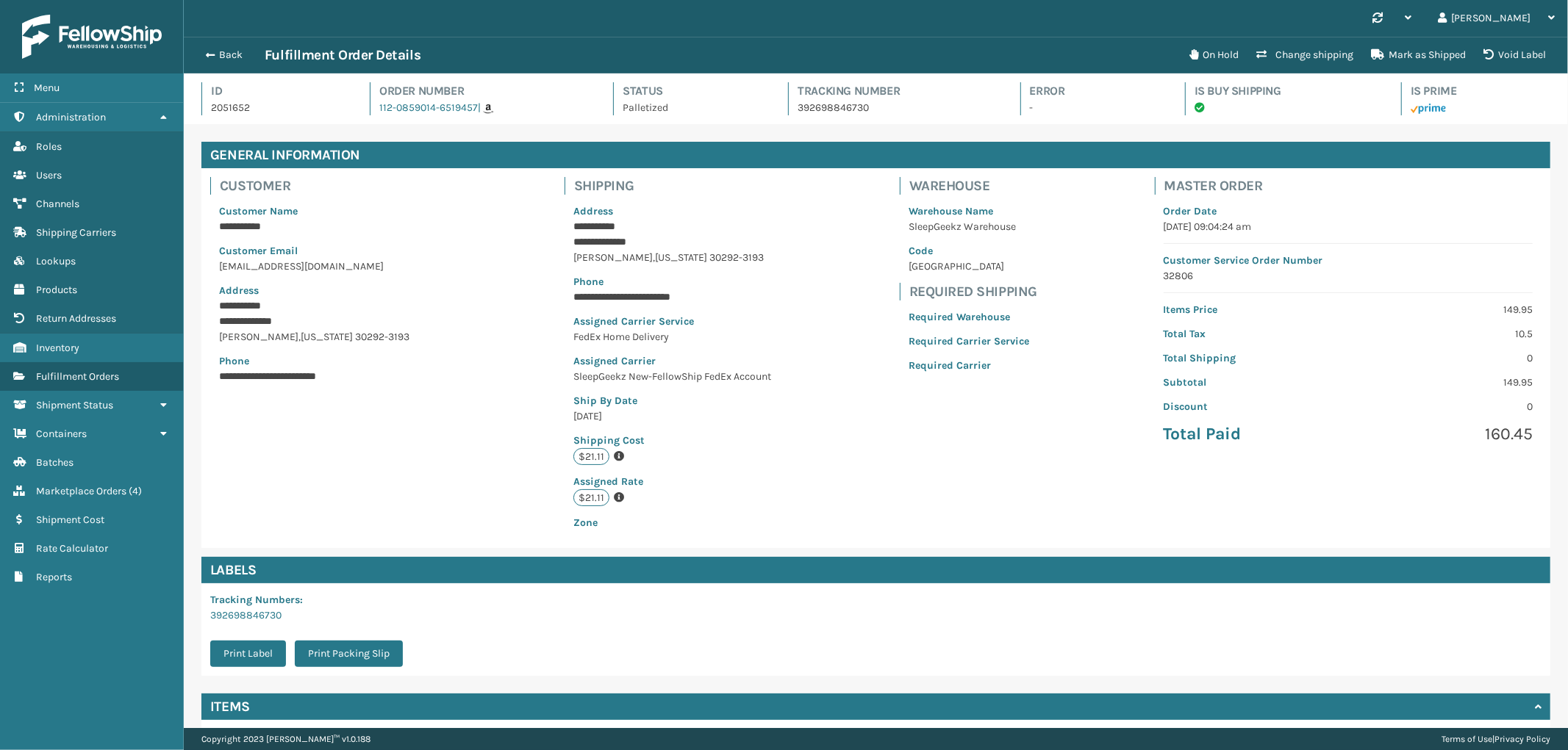
scroll to position [35, 1384]
click at [226, 46] on div "Back Fulfillment Order Details" at bounding box center [688, 55] width 984 height 18
click at [226, 49] on button "Back" at bounding box center [231, 55] width 68 height 13
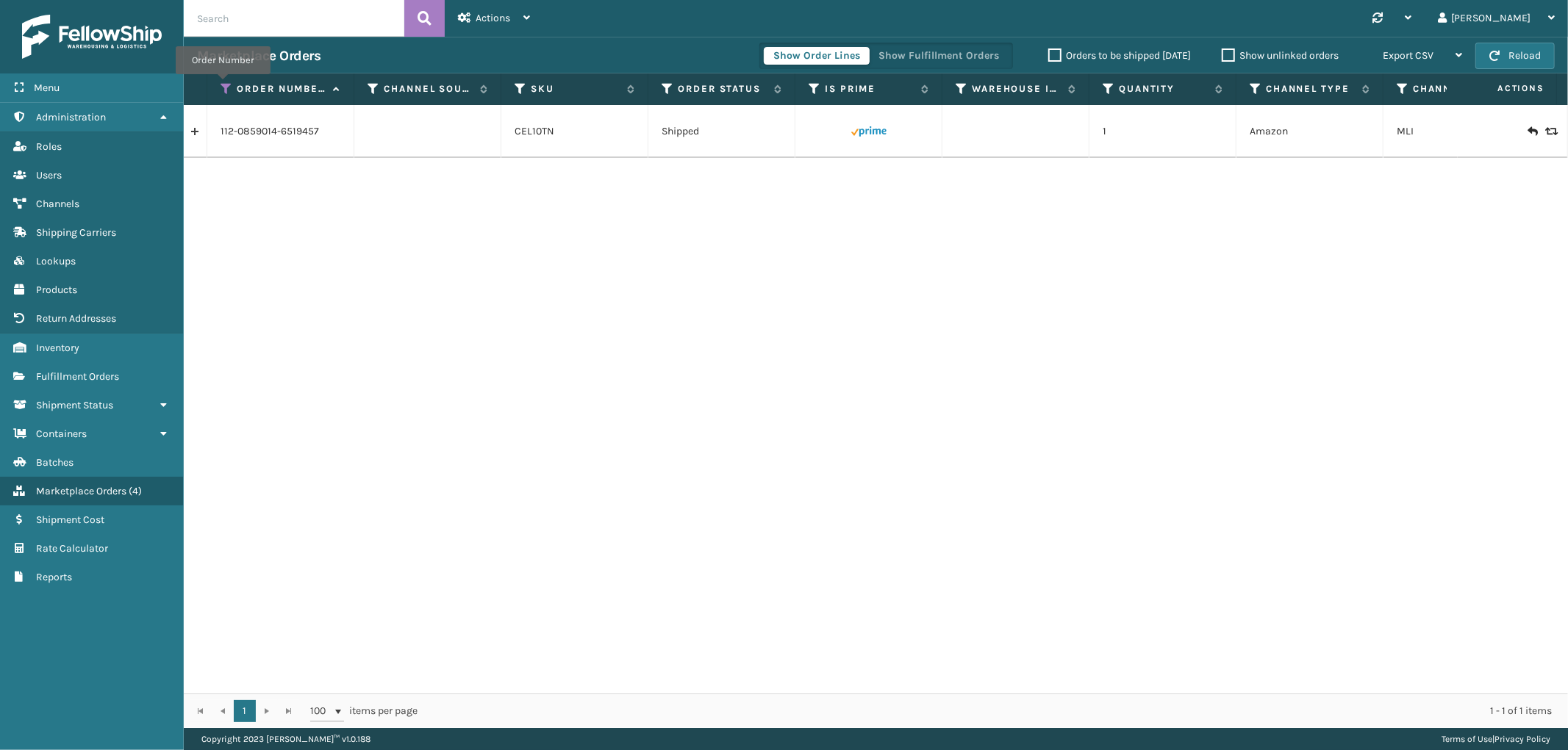
click at [223, 85] on icon at bounding box center [227, 89] width 12 height 13
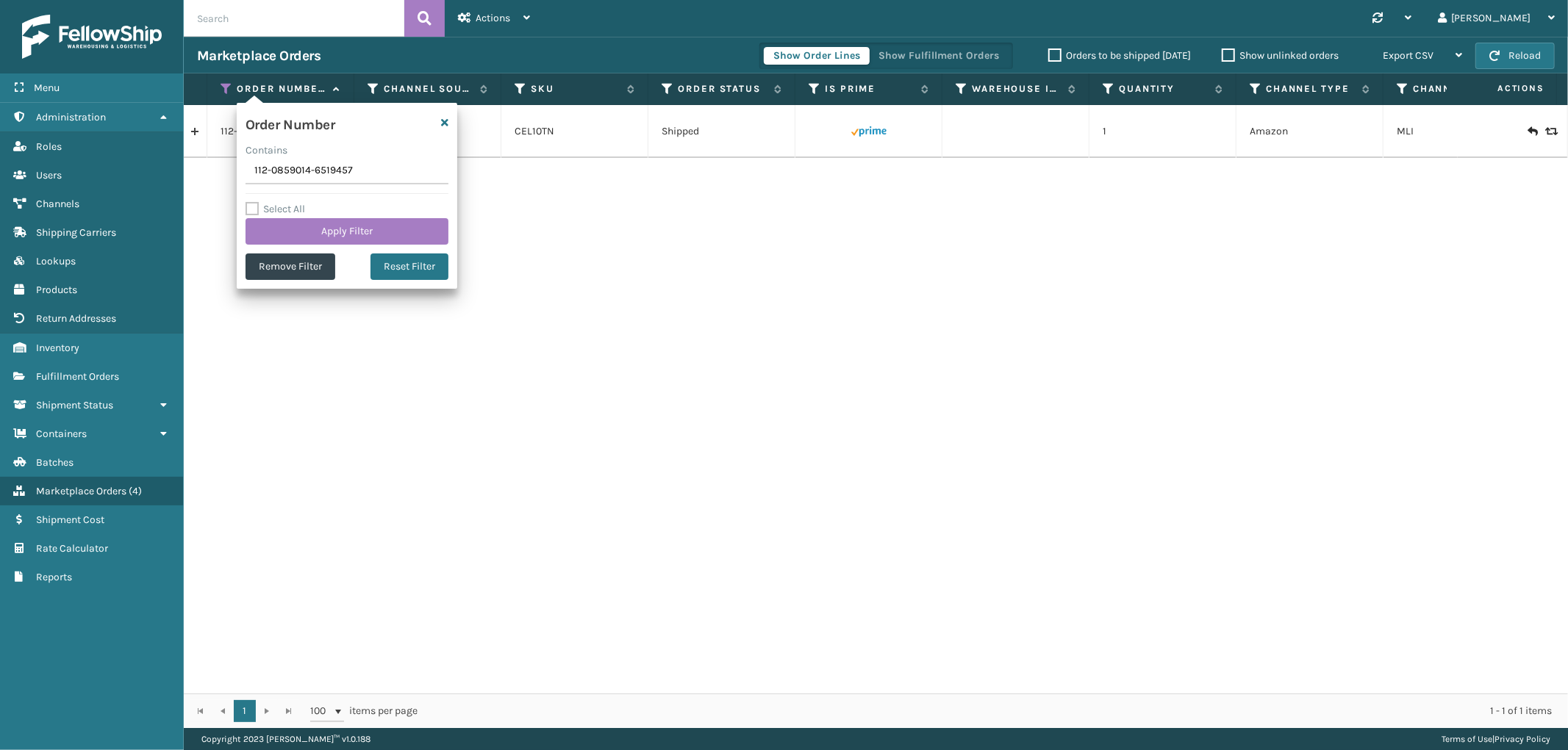
click at [282, 176] on input "112-0859014-6519457" at bounding box center [347, 171] width 203 height 27
type input "111-9585670-1613019"
click at [283, 237] on button "Apply Filter" at bounding box center [347, 232] width 203 height 27
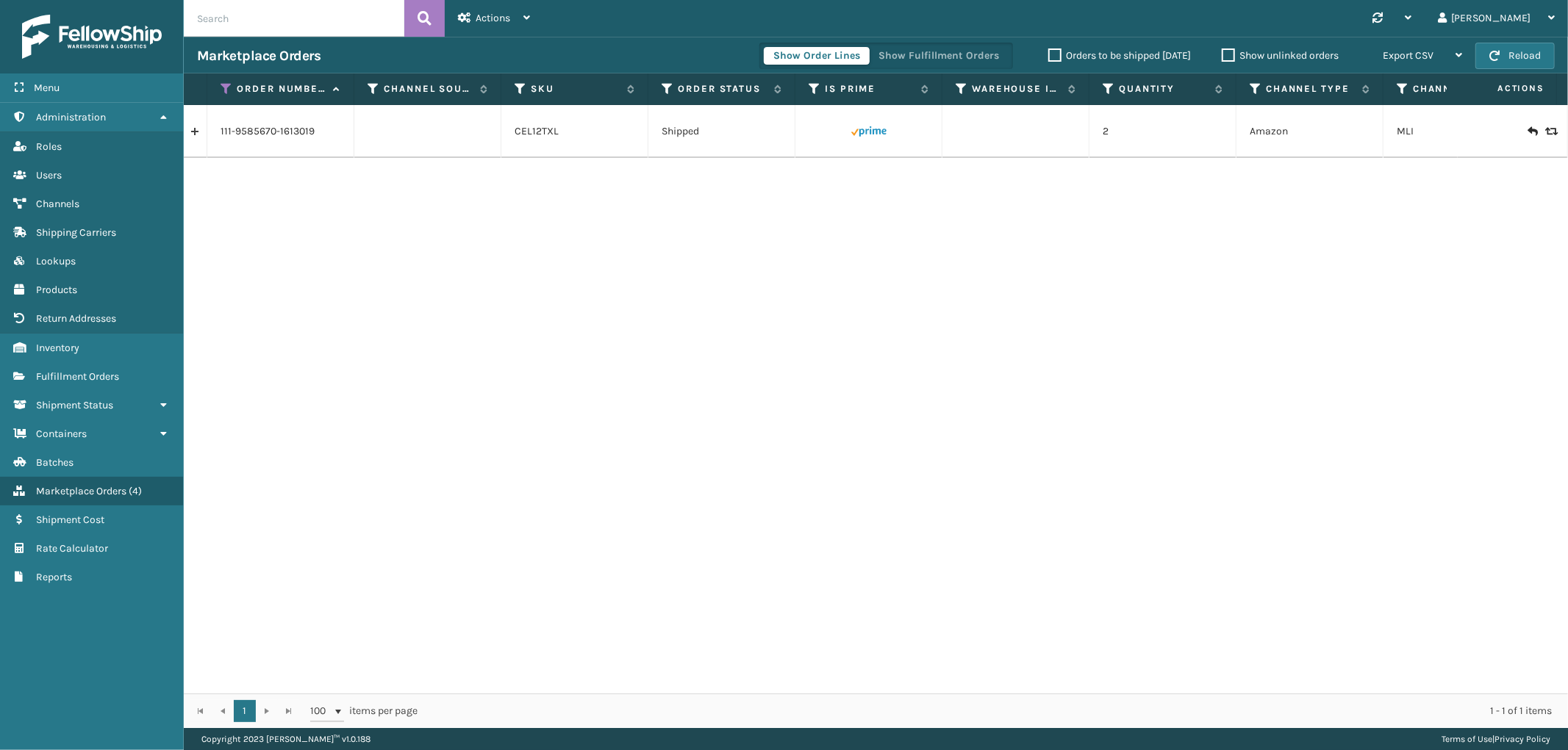
click at [201, 136] on link at bounding box center [195, 131] width 23 height 24
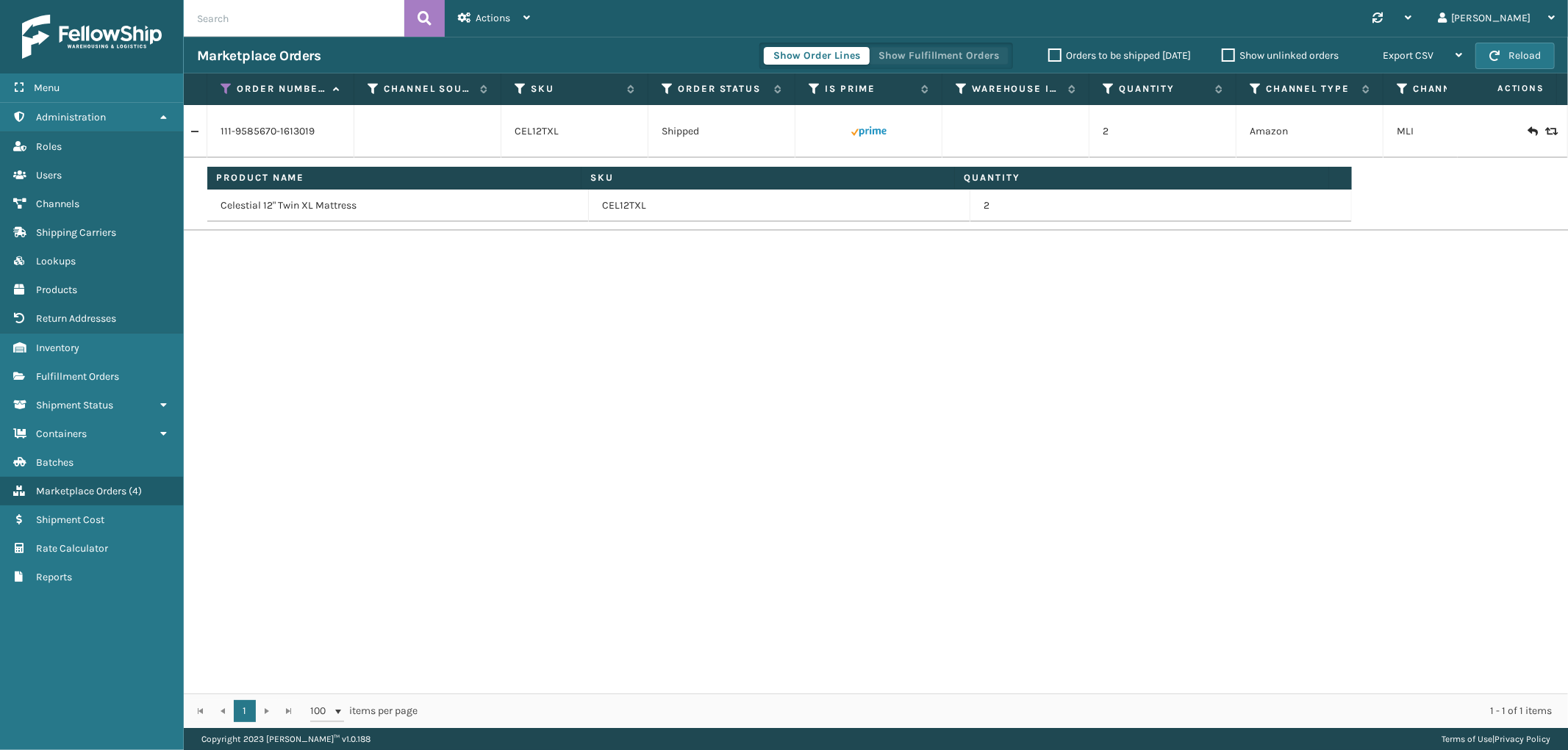
click at [927, 54] on button "Show Fulfillment Orders" at bounding box center [939, 56] width 139 height 18
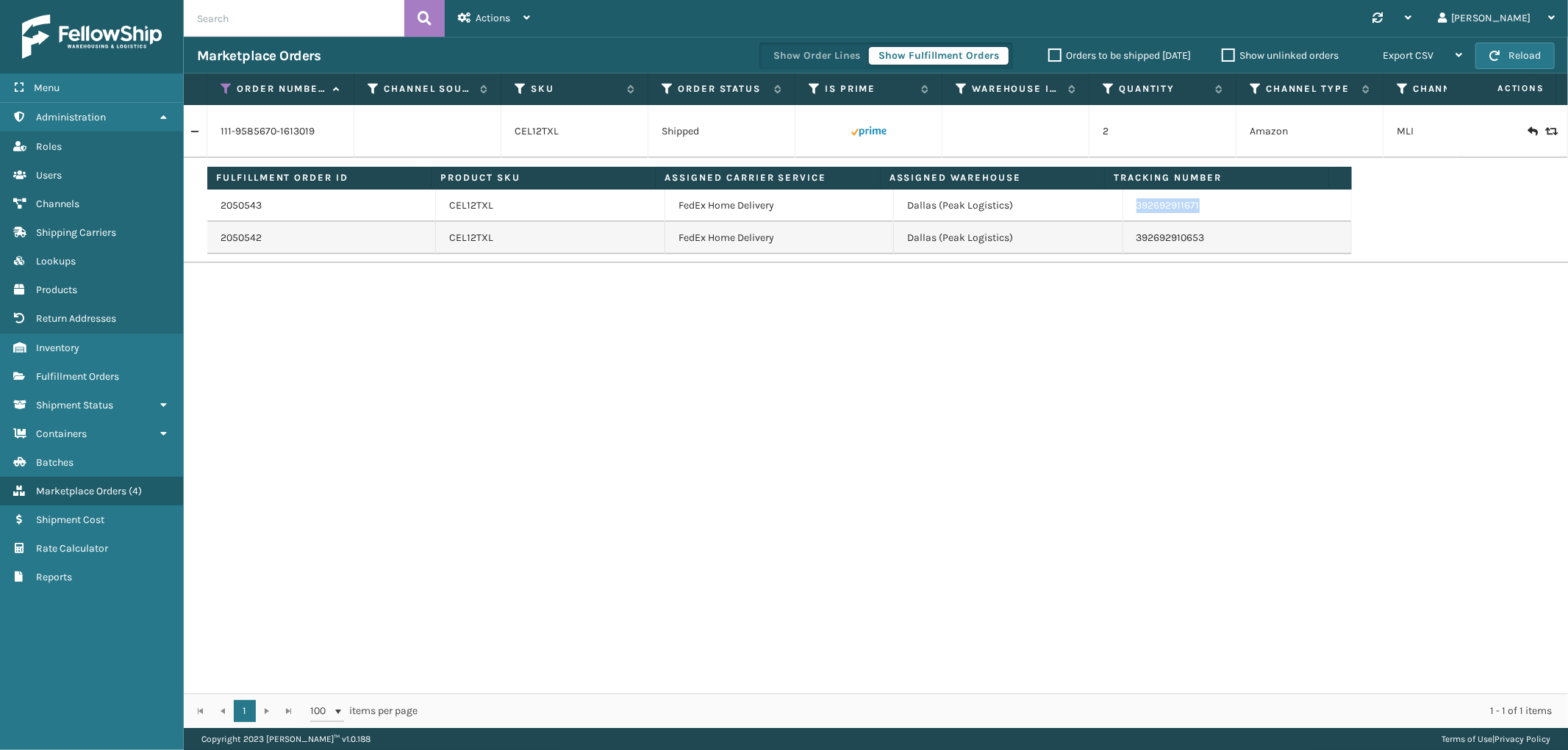
drag, startPoint x: 1215, startPoint y: 218, endPoint x: 1114, endPoint y: 221, distance: 101.0
click at [1123, 221] on td "392692911671" at bounding box center [1237, 206] width 229 height 32
drag, startPoint x: 229, startPoint y: 316, endPoint x: 324, endPoint y: 404, distance: 129.5
click at [229, 316] on div "111-9585670-1613019 CEL12TXL Shipped 2 Amazon MLI Fulfillment Order ID Product …" at bounding box center [876, 399] width 1384 height 588
click at [227, 90] on icon at bounding box center [227, 89] width 12 height 13
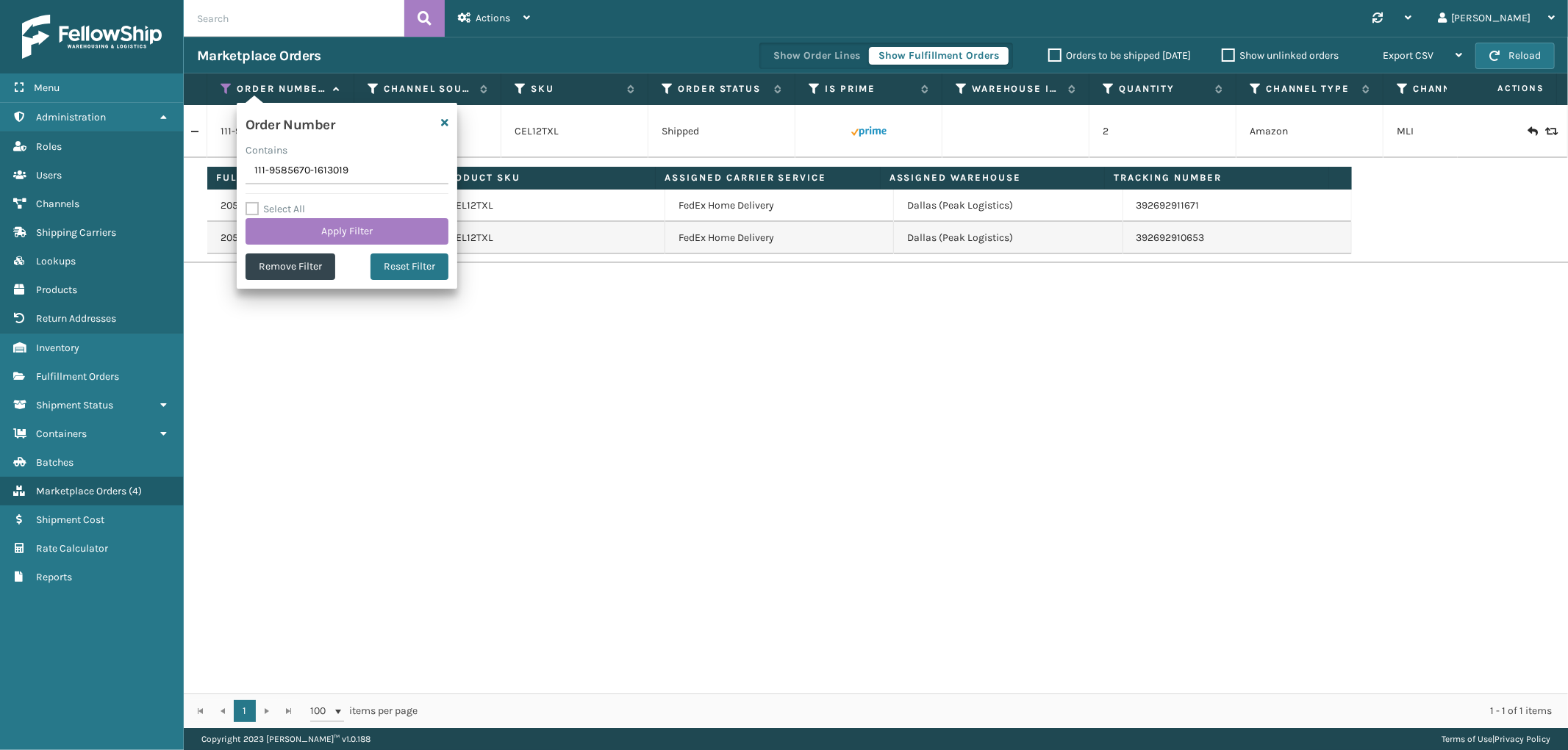
click at [299, 177] on input "111-9585670-1613019" at bounding box center [347, 171] width 203 height 27
type input "111-4317419-8909033"
click at [302, 228] on button "Apply Filter" at bounding box center [347, 232] width 203 height 27
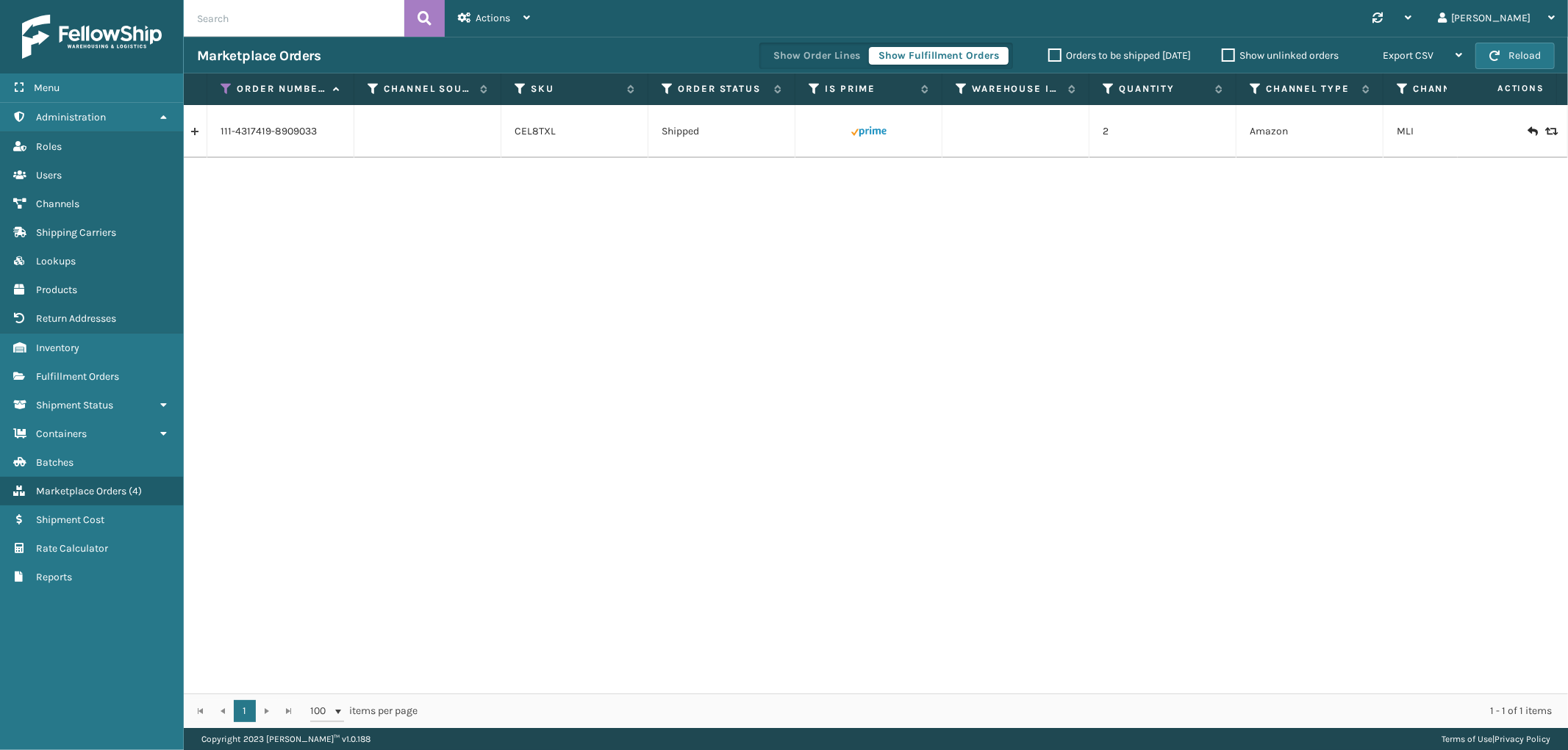
click at [202, 136] on link at bounding box center [195, 131] width 23 height 24
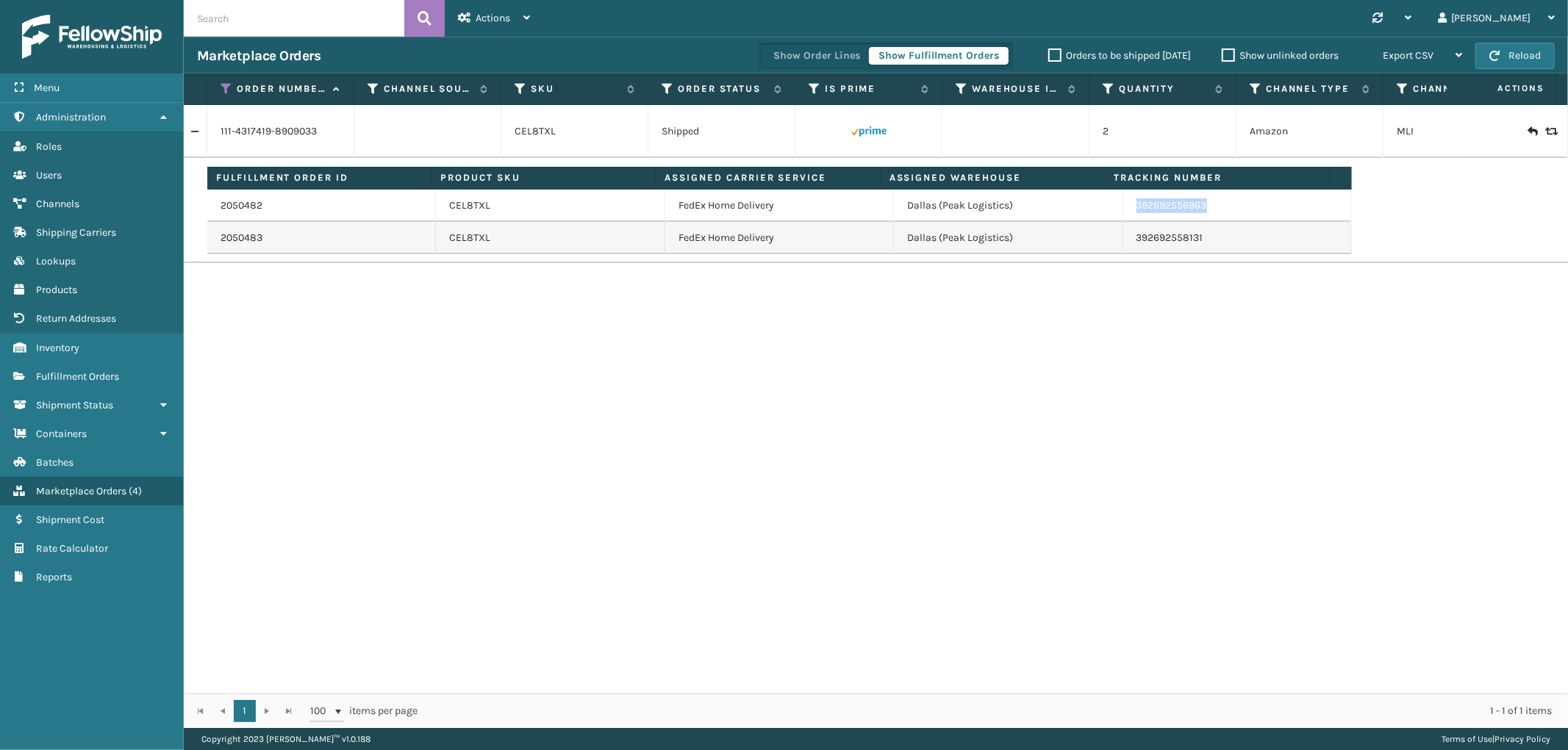
drag, startPoint x: 1215, startPoint y: 210, endPoint x: 1126, endPoint y: 214, distance: 89.1
click at [1126, 214] on td "392692556963" at bounding box center [1237, 206] width 229 height 32
click at [224, 88] on icon at bounding box center [227, 89] width 12 height 13
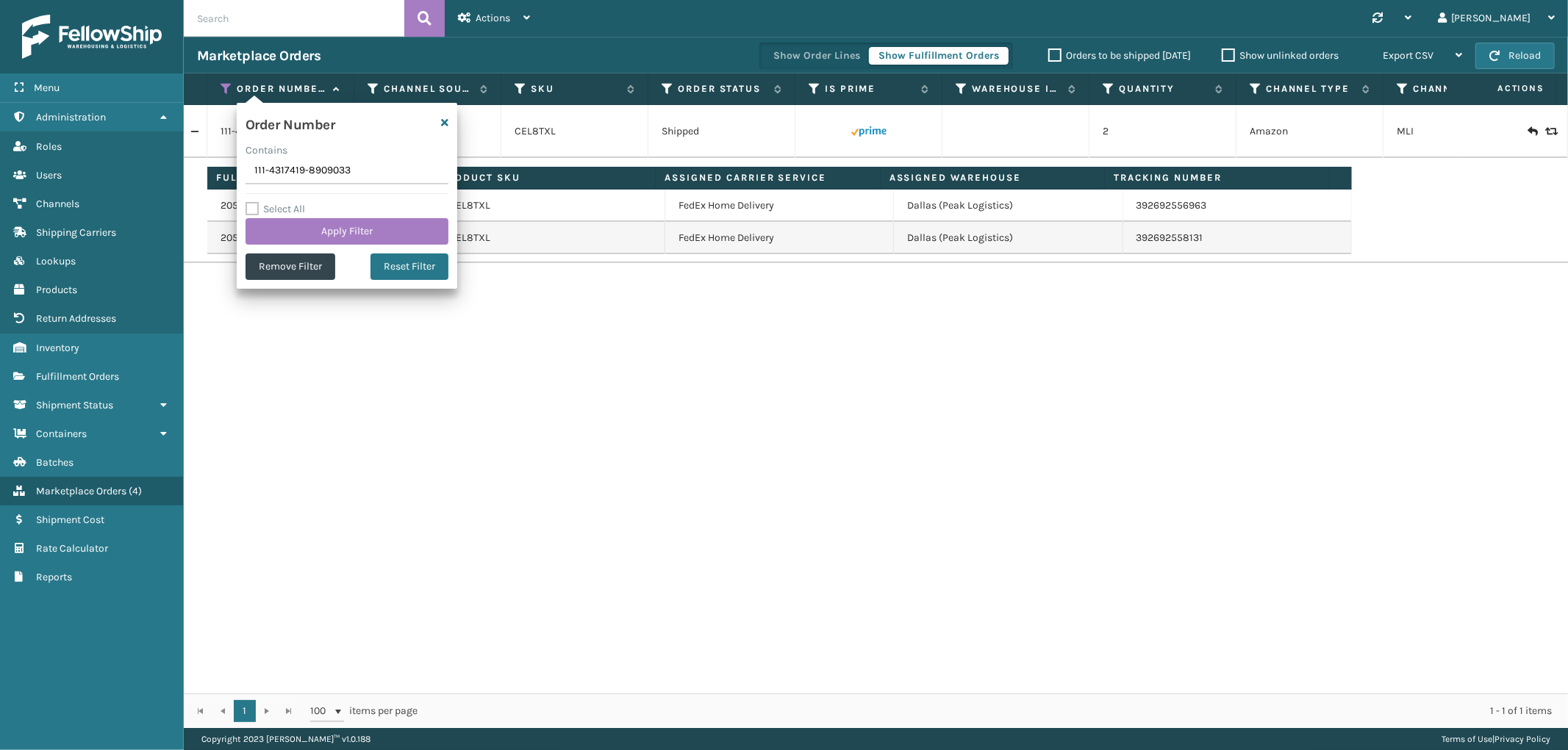
click at [289, 164] on input "111-4317419-8909033" at bounding box center [347, 171] width 203 height 27
type input "113-6489780-4765815"
click at [283, 230] on button "Apply Filter" at bounding box center [347, 232] width 203 height 27
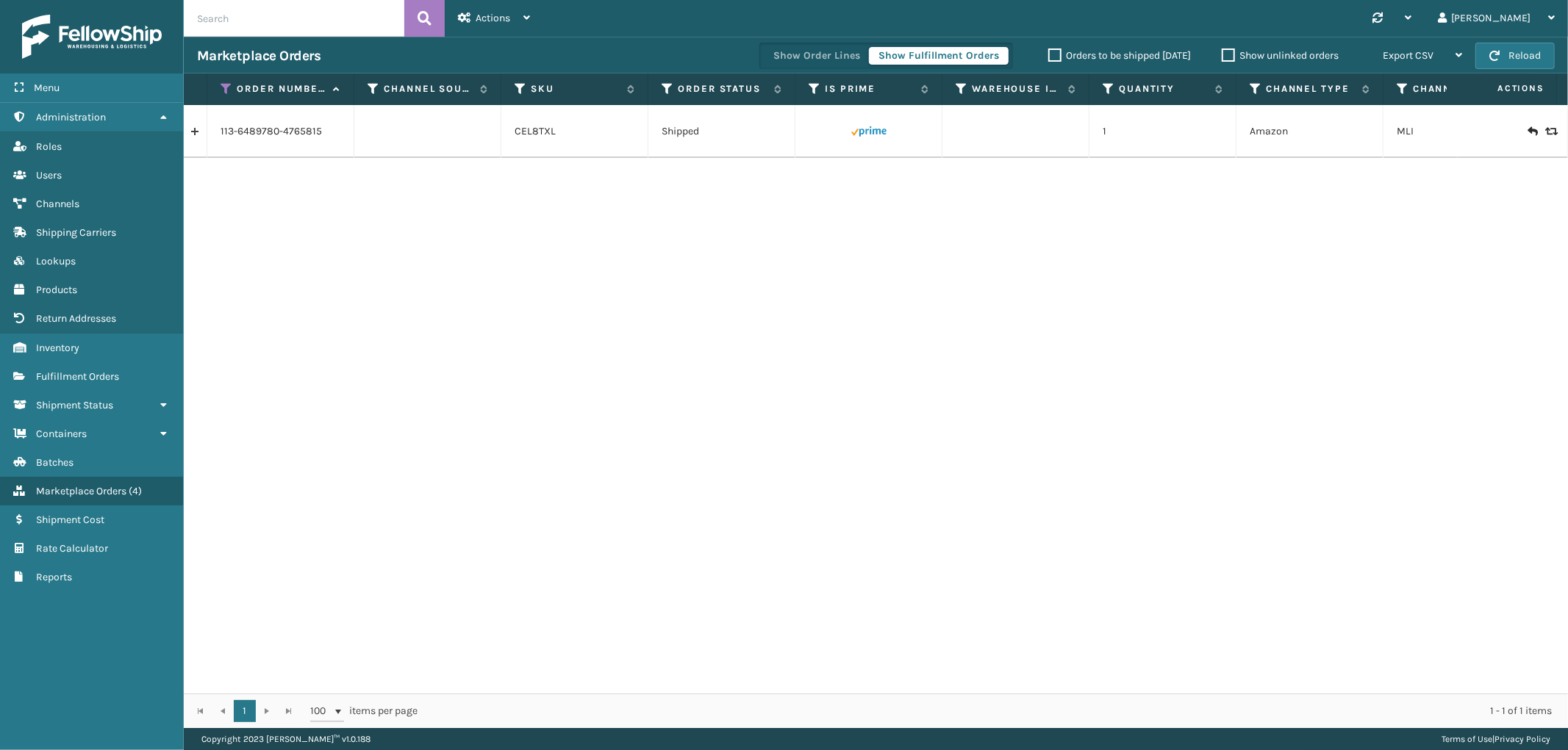
click at [192, 129] on link at bounding box center [195, 131] width 23 height 24
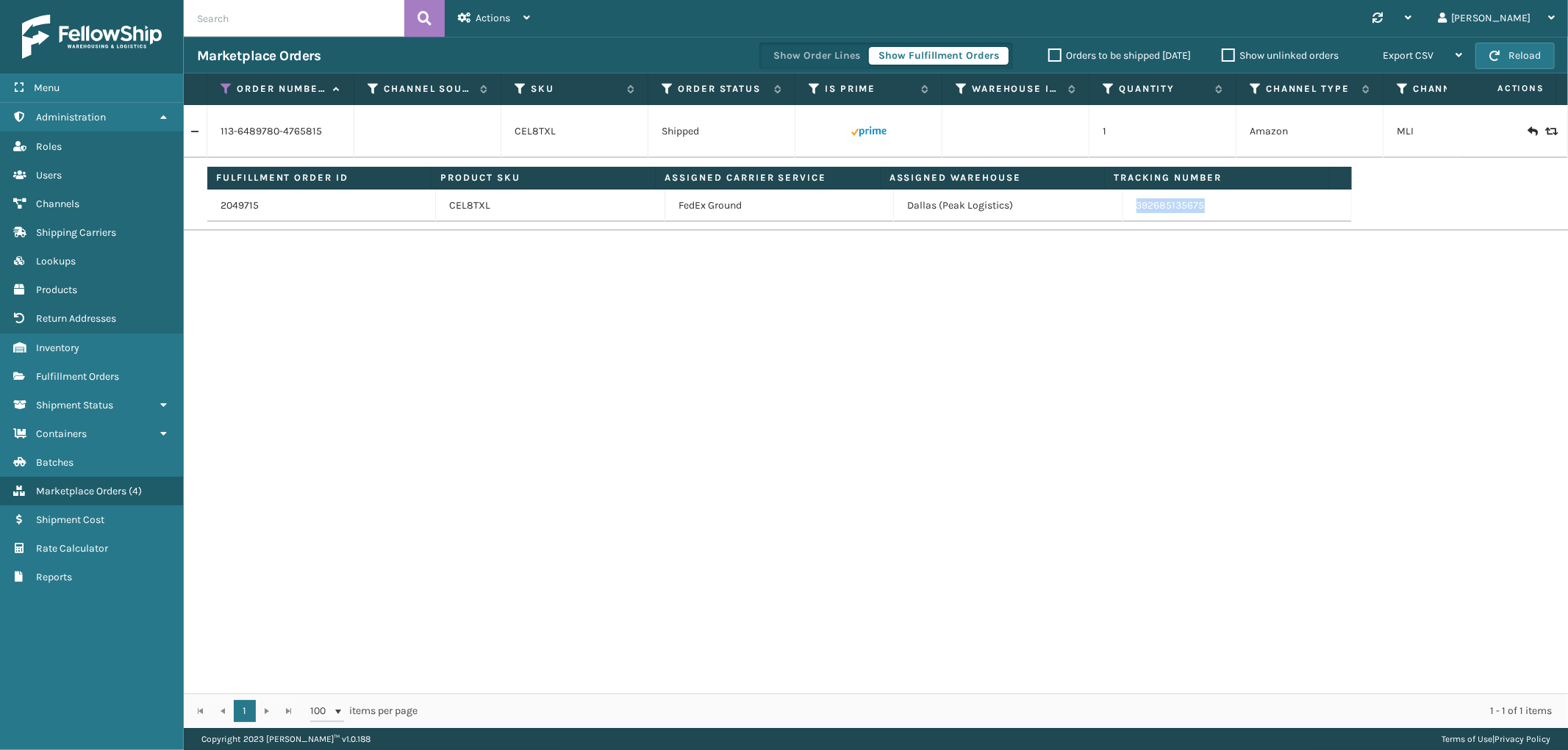
drag, startPoint x: 1228, startPoint y: 206, endPoint x: 1128, endPoint y: 211, distance: 100.1
click at [1128, 211] on td "392685135675" at bounding box center [1237, 206] width 229 height 32
click at [225, 92] on icon at bounding box center [227, 89] width 12 height 13
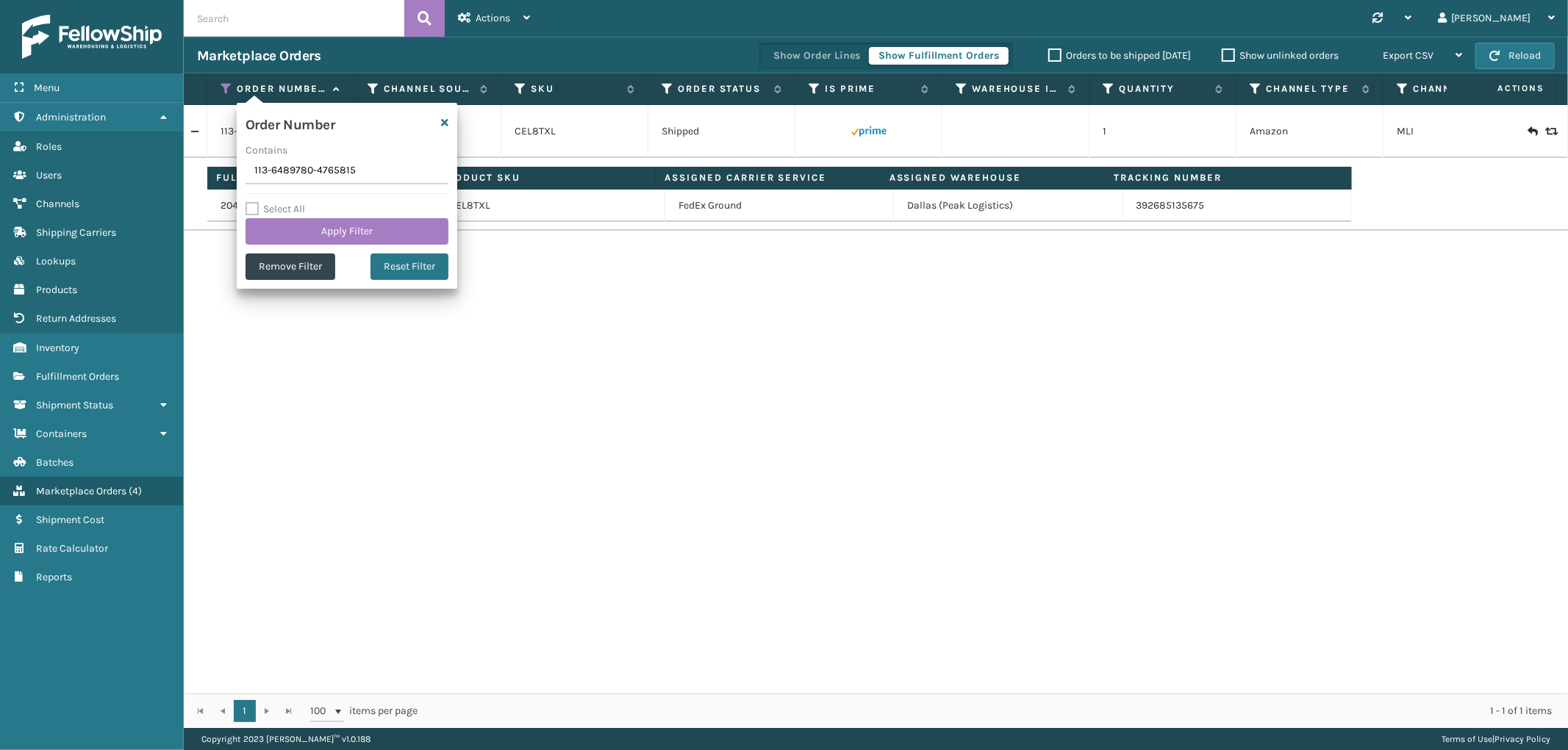
click at [289, 173] on input "113-6489780-4765815" at bounding box center [347, 171] width 203 height 27
type input "112-2452045-1465058"
click at [288, 228] on button "Apply Filter" at bounding box center [347, 232] width 203 height 27
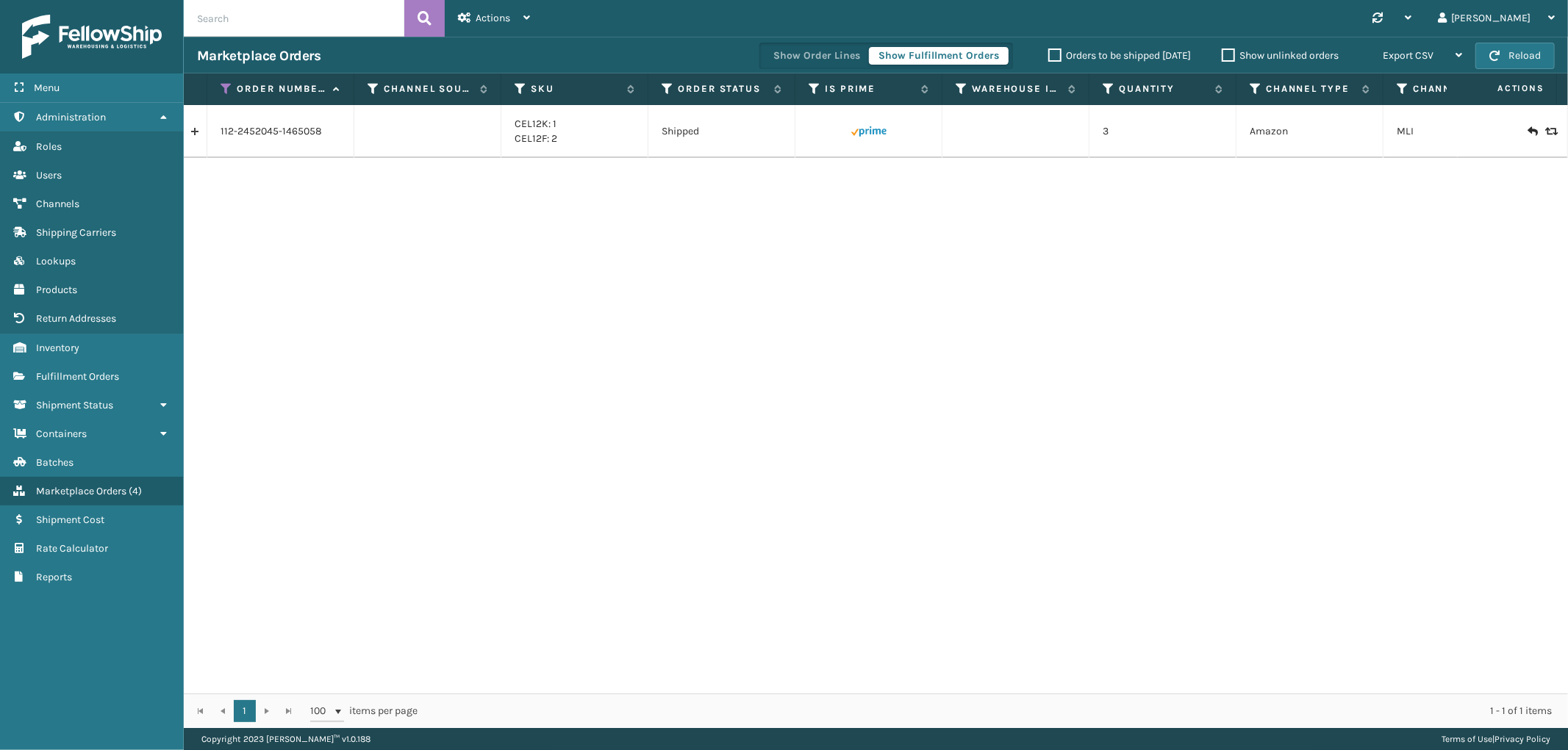
click at [195, 136] on link at bounding box center [195, 131] width 23 height 24
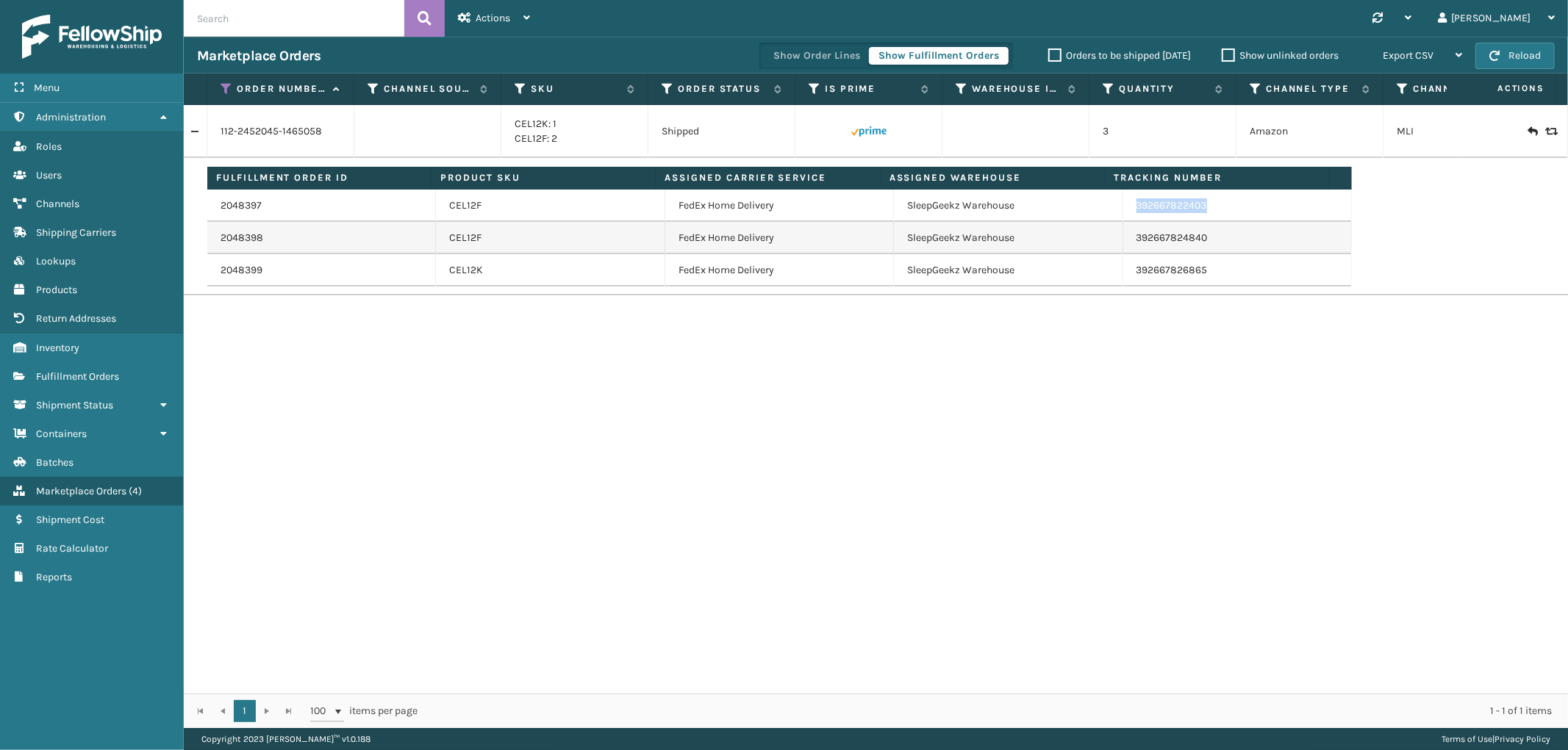
drag, startPoint x: 1219, startPoint y: 215, endPoint x: 1125, endPoint y: 218, distance: 94.0
click at [1125, 218] on td "392667822403" at bounding box center [1237, 206] width 229 height 32
drag, startPoint x: 224, startPoint y: 85, endPoint x: 224, endPoint y: 92, distance: 7.0
click at [224, 85] on icon at bounding box center [227, 89] width 12 height 13
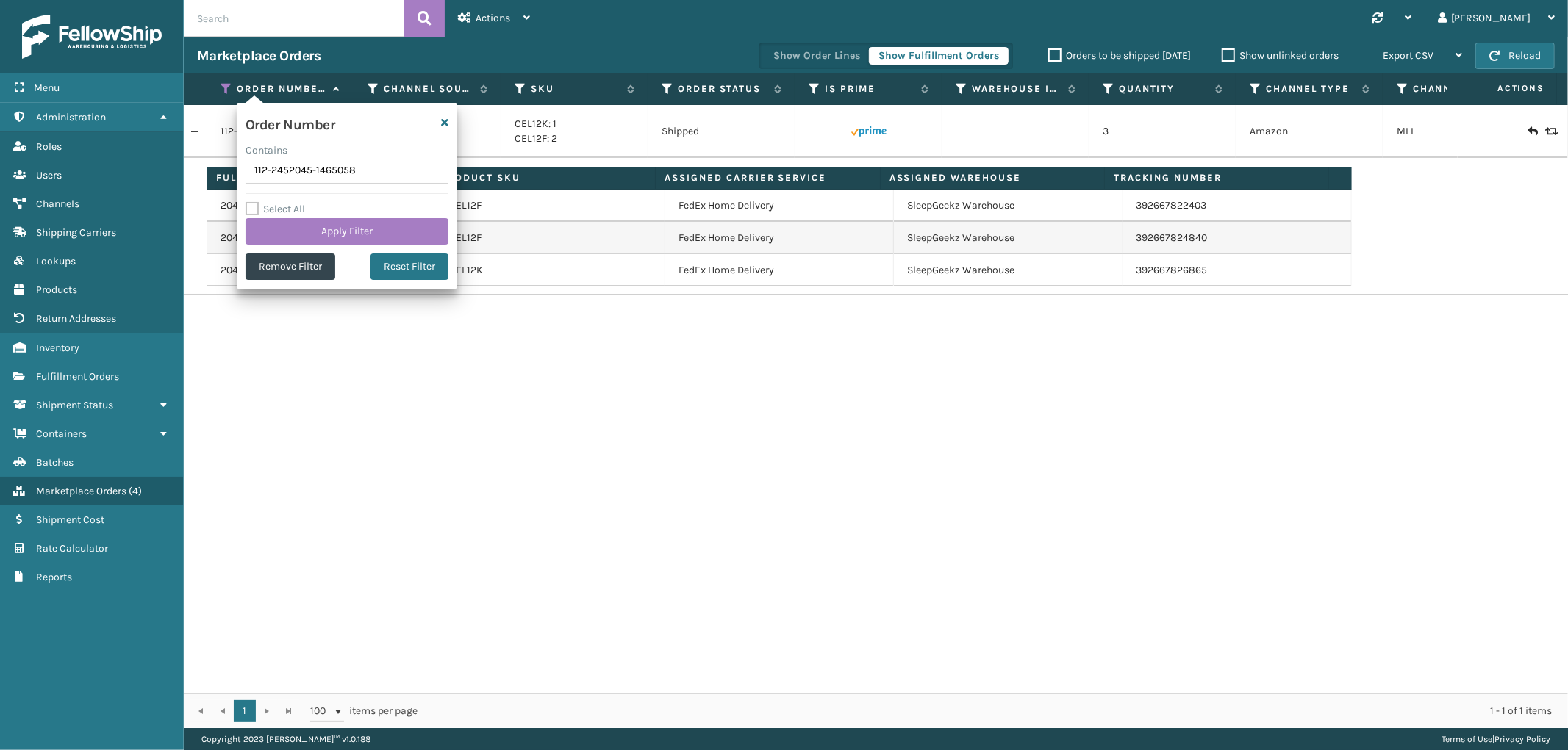
click at [274, 173] on input "112-2452045-1465058" at bounding box center [347, 171] width 203 height 27
type input "113-6493575-9156261"
click at [277, 226] on button "Apply Filter" at bounding box center [347, 232] width 203 height 27
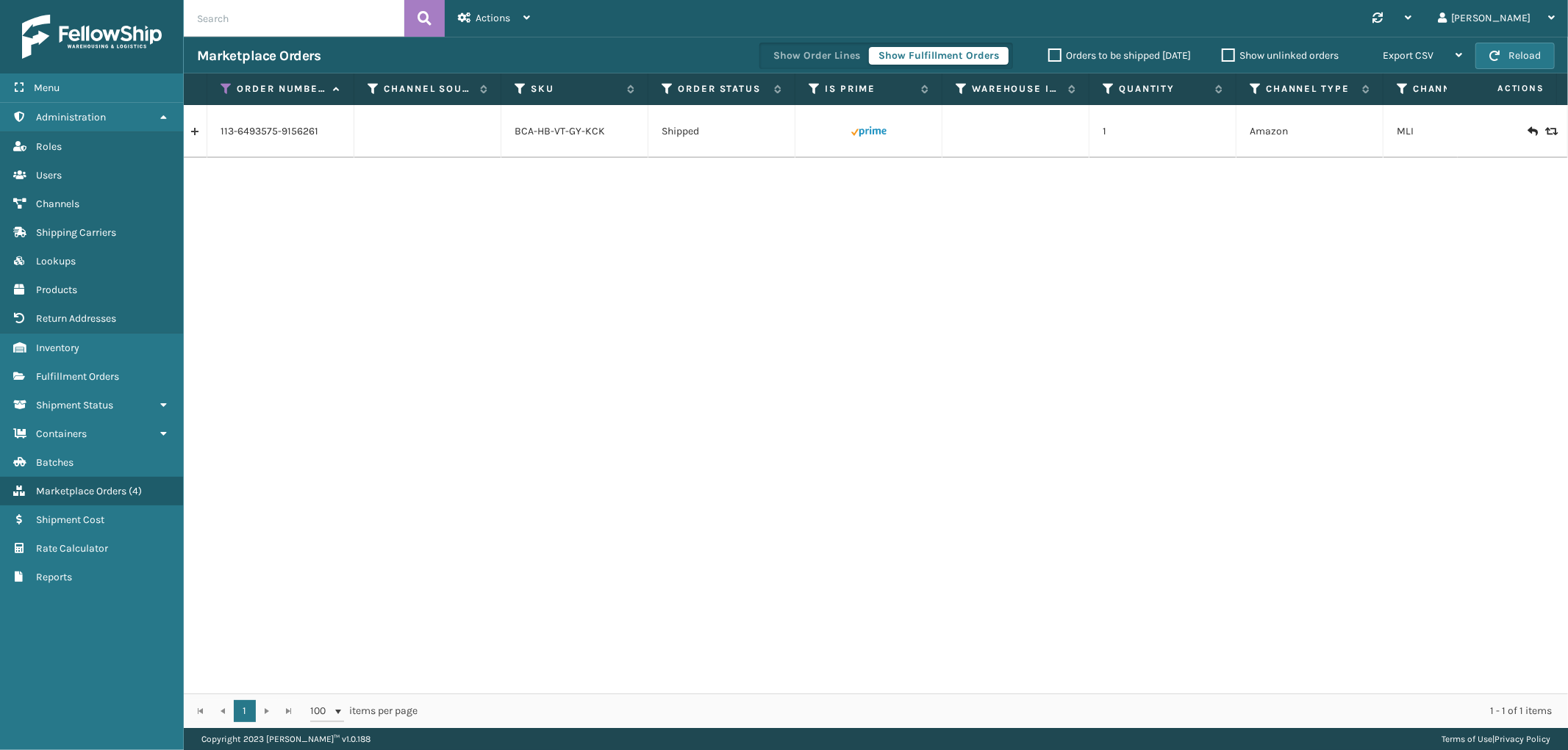
click at [190, 133] on link at bounding box center [195, 131] width 23 height 24
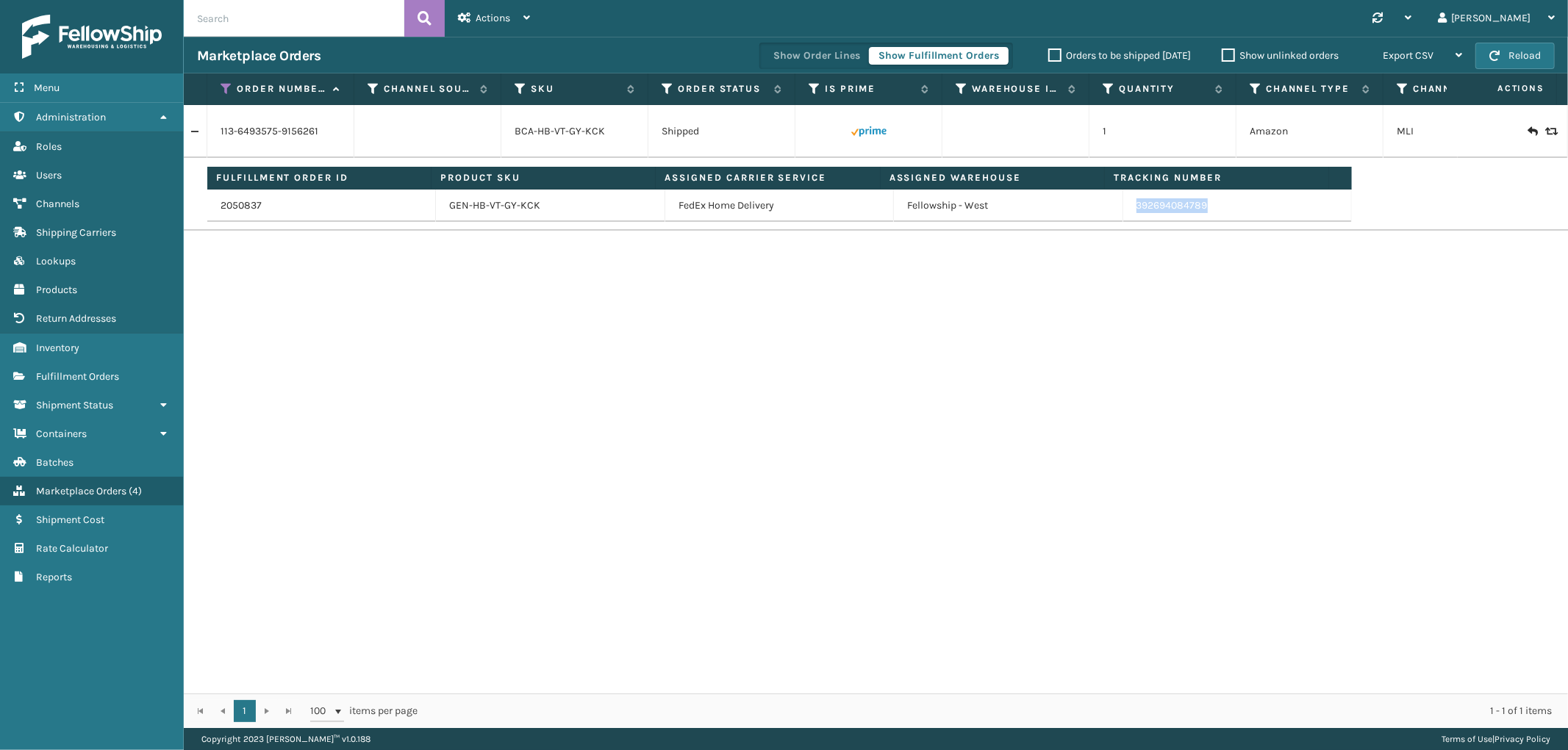
drag, startPoint x: 1236, startPoint y: 212, endPoint x: 1122, endPoint y: 223, distance: 114.5
click at [1123, 219] on td "392694084789" at bounding box center [1237, 206] width 229 height 32
click at [221, 86] on icon at bounding box center [227, 89] width 12 height 13
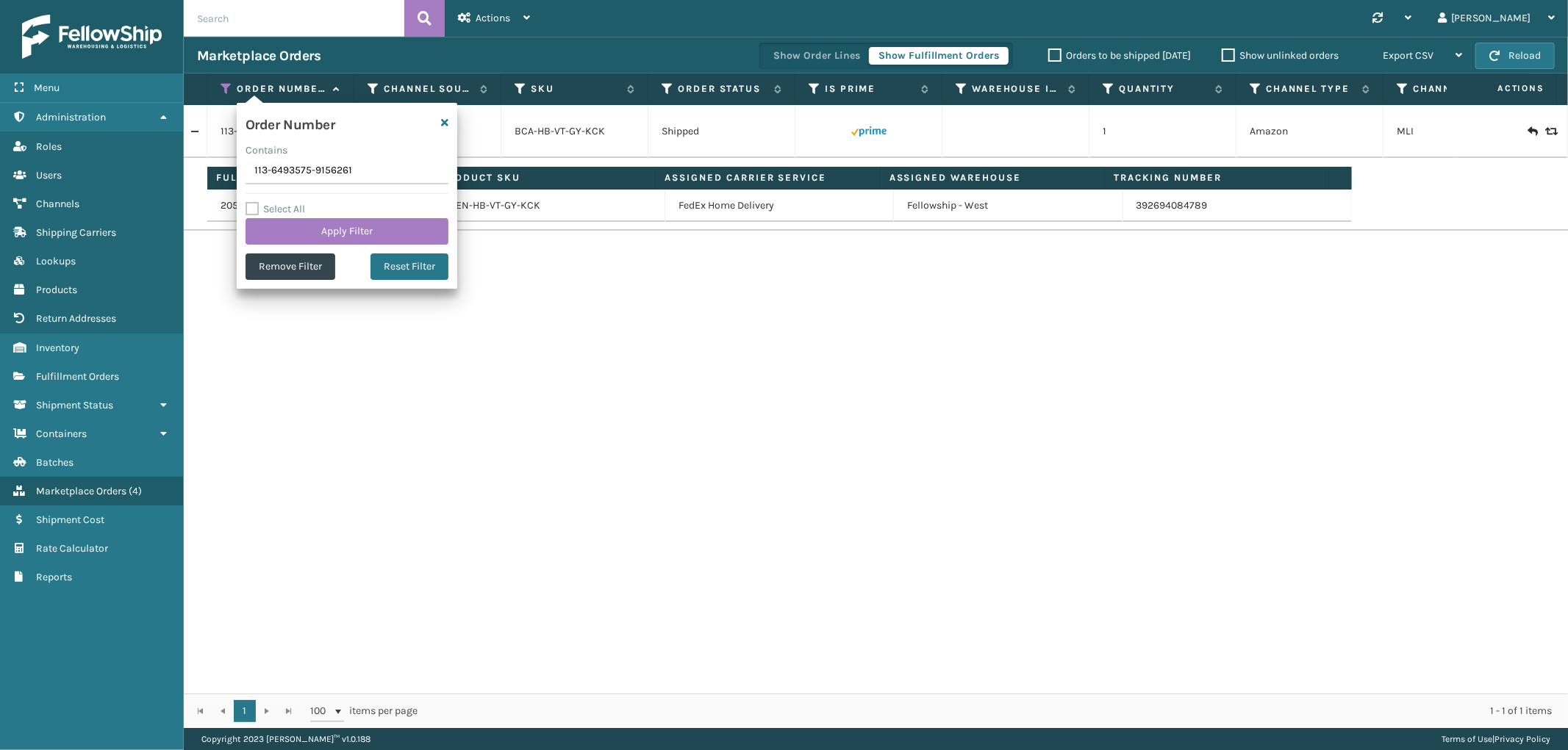
click at [269, 170] on input "113-6493575-9156261" at bounding box center [347, 171] width 203 height 27
type input "112-3633389-6735461"
click at [276, 224] on button "Apply Filter" at bounding box center [347, 232] width 203 height 27
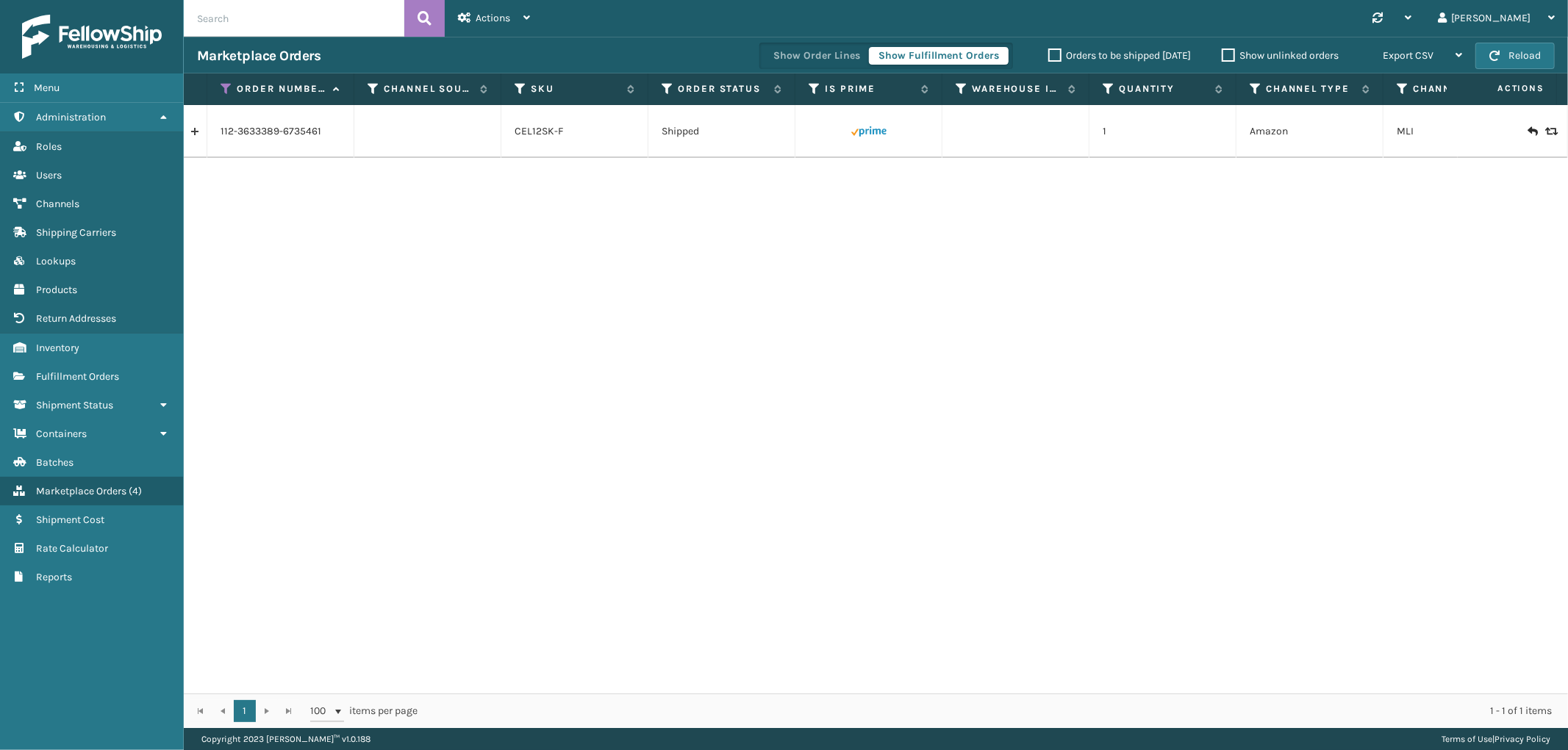
click at [200, 138] on link at bounding box center [195, 131] width 23 height 24
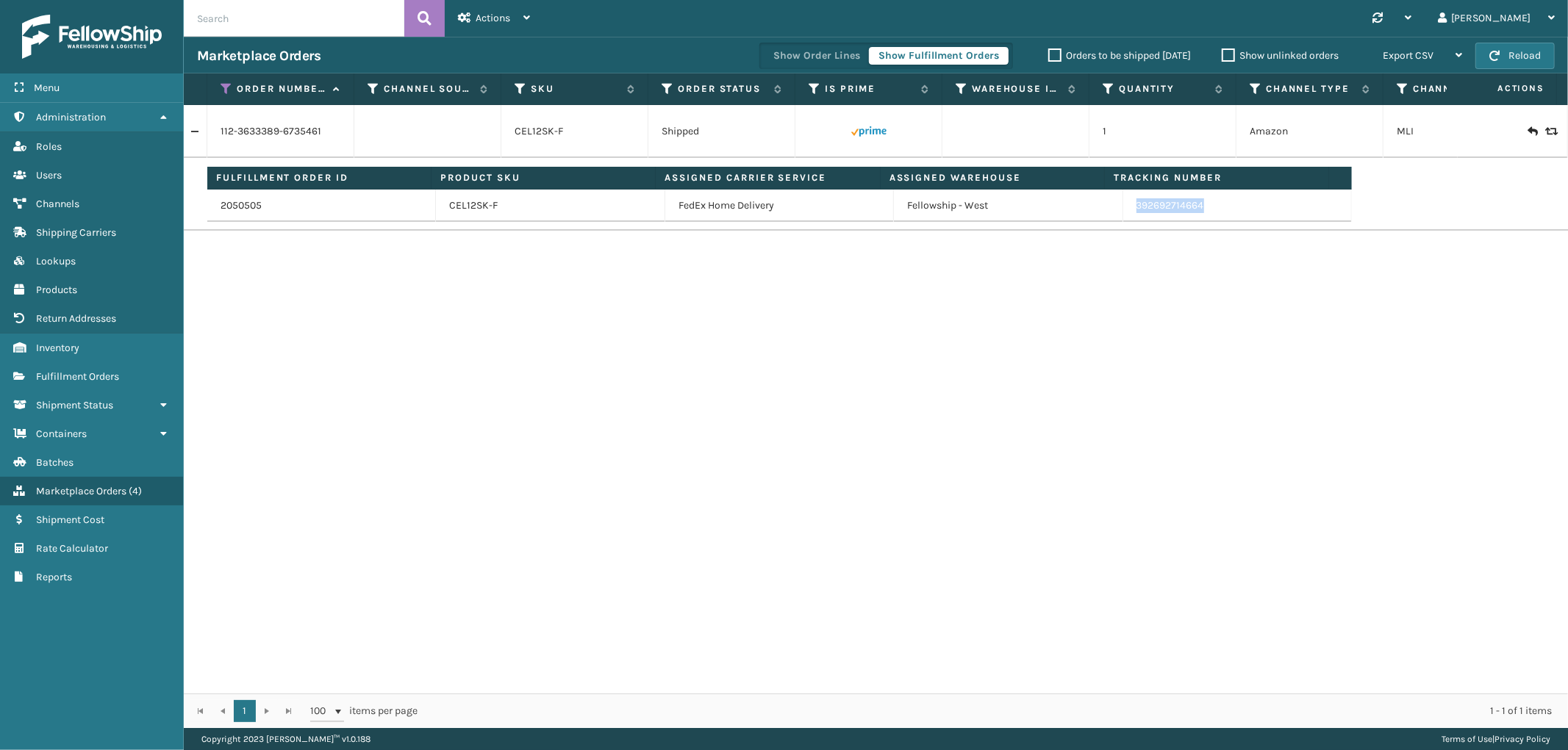
drag, startPoint x: 1222, startPoint y: 204, endPoint x: 1117, endPoint y: 207, distance: 105.0
click at [1123, 207] on td "392692714664" at bounding box center [1237, 206] width 229 height 32
drag, startPoint x: 226, startPoint y: 84, endPoint x: 228, endPoint y: 94, distance: 10.2
click at [226, 84] on icon at bounding box center [227, 89] width 12 height 13
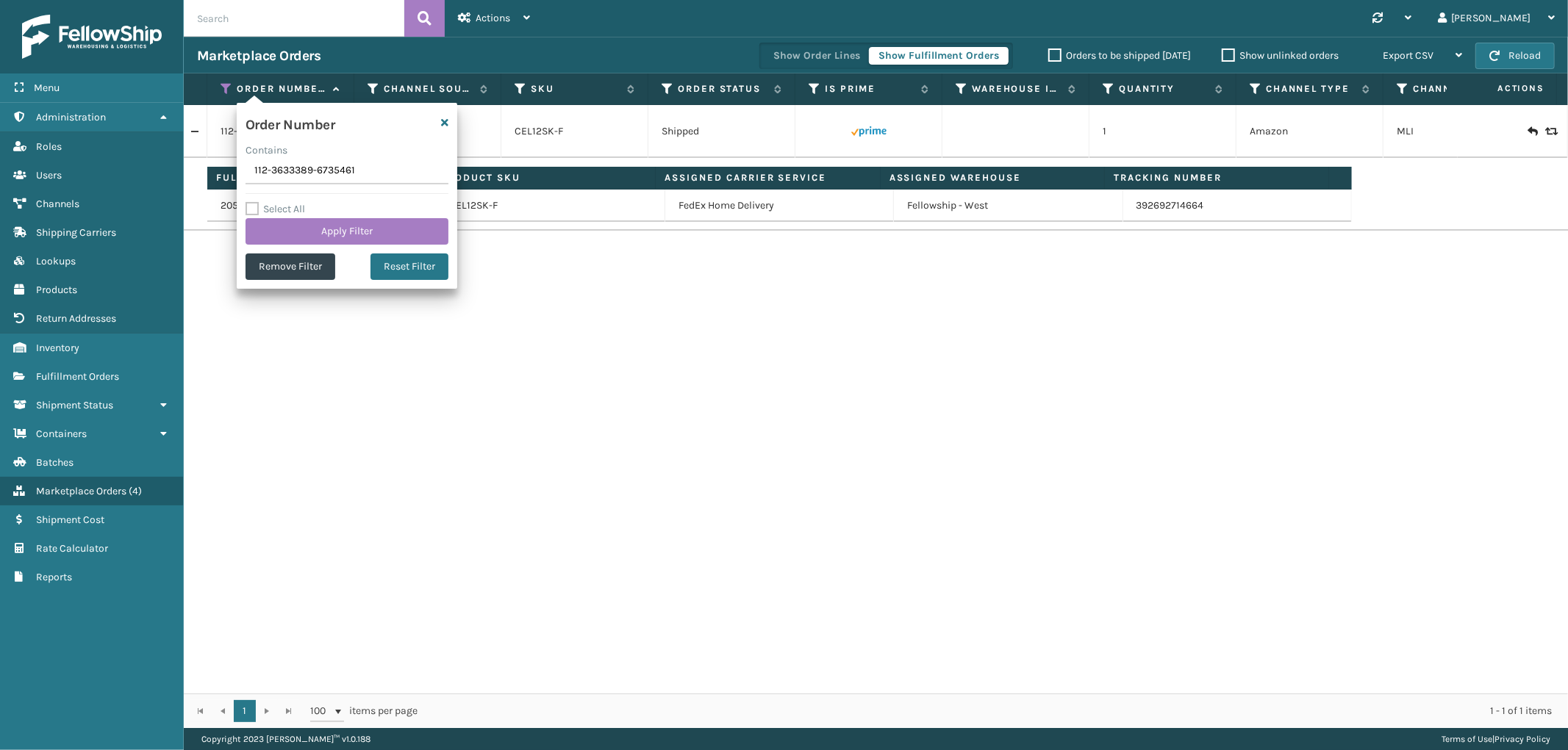
click at [267, 159] on input "112-3633389-6735461" at bounding box center [347, 171] width 203 height 27
type input "111-6294323-5113018"
click at [288, 225] on button "Apply Filter" at bounding box center [347, 232] width 203 height 27
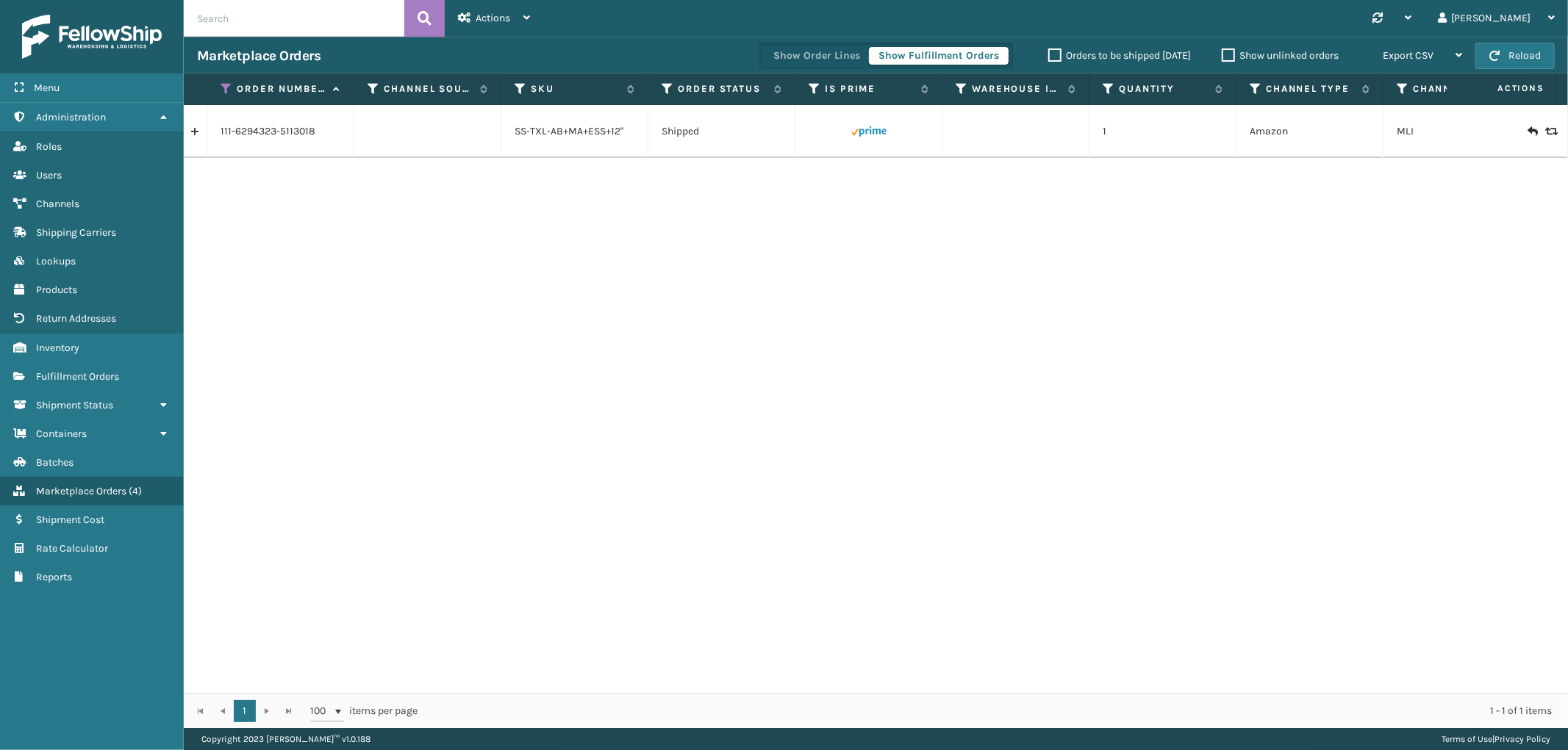
click at [201, 131] on link at bounding box center [195, 131] width 23 height 24
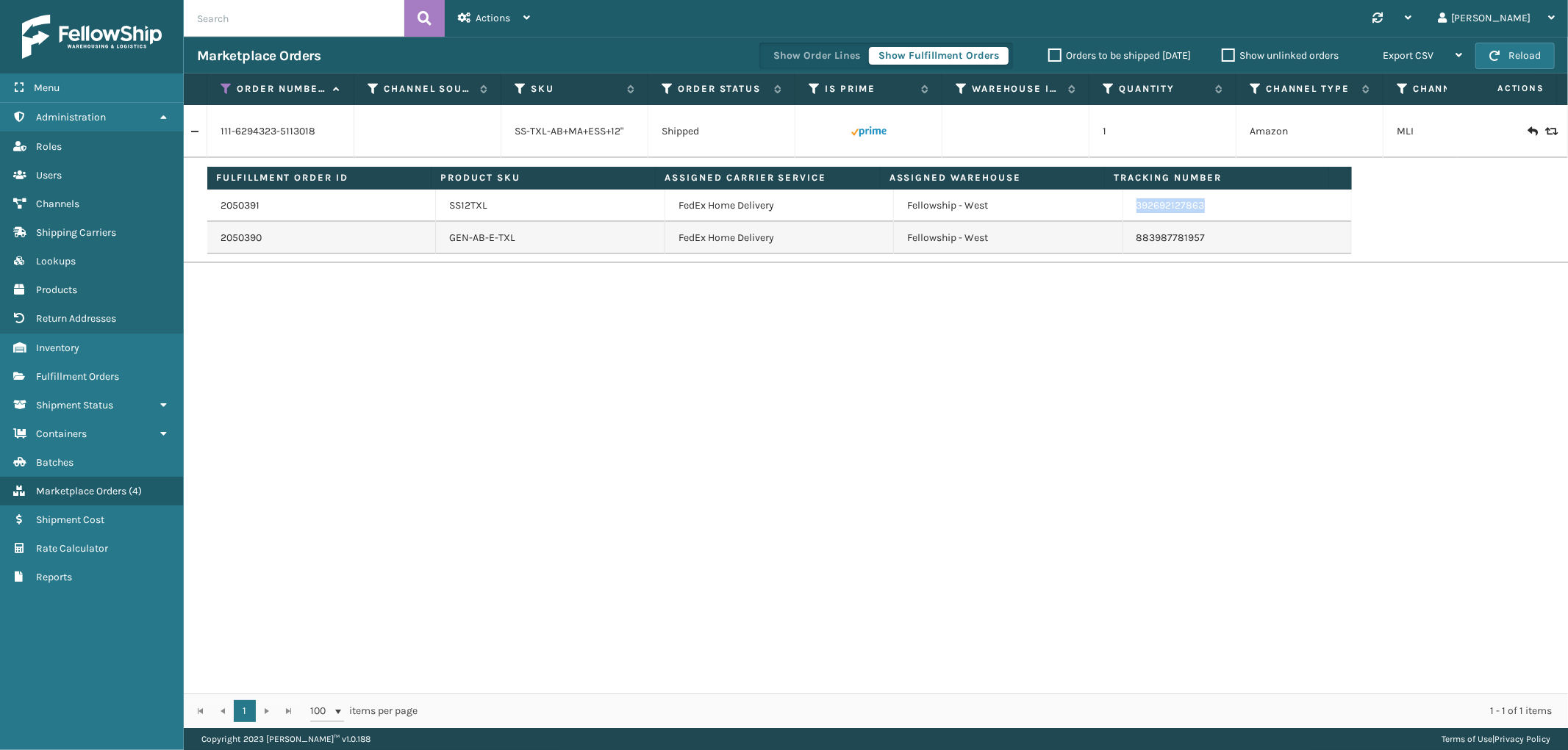
drag, startPoint x: 1203, startPoint y: 209, endPoint x: 1132, endPoint y: 223, distance: 72.4
click at [1125, 222] on tbody "2050391 SS12TXL FedEx Home Delivery Fellowship - West 392692127863 2050390 GEN-…" at bounding box center [779, 222] width 1144 height 65
drag, startPoint x: 1253, startPoint y: 224, endPoint x: 1136, endPoint y: 221, distance: 117.0
click at [1136, 221] on tbody "2050391 SS12TXL FedEx Home Delivery Fellowship - West 392692127863 2050390 GEN-…" at bounding box center [779, 222] width 1144 height 65
click at [1239, 208] on td "392692127863" at bounding box center [1237, 206] width 229 height 32
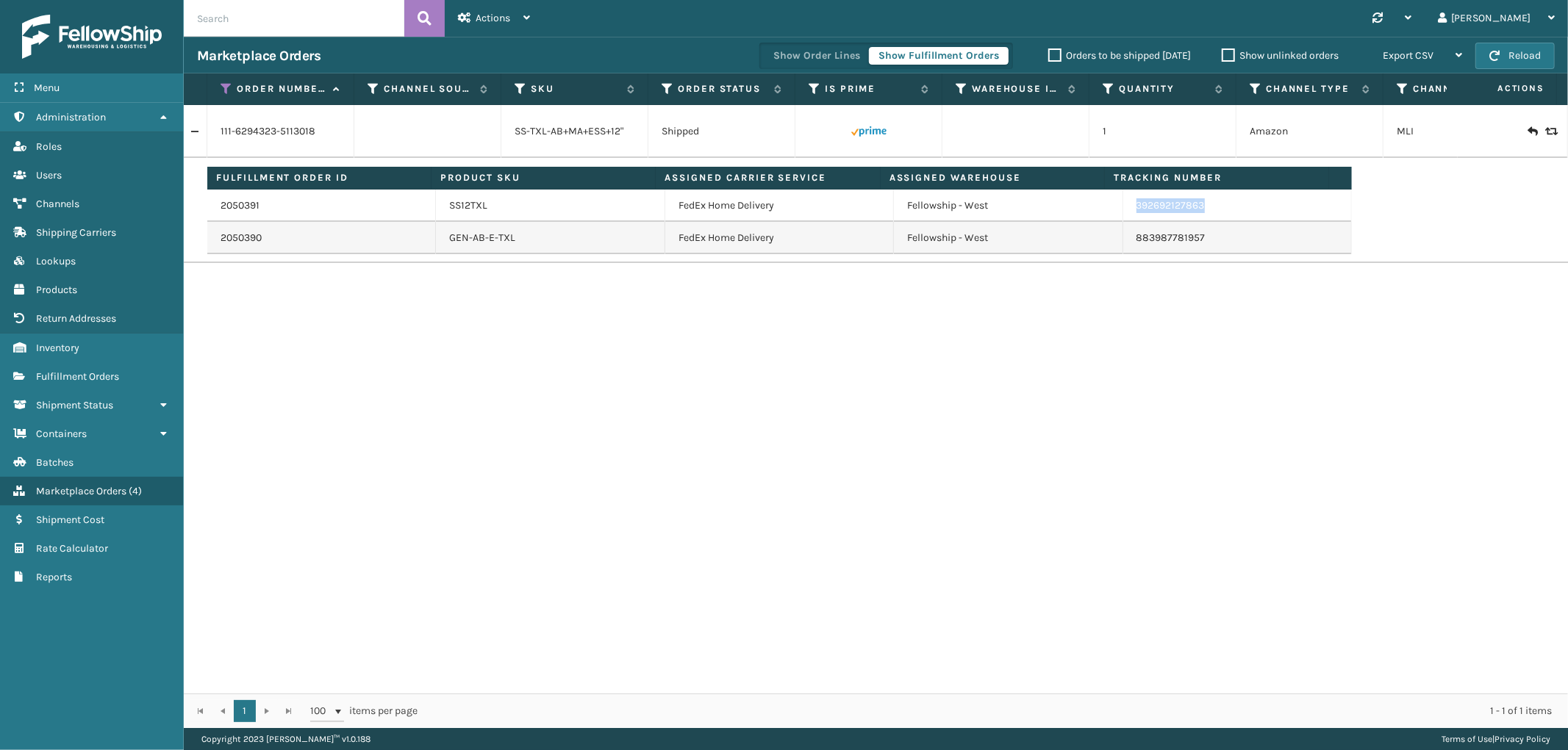
drag, startPoint x: 1217, startPoint y: 201, endPoint x: 1123, endPoint y: 216, distance: 95.2
click at [1123, 216] on td "392692127863" at bounding box center [1237, 206] width 229 height 32
drag, startPoint x: 225, startPoint y: 83, endPoint x: 224, endPoint y: 108, distance: 25.0
click at [225, 83] on icon at bounding box center [227, 89] width 12 height 13
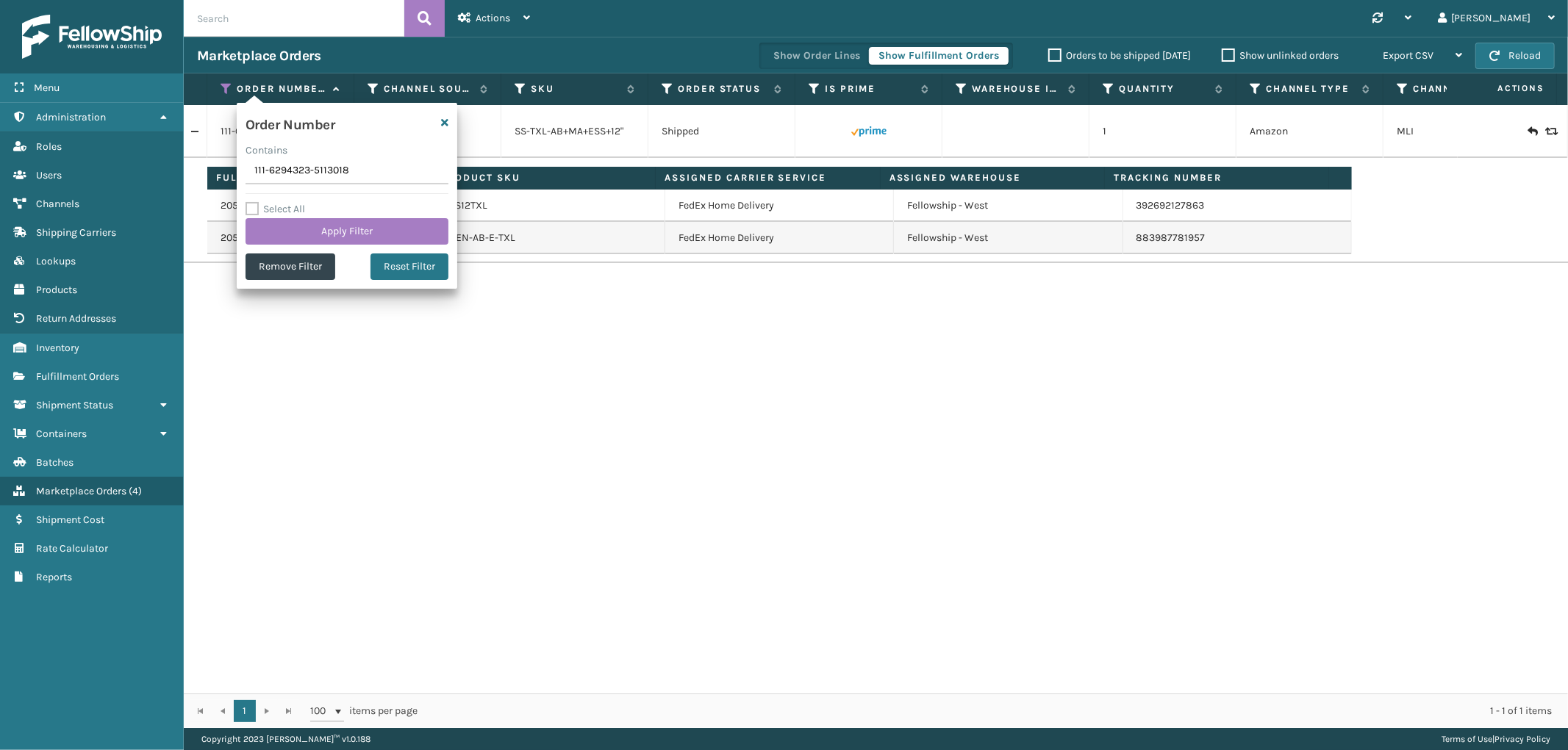
click at [278, 170] on input "111-6294323-5113018" at bounding box center [347, 171] width 203 height 27
type input "111-6294323-5113018"
click at [300, 237] on button "Apply Filter" at bounding box center [347, 232] width 203 height 27
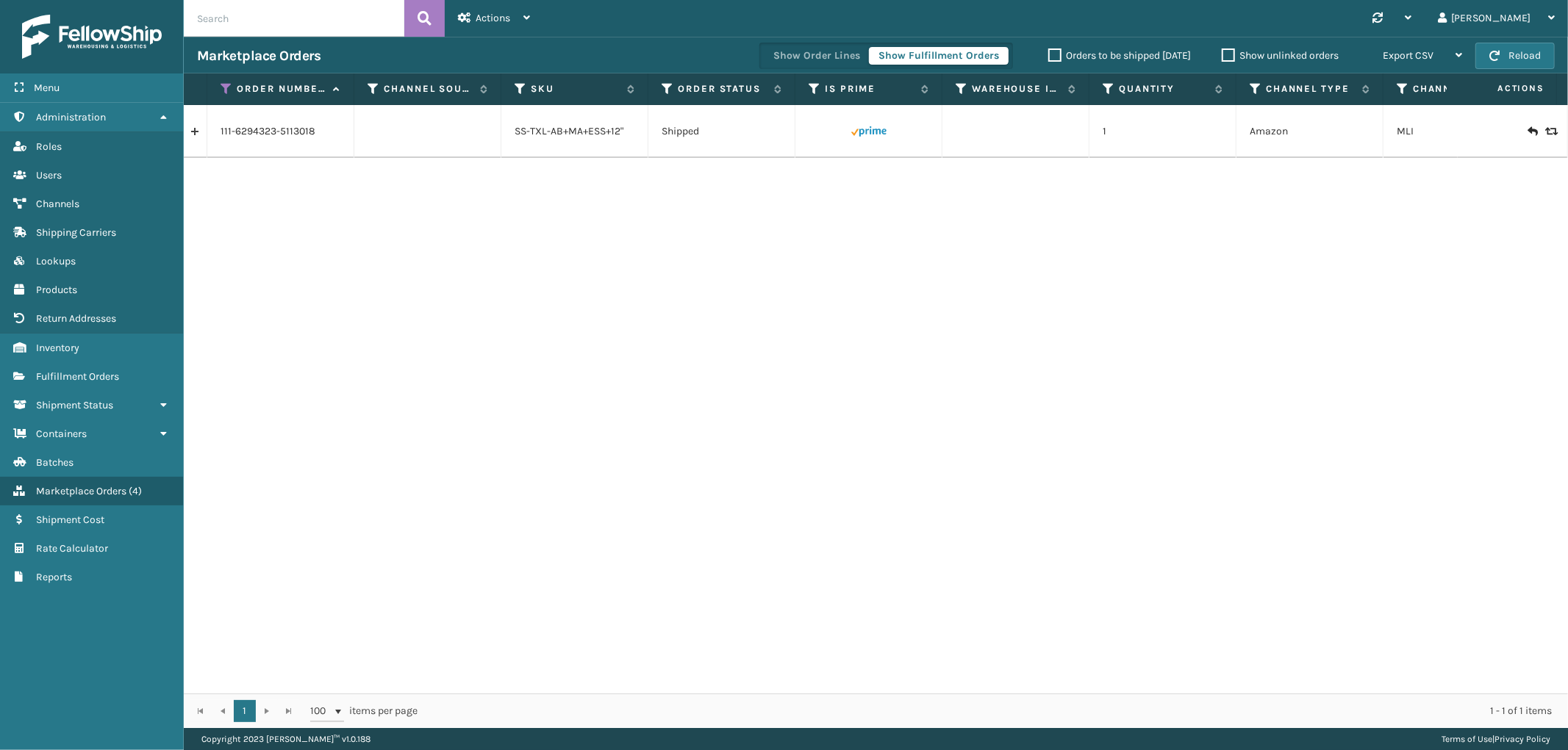
click at [193, 135] on link at bounding box center [195, 131] width 23 height 24
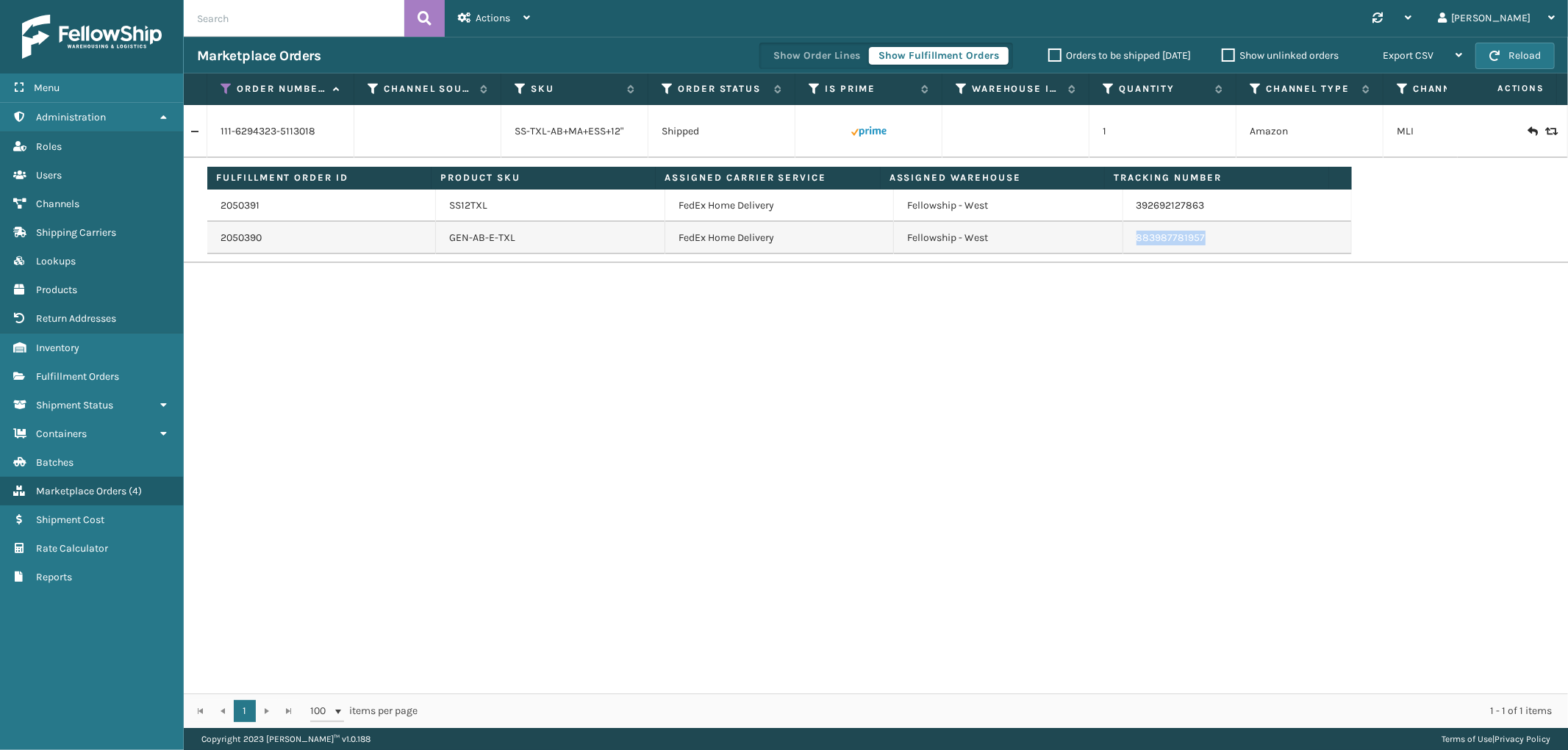
drag, startPoint x: 1208, startPoint y: 240, endPoint x: 1174, endPoint y: 270, distance: 45.3
click at [1107, 240] on tr "2050390 GEN-AB-E-TXL FedEx Home Delivery Fellowship - West 883987781957" at bounding box center [779, 238] width 1144 height 32
click at [225, 94] on icon at bounding box center [227, 89] width 12 height 13
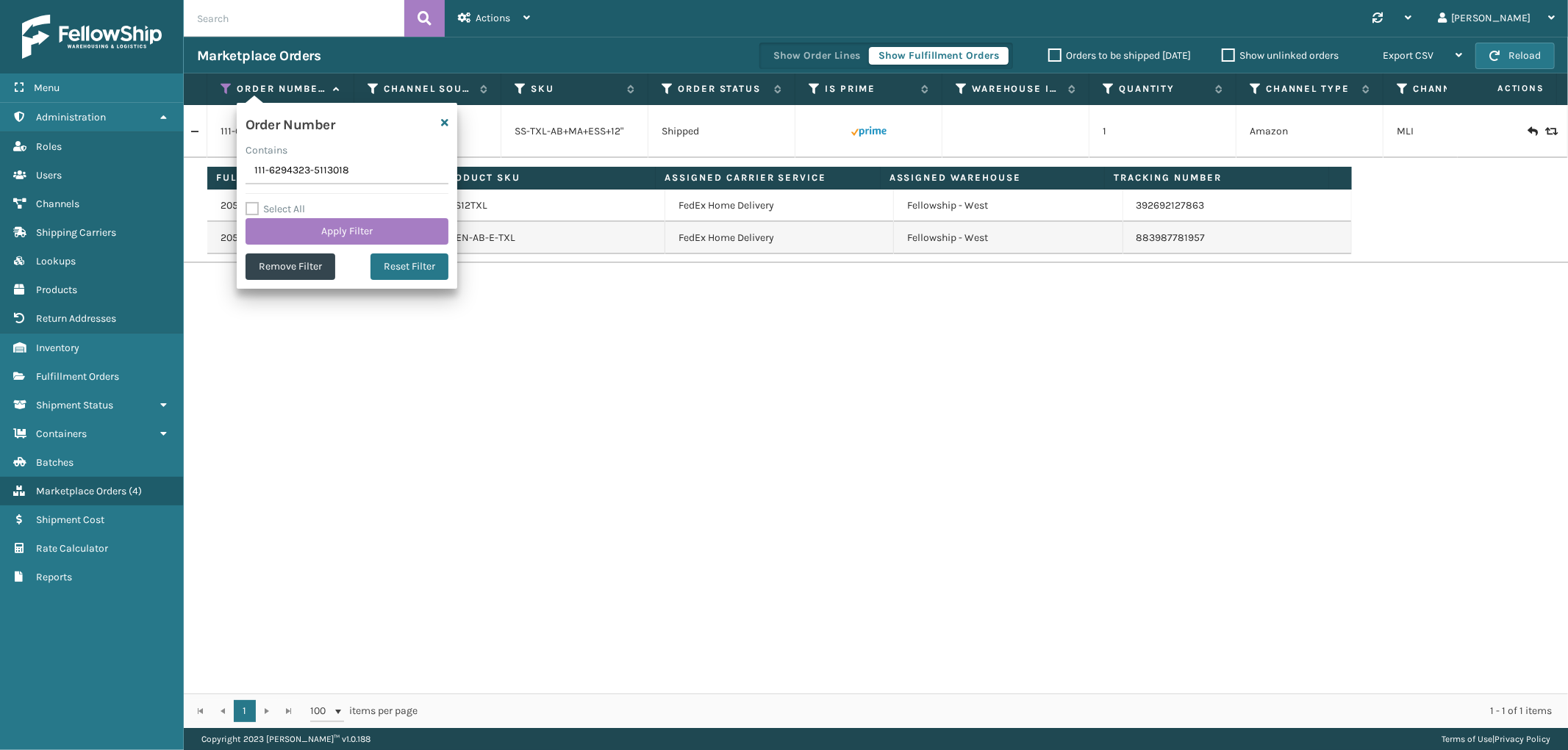
click at [261, 167] on input "111-6294323-5113018" at bounding box center [347, 171] width 203 height 27
type input "112-0730785-0265053"
click at [285, 230] on button "Apply Filter" at bounding box center [347, 232] width 203 height 27
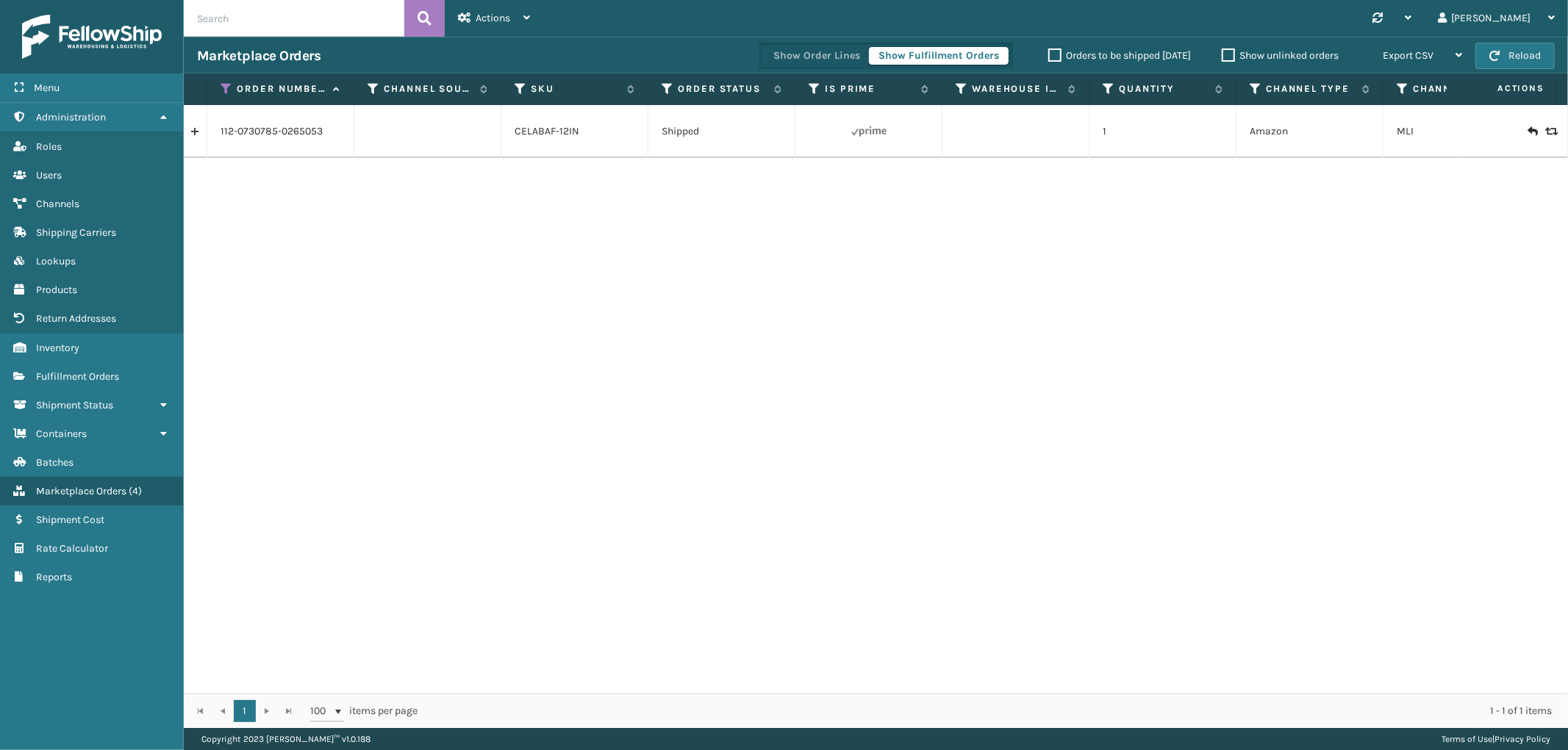
click at [201, 130] on link at bounding box center [195, 131] width 23 height 24
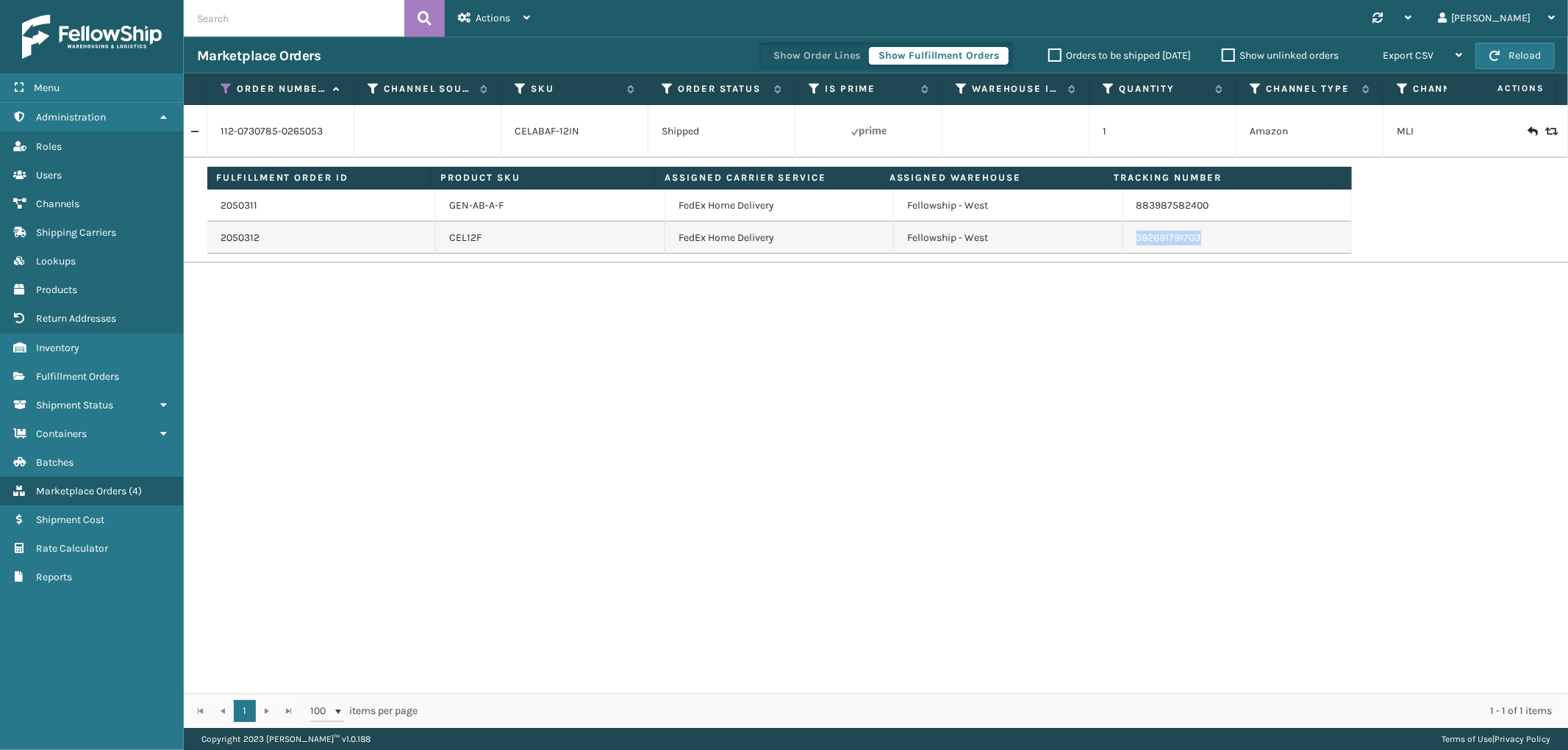
drag, startPoint x: 1202, startPoint y: 237, endPoint x: 1191, endPoint y: 282, distance: 46.3
click at [1123, 249] on td "392691791703" at bounding box center [1237, 238] width 229 height 32
click at [229, 93] on icon at bounding box center [227, 89] width 12 height 13
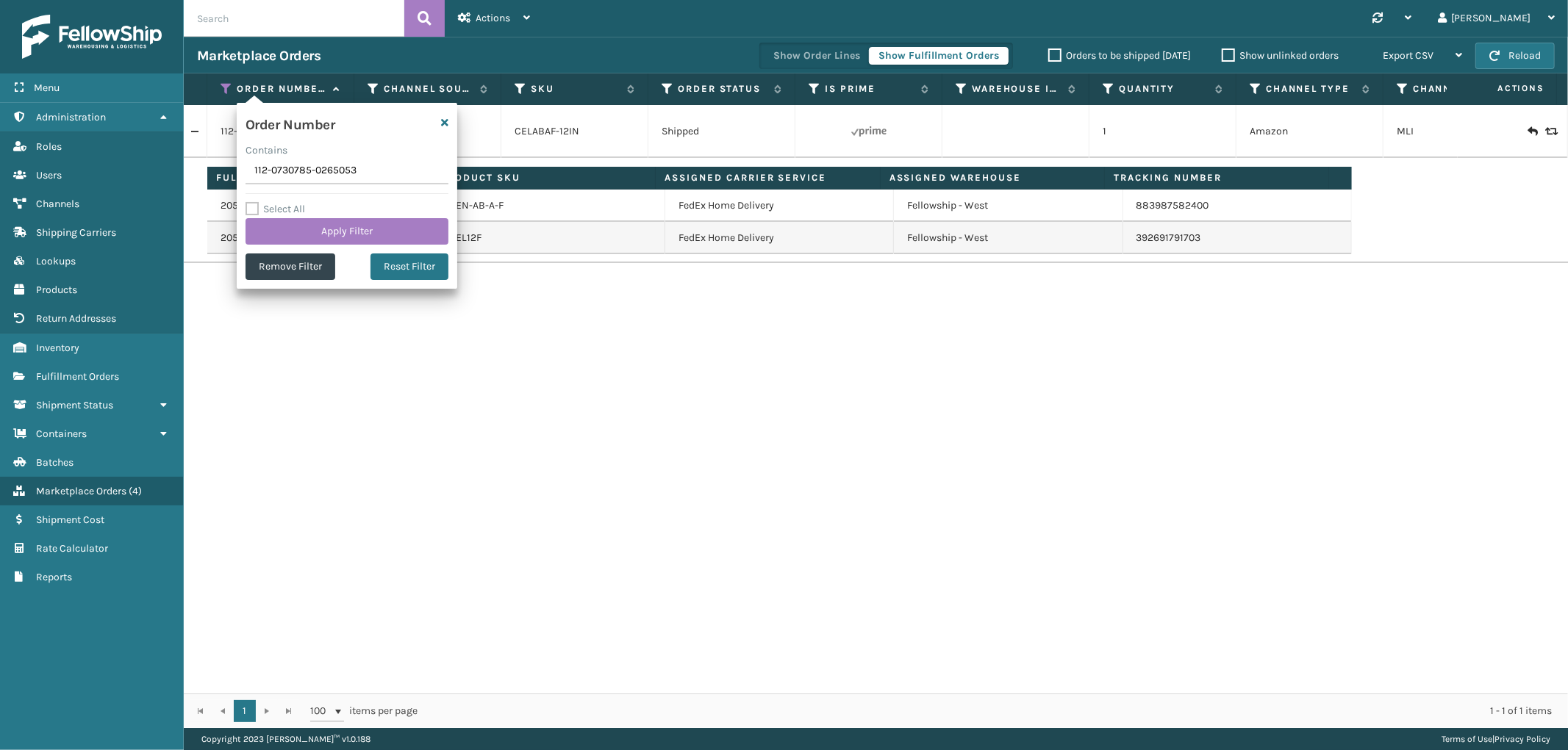
click at [305, 170] on input "112-0730785-0265053" at bounding box center [347, 171] width 203 height 27
type input "111-0842856-7421858"
click at [305, 216] on div "Select All Apply Filter" at bounding box center [347, 223] width 203 height 44
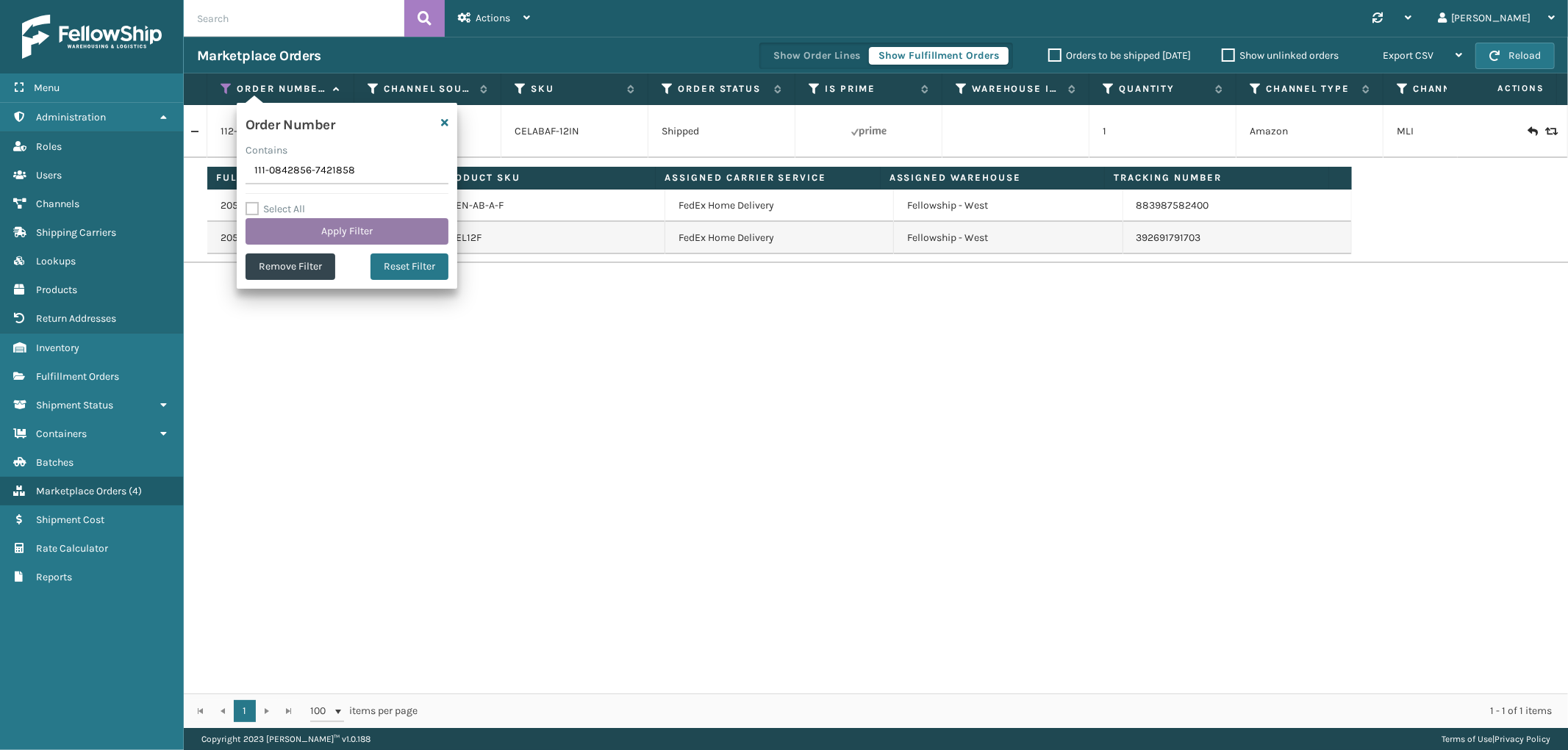
click at [305, 229] on button "Apply Filter" at bounding box center [347, 232] width 203 height 27
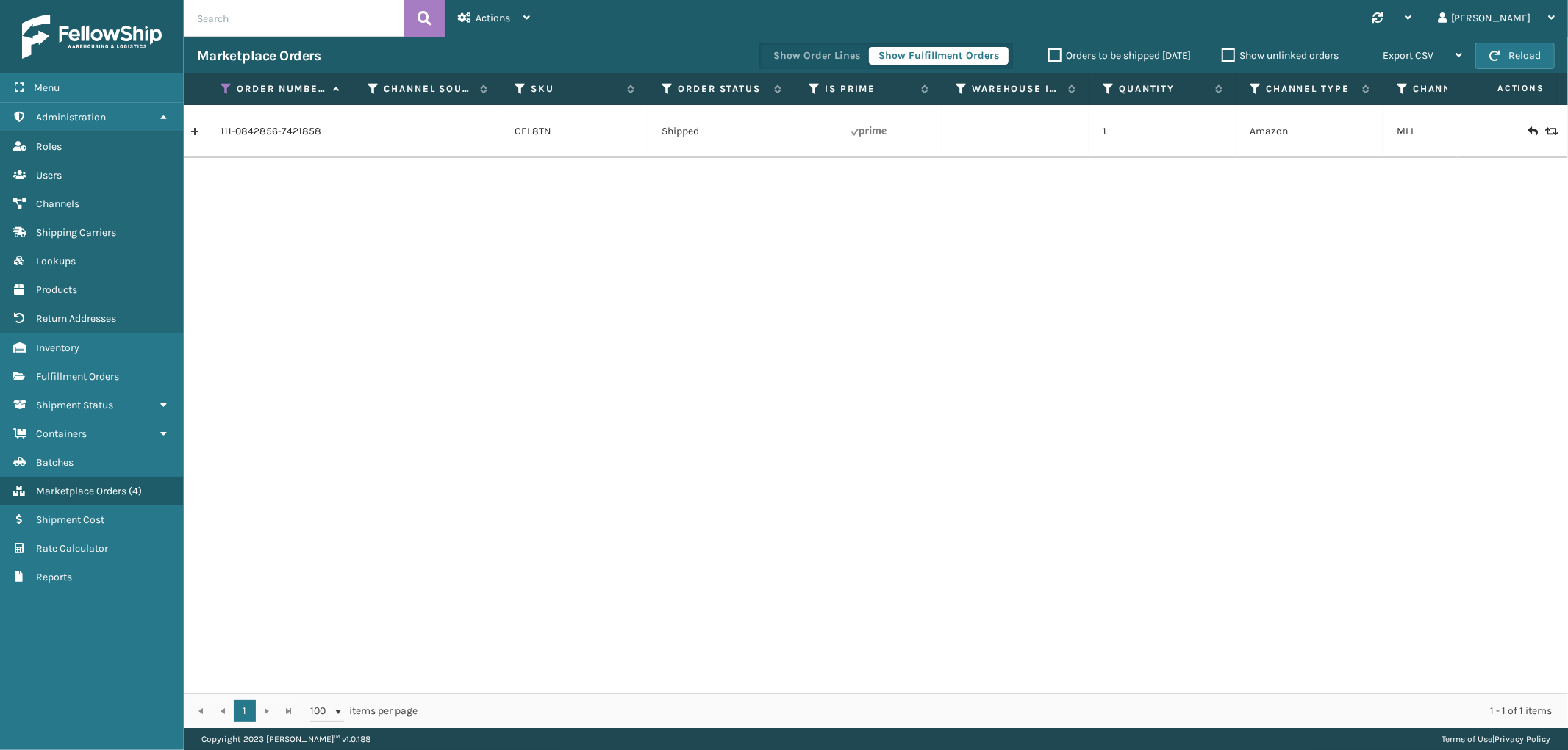
click at [187, 137] on link at bounding box center [195, 131] width 23 height 24
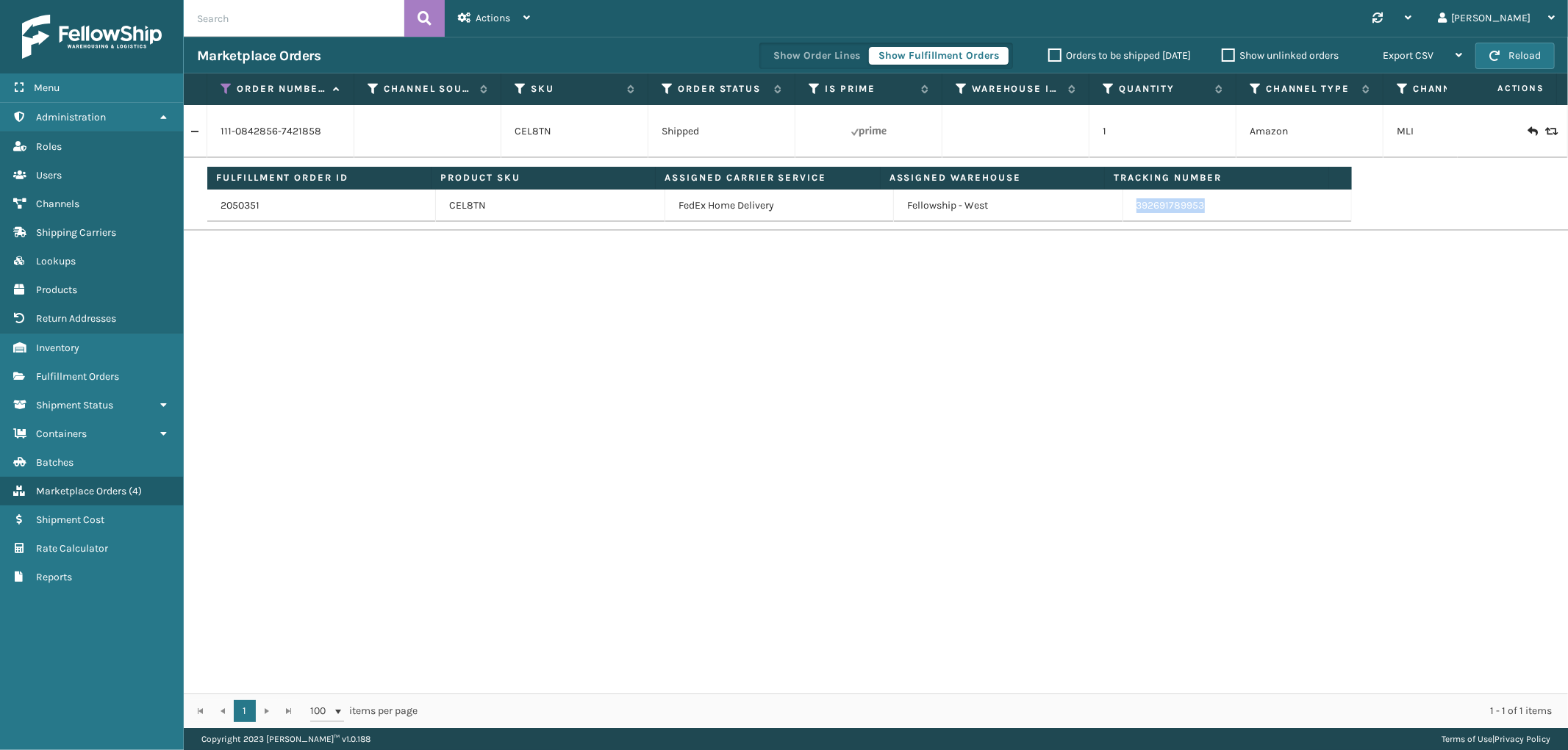
drag, startPoint x: 1226, startPoint y: 211, endPoint x: 1561, endPoint y: 378, distance: 374.3
click at [1123, 223] on td "Fulfillment Order ID Product SKU Assigned Carrier Service Assigned Warehouse Tr…" at bounding box center [924, 194] width 1434 height 73
click at [1209, 217] on td "392691789953" at bounding box center [1237, 206] width 229 height 32
drag, startPoint x: 1119, startPoint y: 212, endPoint x: 1201, endPoint y: 214, distance: 82.0
click at [1201, 214] on td "392691789953" at bounding box center [1237, 206] width 229 height 32
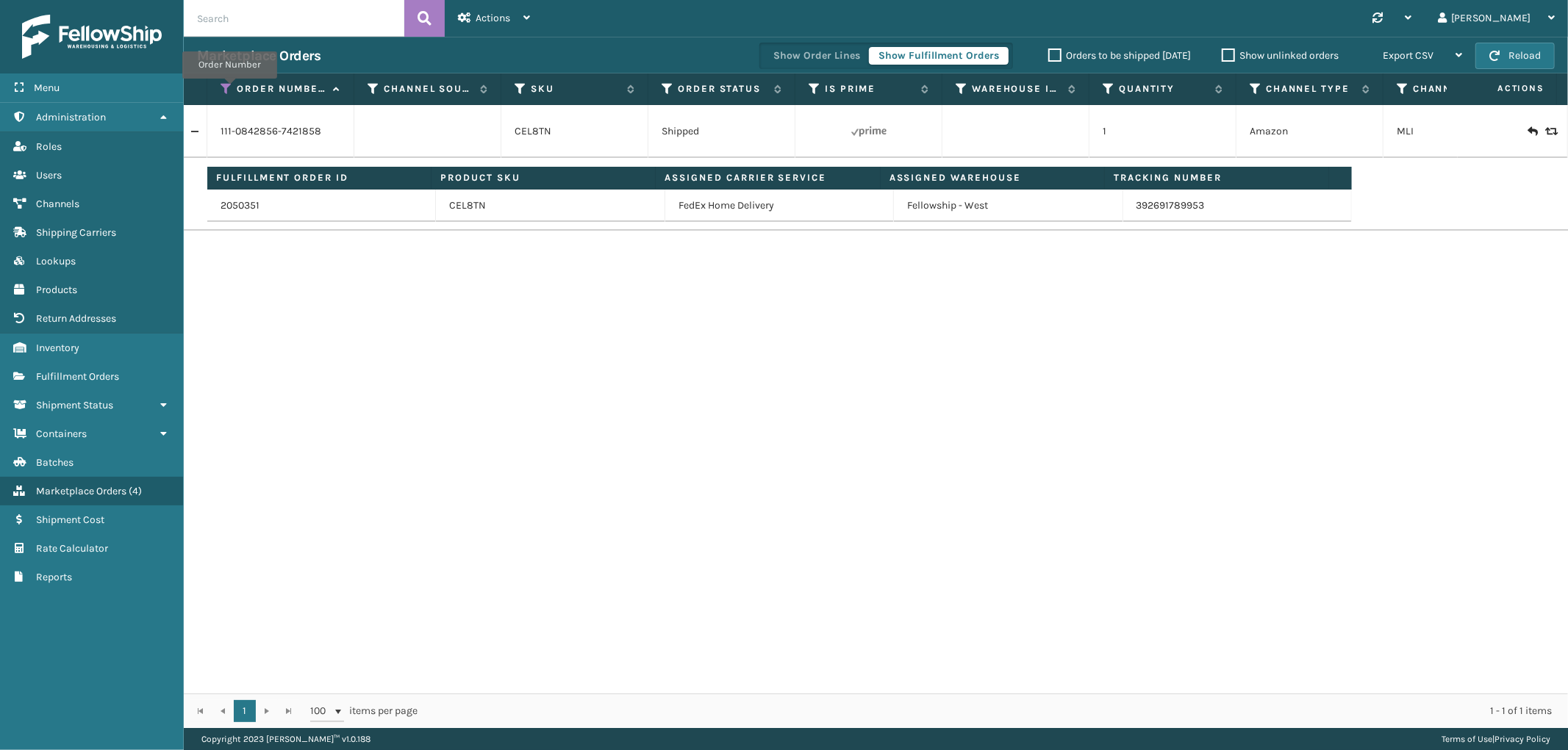
drag, startPoint x: 229, startPoint y: 89, endPoint x: 229, endPoint y: 99, distance: 10.0
click at [229, 89] on icon at bounding box center [227, 89] width 12 height 13
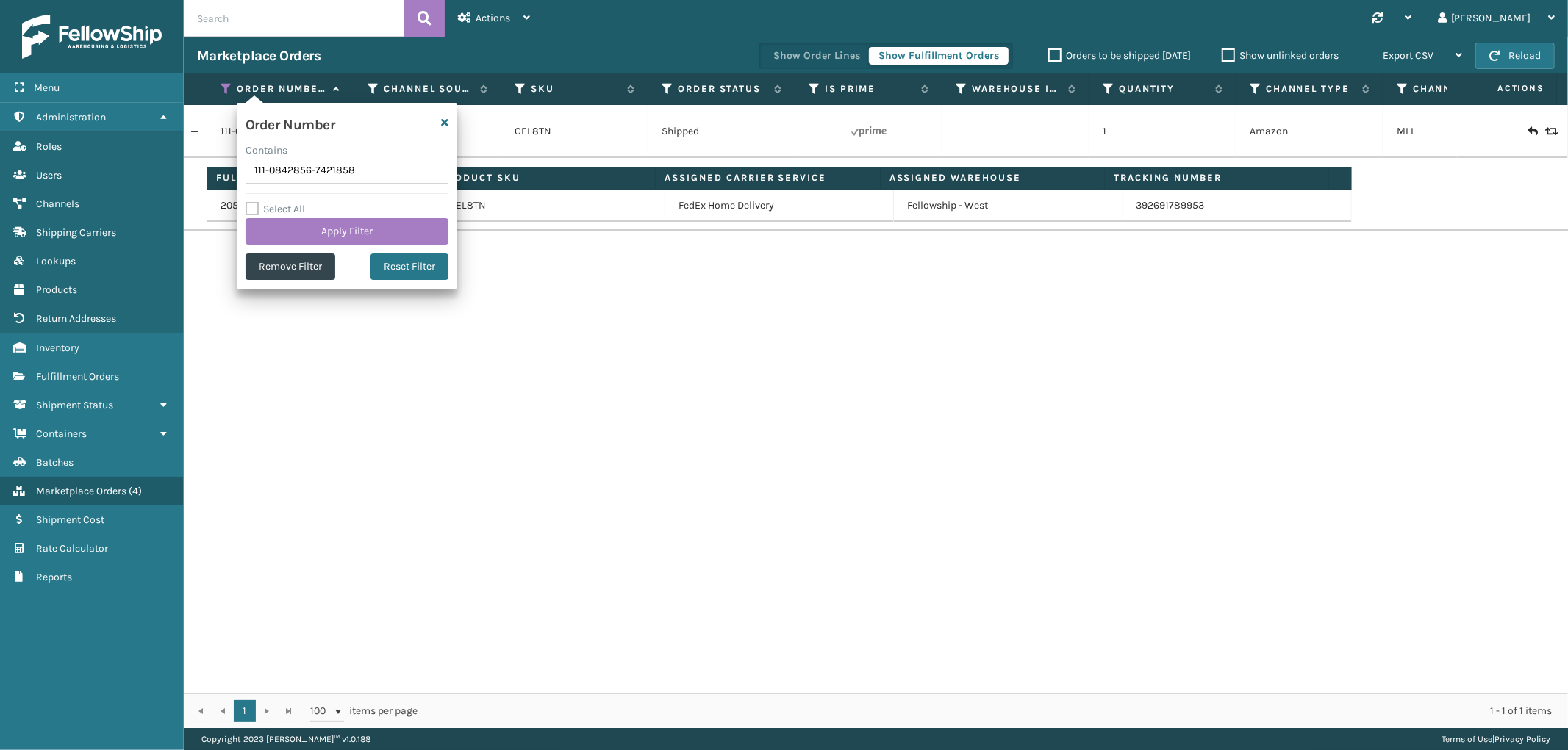
click at [263, 164] on input "111-0842856-7421858" at bounding box center [347, 171] width 203 height 27
type input "113-9628870-7182637"
click at [285, 245] on div "Order Number Contains 113-9628870-7182637 Select All Apply Filter Remove Filter…" at bounding box center [347, 195] width 221 height 186
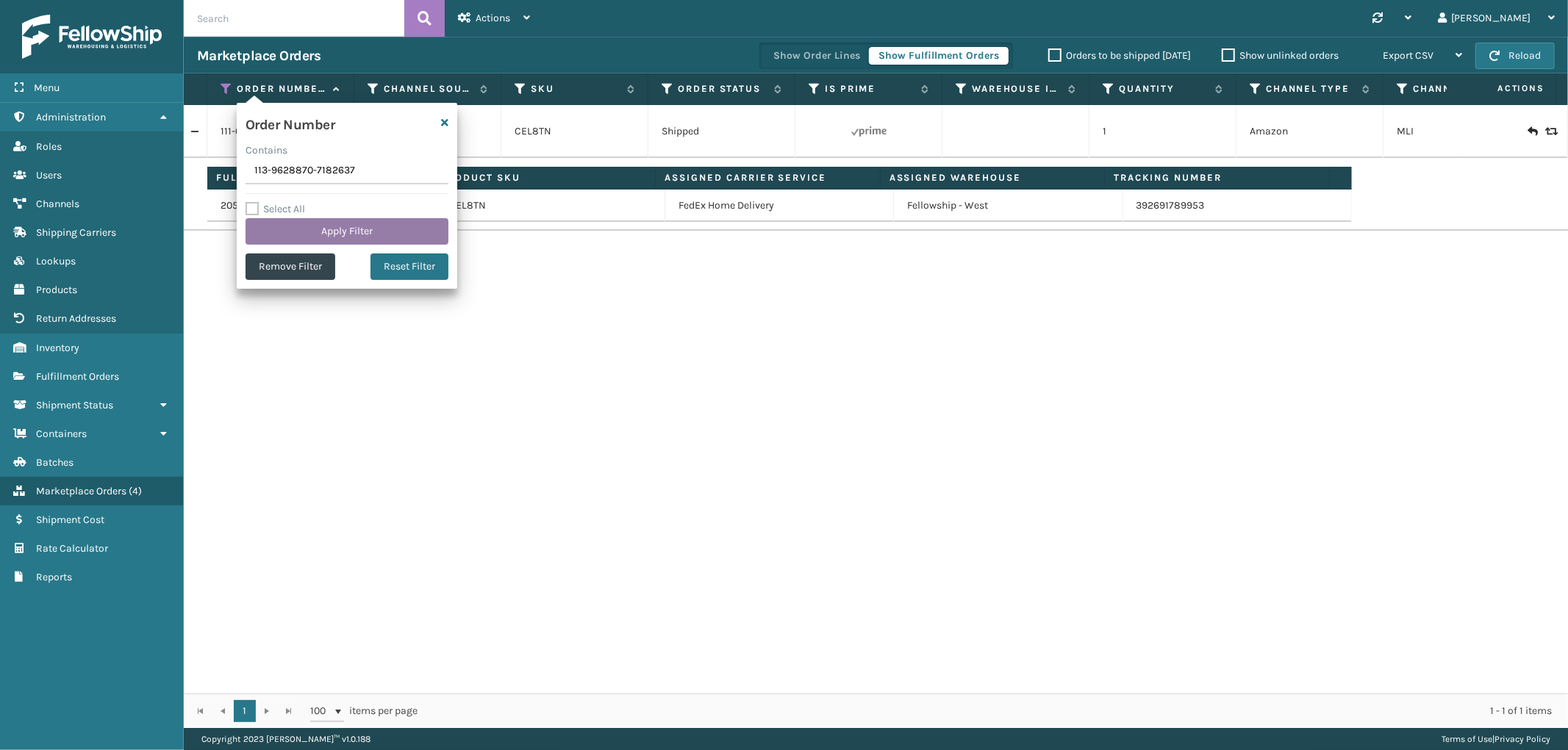
click at [285, 230] on button "Apply Filter" at bounding box center [347, 232] width 203 height 27
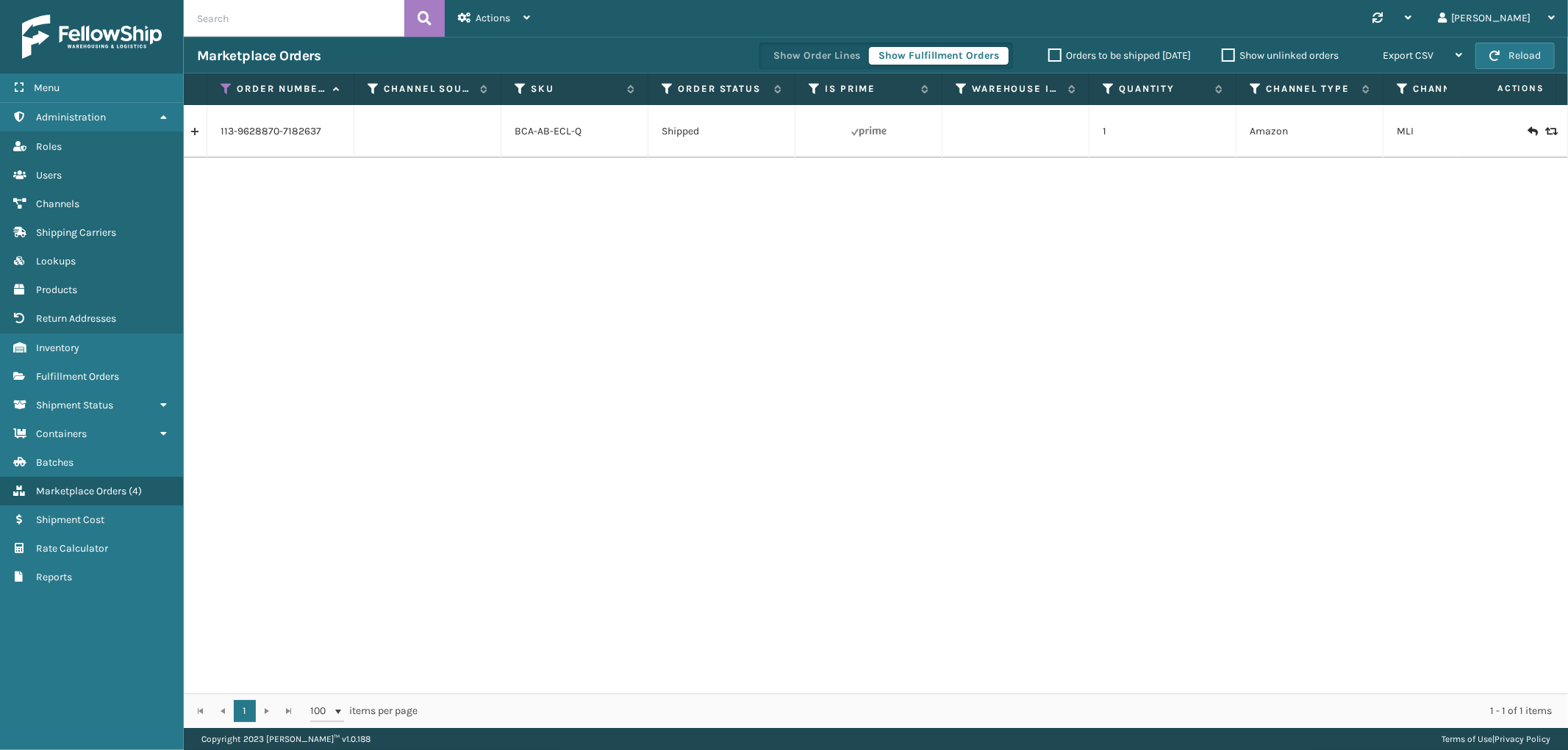
click at [187, 133] on link at bounding box center [195, 131] width 23 height 24
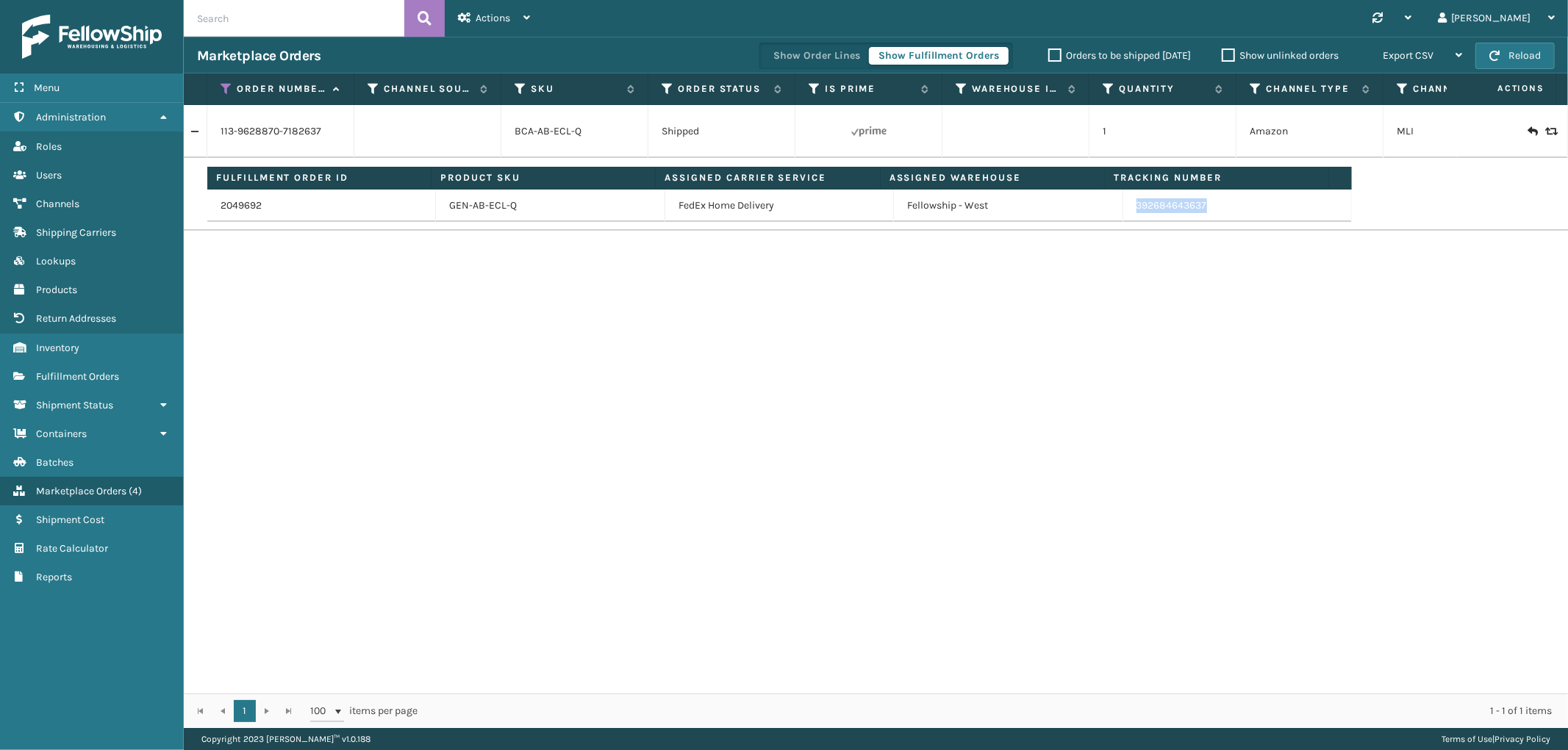
drag, startPoint x: 1224, startPoint y: 209, endPoint x: 1122, endPoint y: 219, distance: 102.5
click at [1123, 219] on td "392684643637" at bounding box center [1237, 206] width 229 height 32
drag, startPoint x: 229, startPoint y: 91, endPoint x: 229, endPoint y: 114, distance: 23.0
click at [229, 91] on icon at bounding box center [227, 89] width 12 height 13
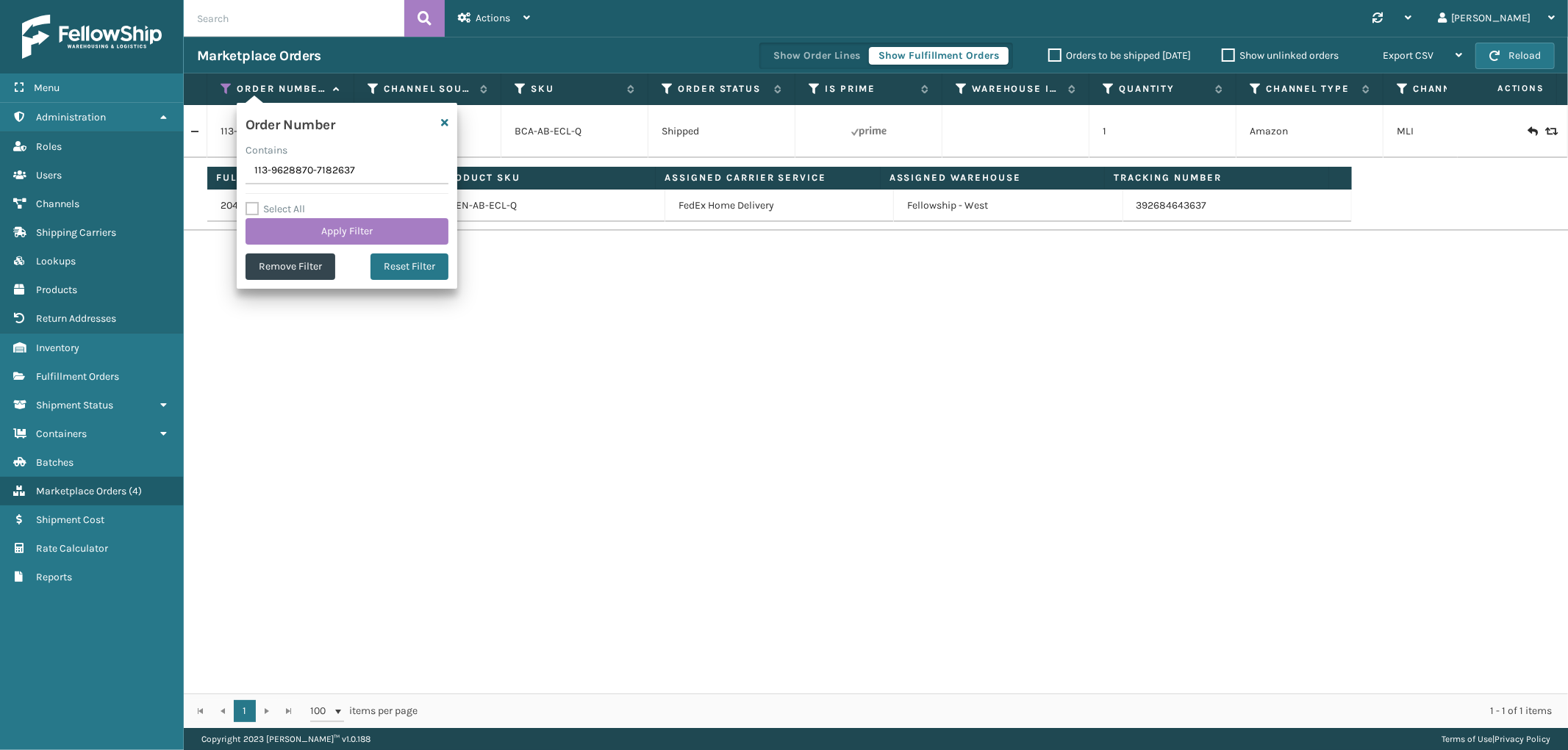
click at [275, 167] on input "113-9628870-7182637" at bounding box center [347, 171] width 203 height 27
type input "111-9123594-4005037"
click at [294, 251] on div "Order Number Contains 111-9123594-4005037 Select All Apply Filter Remove Filter…" at bounding box center [347, 195] width 221 height 186
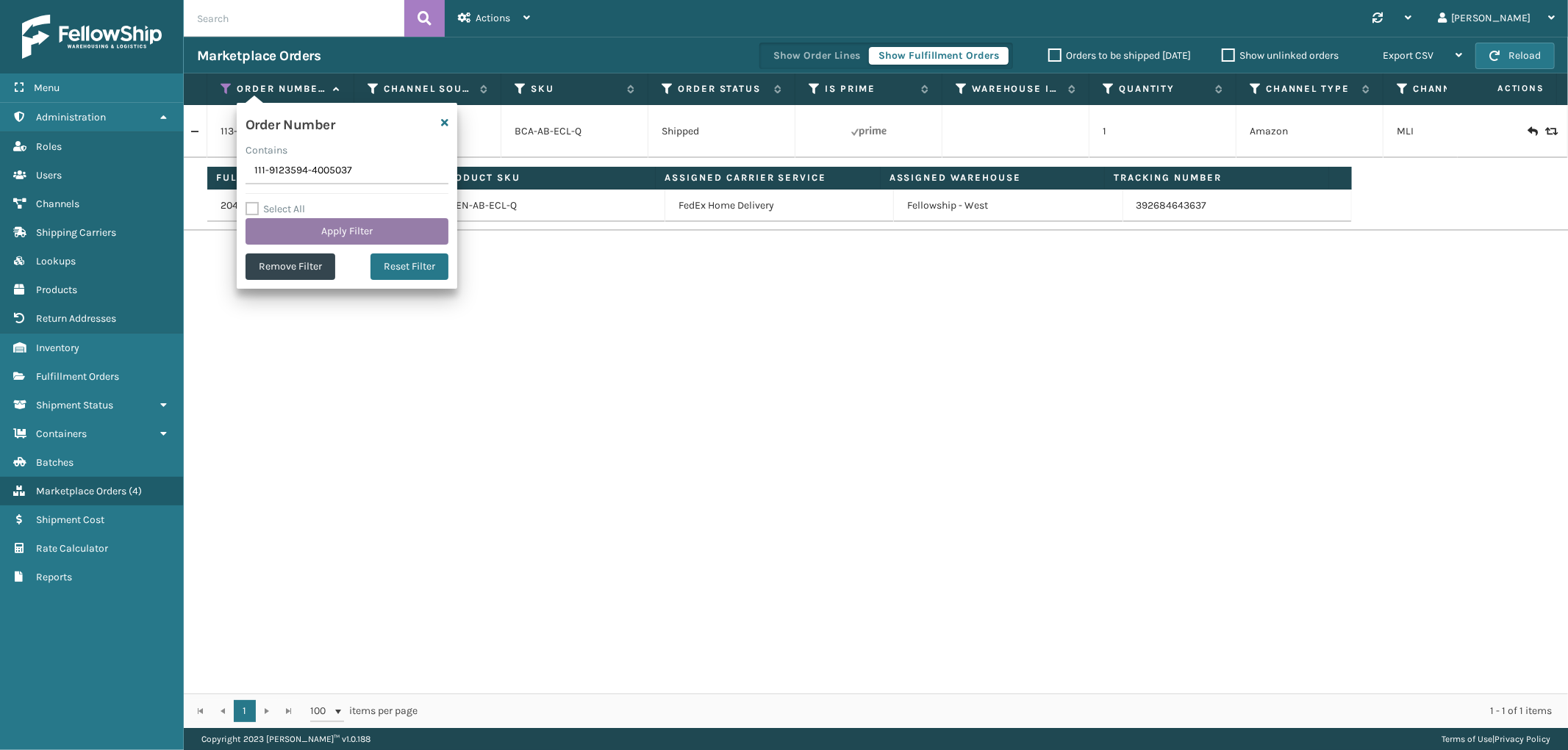
click at [291, 229] on button "Apply Filter" at bounding box center [347, 232] width 203 height 27
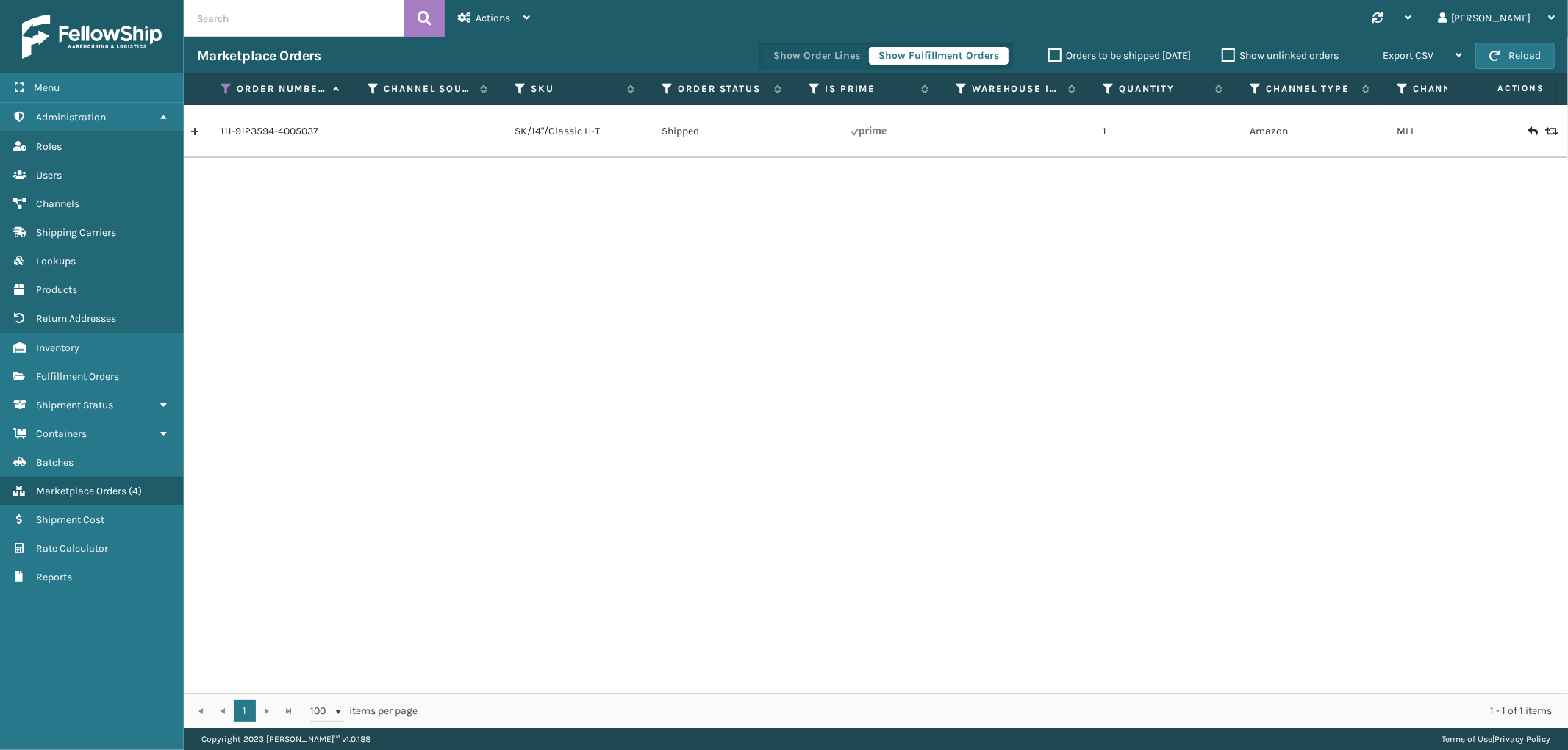
click at [196, 136] on link at bounding box center [195, 131] width 23 height 24
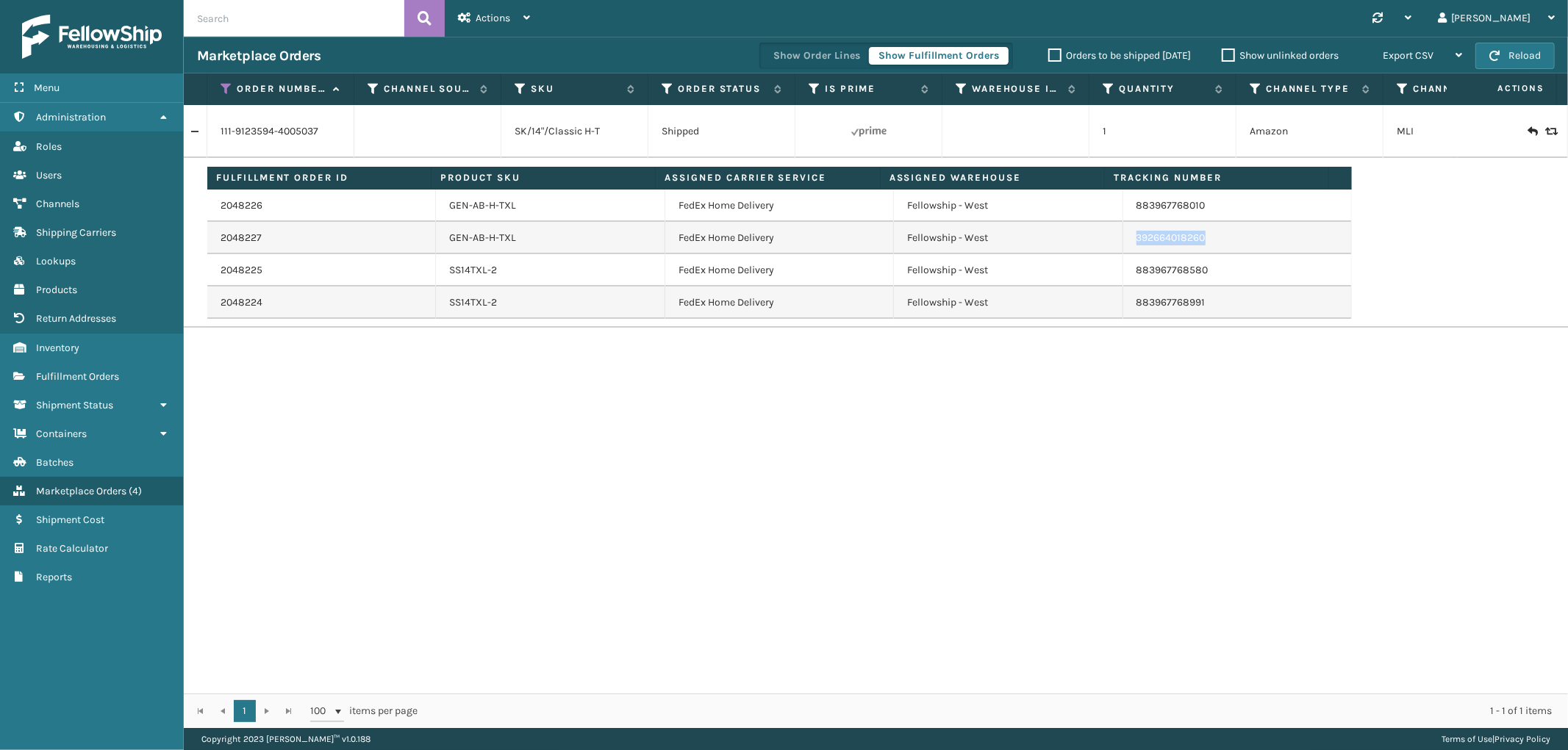
drag, startPoint x: 1214, startPoint y: 243, endPoint x: 1466, endPoint y: 353, distance: 275.0
click at [1122, 254] on tbody "2048226 GEN-AB-H-TXL FedEx Home Delivery Fellowship - West 883967768010 2048227…" at bounding box center [779, 254] width 1144 height 129
drag, startPoint x: 1244, startPoint y: 273, endPoint x: 1229, endPoint y: 273, distance: 15.0
click at [1244, 273] on td "883967768580" at bounding box center [1237, 271] width 229 height 32
click at [1201, 303] on td "883967768991" at bounding box center [1237, 303] width 229 height 32
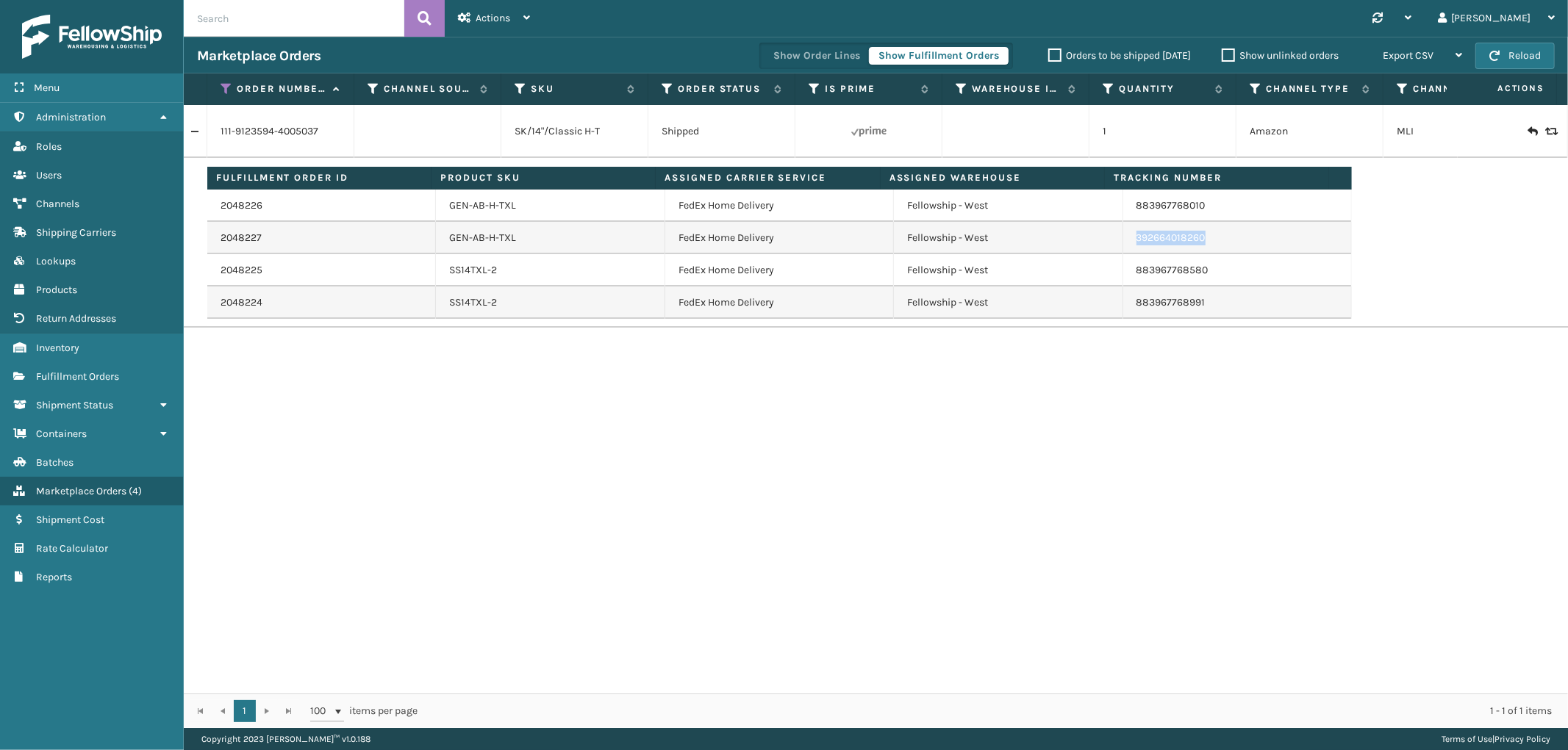
drag, startPoint x: 1198, startPoint y: 248, endPoint x: 1127, endPoint y: 253, distance: 71.2
click at [1127, 253] on td "392664018260" at bounding box center [1237, 238] width 229 height 32
click at [230, 87] on icon at bounding box center [227, 89] width 12 height 13
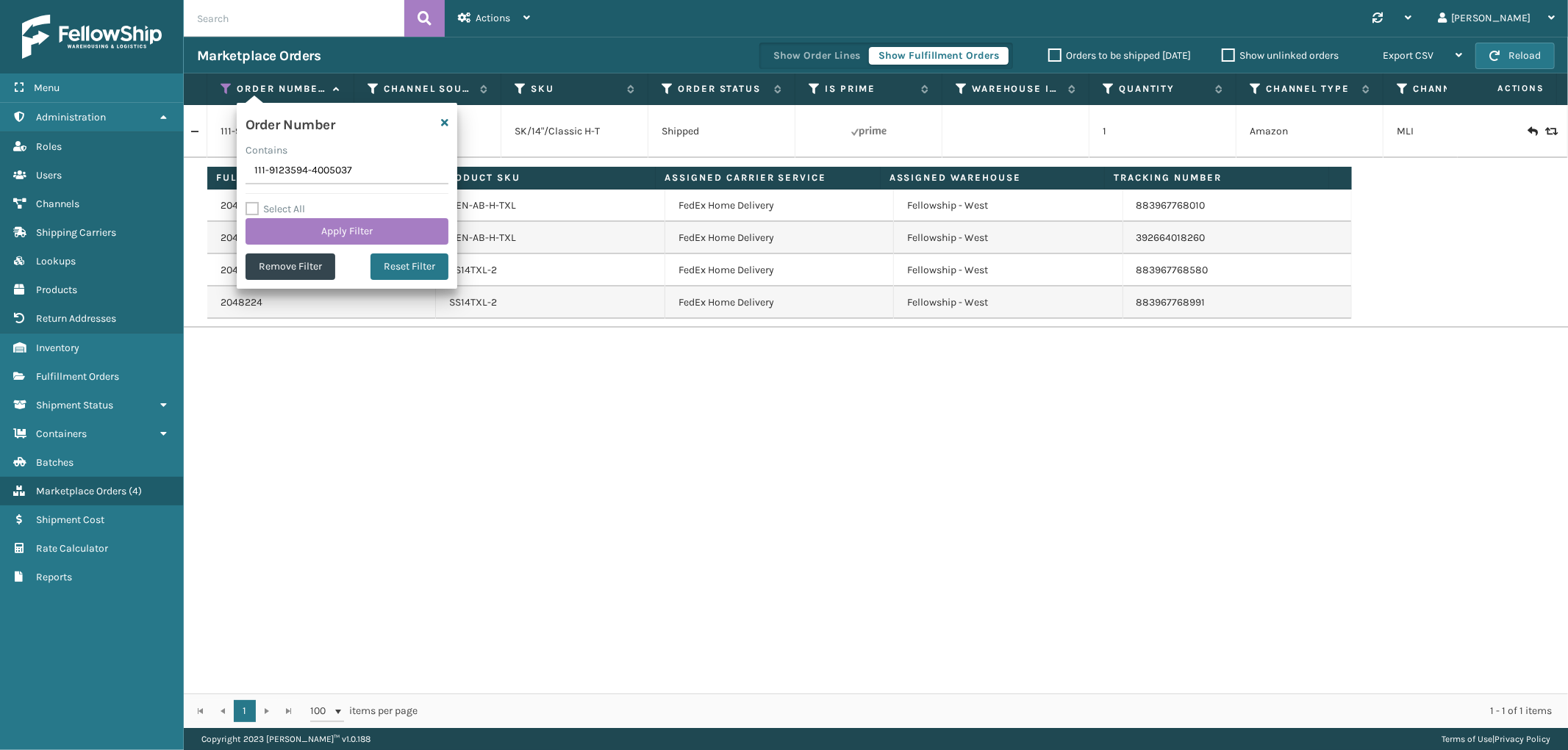
click at [314, 177] on input "111-9123594-4005037" at bounding box center [347, 171] width 203 height 27
type input "112-2481717-8136250"
click at [314, 223] on button "Apply Filter" at bounding box center [347, 232] width 203 height 27
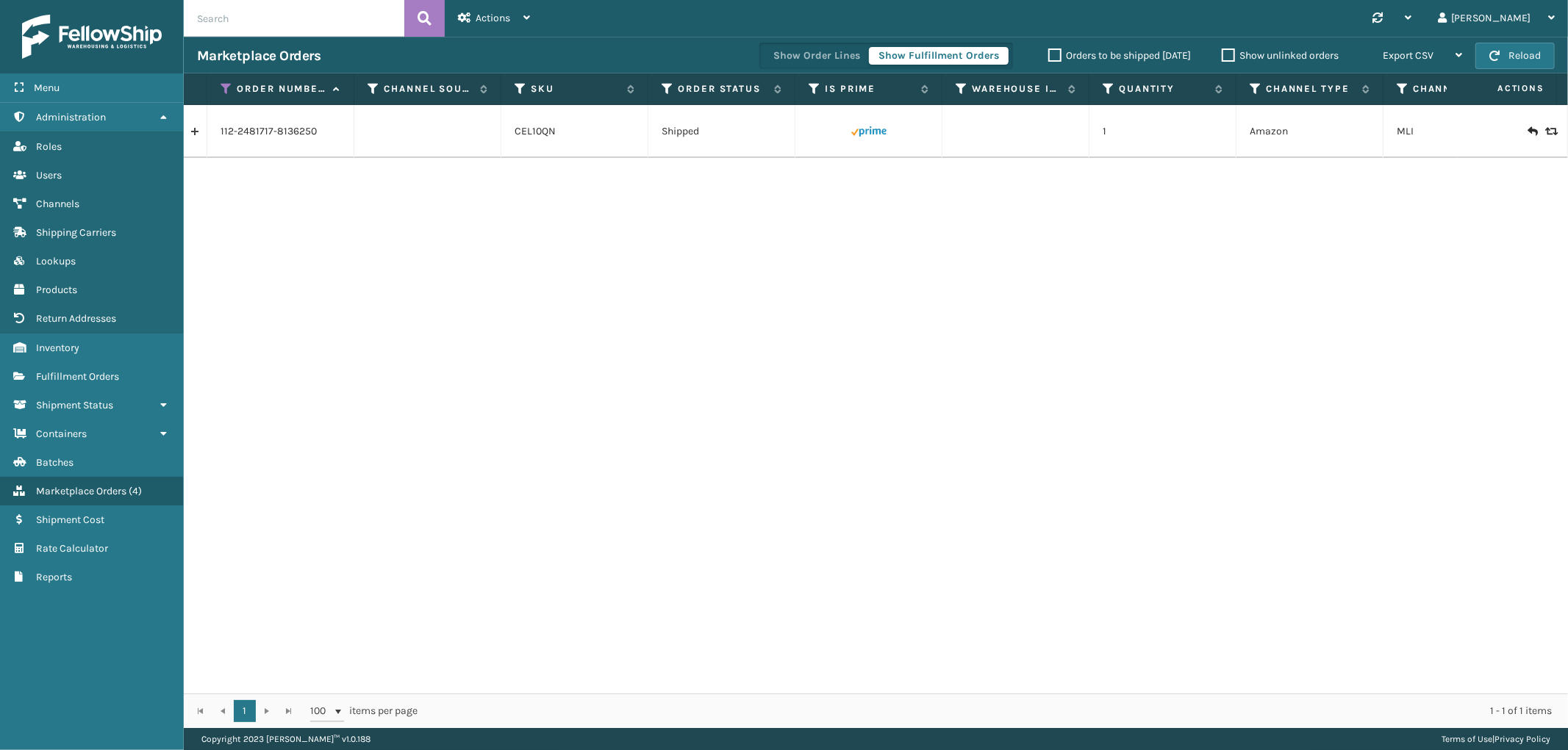
click at [198, 137] on link at bounding box center [195, 131] width 23 height 24
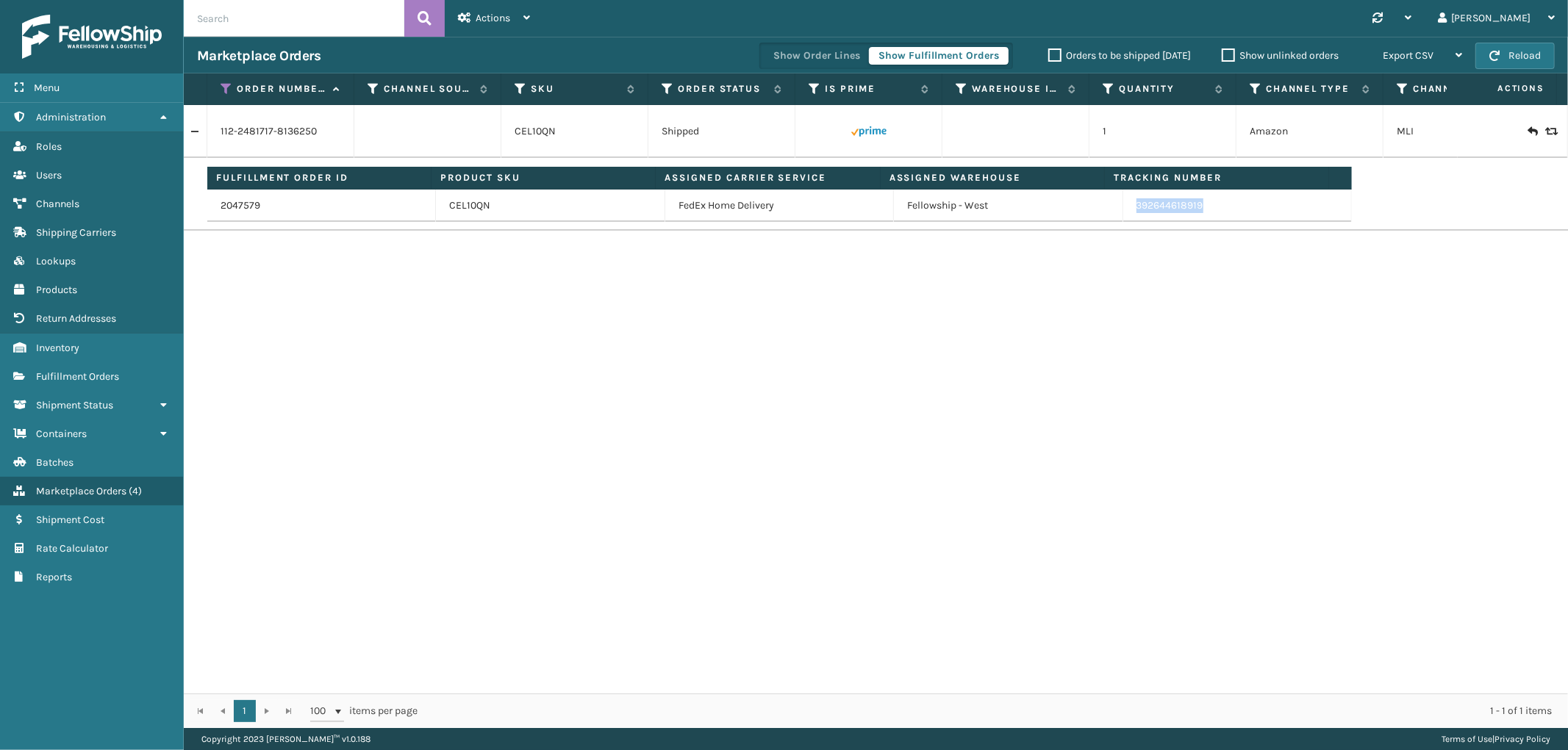
drag, startPoint x: 1197, startPoint y: 210, endPoint x: 1127, endPoint y: 209, distance: 70.0
click at [1127, 209] on td "392644618919" at bounding box center [1237, 206] width 229 height 32
click at [221, 90] on icon at bounding box center [227, 89] width 12 height 13
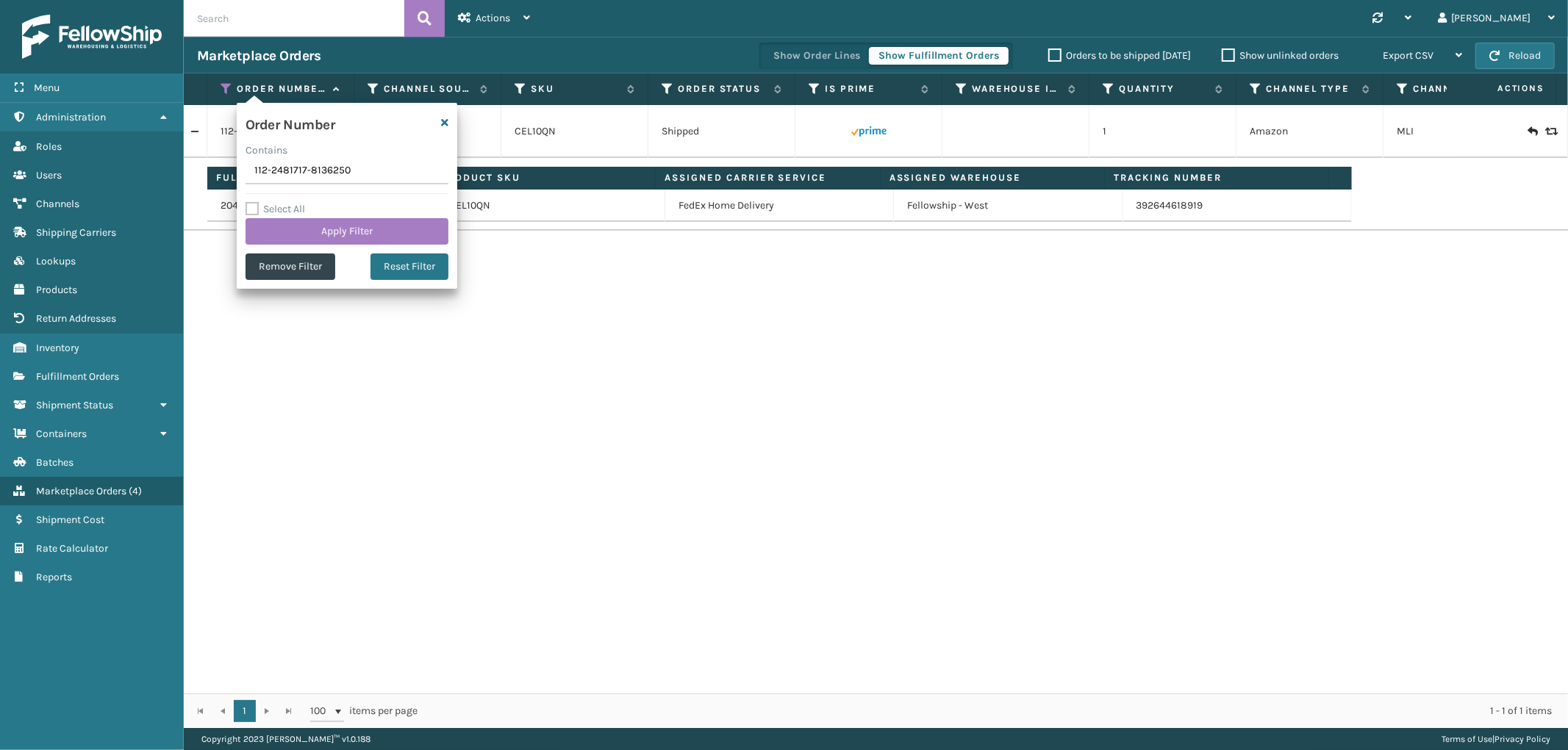
click at [266, 174] on input "112-2481717-8136250" at bounding box center [347, 171] width 203 height 27
type input "113-5947573-2945852"
click at [276, 221] on button "Apply Filter" at bounding box center [347, 232] width 203 height 27
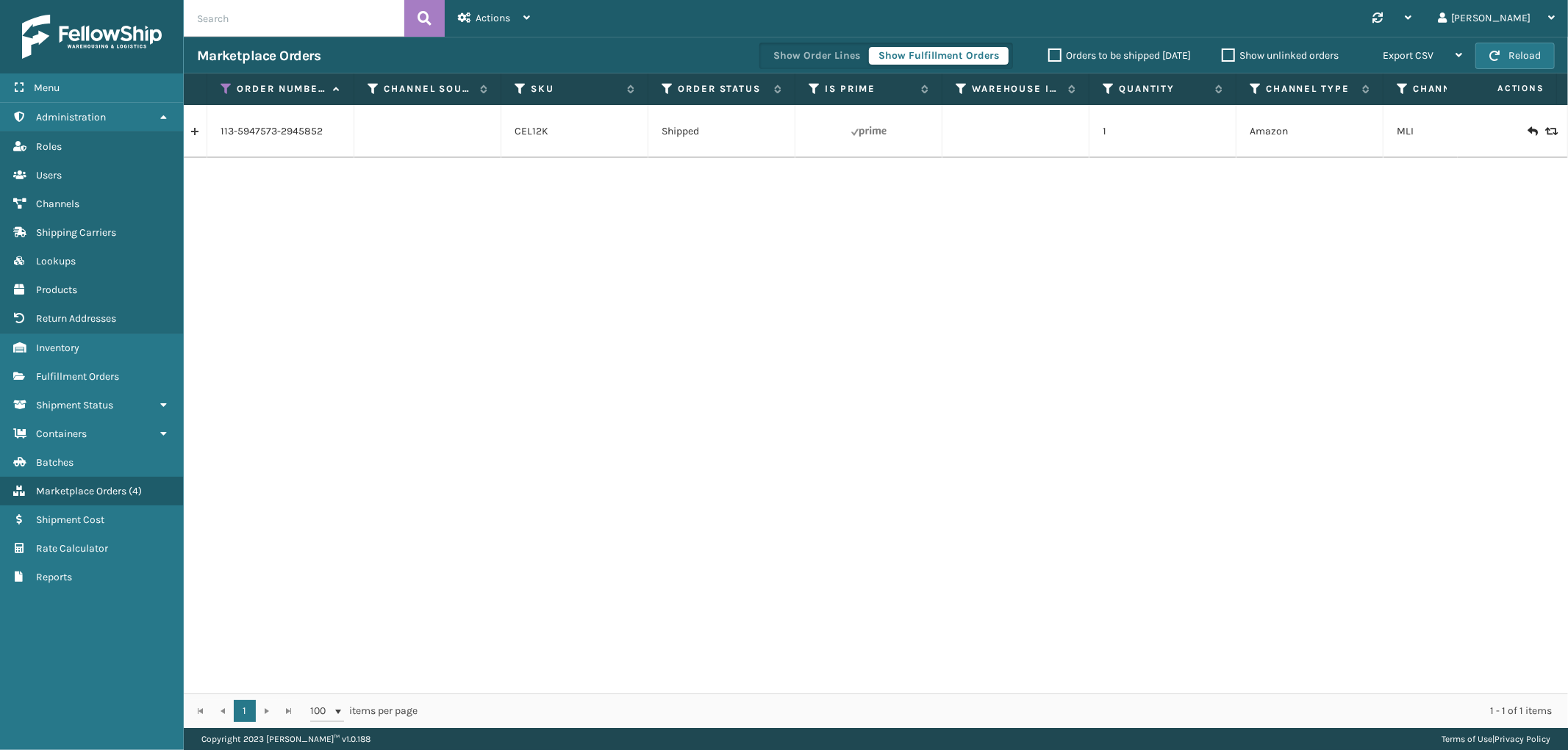
click at [198, 131] on link at bounding box center [195, 131] width 23 height 24
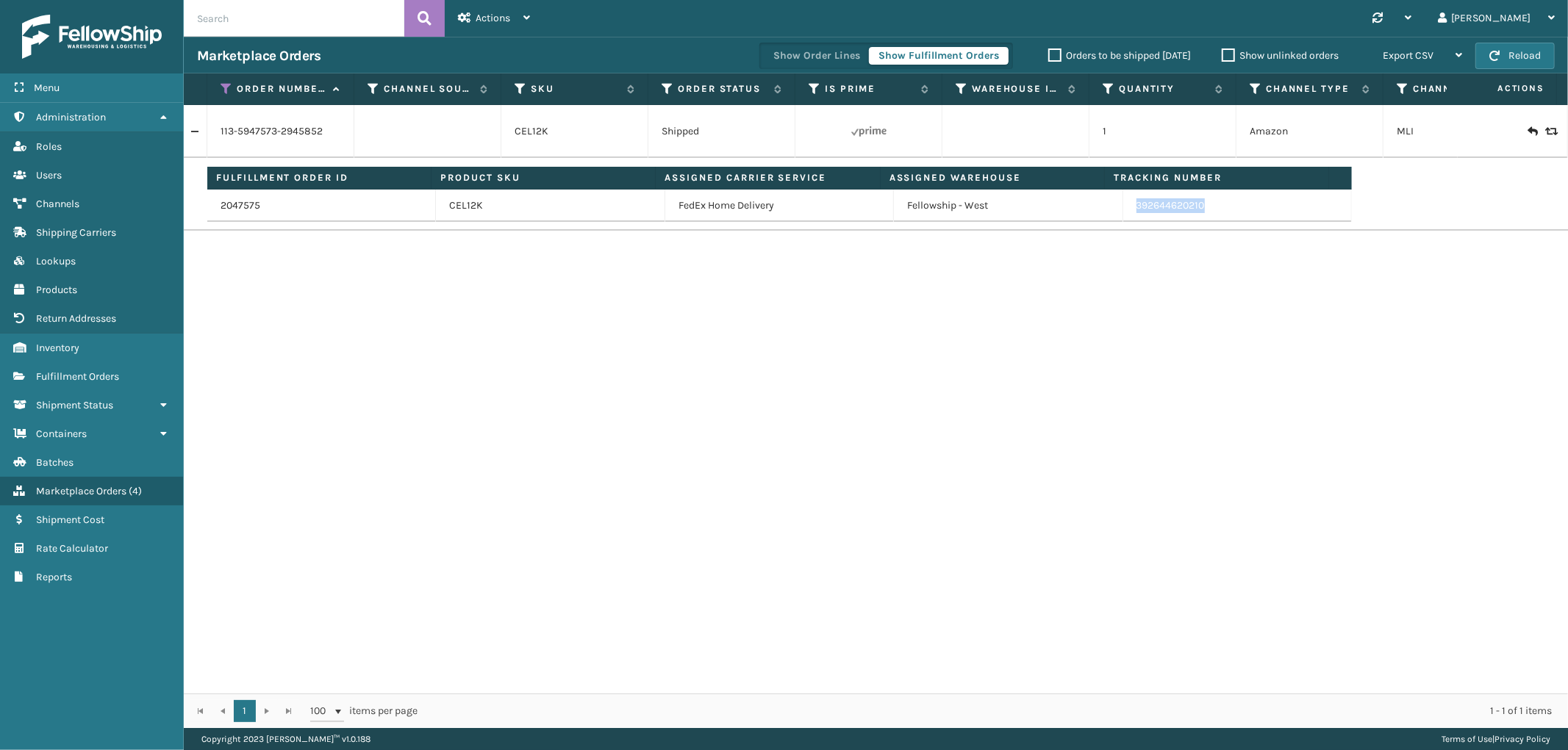
drag, startPoint x: 1203, startPoint y: 213, endPoint x: 1122, endPoint y: 222, distance: 81.5
click at [1123, 222] on td "392644620210" at bounding box center [1237, 206] width 229 height 32
click at [224, 87] on icon at bounding box center [227, 89] width 12 height 13
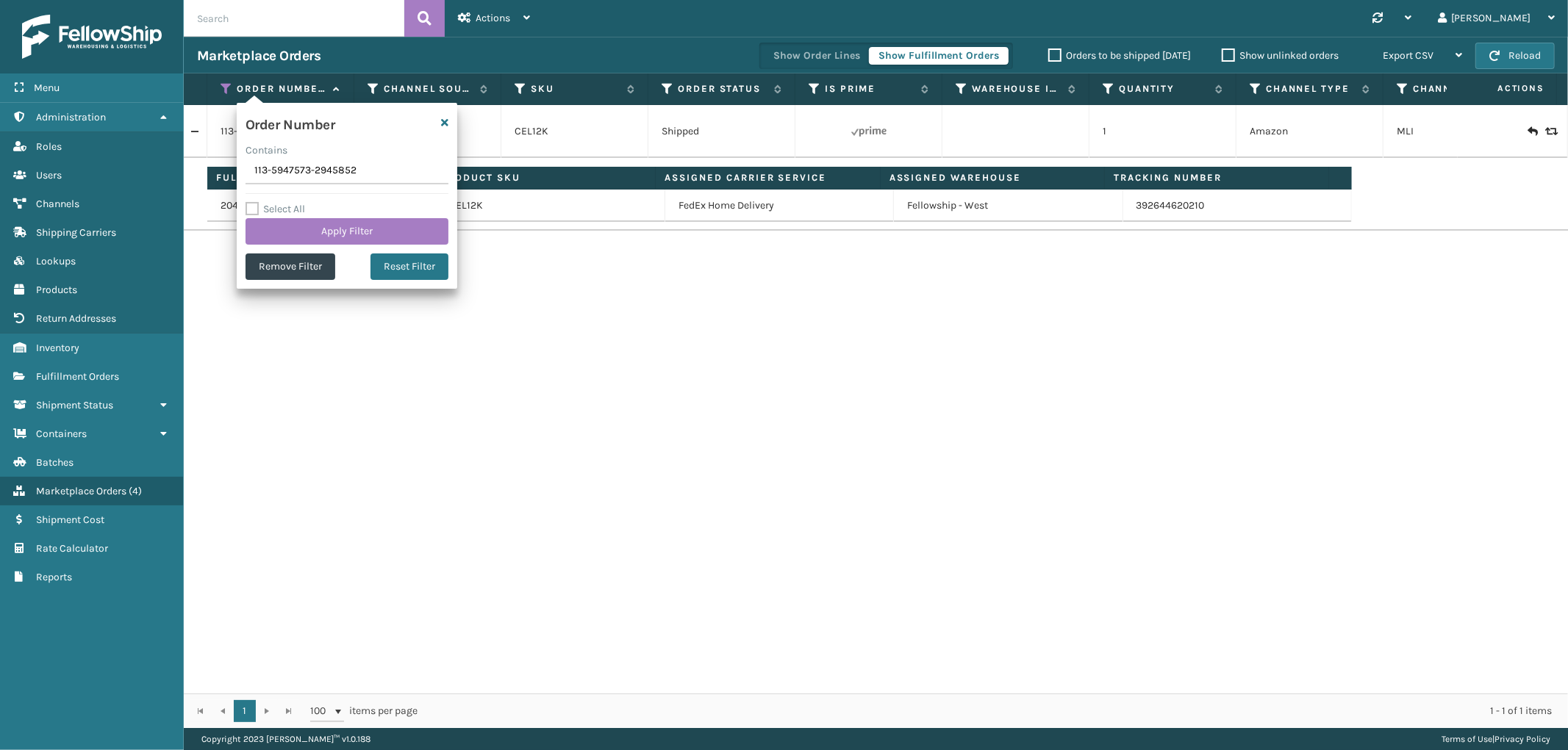
click at [266, 156] on label "Contains" at bounding box center [266, 150] width 42 height 15
click at [266, 158] on input "113-5947573-2945852" at bounding box center [347, 171] width 203 height 27
click at [278, 174] on input "113-5947573-2945852" at bounding box center [347, 171] width 203 height 27
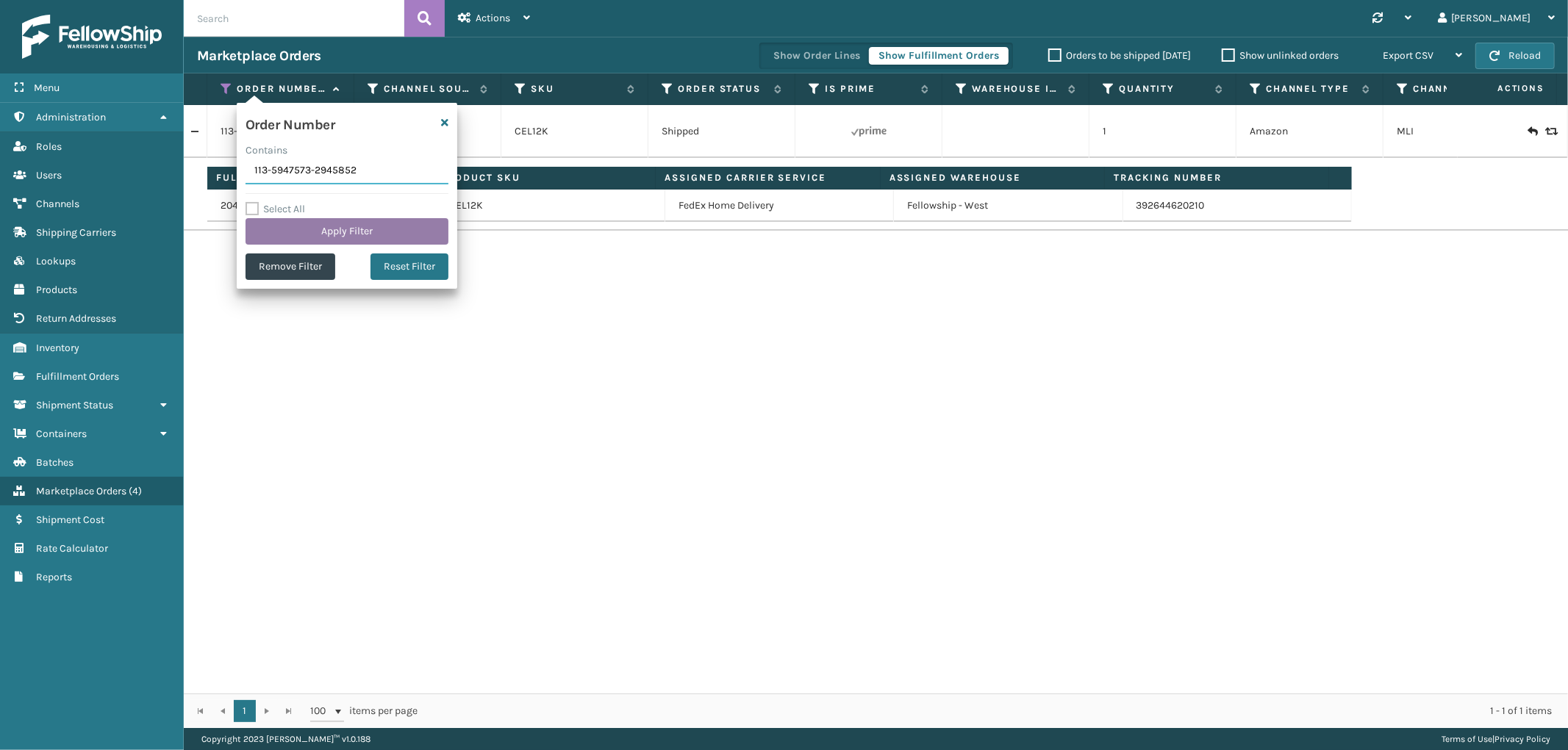
paste input "1-7611201-5157840"
type input "111-7611201-5157840"
click at [291, 231] on button "Apply Filter" at bounding box center [347, 232] width 203 height 27
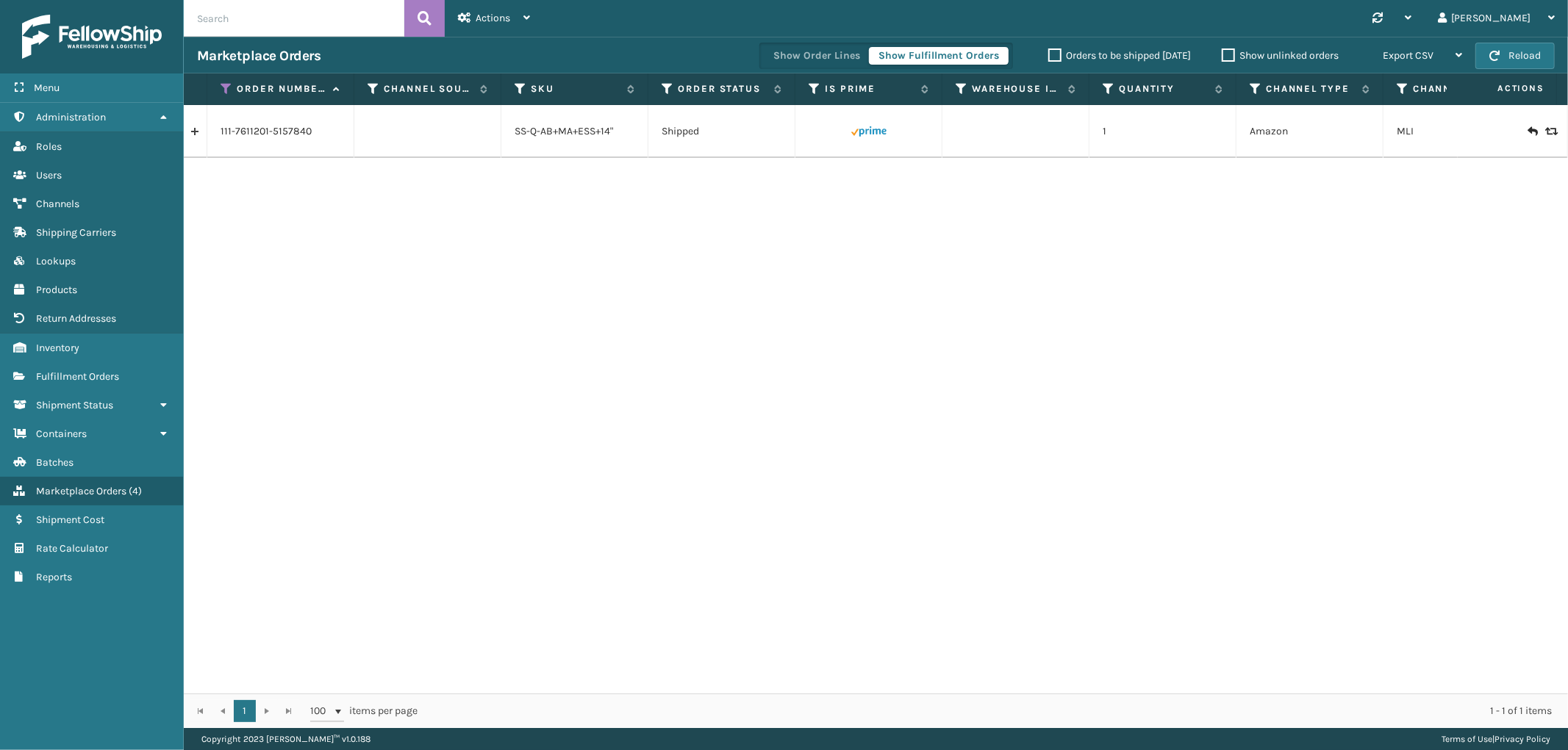
click at [196, 136] on link at bounding box center [195, 131] width 23 height 24
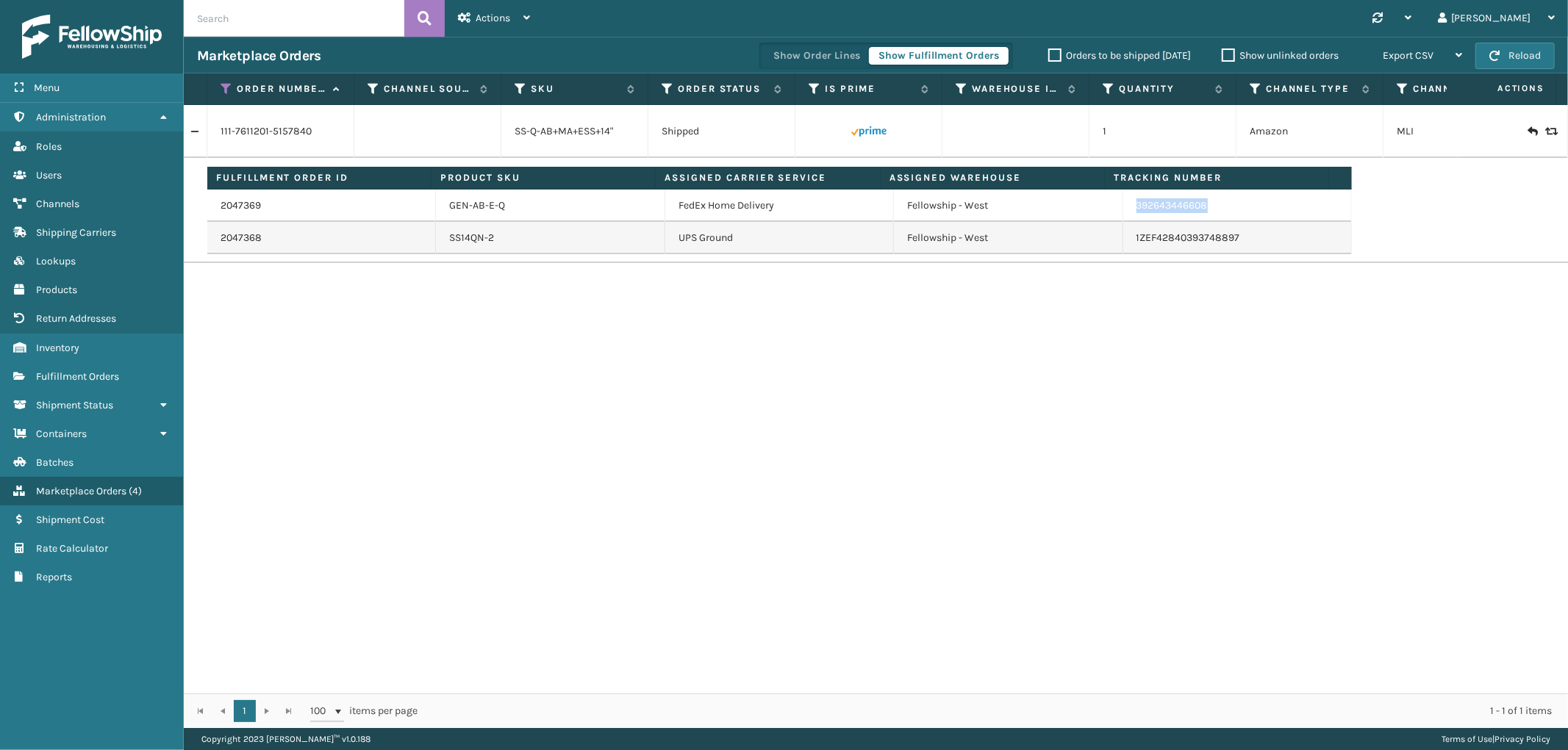
drag, startPoint x: 1246, startPoint y: 215, endPoint x: 1117, endPoint y: 214, distance: 129.0
click at [1123, 214] on td "392643446608" at bounding box center [1237, 206] width 229 height 32
click at [226, 85] on icon at bounding box center [227, 89] width 12 height 13
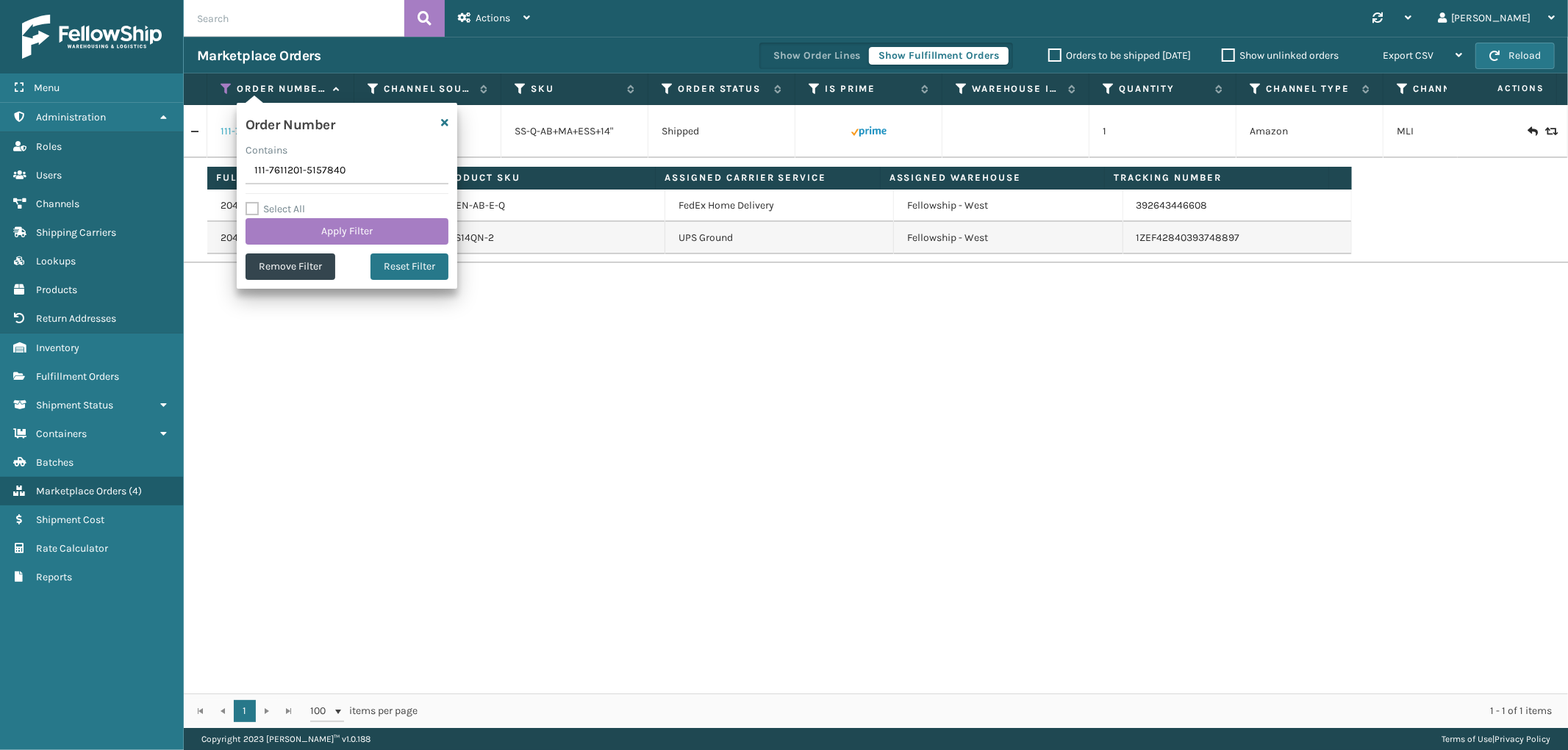
click at [260, 174] on input "111-7611201-5157840" at bounding box center [347, 171] width 203 height 27
type input "111-7611201-5157840"
click at [278, 246] on div "Order Number Contains 111-7611201-5157840 Select All Apply Filter Remove Filter…" at bounding box center [347, 195] width 221 height 186
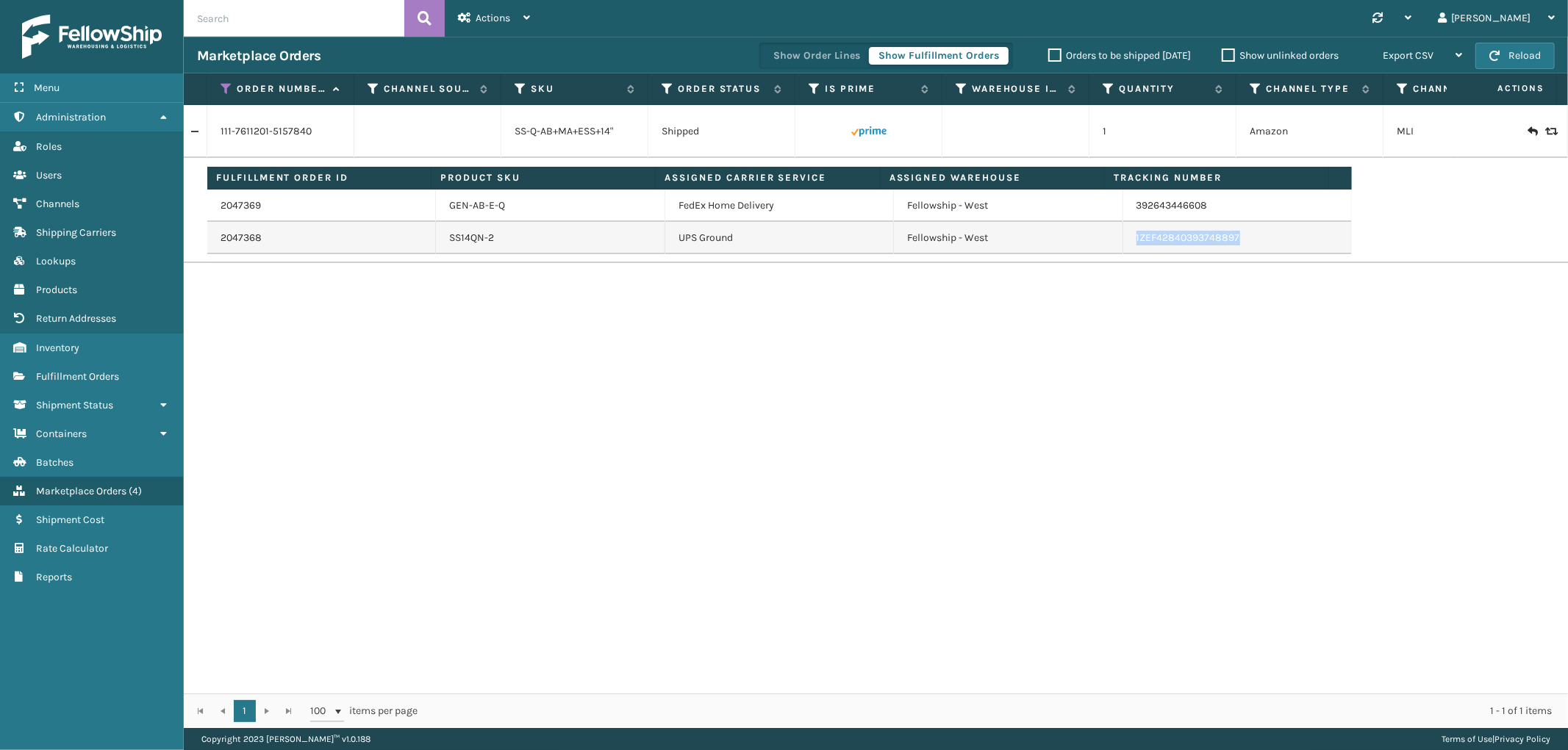
drag, startPoint x: 1252, startPoint y: 246, endPoint x: 1126, endPoint y: 251, distance: 126.1
click at [1126, 251] on td "1ZEF42840393748897" at bounding box center [1237, 238] width 229 height 32
click at [225, 90] on icon at bounding box center [227, 89] width 12 height 13
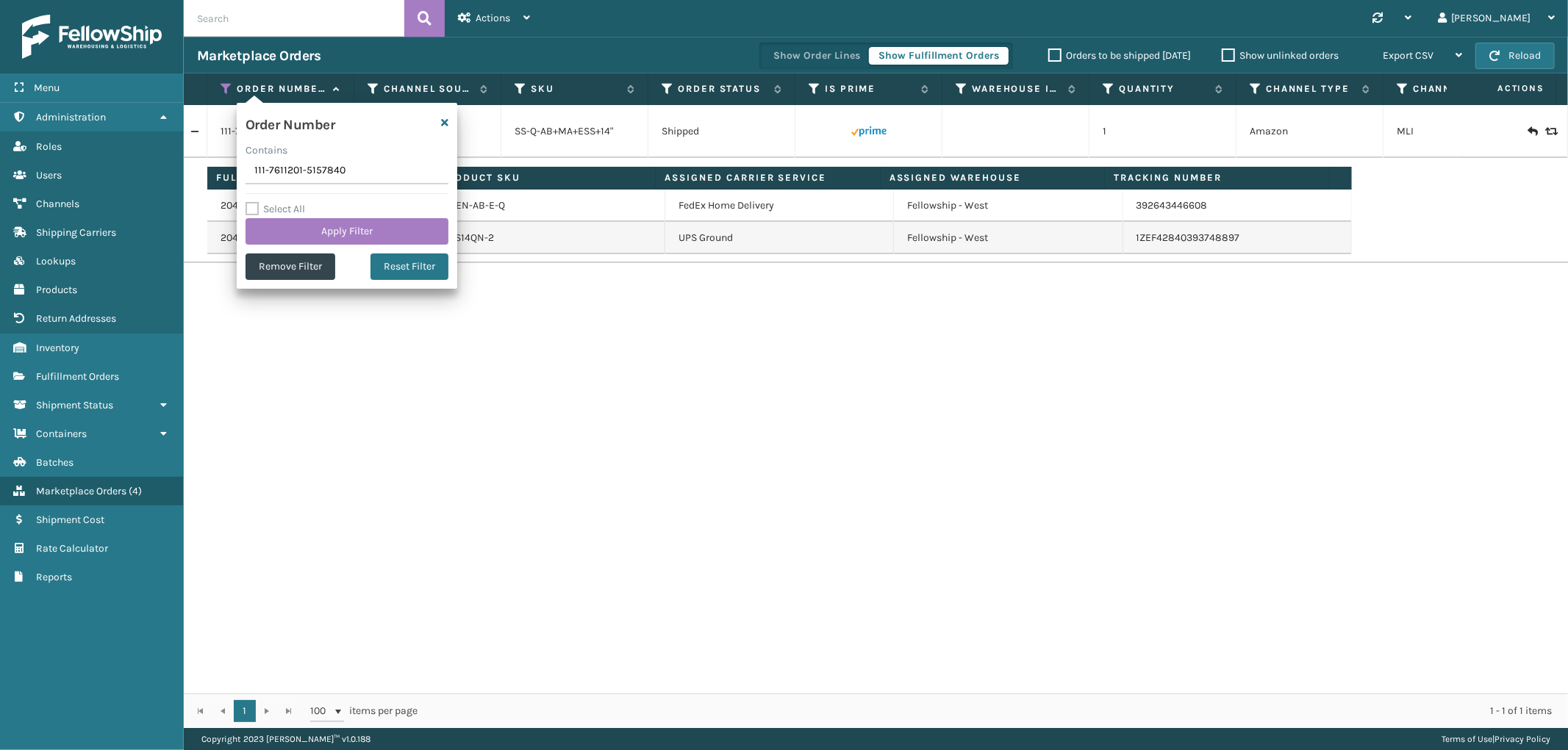
click at [269, 173] on input "111-7611201-5157840" at bounding box center [347, 171] width 203 height 27
type input "111-9908299-1394609"
click at [265, 231] on button "Apply Filter" at bounding box center [347, 232] width 203 height 27
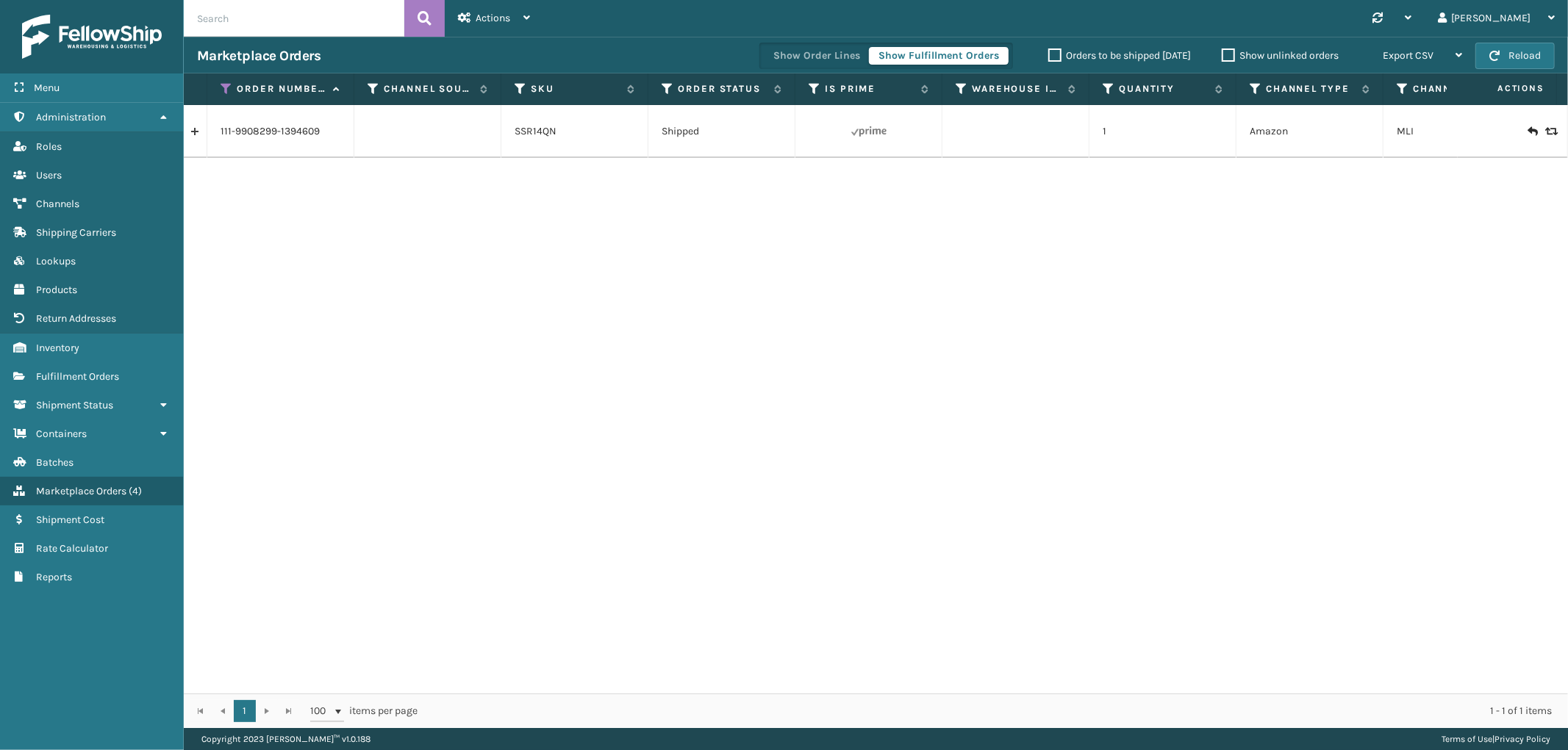
click at [195, 128] on link at bounding box center [195, 131] width 23 height 24
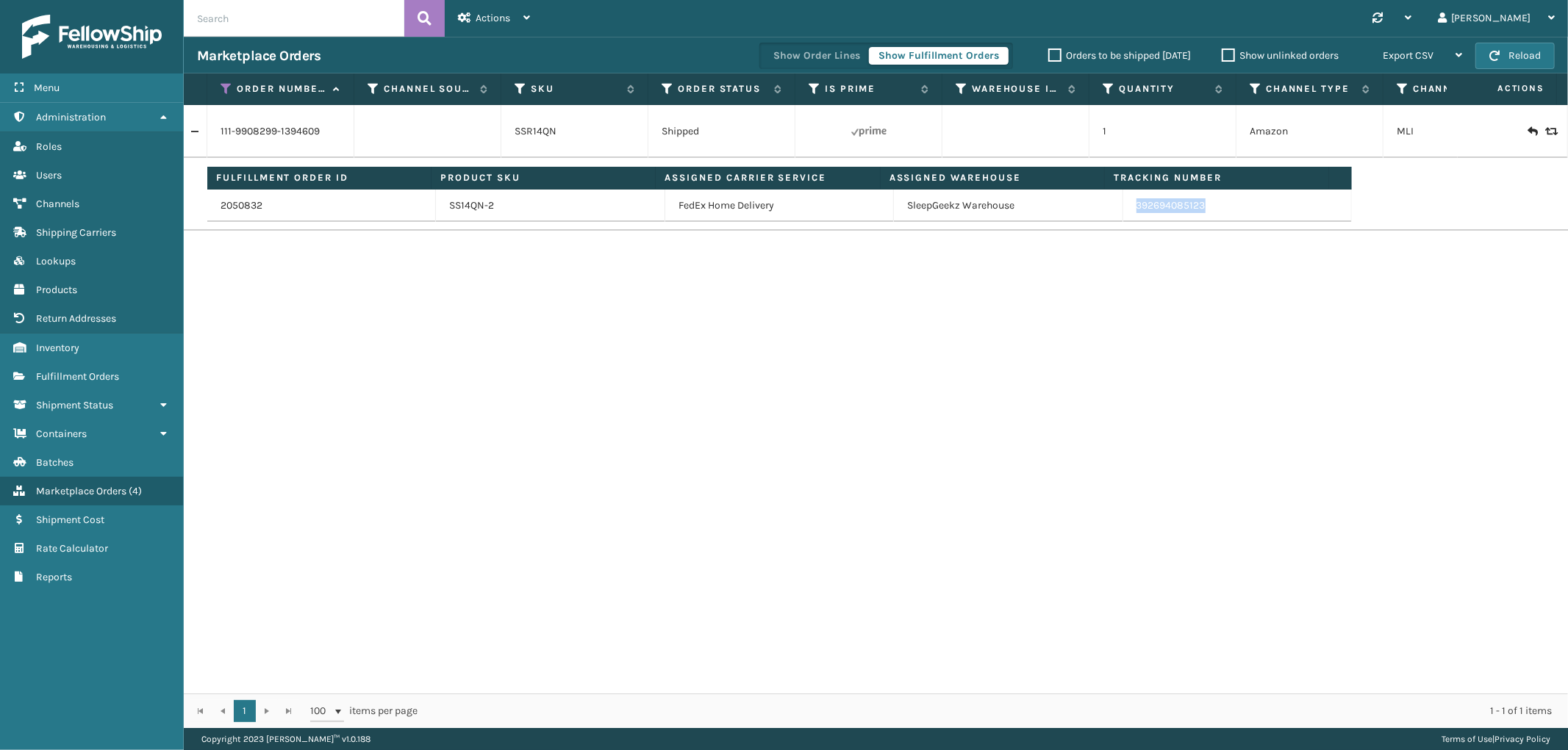
drag, startPoint x: 1204, startPoint y: 213, endPoint x: 1132, endPoint y: 224, distance: 72.8
click at [1127, 223] on td "Fulfillment Order ID Product SKU Assigned Carrier Service Assigned Warehouse Tr…" at bounding box center [924, 194] width 1434 height 73
drag, startPoint x: 1234, startPoint y: 223, endPoint x: 1220, endPoint y: 223, distance: 14.0
click at [1234, 223] on td "Fulfillment Order ID Product SKU Assigned Carrier Service Assigned Warehouse Tr…" at bounding box center [924, 194] width 1434 height 73
drag, startPoint x: 1120, startPoint y: 214, endPoint x: 1213, endPoint y: 214, distance: 93.0
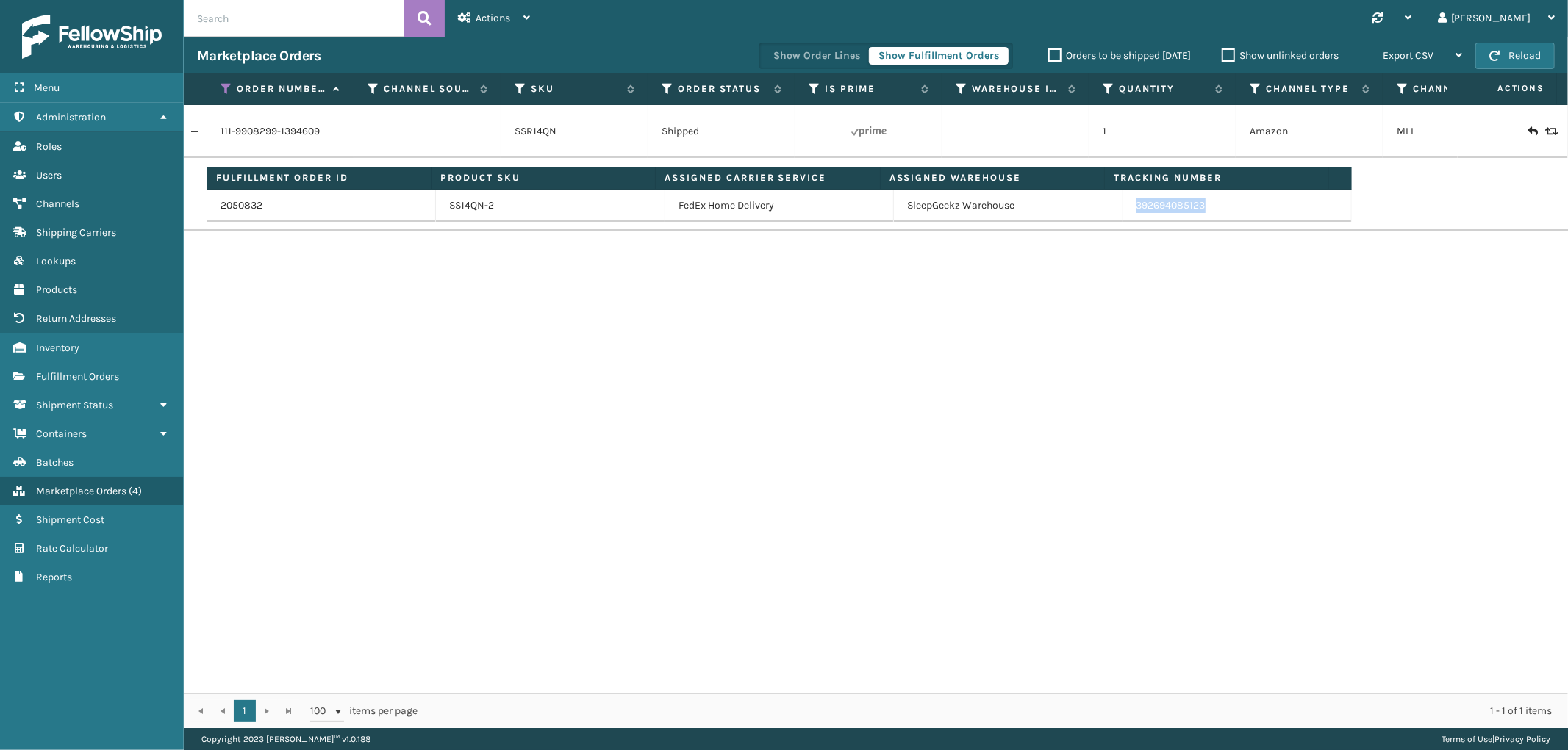
click at [1213, 214] on td "392694085123" at bounding box center [1237, 206] width 229 height 32
click at [229, 94] on icon at bounding box center [227, 89] width 12 height 13
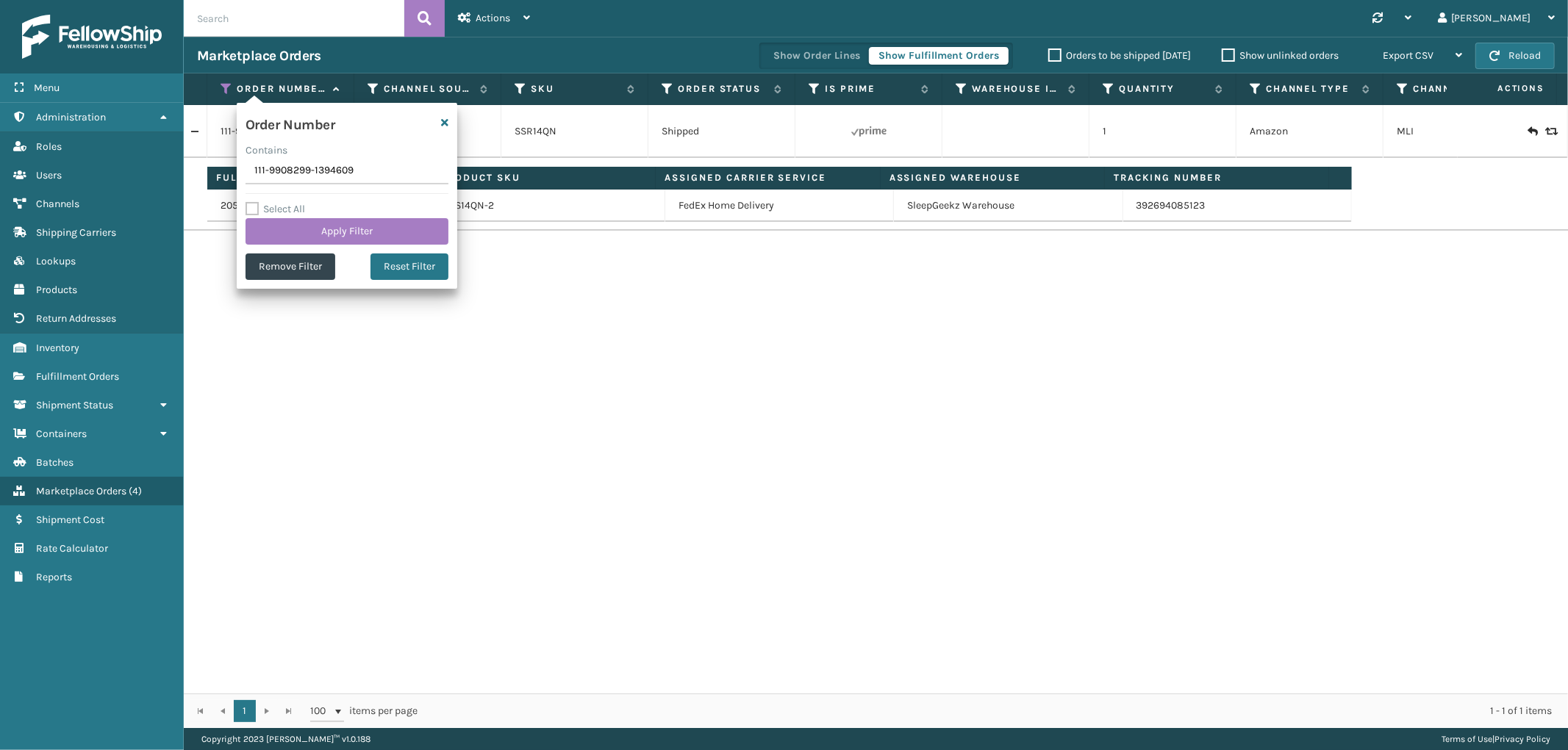
click at [275, 171] on input "111-9908299-1394609" at bounding box center [347, 171] width 203 height 27
type input "114-0738011-1662630"
click at [283, 224] on button "Apply Filter" at bounding box center [347, 232] width 203 height 27
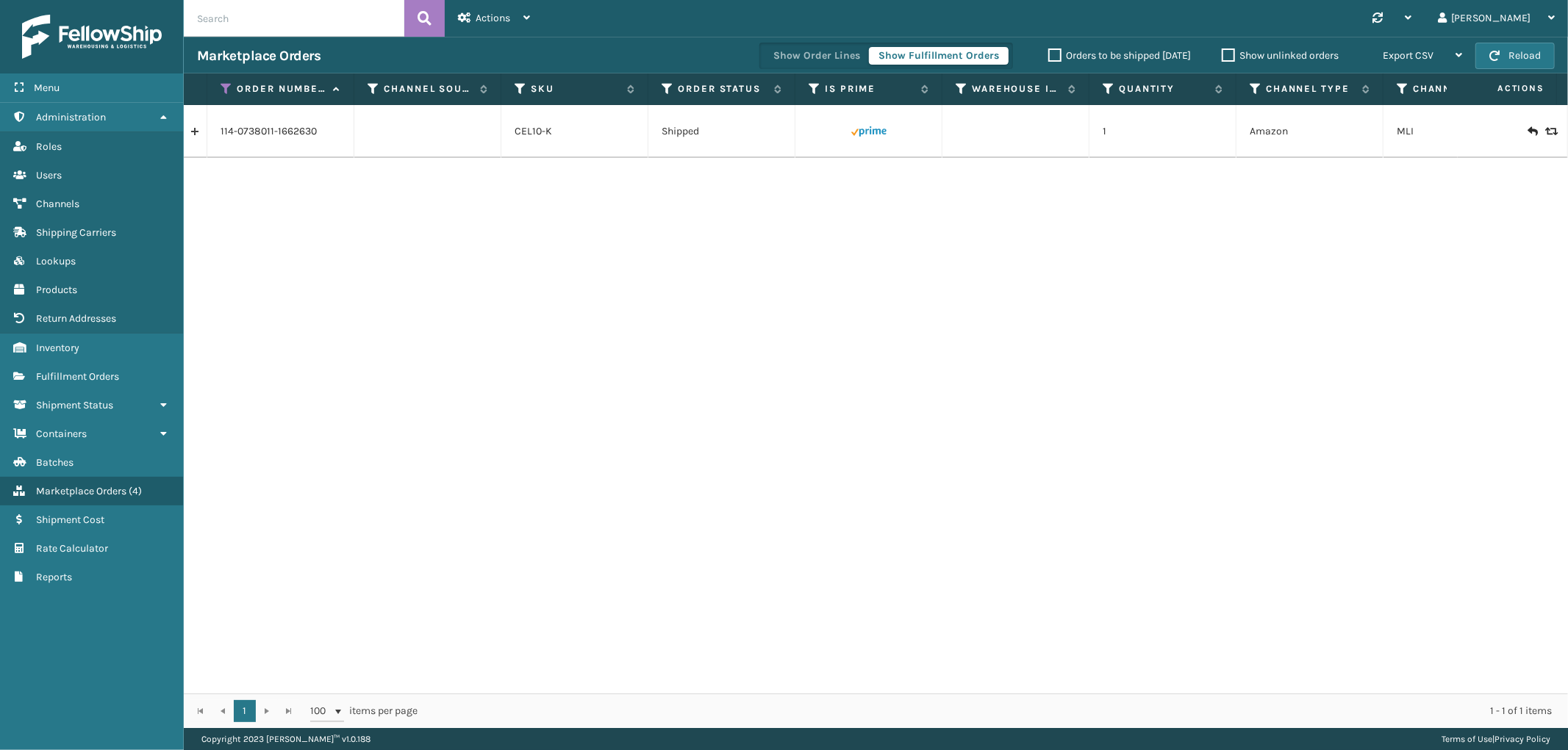
click at [201, 127] on link at bounding box center [195, 131] width 23 height 24
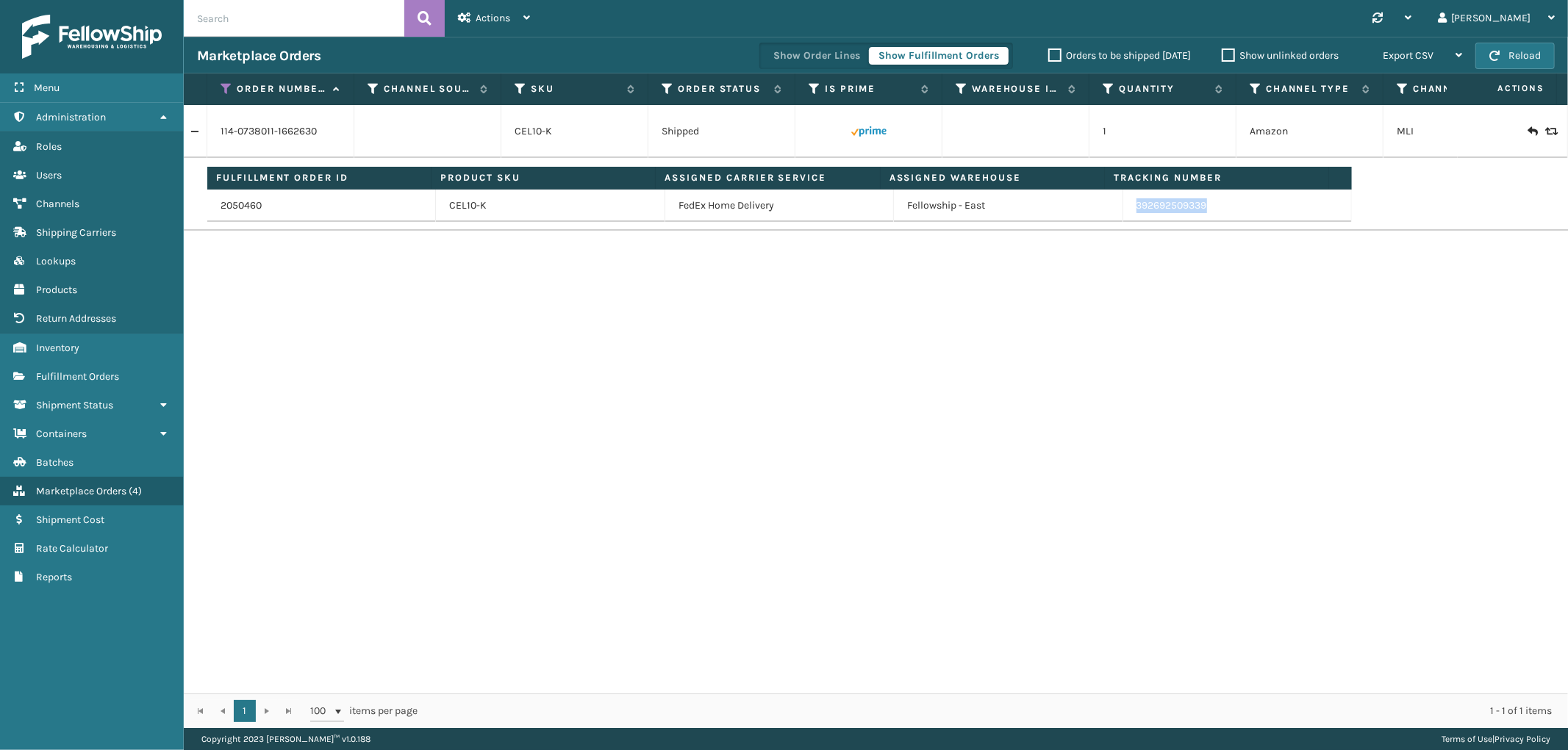
drag, startPoint x: 1226, startPoint y: 206, endPoint x: 1536, endPoint y: 310, distance: 327.0
click at [1123, 215] on td "392692509339" at bounding box center [1237, 206] width 229 height 32
click at [228, 93] on icon at bounding box center [227, 89] width 12 height 13
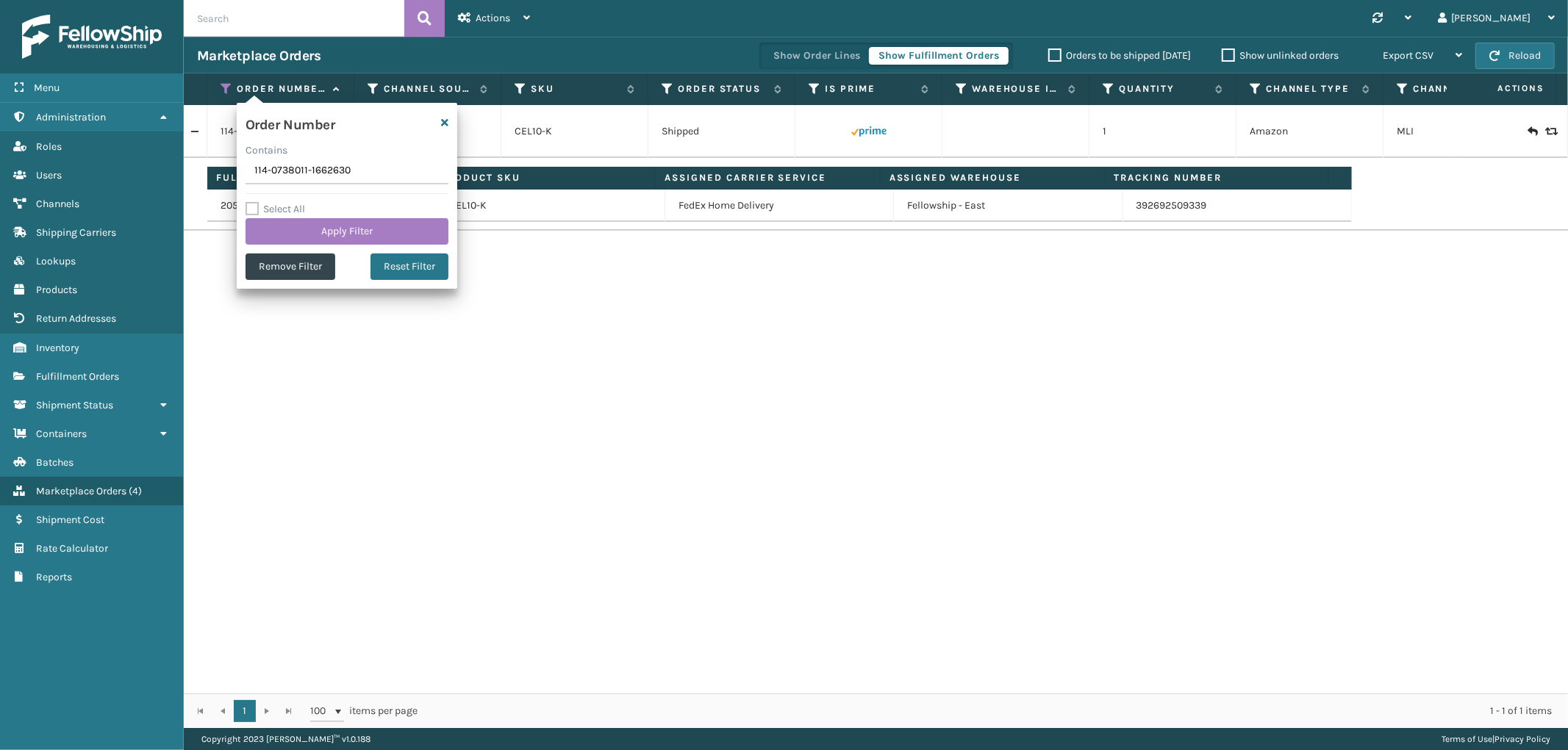
click at [289, 174] on input "114-0738011-1662630" at bounding box center [347, 171] width 203 height 27
type input "114-0652178-2167448"
click at [300, 229] on button "Apply Filter" at bounding box center [347, 232] width 203 height 27
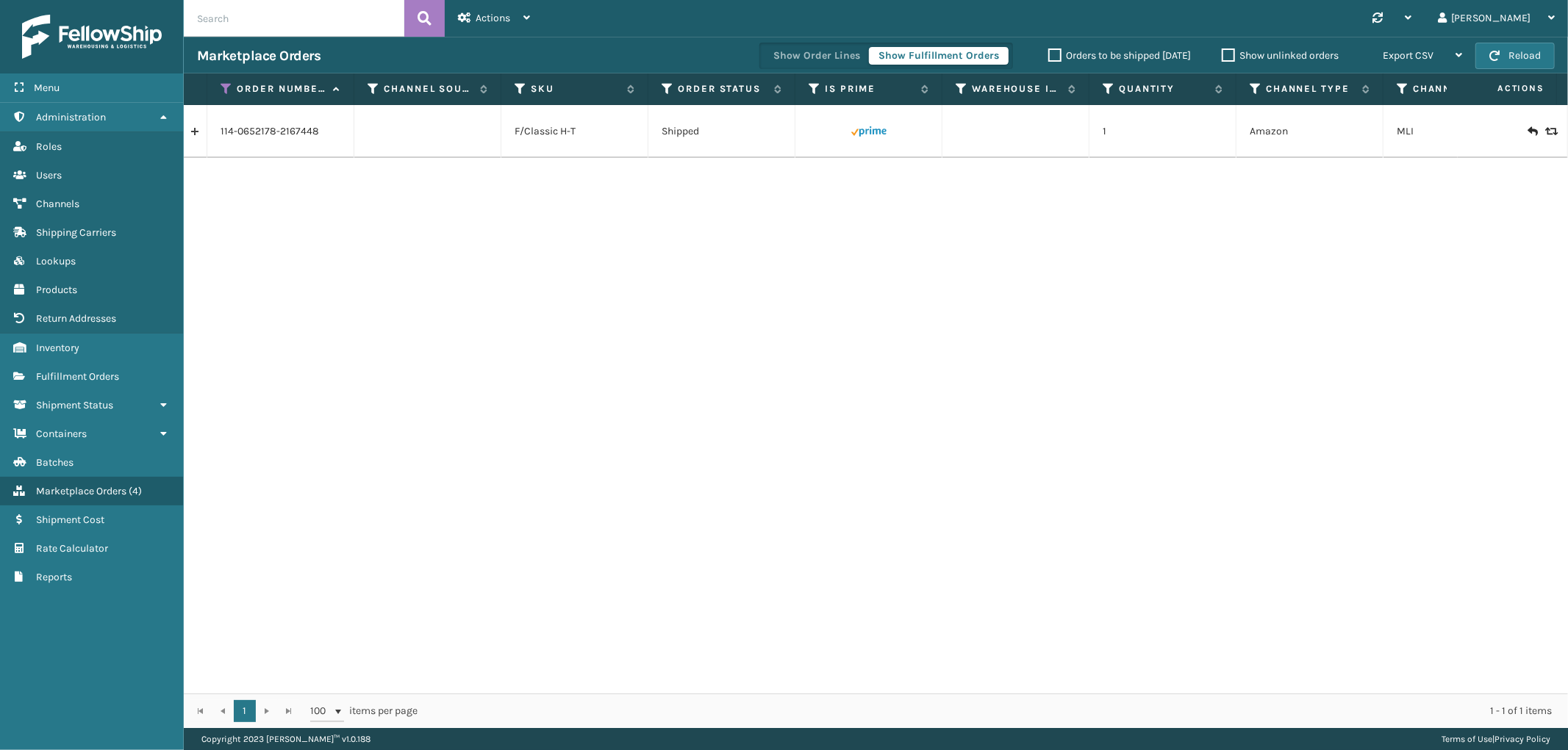
click at [202, 128] on link at bounding box center [195, 131] width 23 height 24
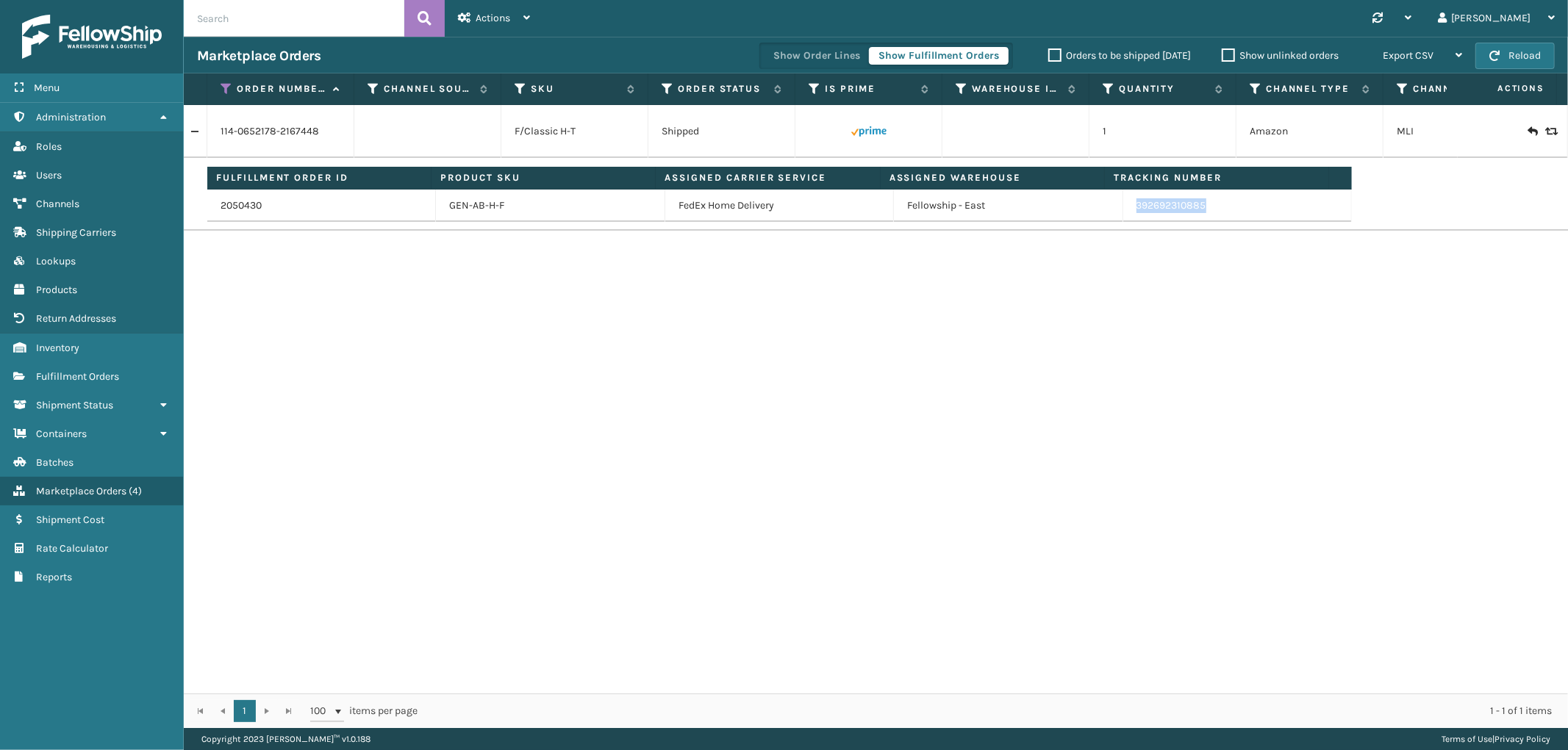
drag, startPoint x: 1211, startPoint y: 213, endPoint x: 1122, endPoint y: 218, distance: 89.1
click at [1123, 218] on td "392692310885" at bounding box center [1237, 206] width 229 height 32
click at [224, 83] on icon at bounding box center [227, 89] width 12 height 13
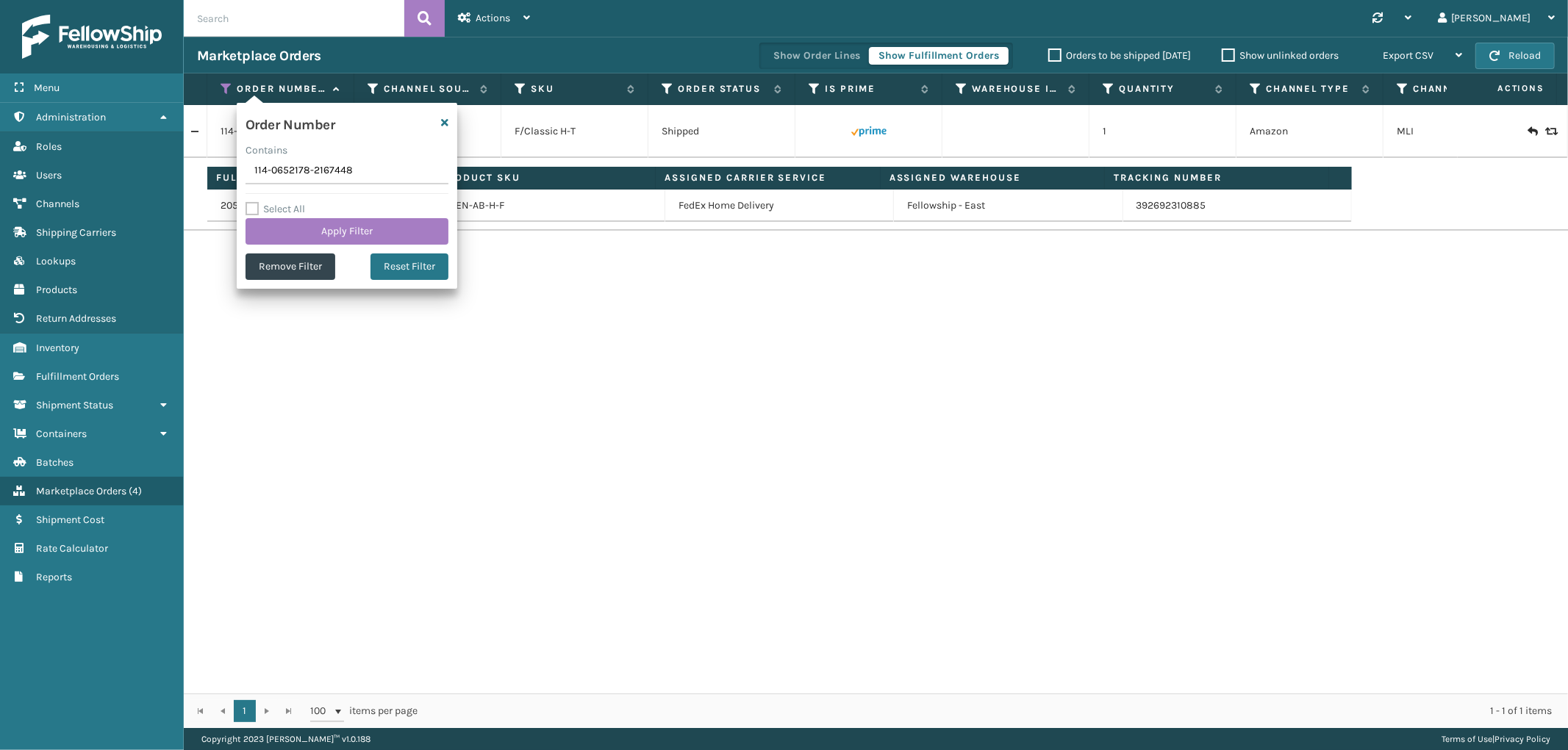
click at [298, 177] on input "114-0652178-2167448" at bounding box center [347, 171] width 203 height 27
type input "112-3044174-9837803"
click at [294, 221] on button "Apply Filter" at bounding box center [347, 232] width 203 height 27
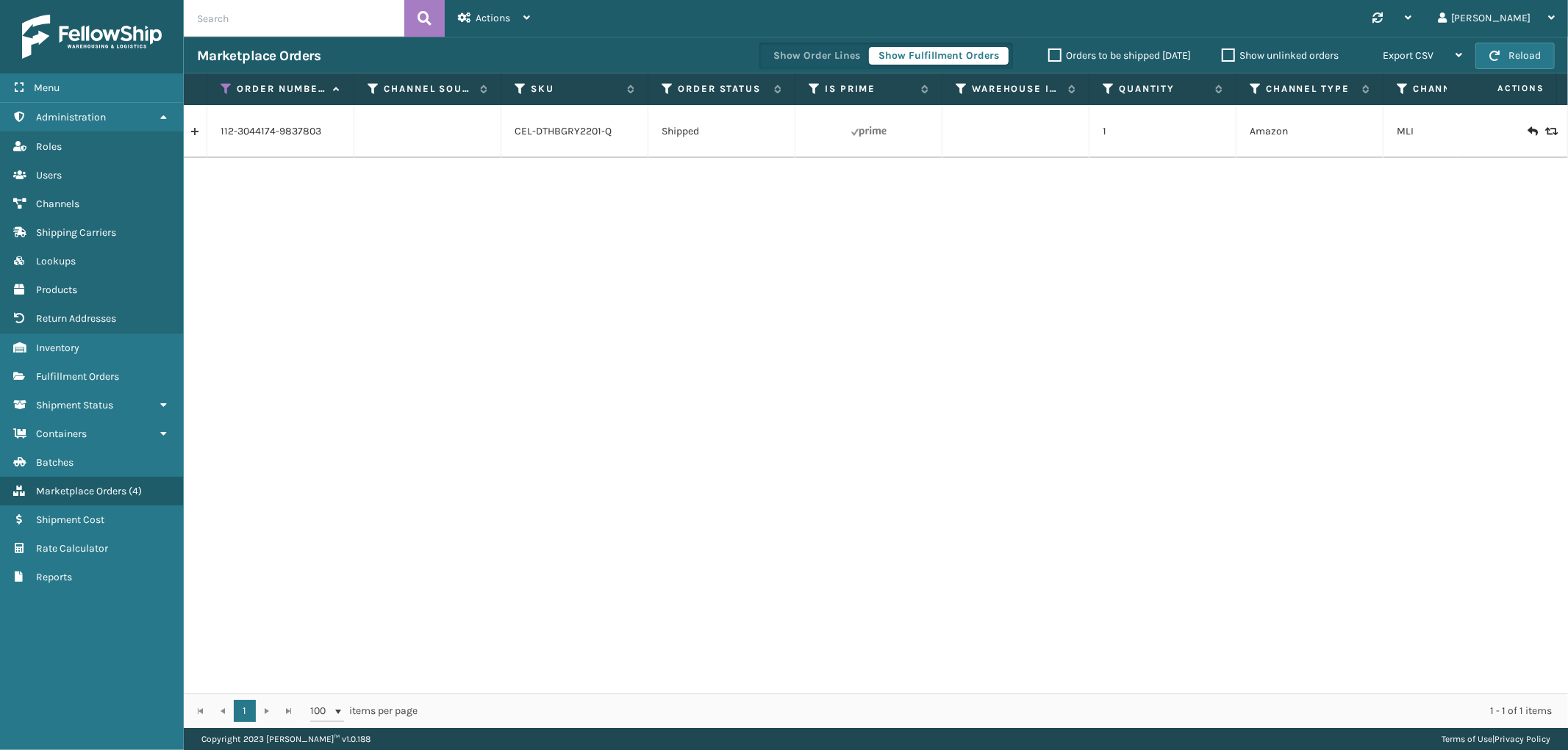
click at [201, 134] on link at bounding box center [195, 131] width 23 height 24
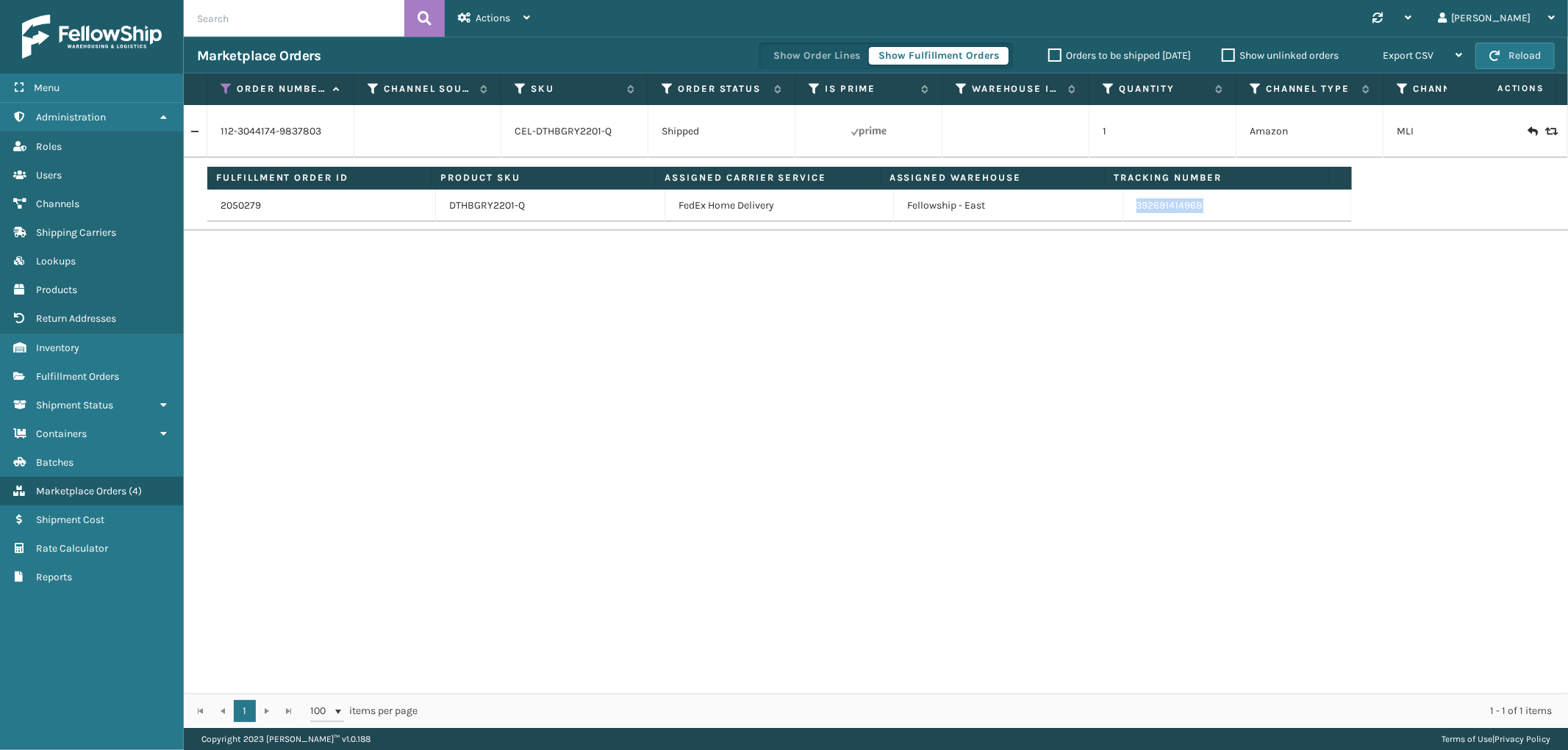
drag, startPoint x: 1201, startPoint y: 218, endPoint x: 1125, endPoint y: 214, distance: 76.1
click at [1125, 214] on td "392691414968" at bounding box center [1237, 206] width 229 height 32
drag, startPoint x: 229, startPoint y: 92, endPoint x: 232, endPoint y: 108, distance: 16.3
click at [229, 92] on icon at bounding box center [227, 89] width 12 height 13
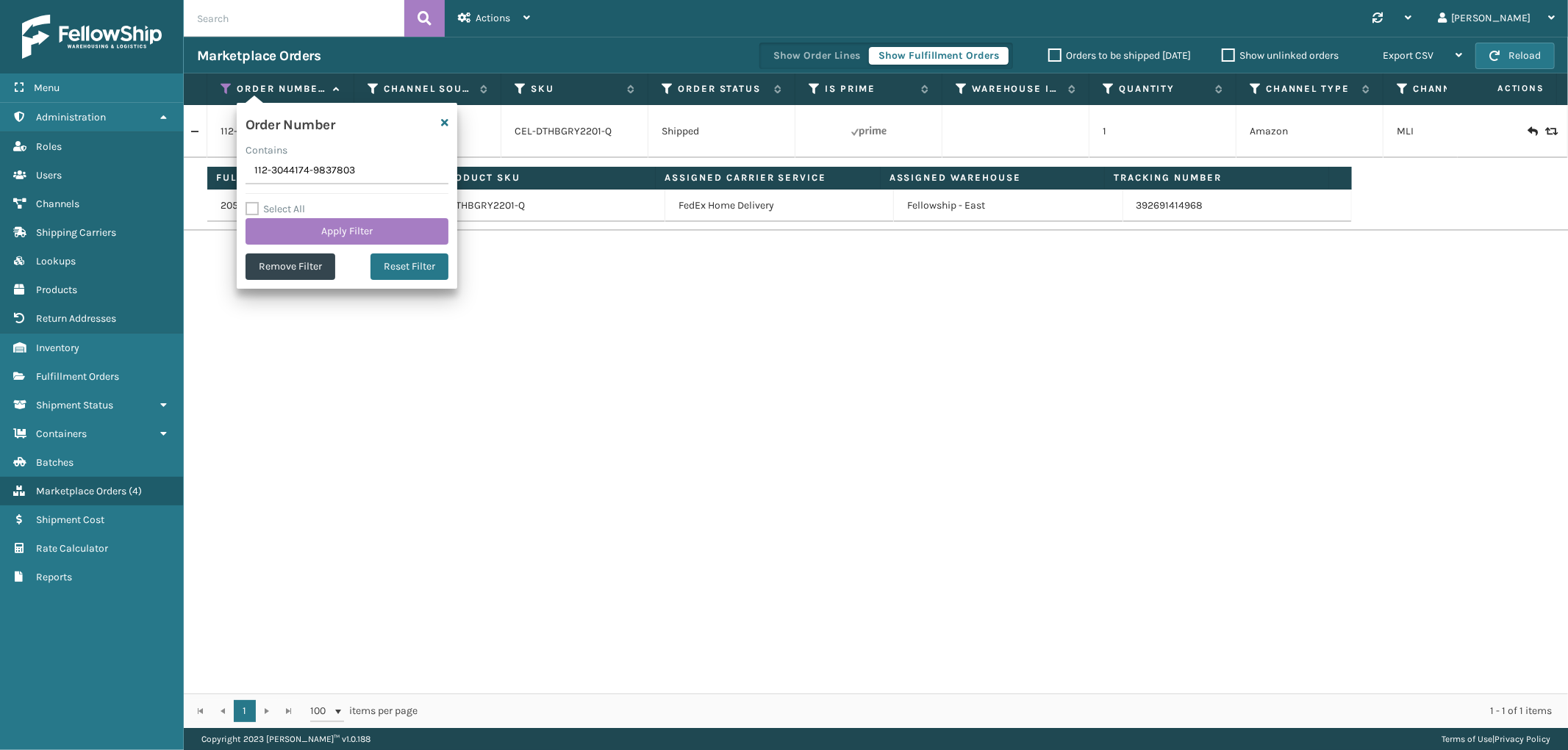
click at [290, 175] on input "112-3044174-9837803" at bounding box center [347, 171] width 203 height 27
type input "114-5861392-1446645"
click at [289, 223] on button "Apply Filter" at bounding box center [347, 232] width 203 height 27
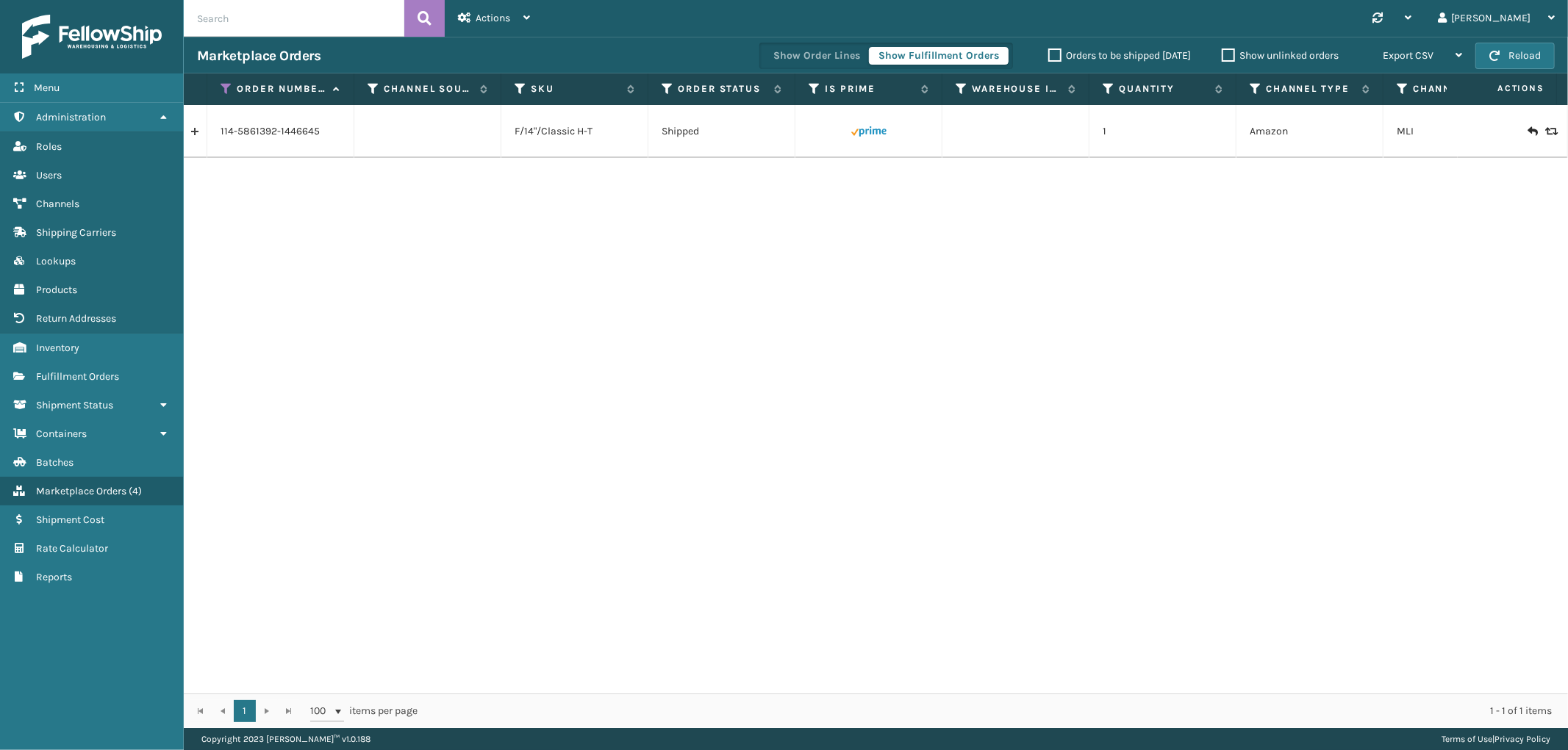
click at [196, 133] on link at bounding box center [195, 131] width 23 height 24
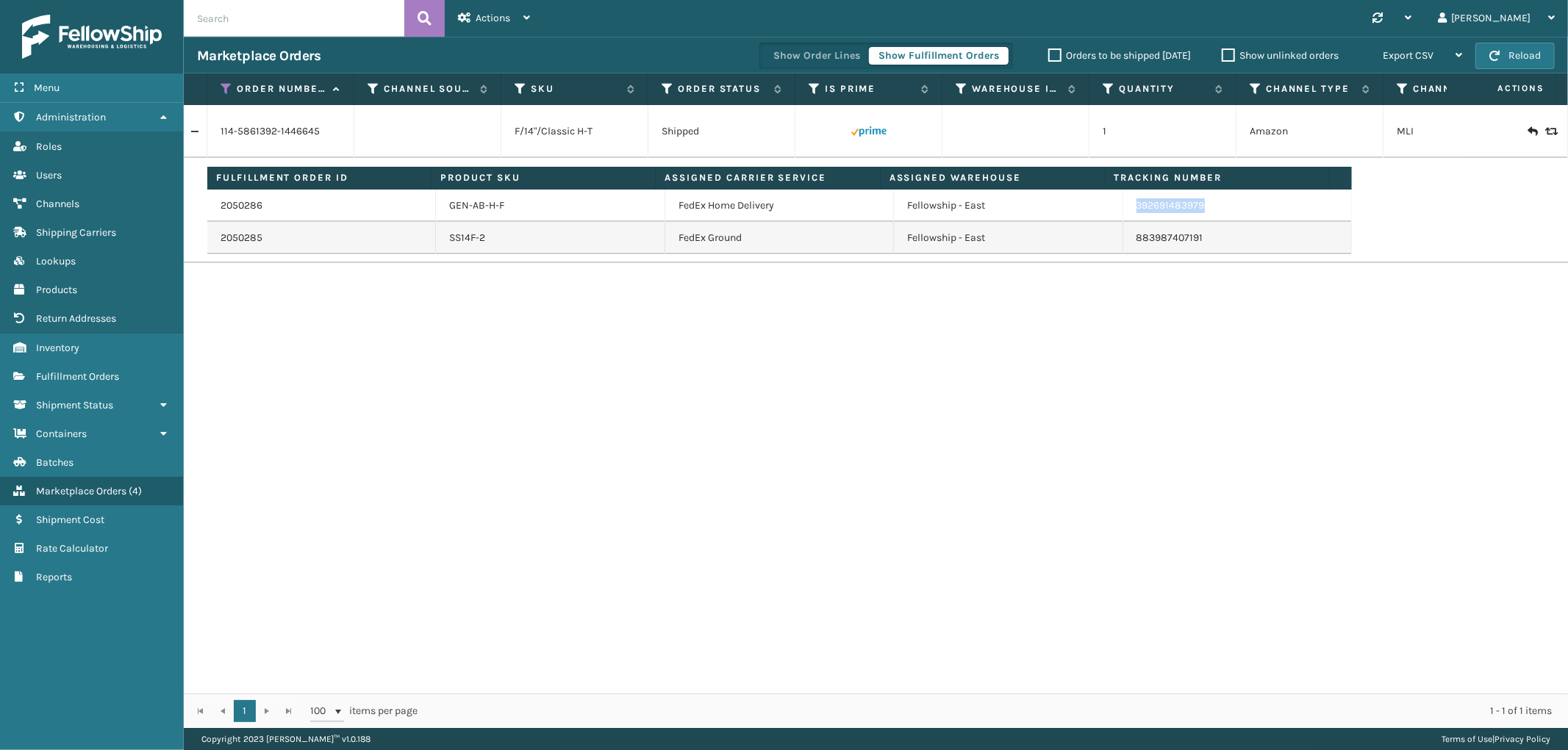
drag, startPoint x: 1204, startPoint y: 209, endPoint x: 1498, endPoint y: 387, distance: 343.7
click at [1127, 223] on tbody "2050286 GEN-AB-H-F FedEx Home Delivery Fellowship - East 392691483979 2050285 S…" at bounding box center [779, 222] width 1144 height 65
click at [1164, 218] on td "392691483979" at bounding box center [1237, 206] width 229 height 32
drag, startPoint x: 1111, startPoint y: 209, endPoint x: 1229, endPoint y: 211, distance: 118.0
click at [1229, 211] on tr "2050286 GEN-AB-H-F FedEx Home Delivery Fellowship - East 392691483979" at bounding box center [779, 206] width 1144 height 32
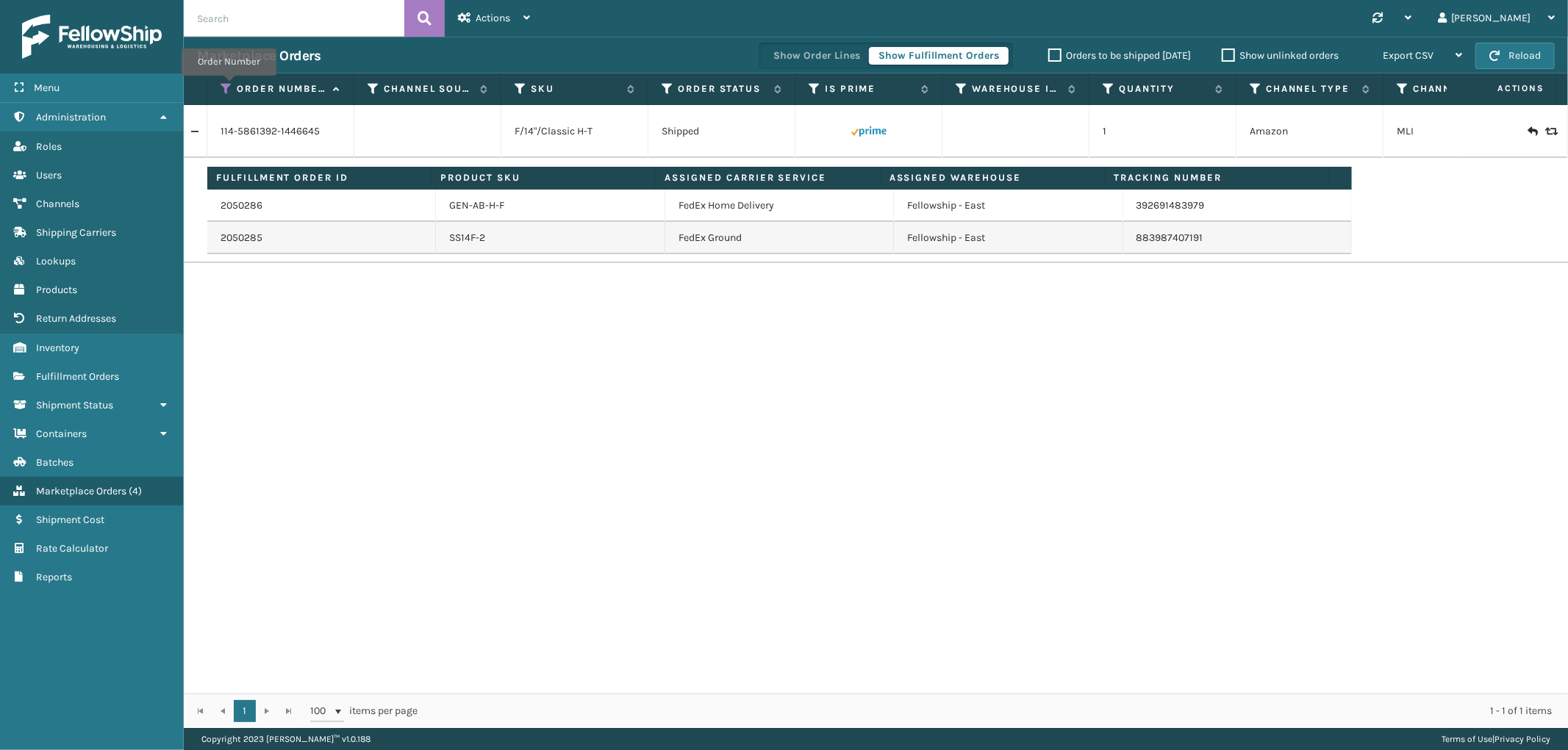
click at [229, 86] on icon at bounding box center [227, 89] width 12 height 13
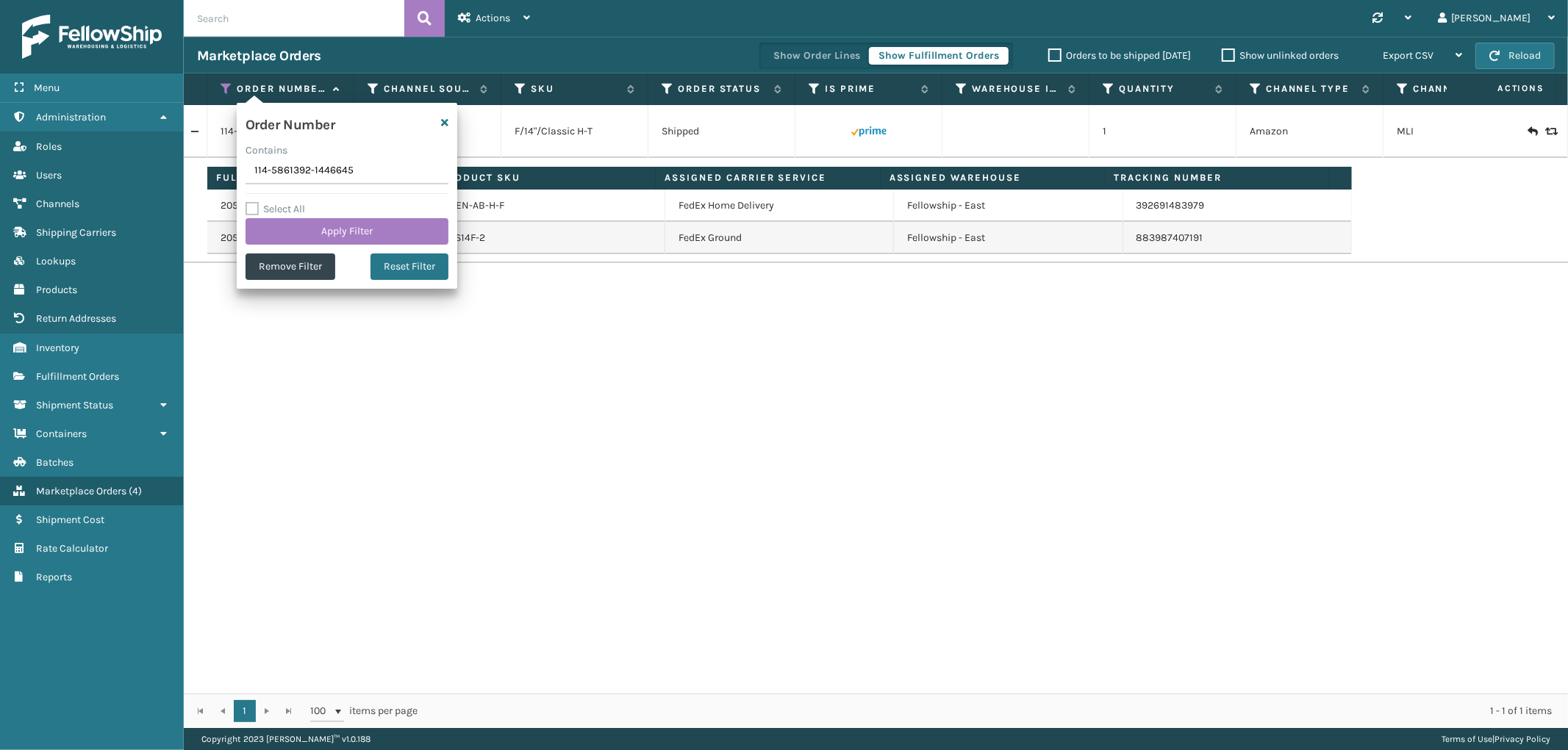
click at [294, 178] on input "114-5861392-1446645" at bounding box center [347, 171] width 203 height 27
type input "114-3960855-4545042"
click at [283, 243] on button "Apply Filter" at bounding box center [347, 232] width 203 height 27
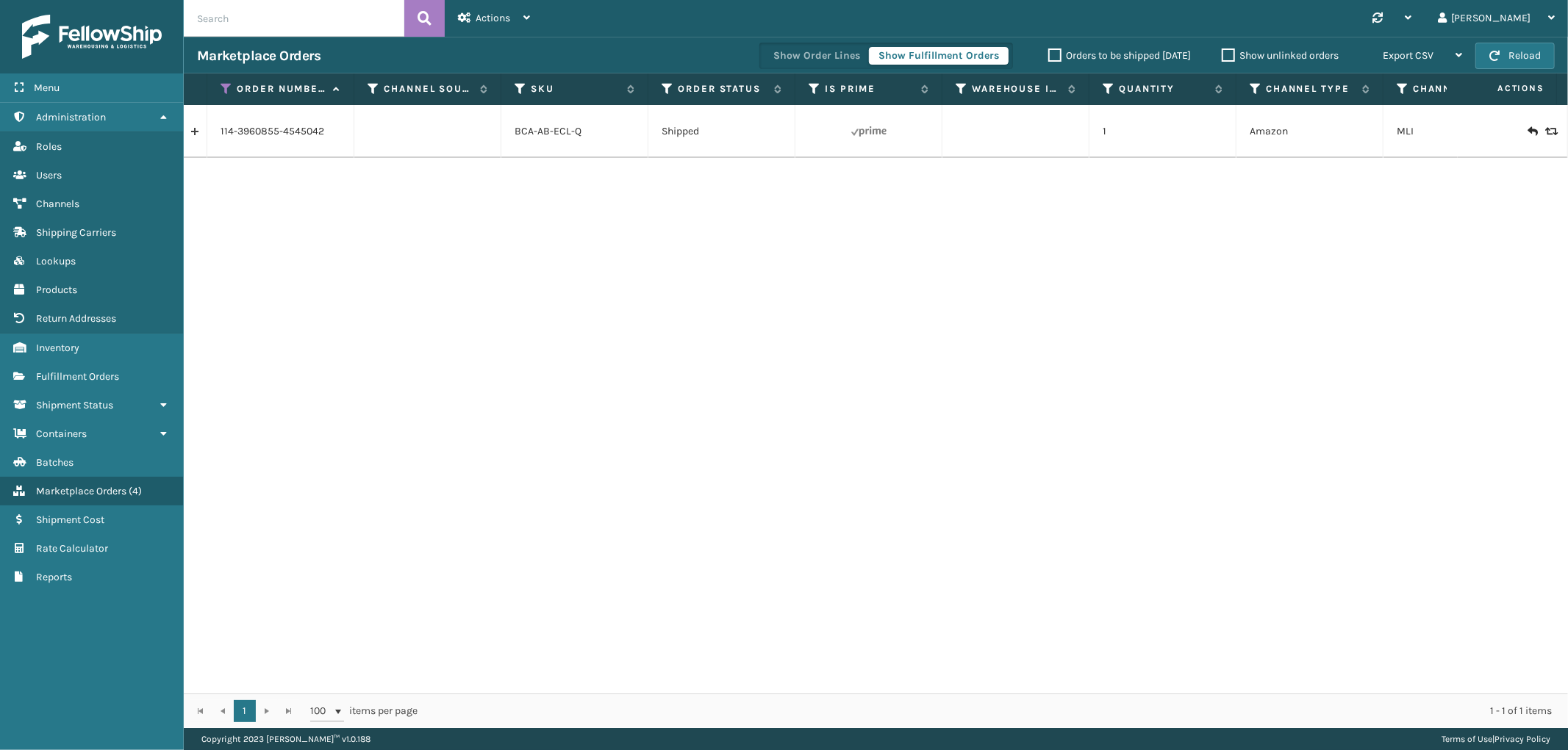
click at [197, 130] on link at bounding box center [195, 131] width 23 height 24
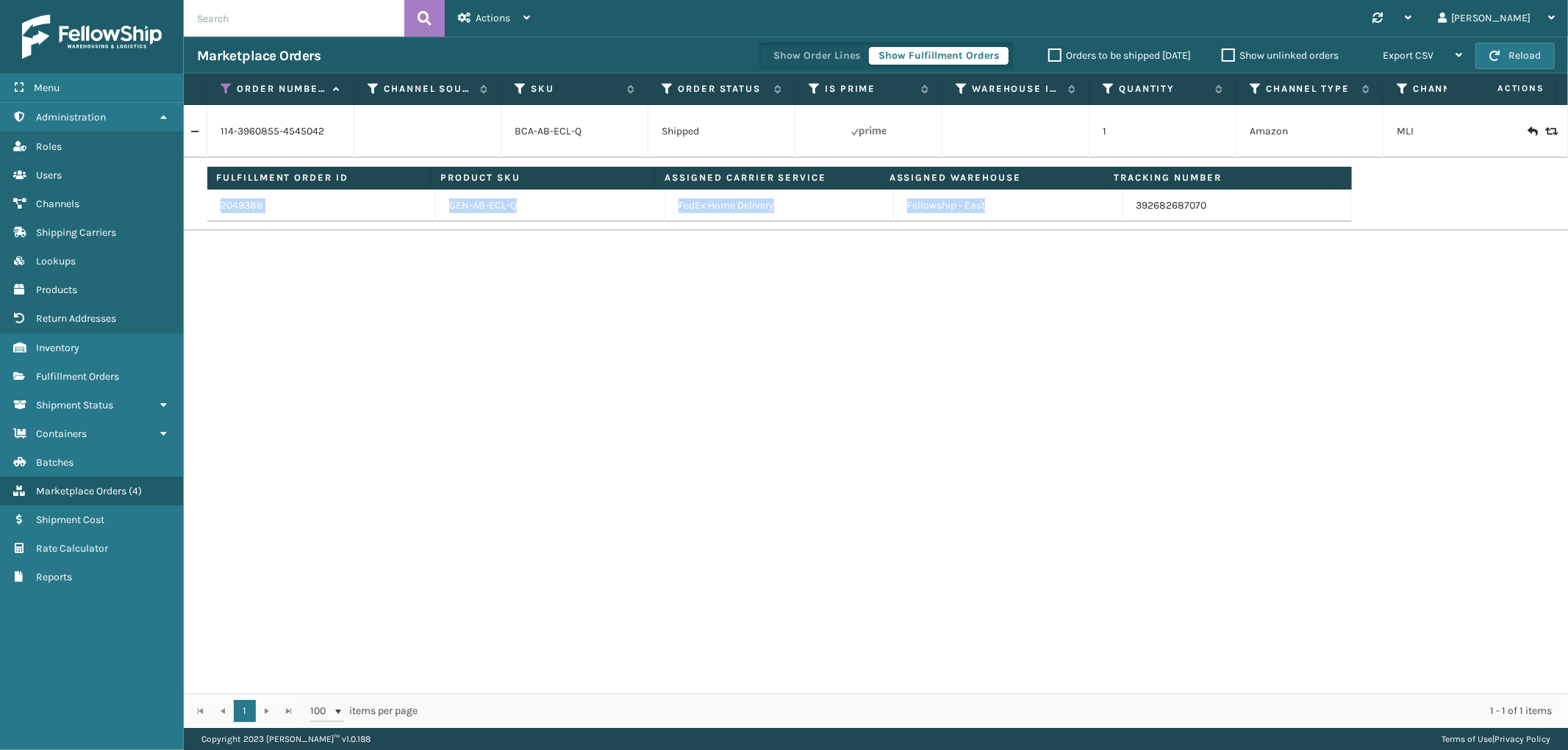
drag, startPoint x: 1215, startPoint y: 223, endPoint x: 1122, endPoint y: 222, distance: 93.0
click at [1122, 222] on td "Fulfillment Order ID Product SKU Assigned Carrier Service Assigned Warehouse Tr…" at bounding box center [924, 194] width 1434 height 73
